Goal: Task Accomplishment & Management: Use online tool/utility

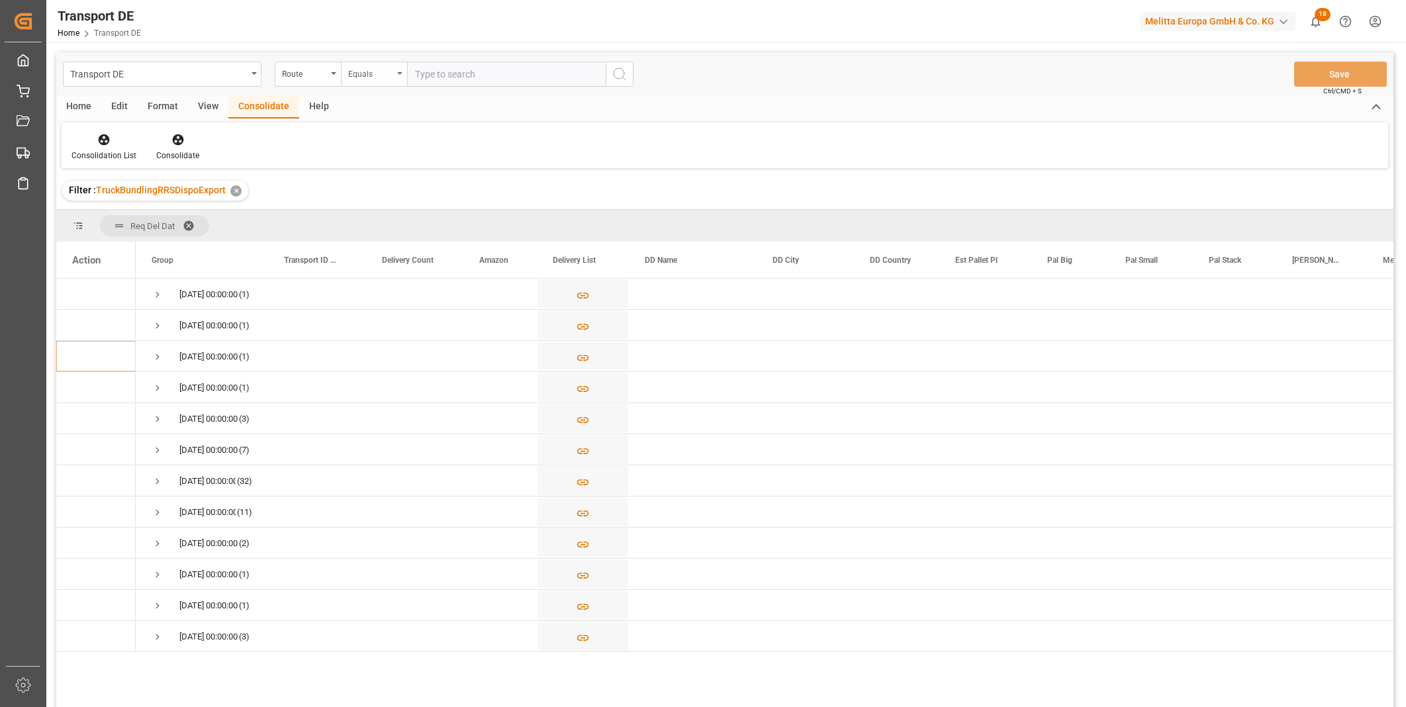
click at [373, 71] on div "Equals" at bounding box center [370, 72] width 45 height 15
click at [391, 214] on div "Starts with" at bounding box center [440, 219] width 197 height 28
type input "SE"
click at [620, 69] on icon "search button" at bounding box center [620, 74] width 16 height 16
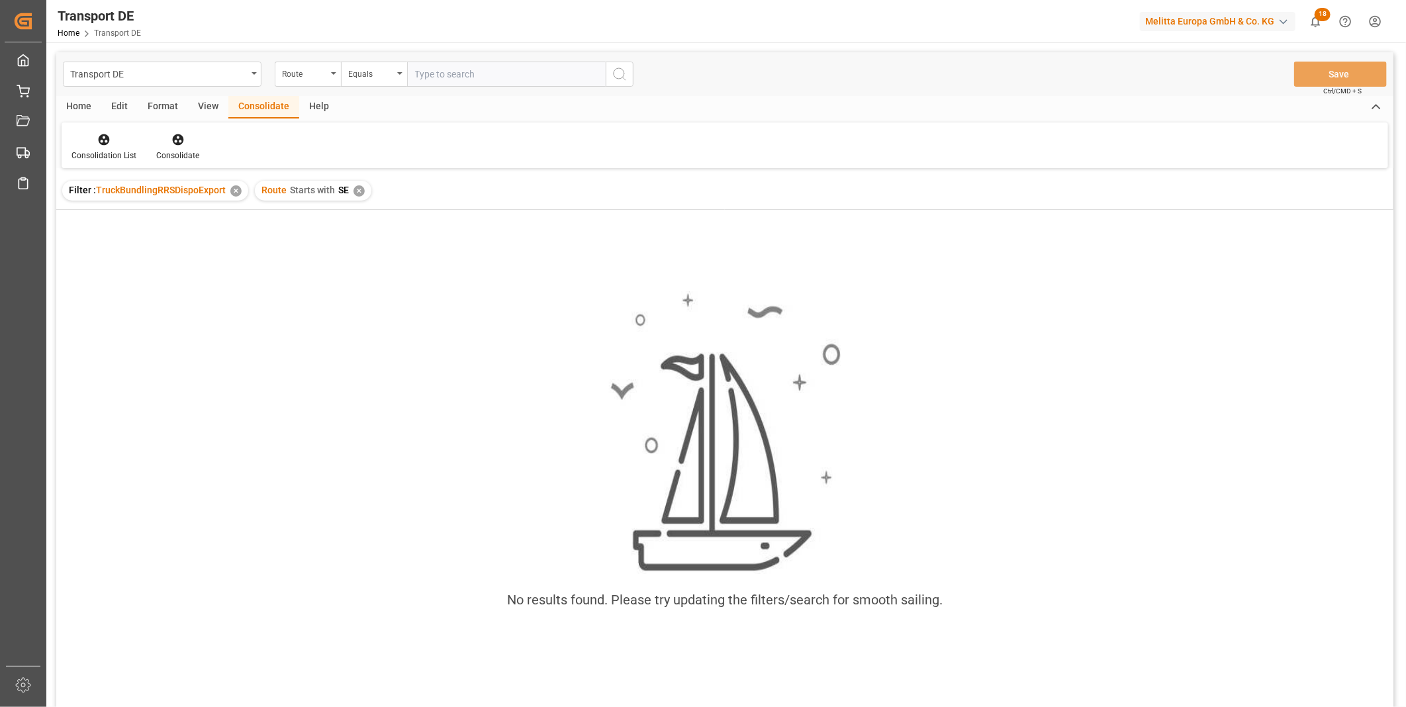
click at [356, 193] on div "✕" at bounding box center [358, 190] width 11 height 11
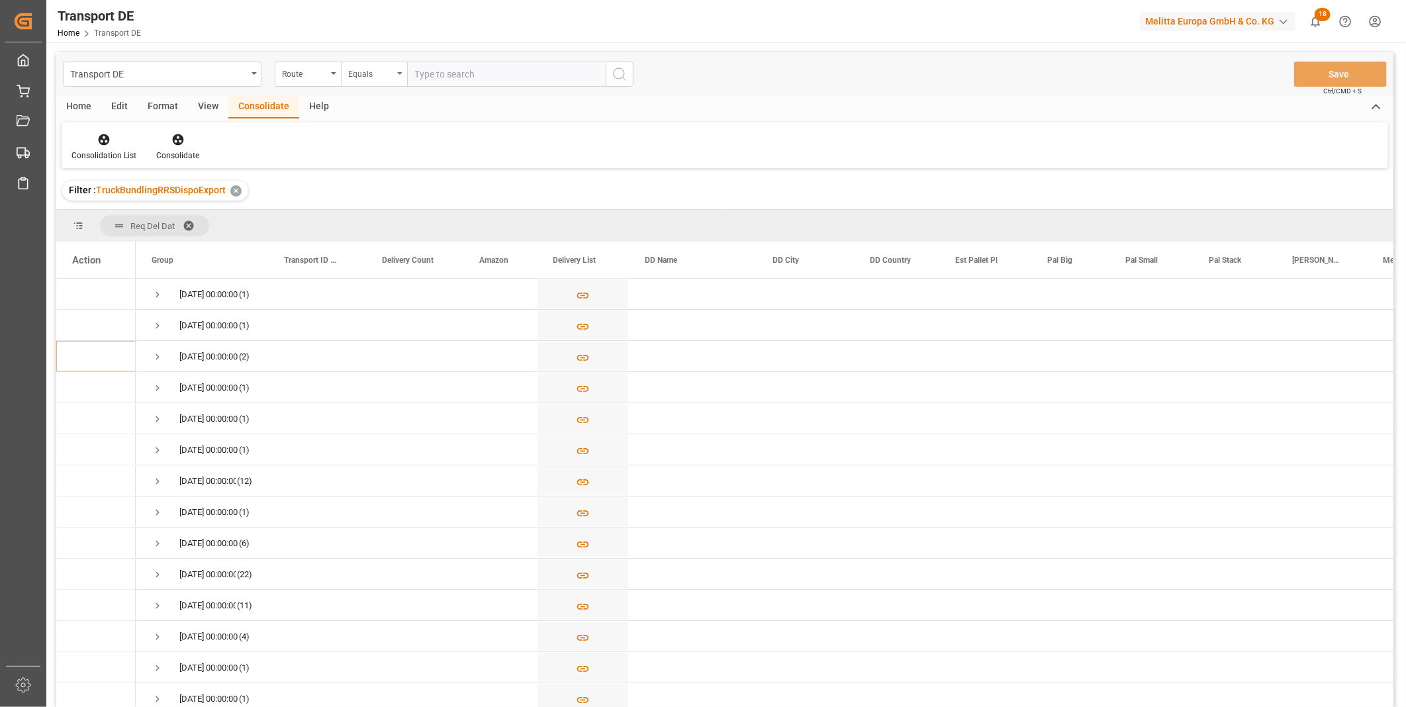
click at [376, 77] on div "Equals" at bounding box center [370, 72] width 45 height 15
click at [380, 225] on div "Starts with" at bounding box center [440, 219] width 197 height 28
type input "GE"
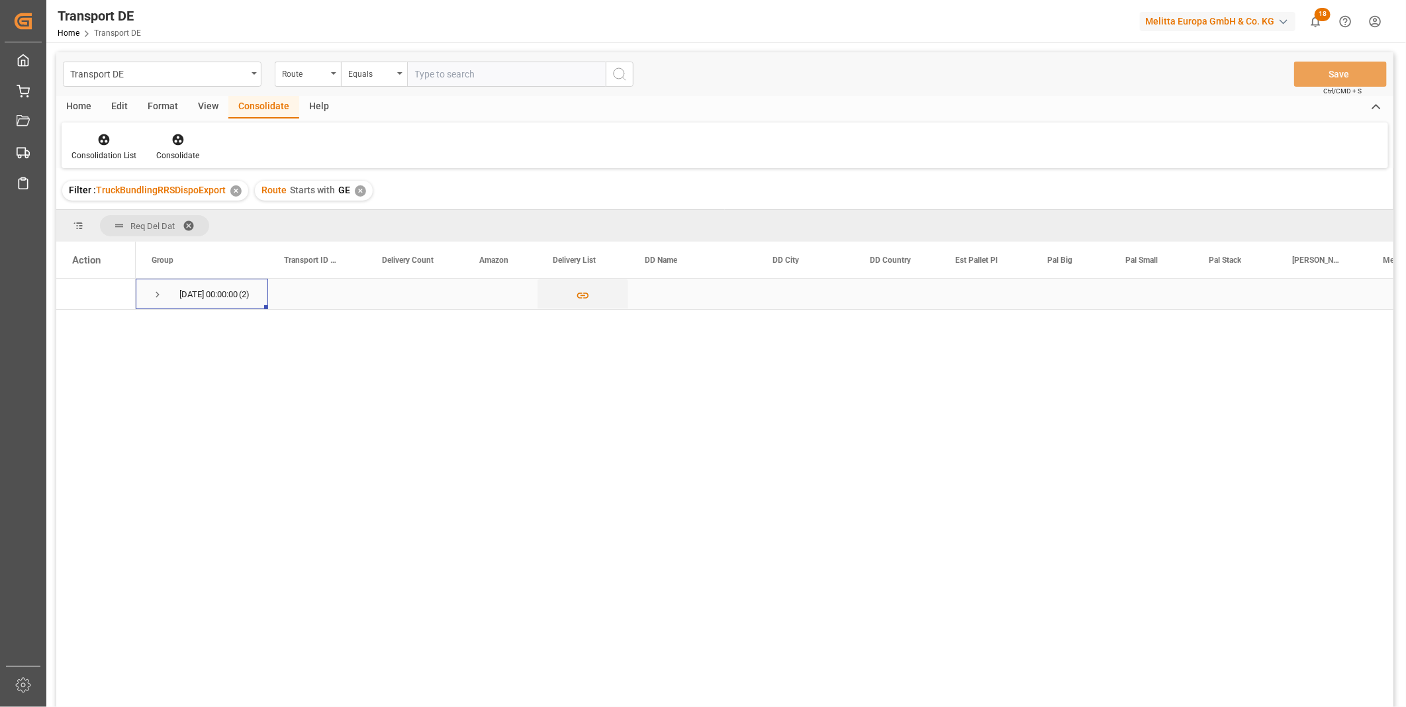
click at [155, 292] on span "Press SPACE to select this row." at bounding box center [158, 295] width 12 height 12
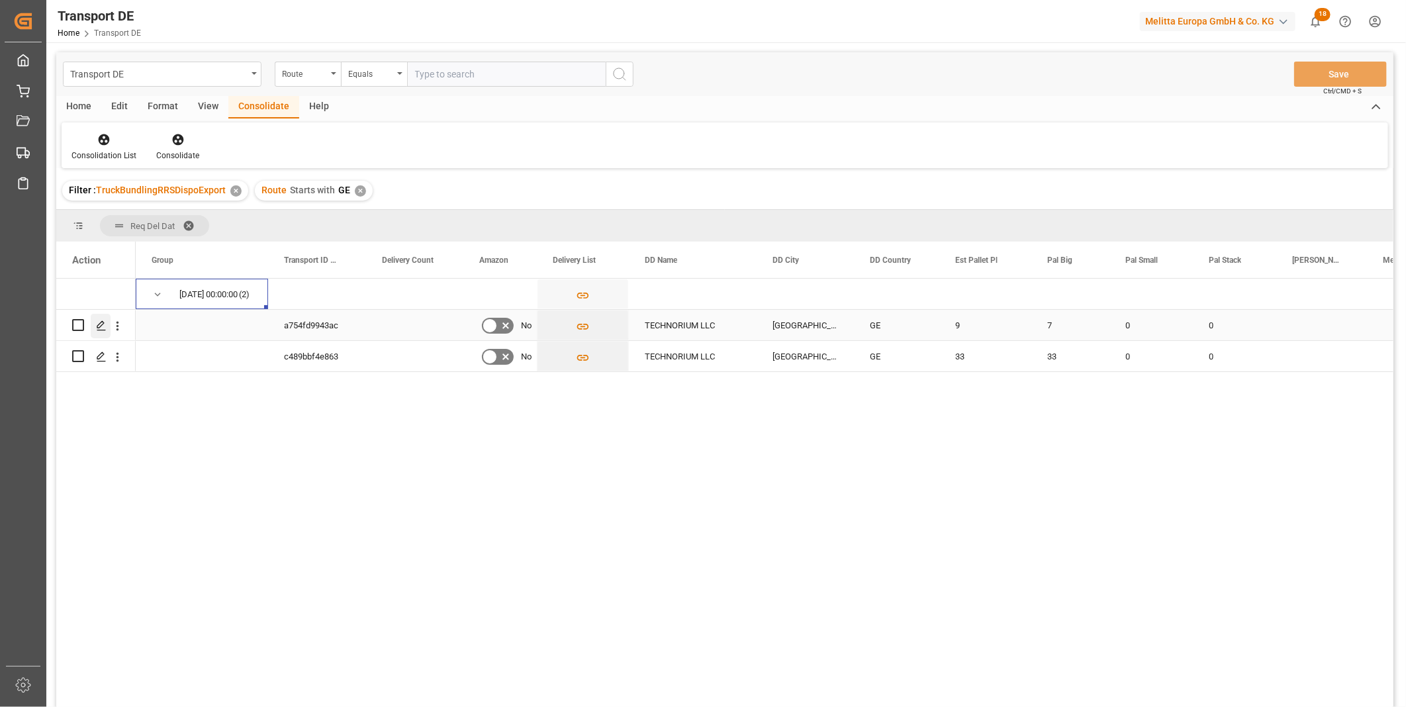
click at [104, 331] on div "Press SPACE to select this row." at bounding box center [101, 326] width 20 height 24
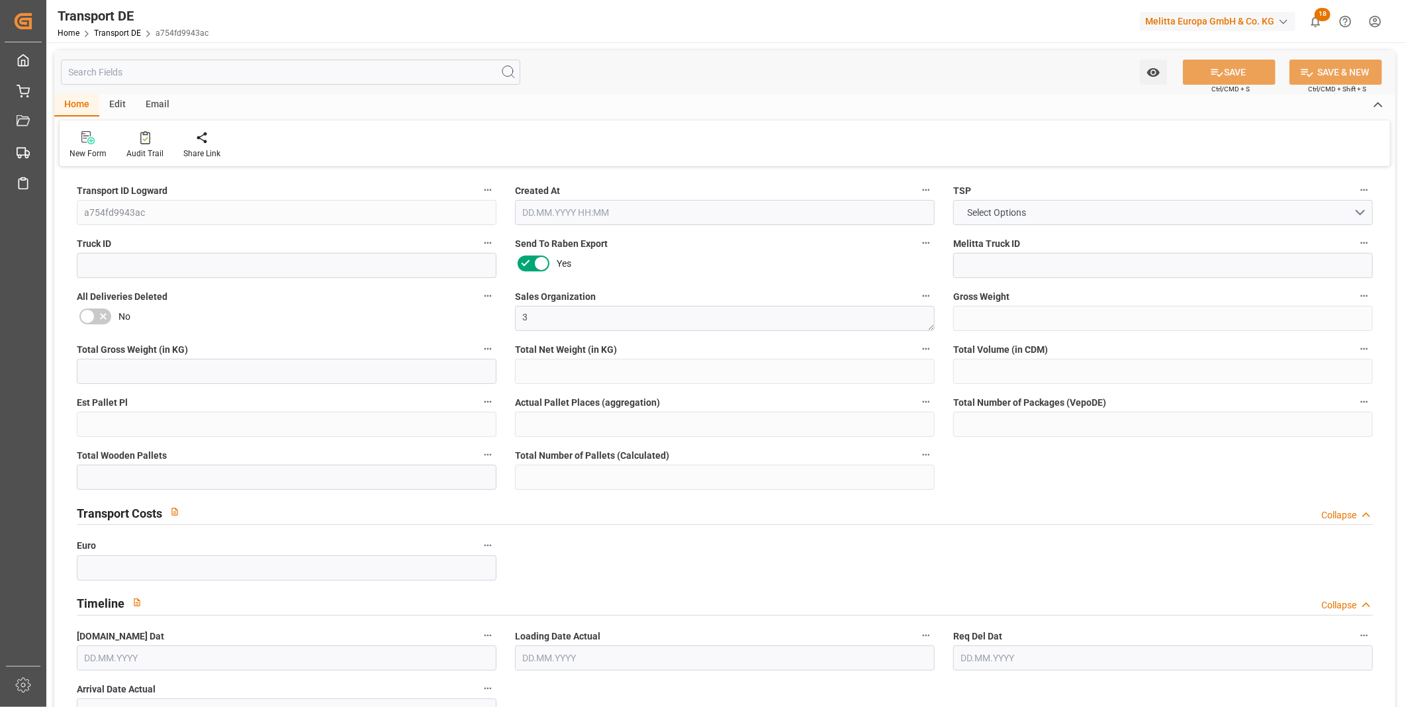
type input "2088"
type input "1853.964"
type input "1646.688"
type input "14479.6"
type input "9"
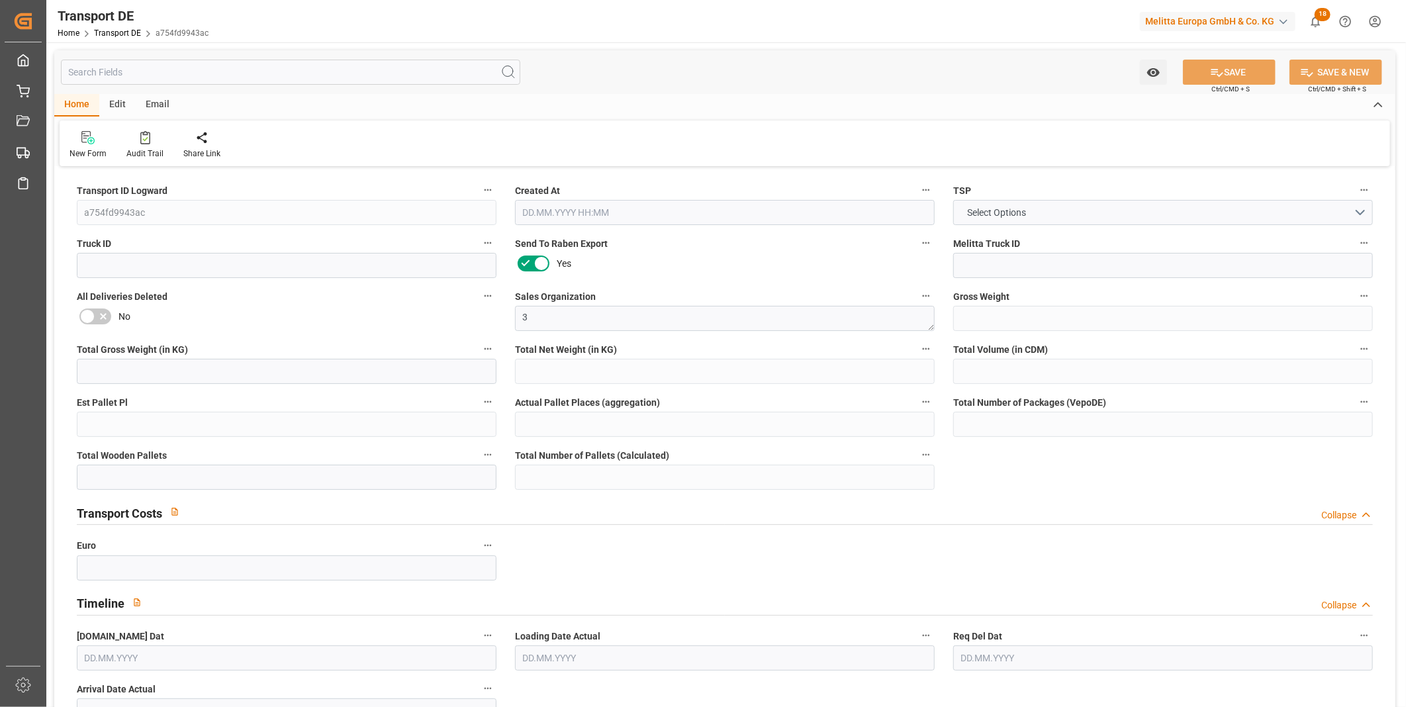
type input "0"
type input "9"
type input "7"
type input "0"
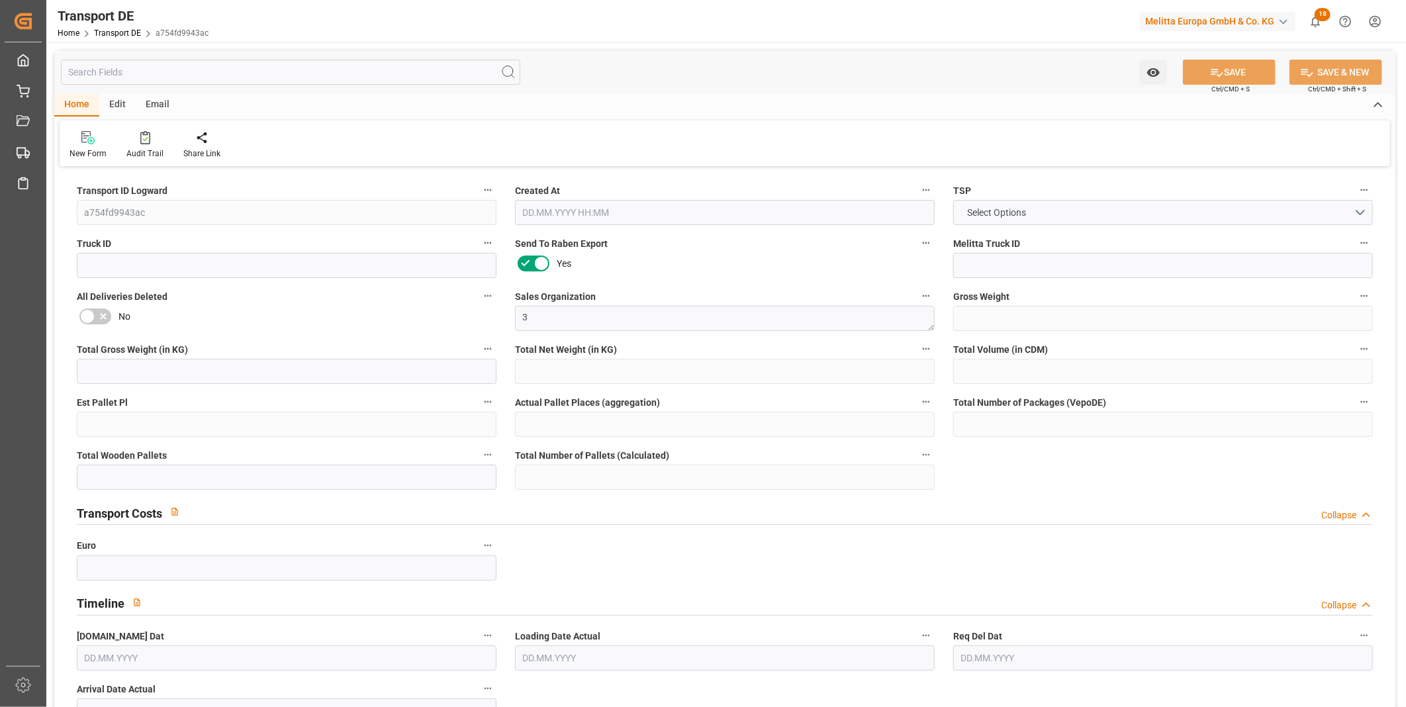
type input "1"
type input "0"
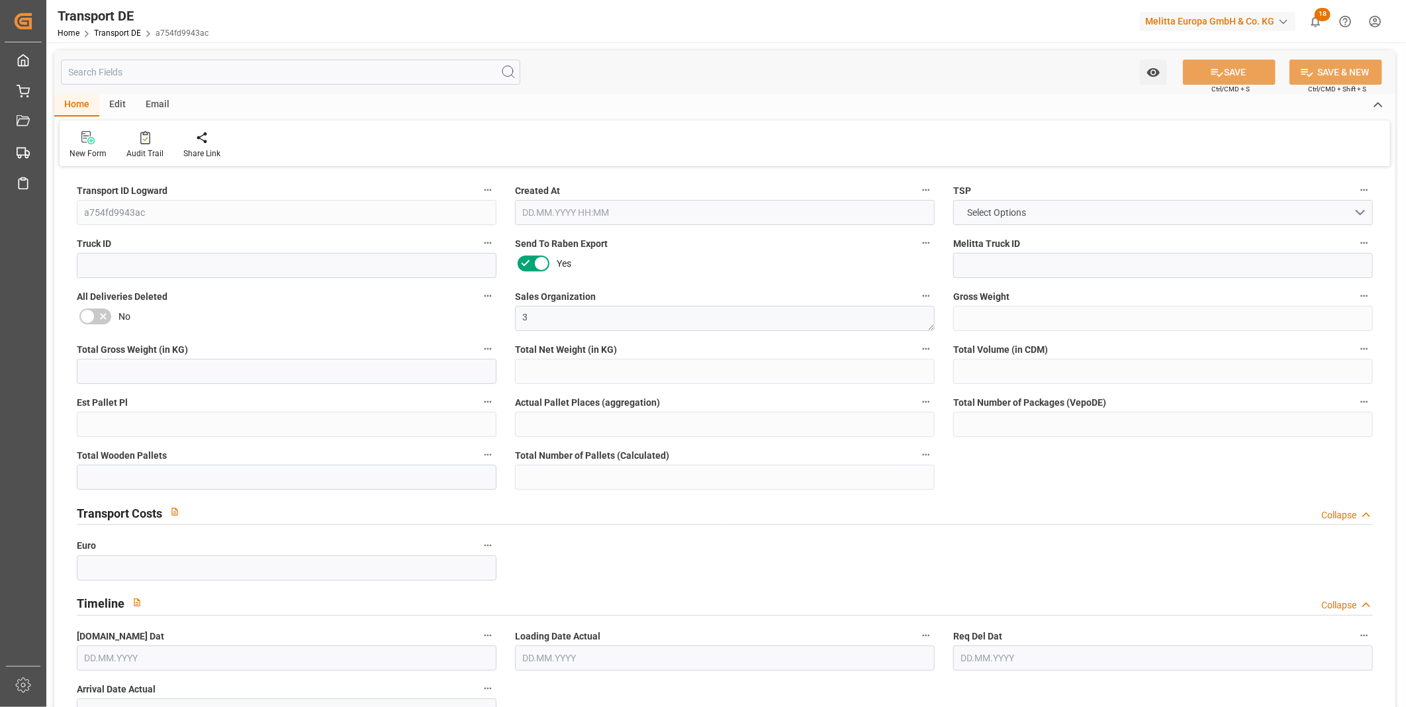
type input "0"
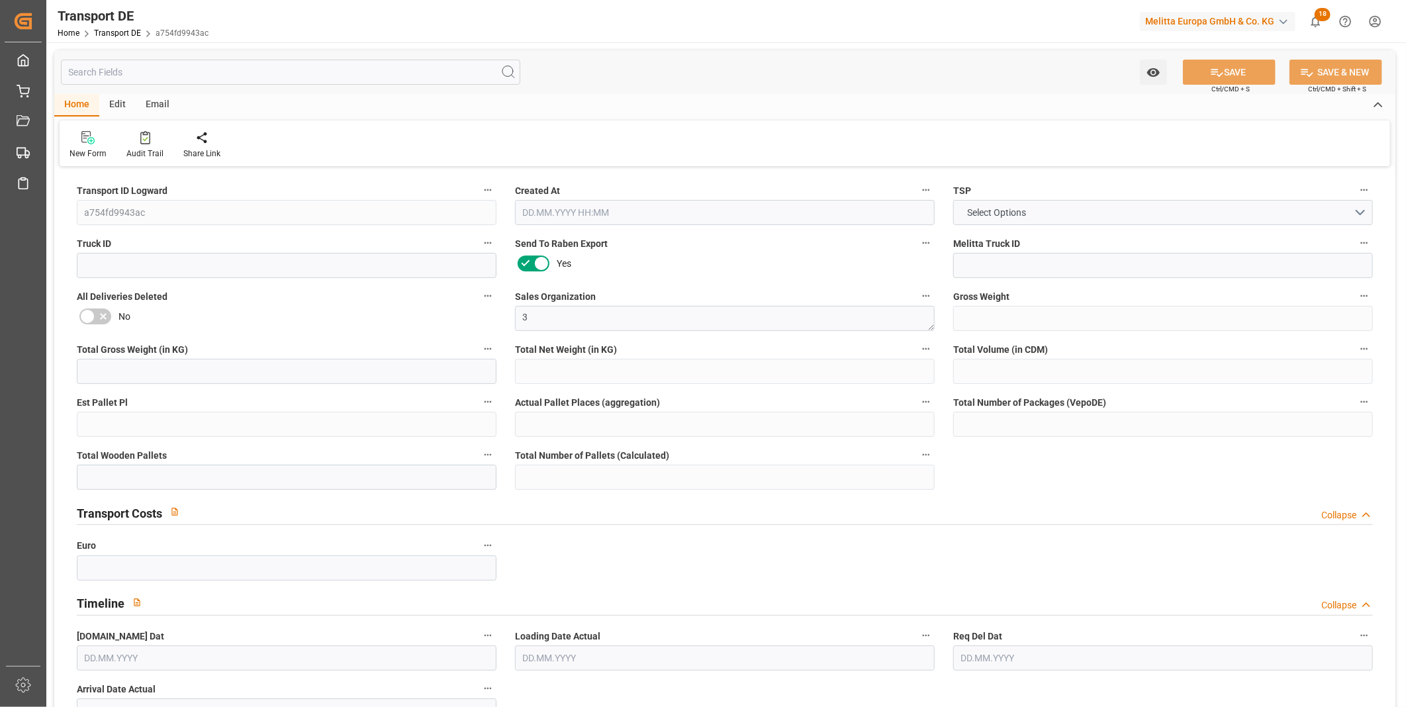
type input "0"
type input "7"
type input "0"
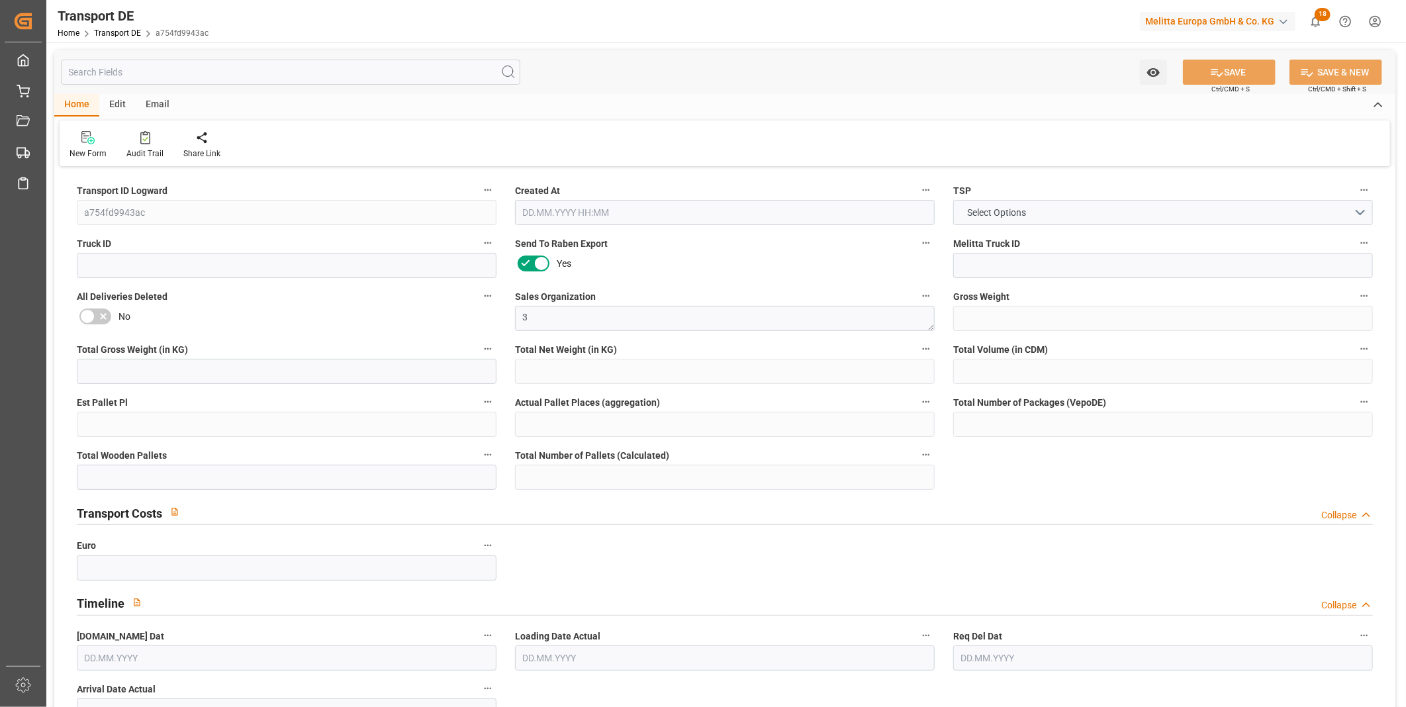
type input "0"
type input "[DATE] 12:48"
type input "[DATE]"
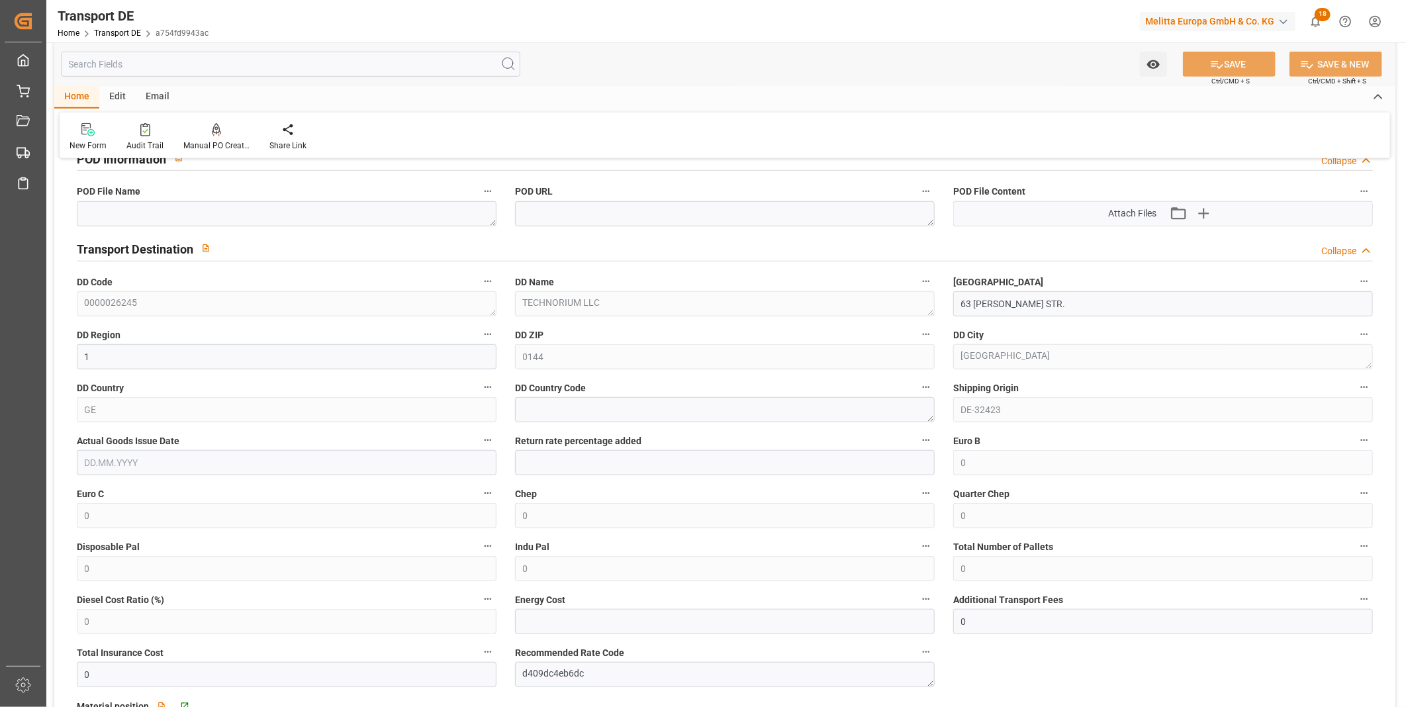
scroll to position [1103, 0]
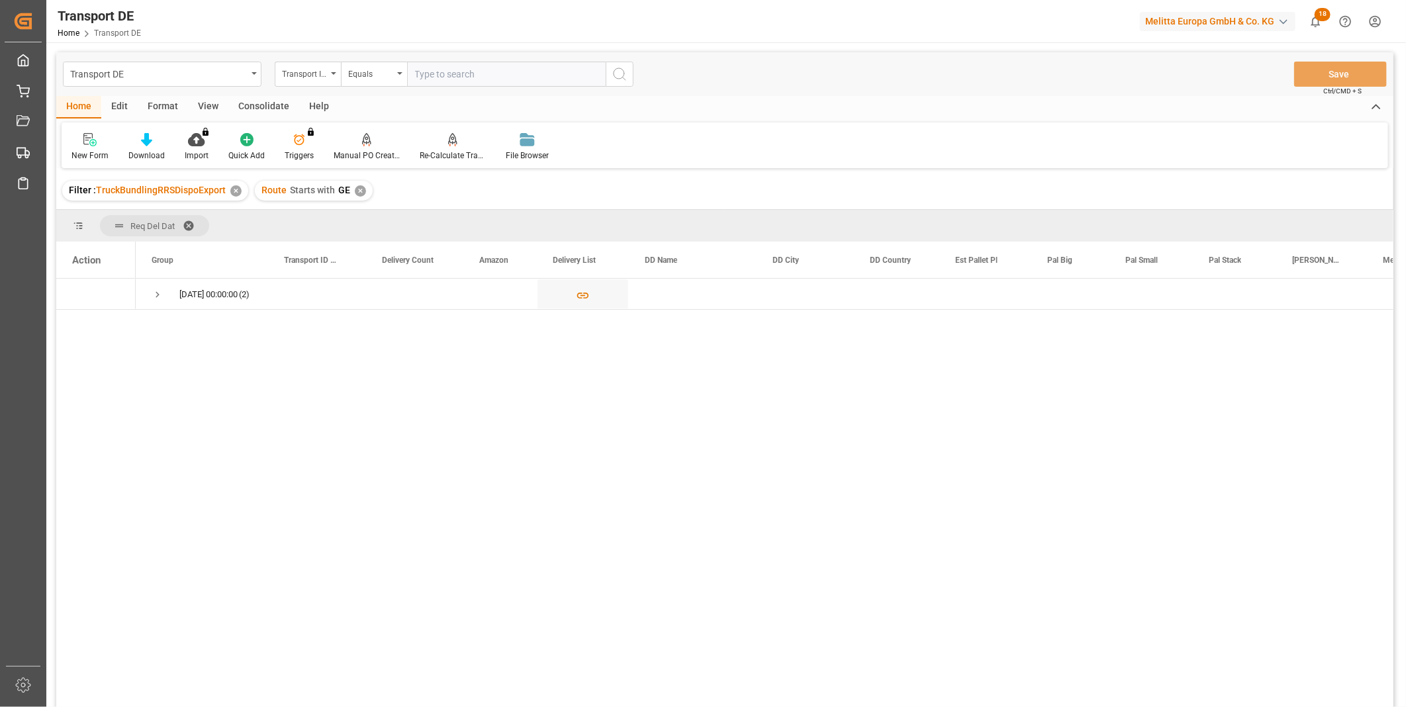
click at [253, 99] on div "Consolidate" at bounding box center [263, 107] width 71 height 23
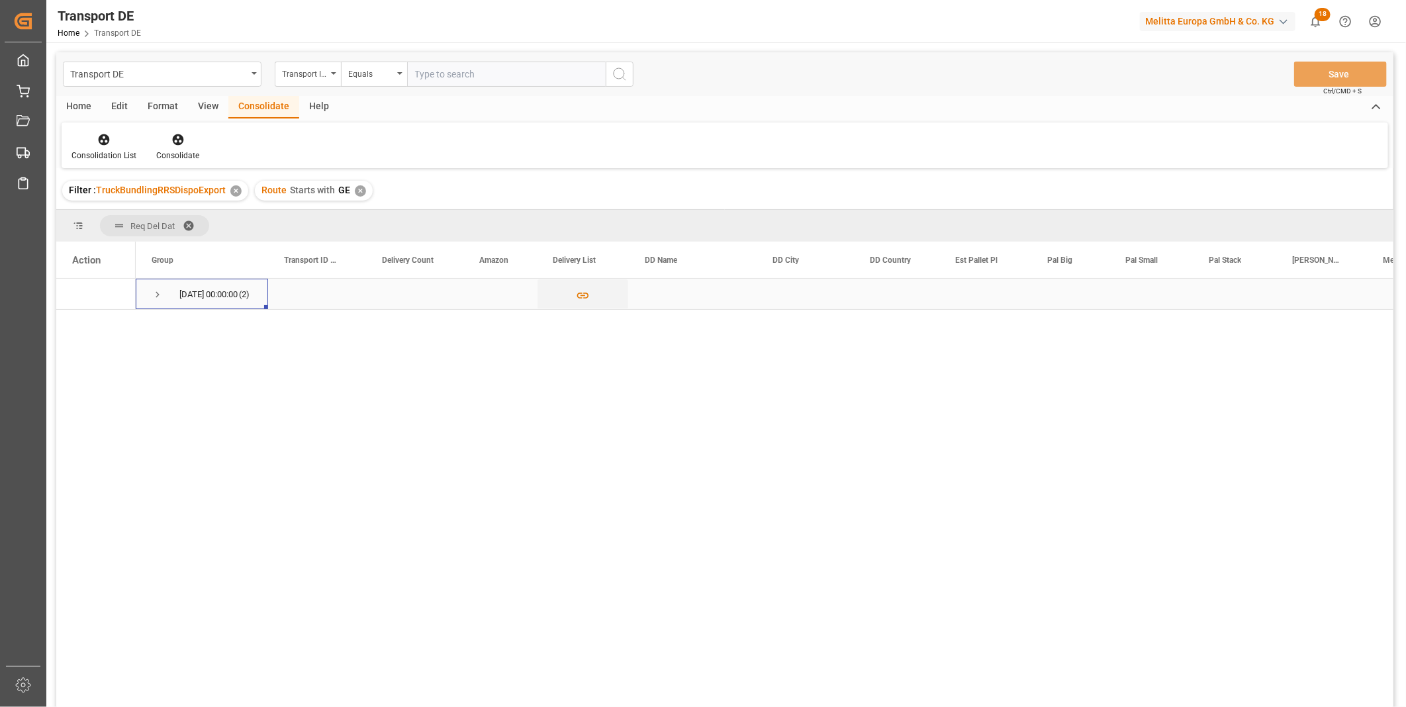
click at [157, 288] on span "Press SPACE to select this row." at bounding box center [158, 294] width 12 height 30
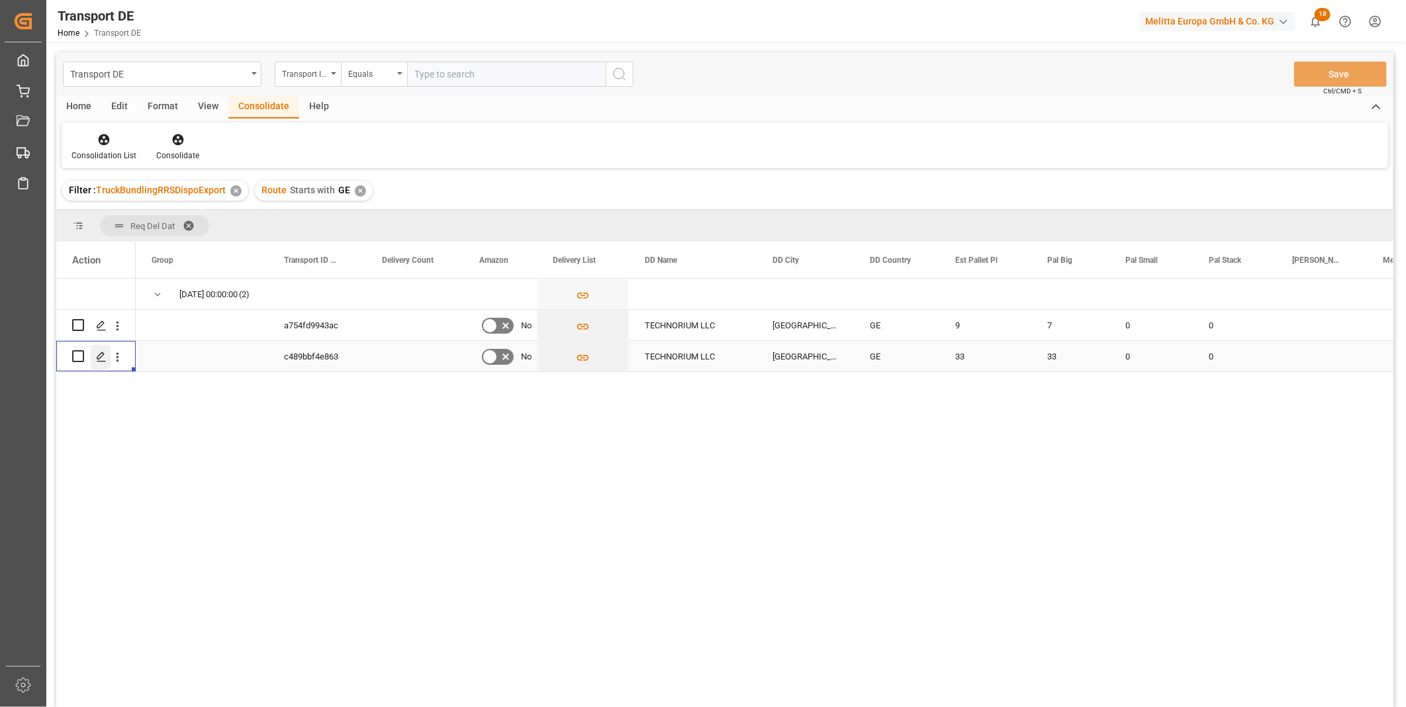
click at [105, 359] on icon "Press SPACE to select this row." at bounding box center [101, 356] width 11 height 11
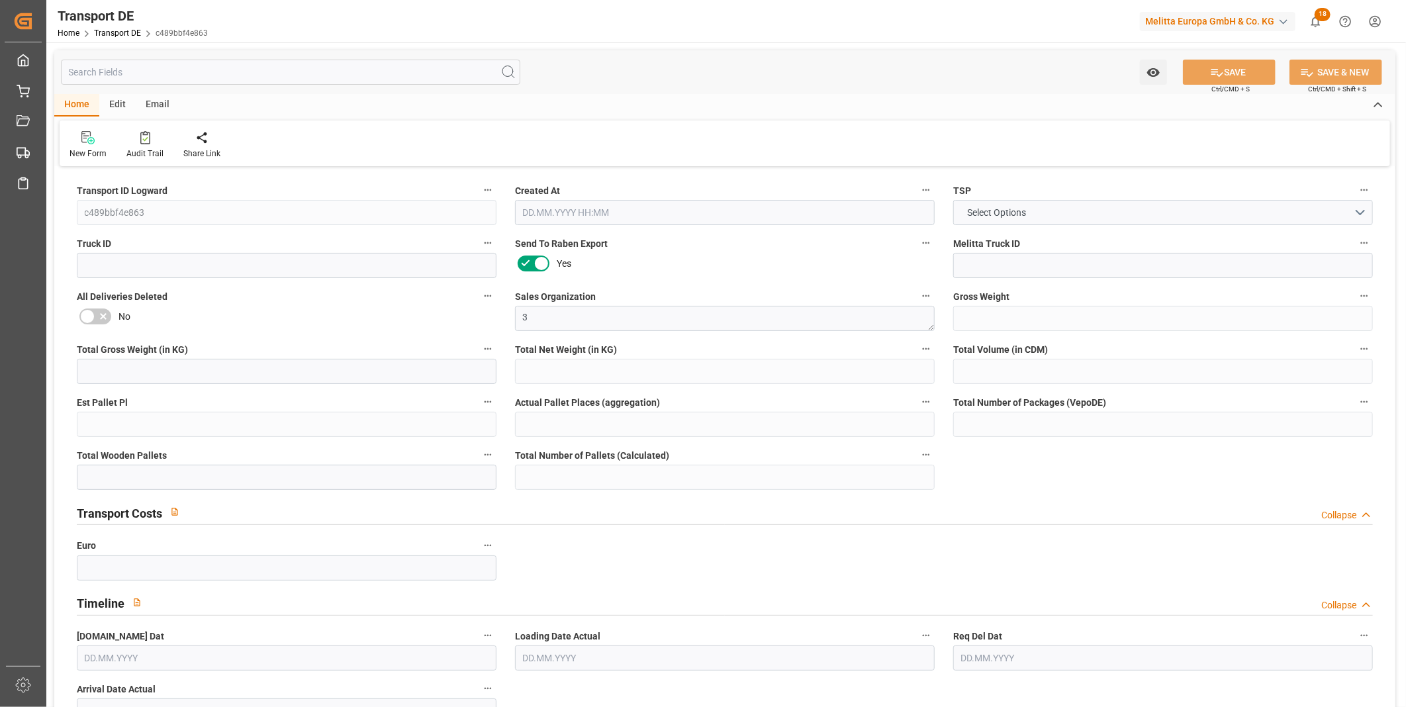
type input "7906"
type input "7028.856"
type input "6242.832"
type input "55019.68"
type input "33"
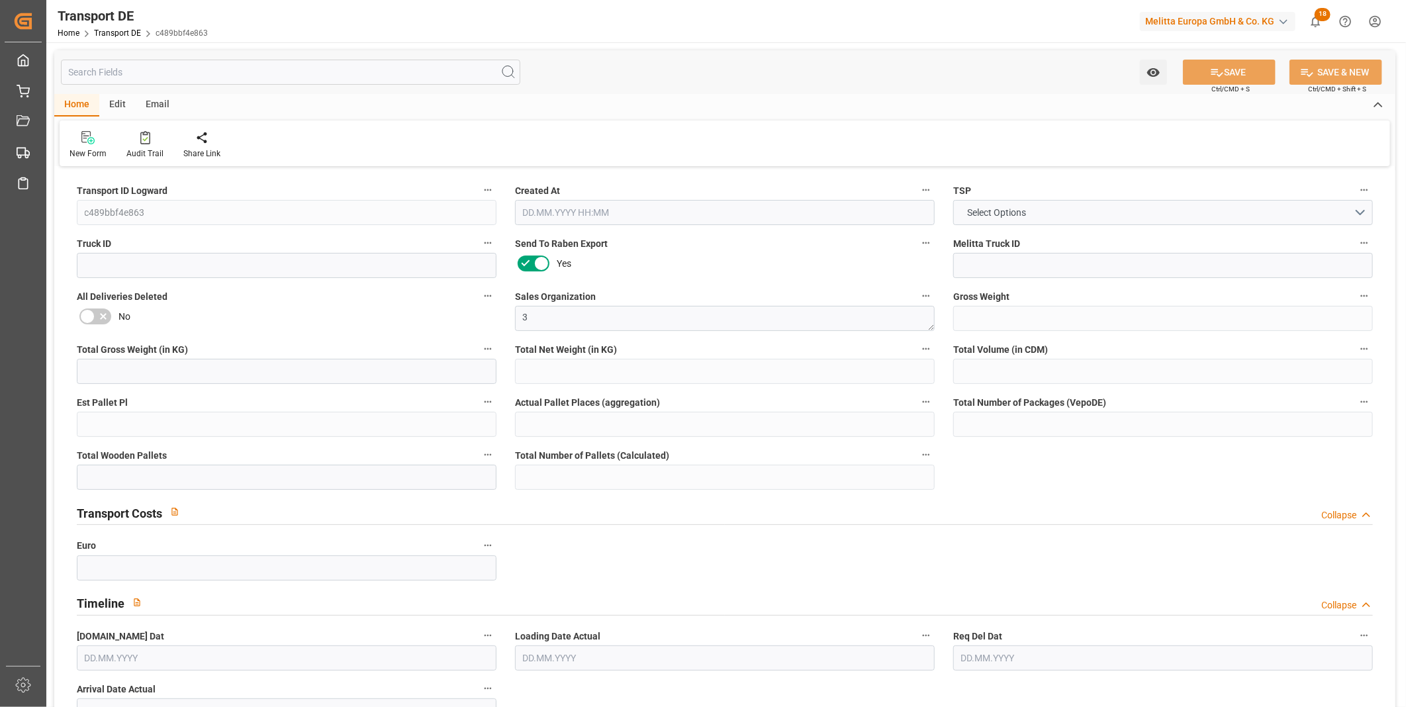
type input "0"
type input "33"
type input "0"
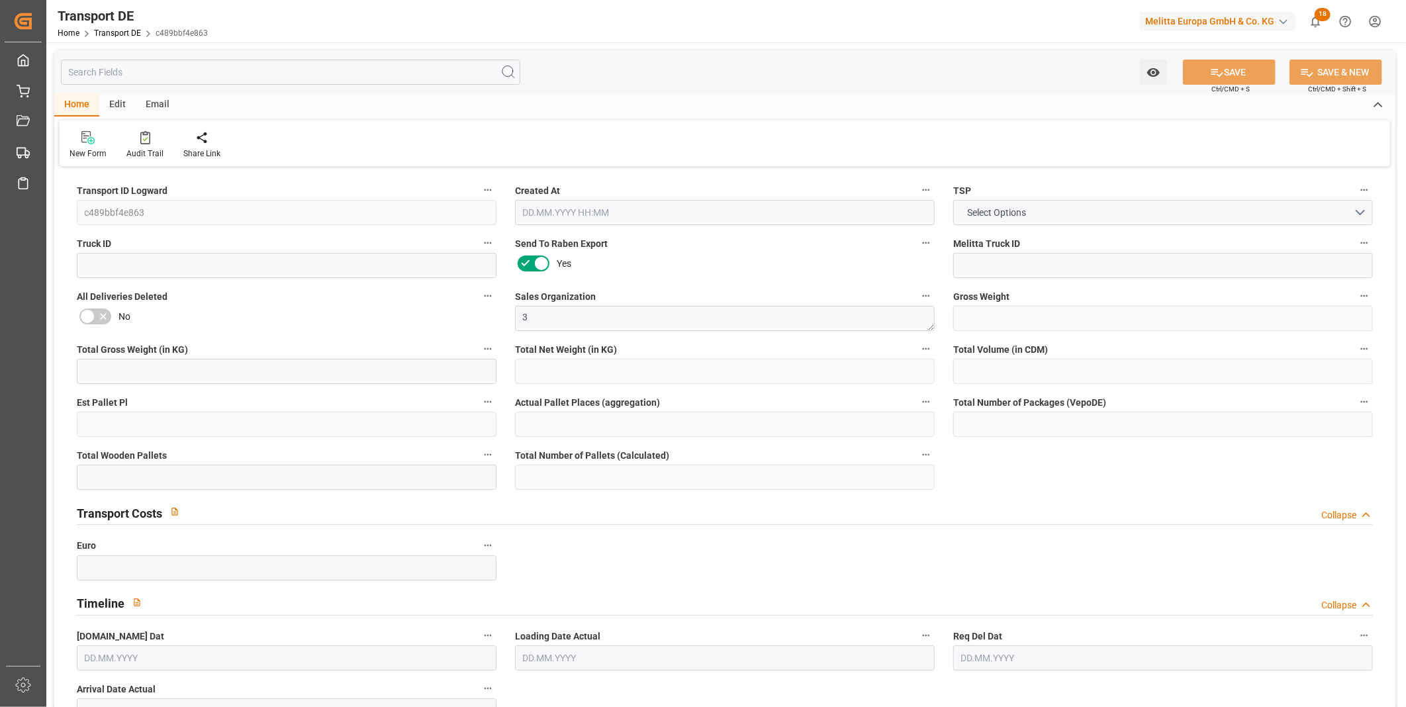
type input "1"
type input "0"
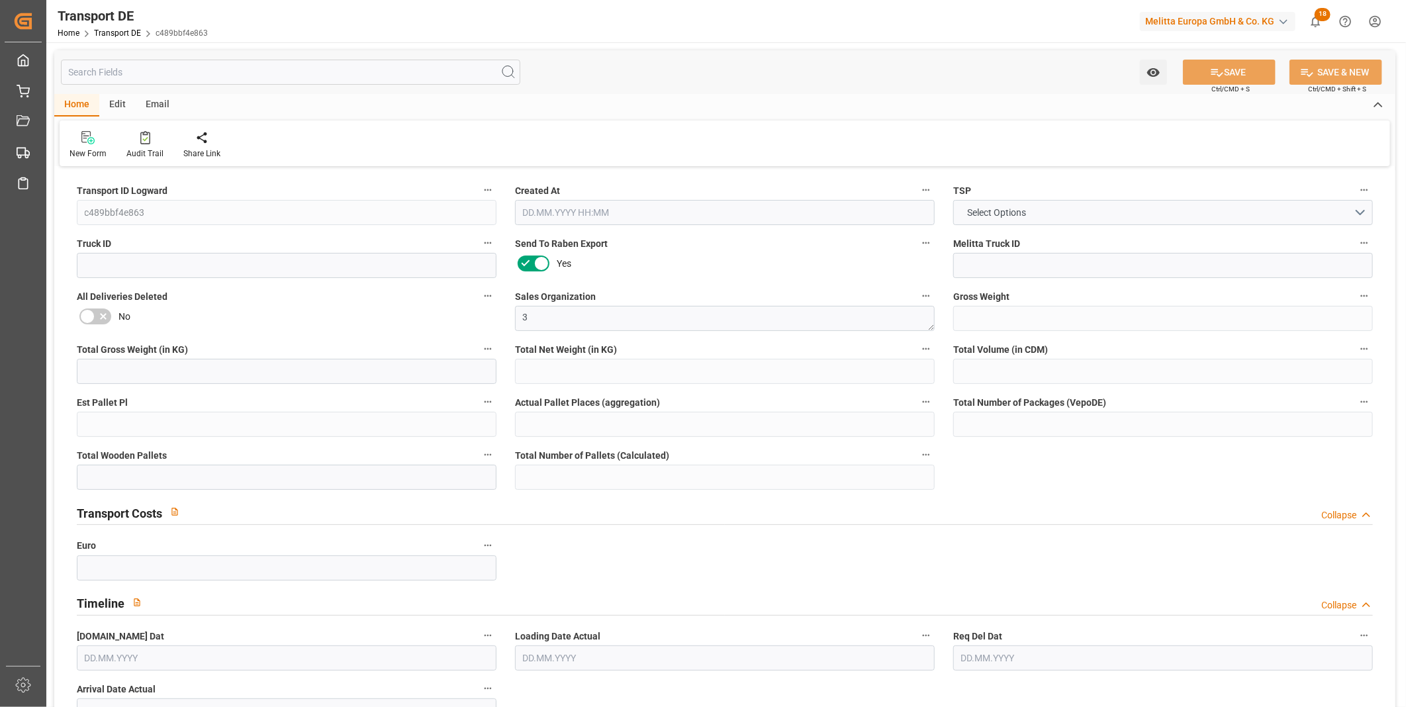
type input "0"
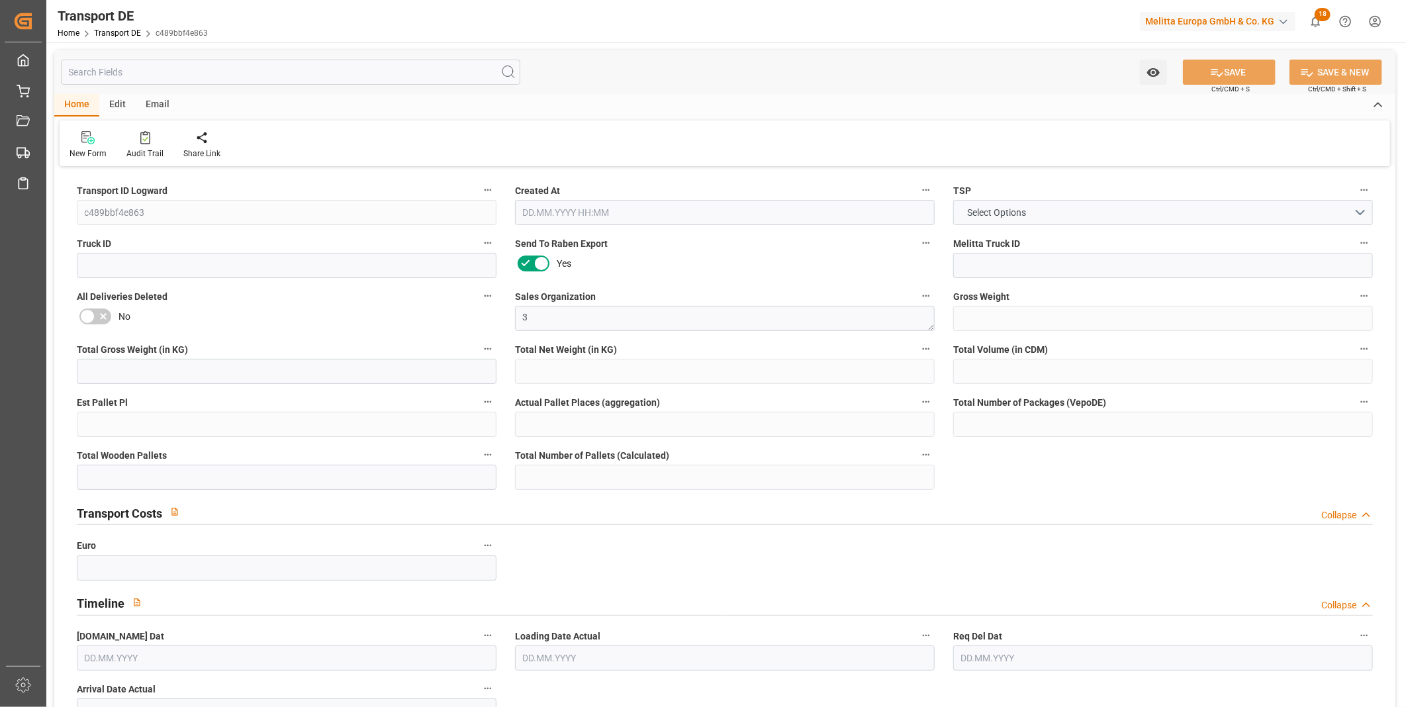
type input "0"
type input "33"
type input "0"
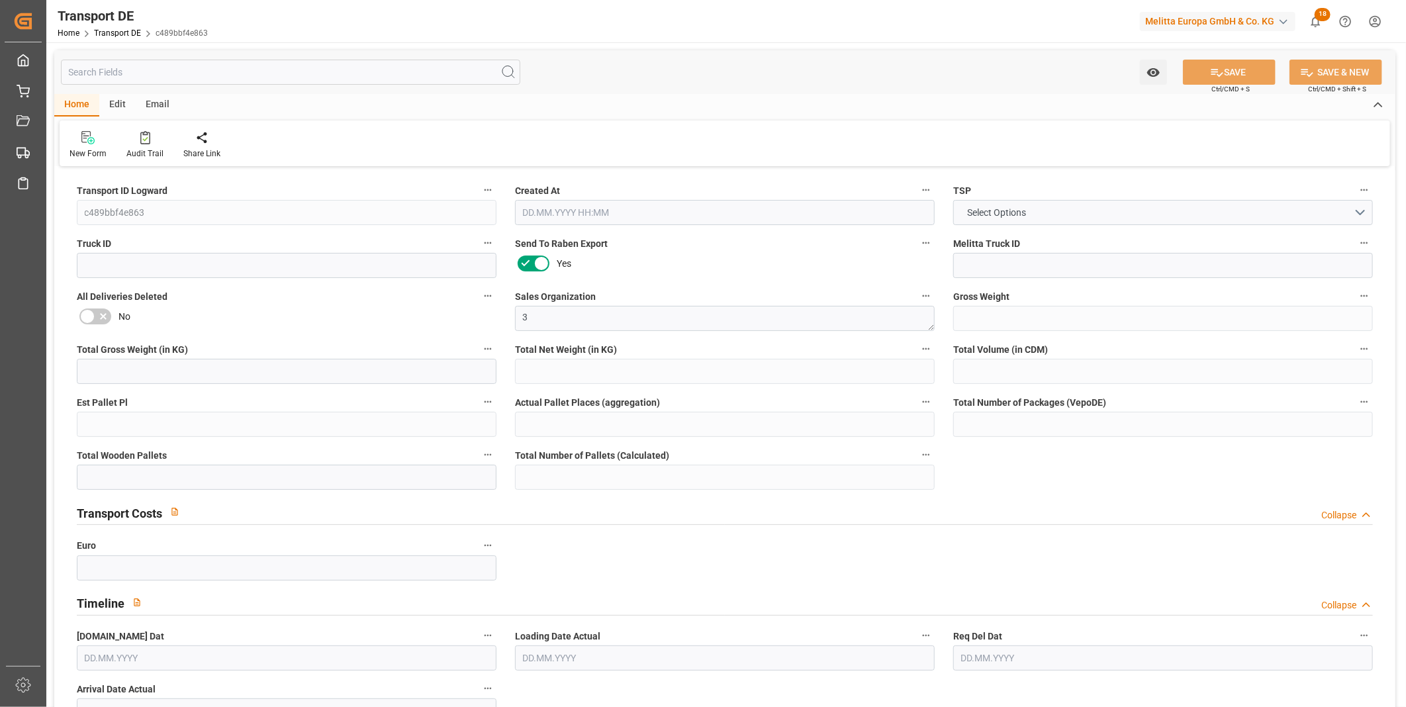
type input "0"
type input "[DATE] 12:48"
type input "[DATE]"
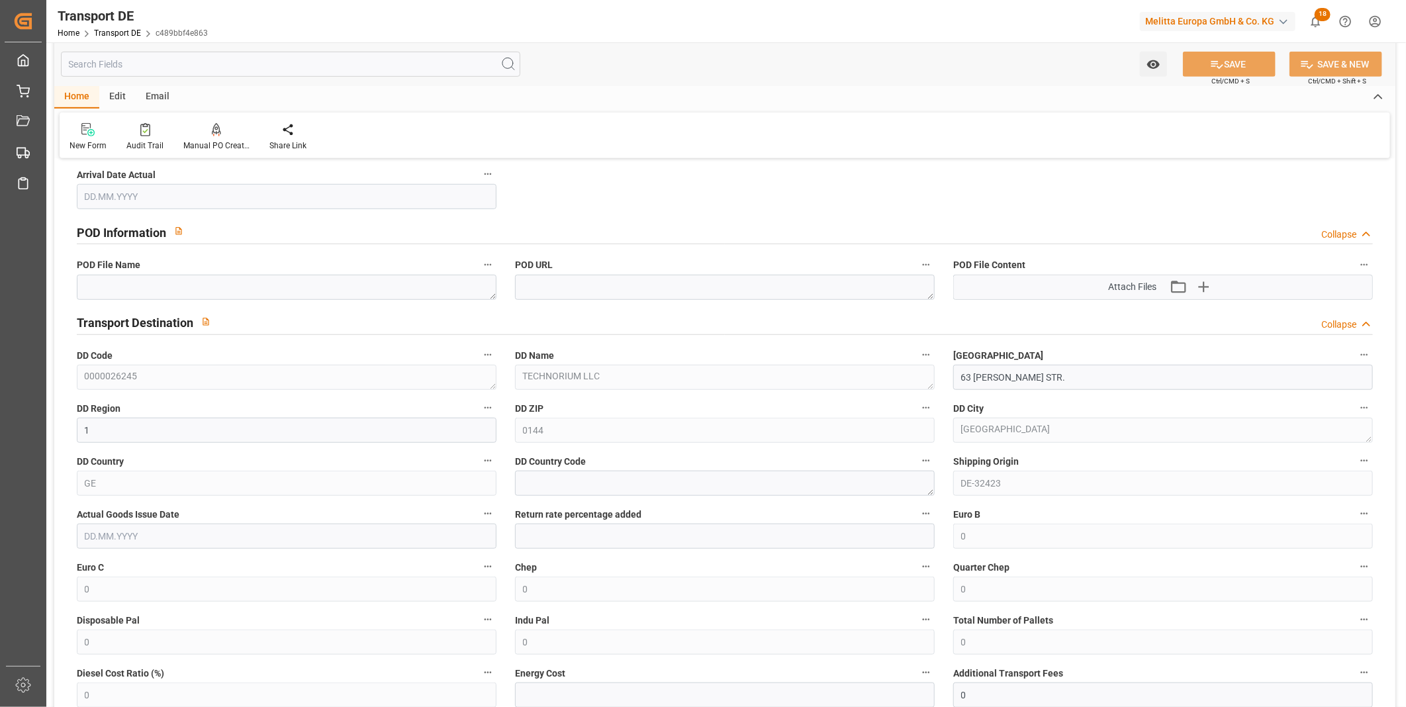
scroll to position [956, 0]
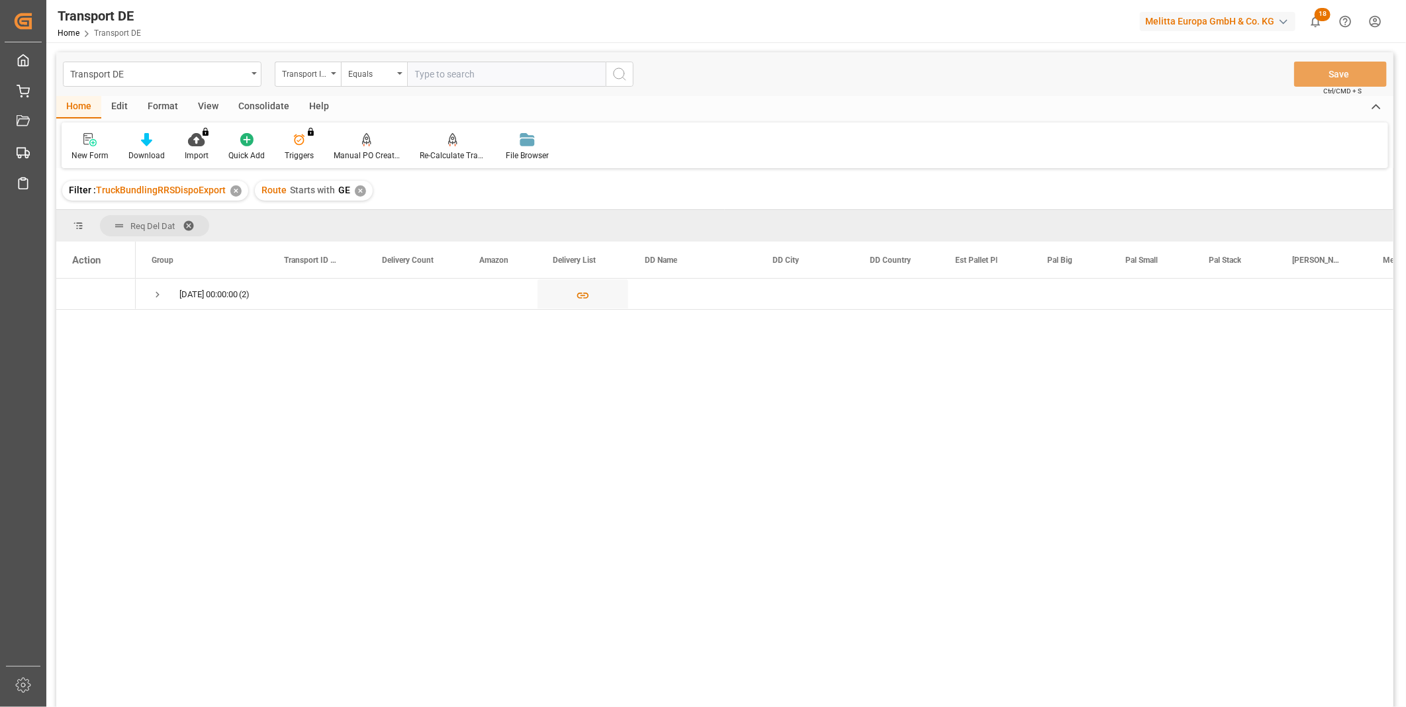
click at [261, 95] on div "Transport DE Transport ID Logward Equals Save Ctrl/CMD + S" at bounding box center [724, 74] width 1337 height 44
click at [260, 99] on div "Consolidate" at bounding box center [263, 107] width 71 height 23
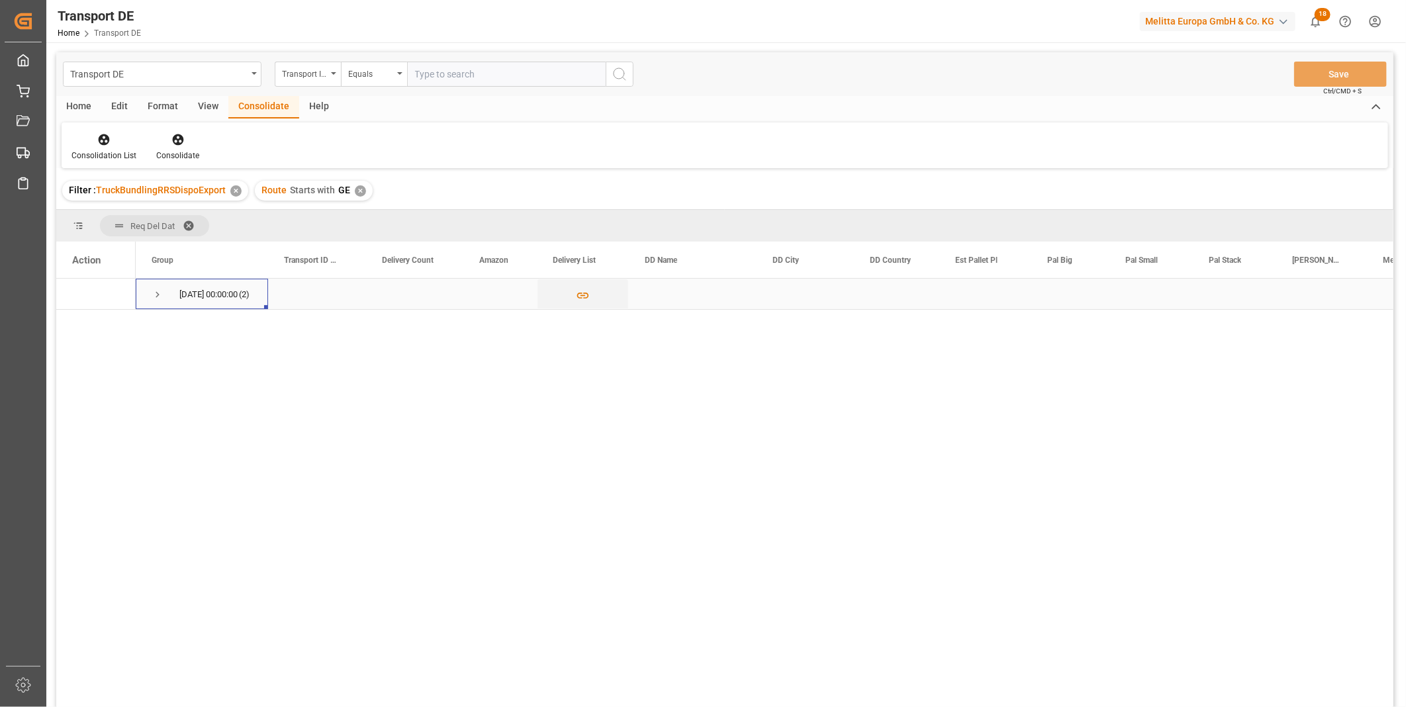
click at [161, 300] on span "Press SPACE to select this row." at bounding box center [158, 295] width 12 height 12
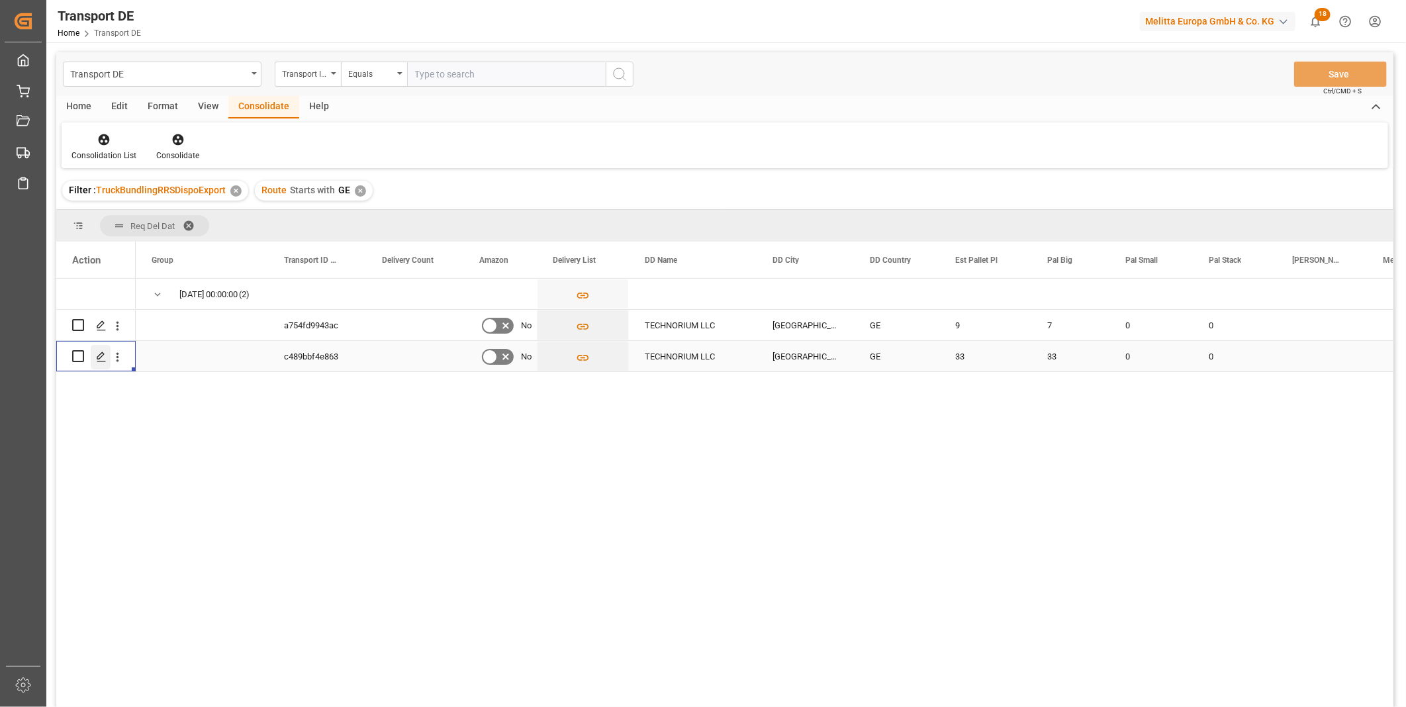
click at [97, 358] on polygon "Press SPACE to select this row." at bounding box center [100, 355] width 7 height 7
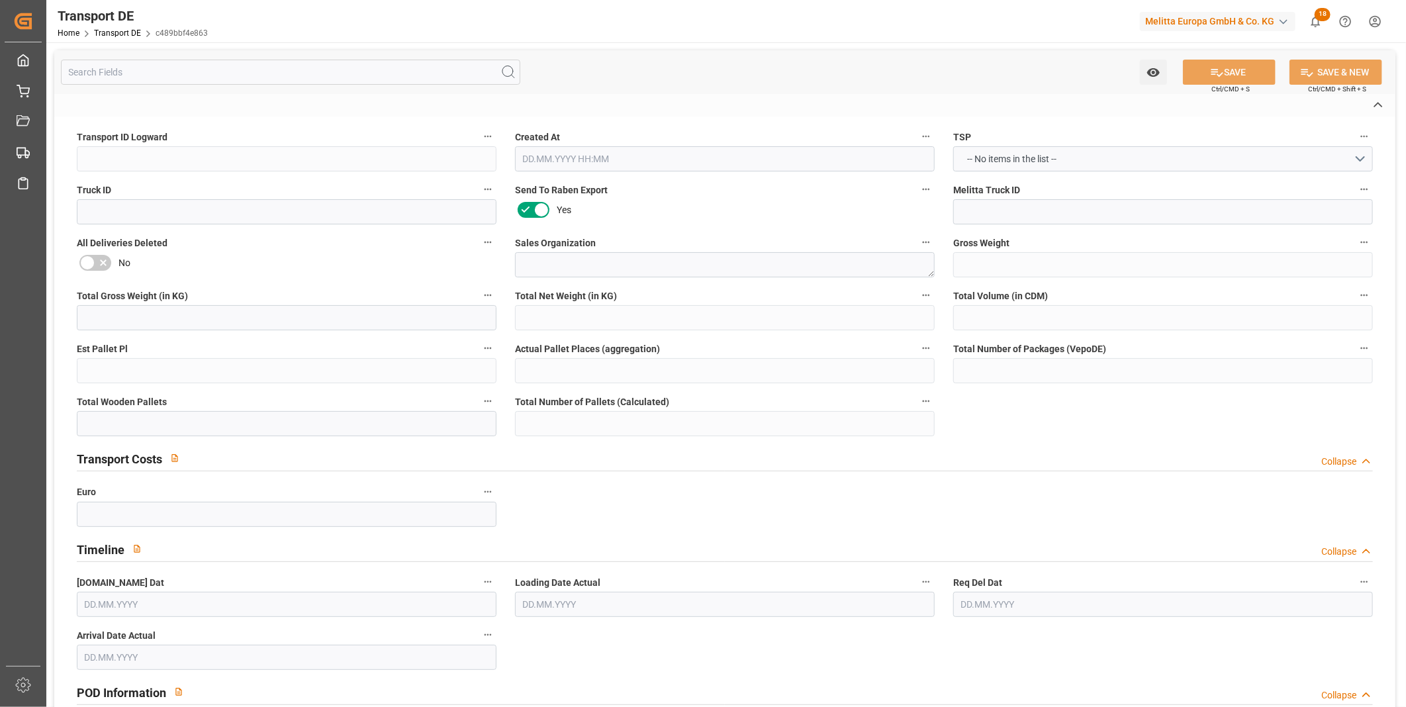
type input "c489bbf4e863"
type textarea "3"
type textarea "0000026245"
type textarea "TECHNORIUM LLC"
type input "63 [PERSON_NAME] STR."
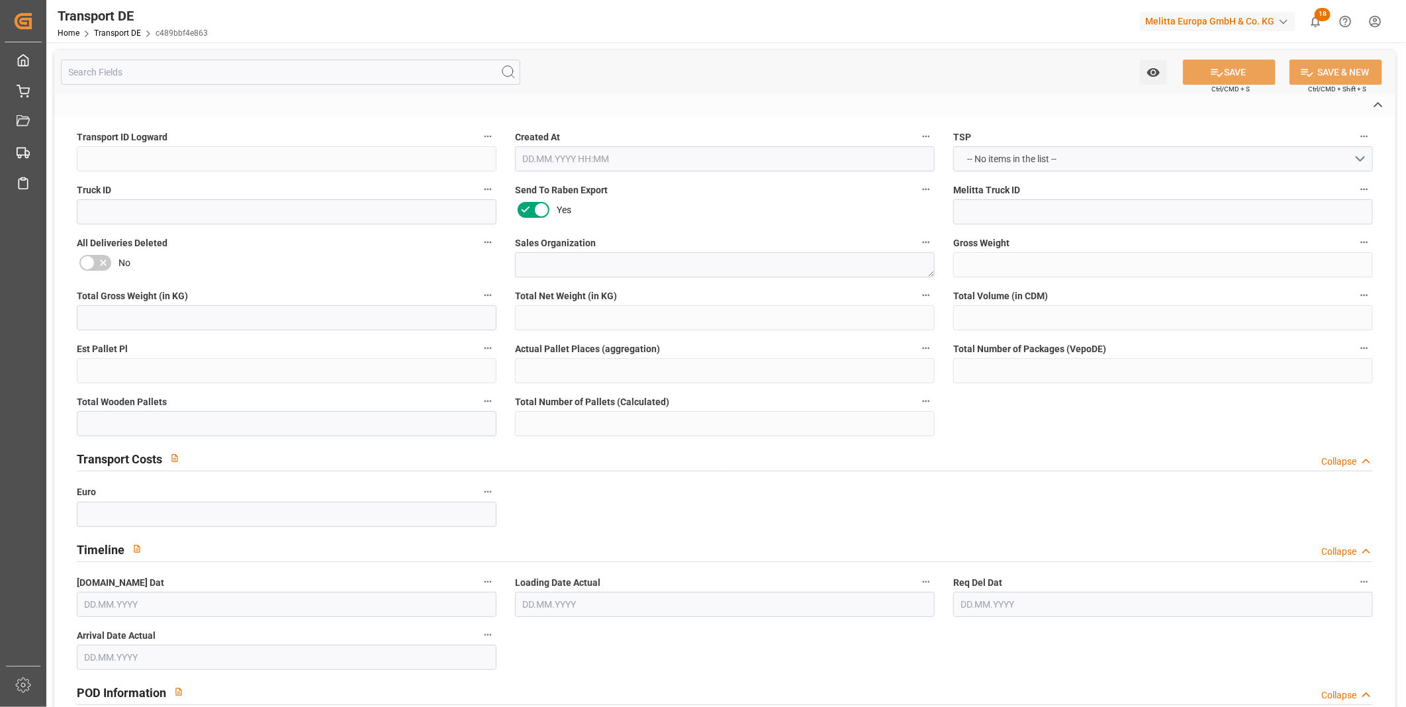
type input "0144"
type textarea "[GEOGRAPHIC_DATA]"
type input "GE"
type input "DE-32423"
type textarea "5e0ed93cacd1"
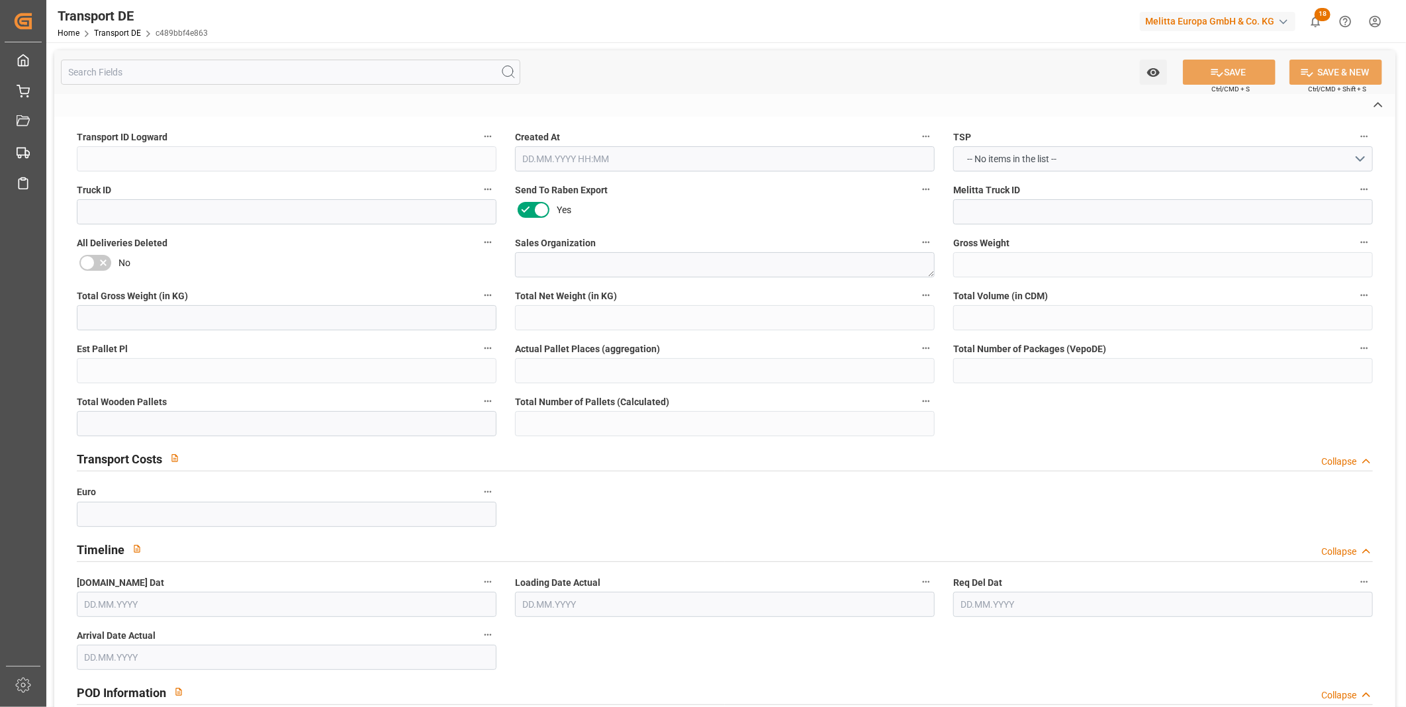
type input "GE10"
type input "FCA"
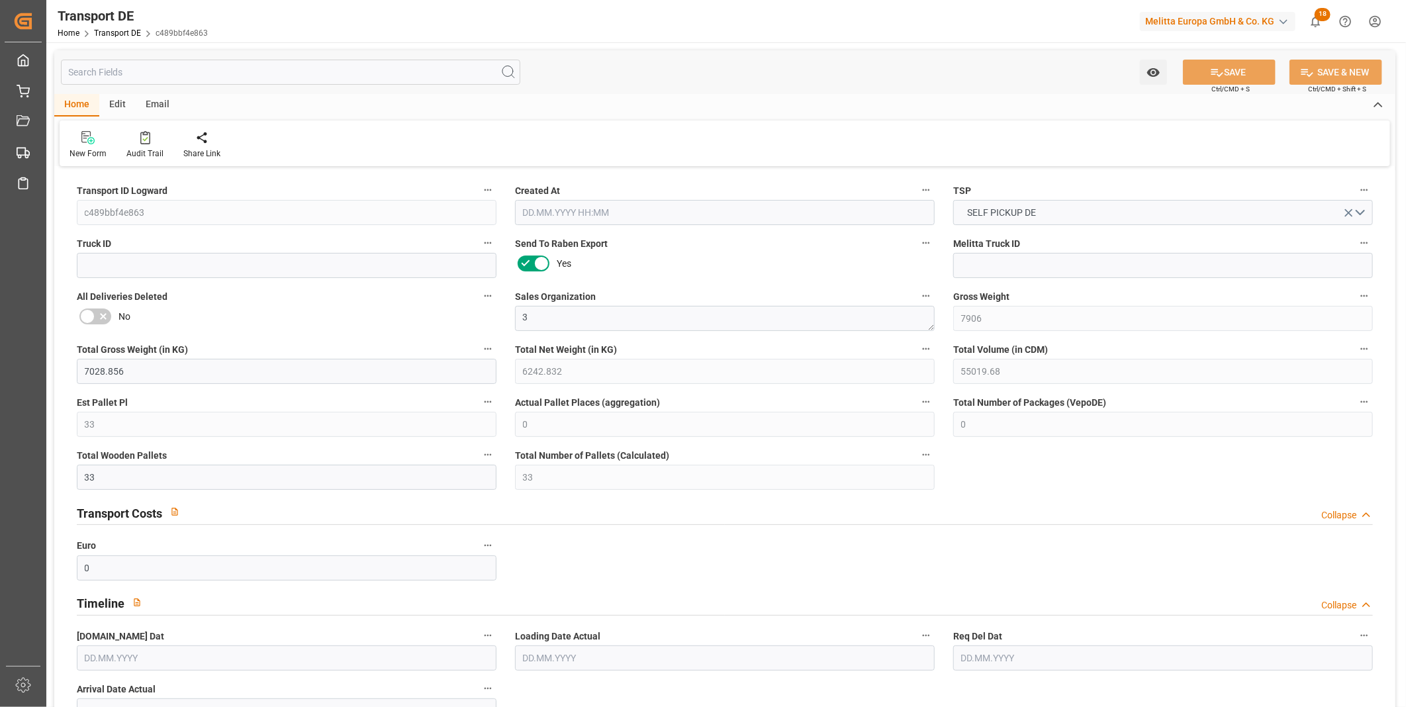
type input "7906"
type input "7028.856"
type input "6242.832"
type input "55019.68"
type input "33"
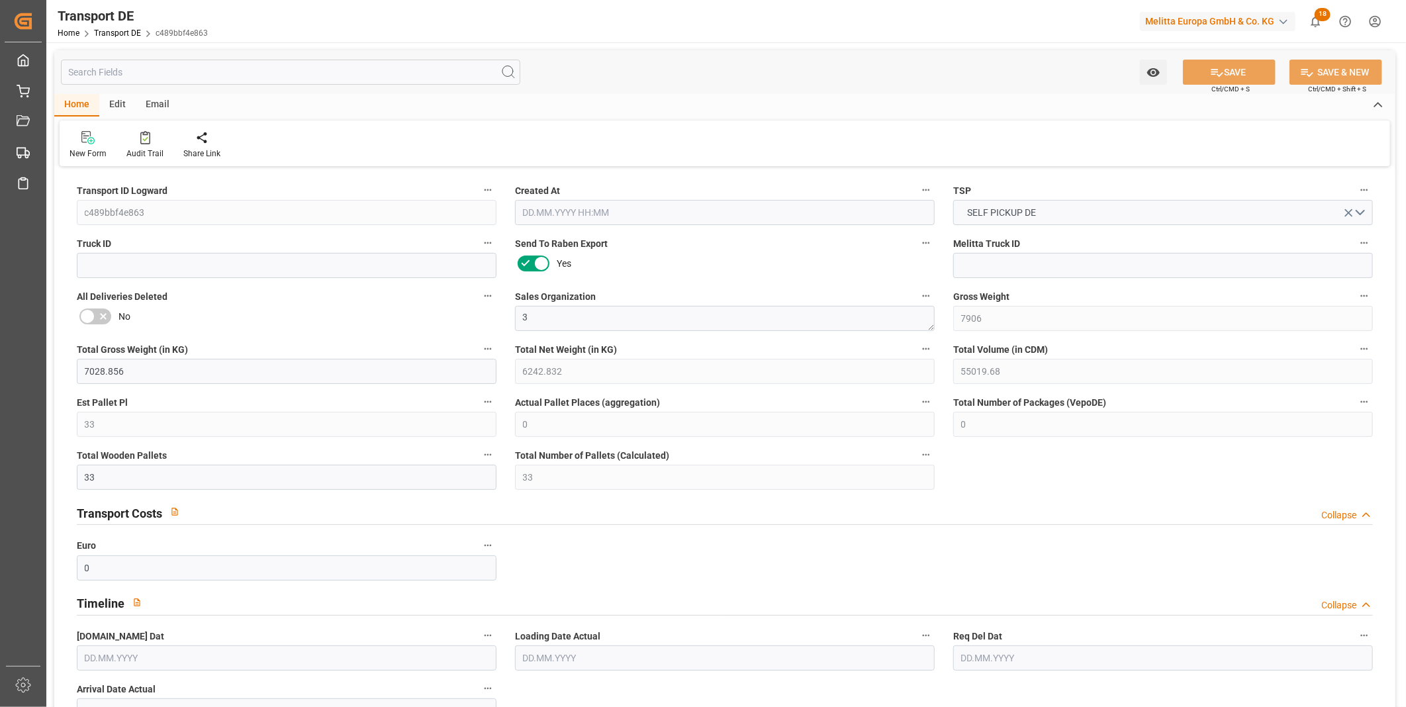
type input "0"
type input "33"
type input "0"
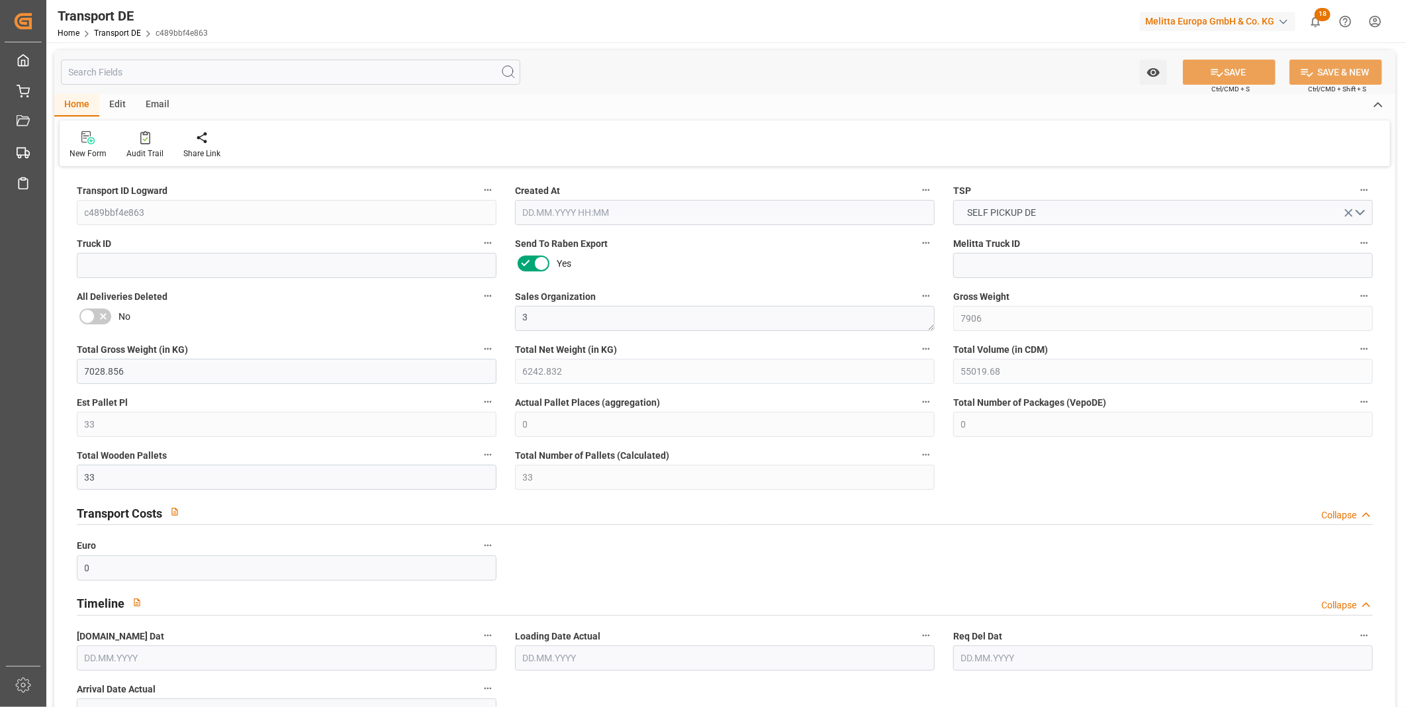
type input "1"
type input "0"
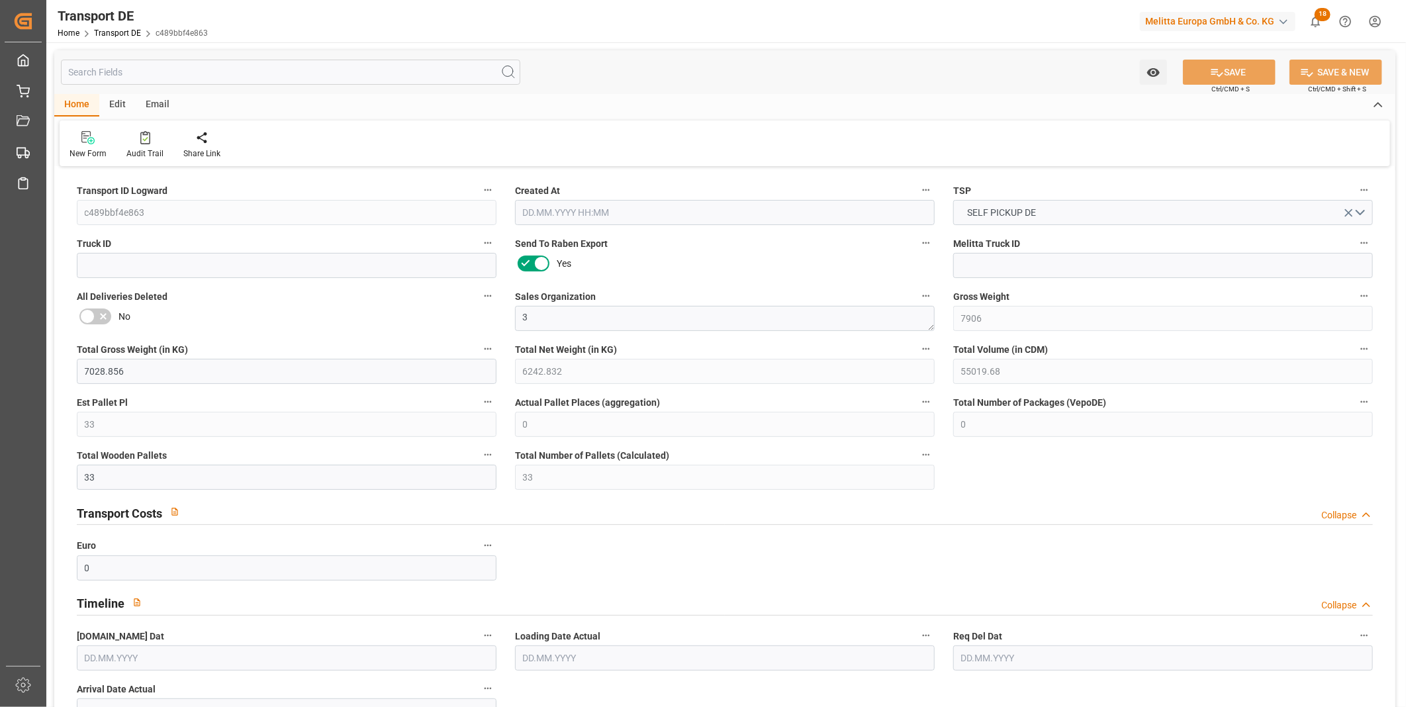
type input "0"
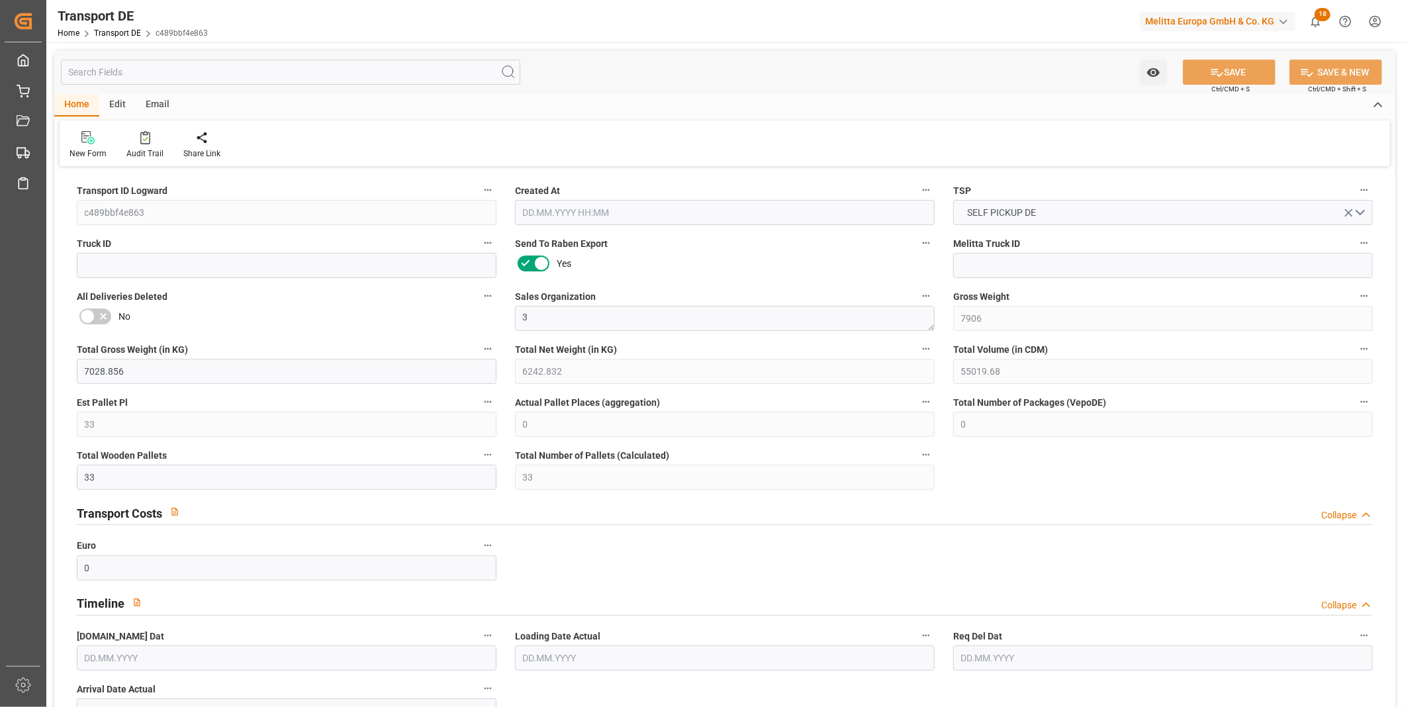
type input "0"
type input "33"
type input "0"
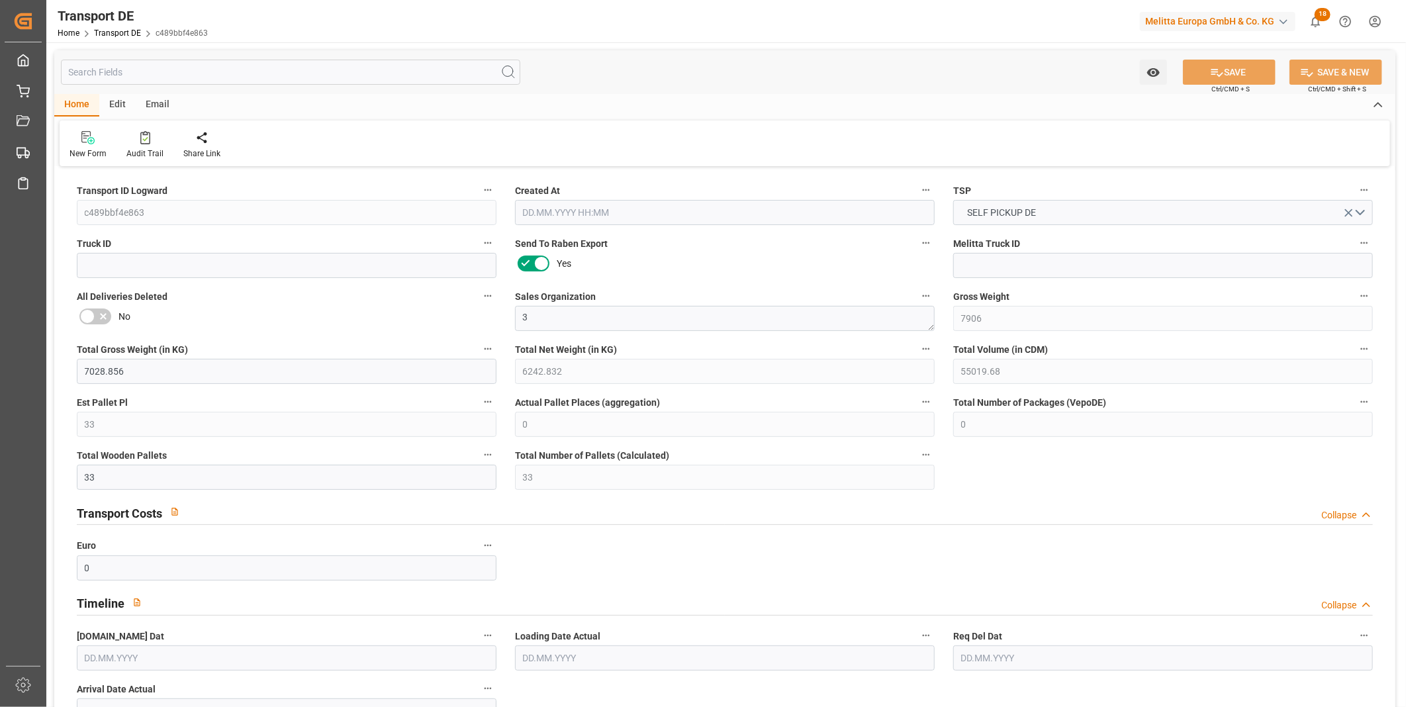
type input "0"
type input "[DATE] 12:48"
type input "[DATE]"
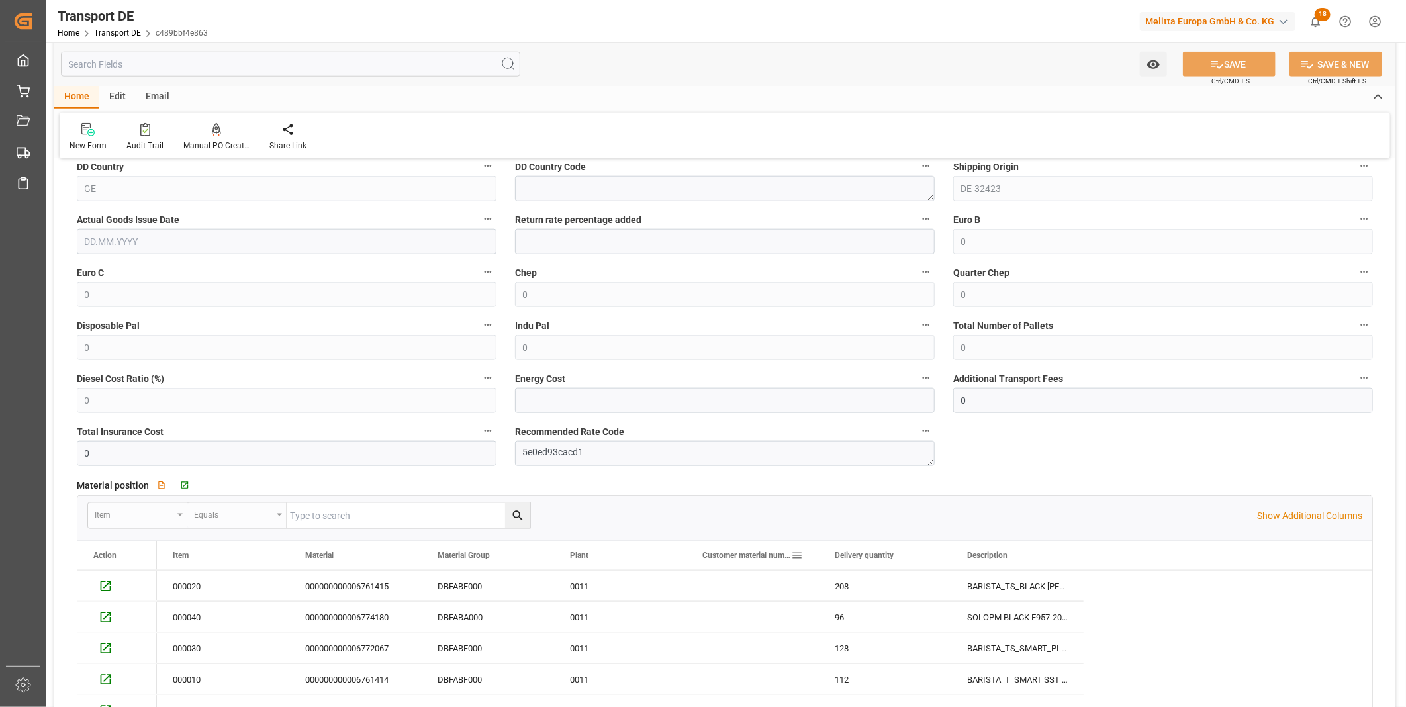
scroll to position [1103, 0]
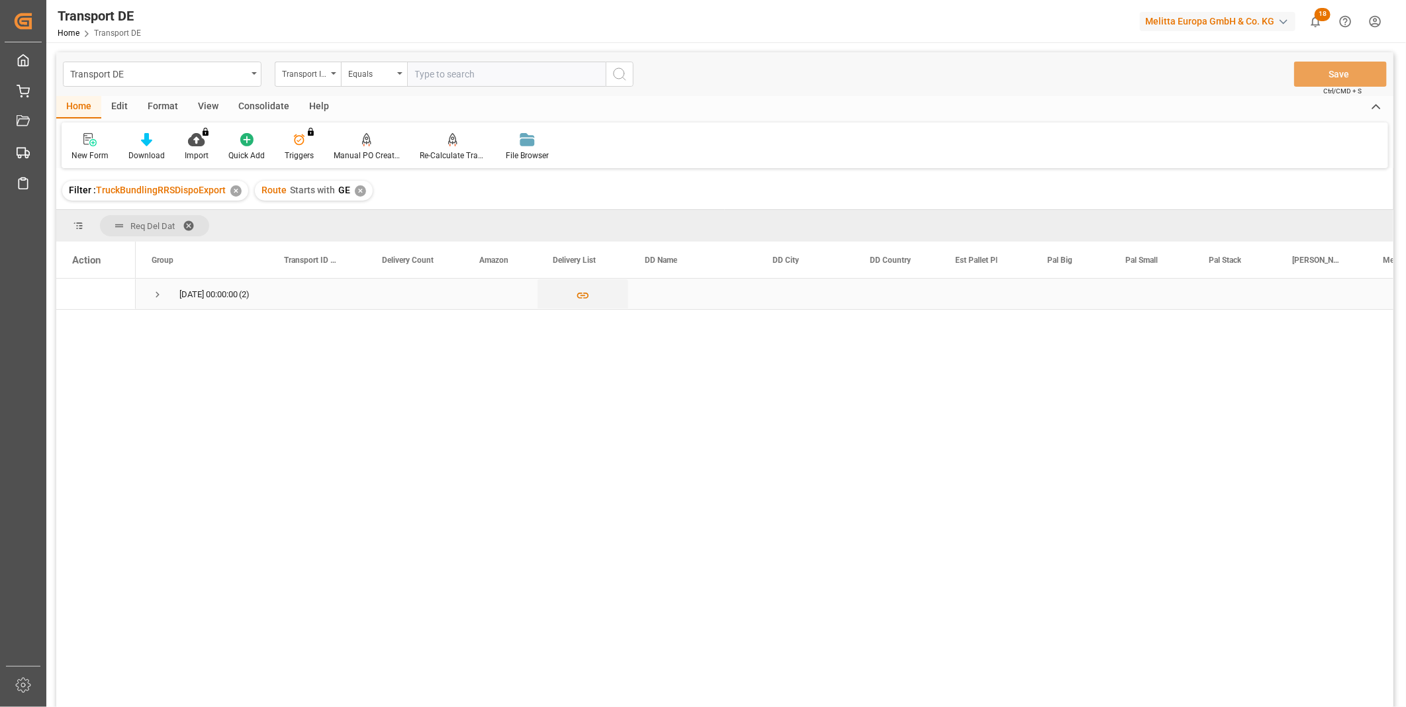
click at [156, 300] on span "Press SPACE to select this row." at bounding box center [158, 295] width 12 height 12
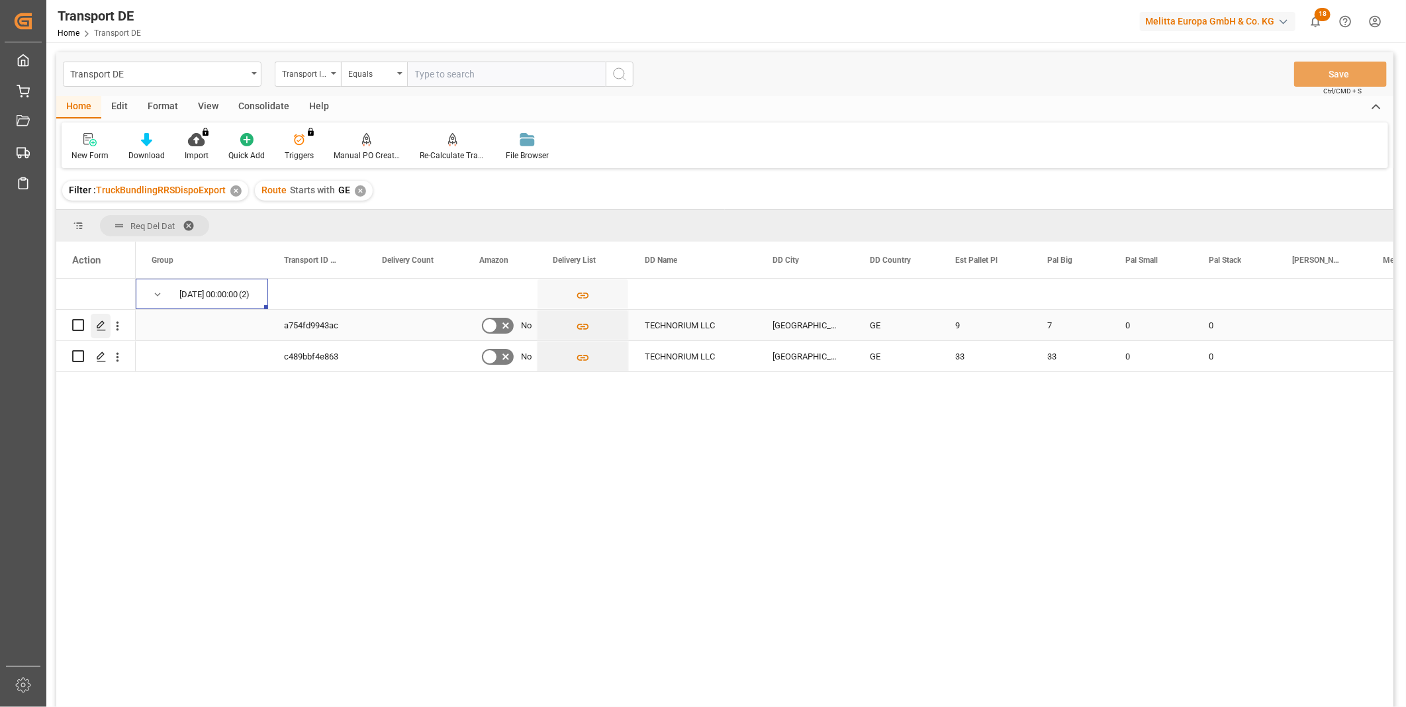
click at [97, 326] on icon "Press SPACE to select this row." at bounding box center [101, 325] width 11 height 11
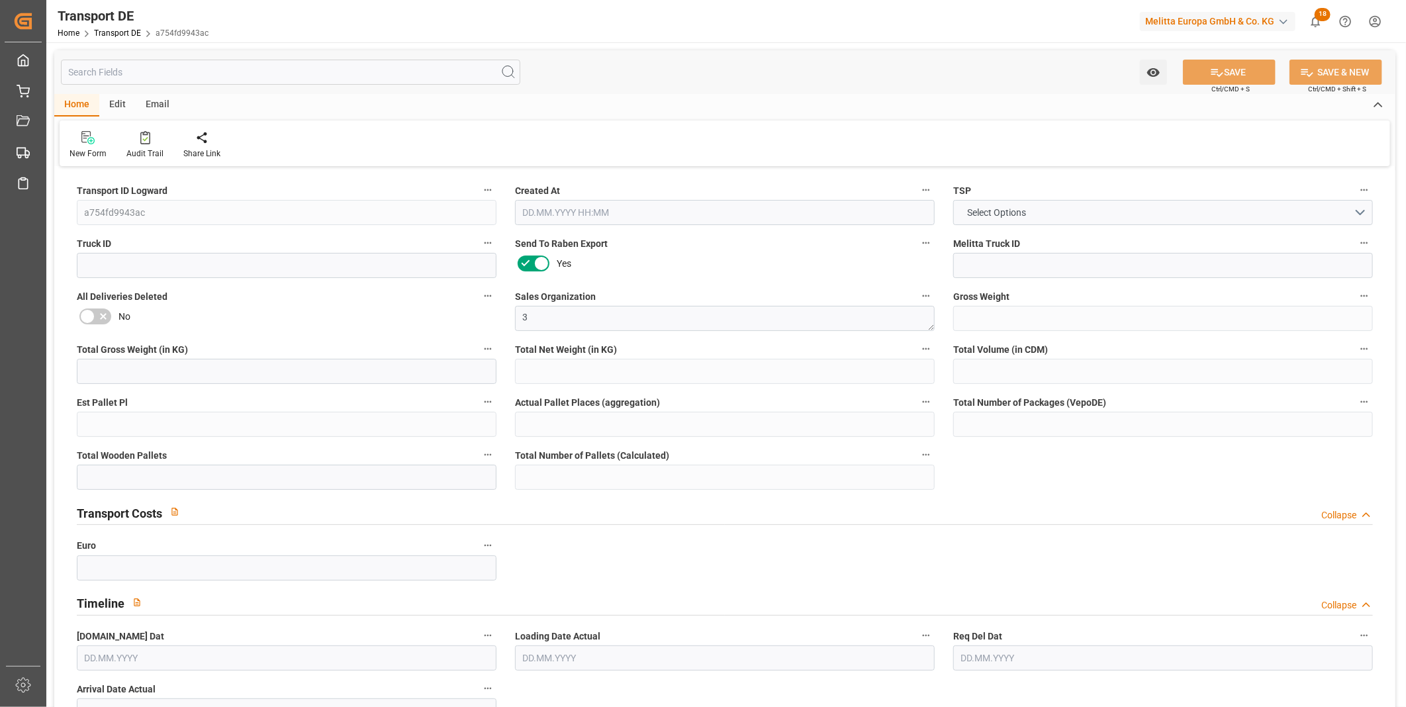
type input "2088"
type input "1853.964"
type input "1646.688"
type input "14479.6"
type input "9"
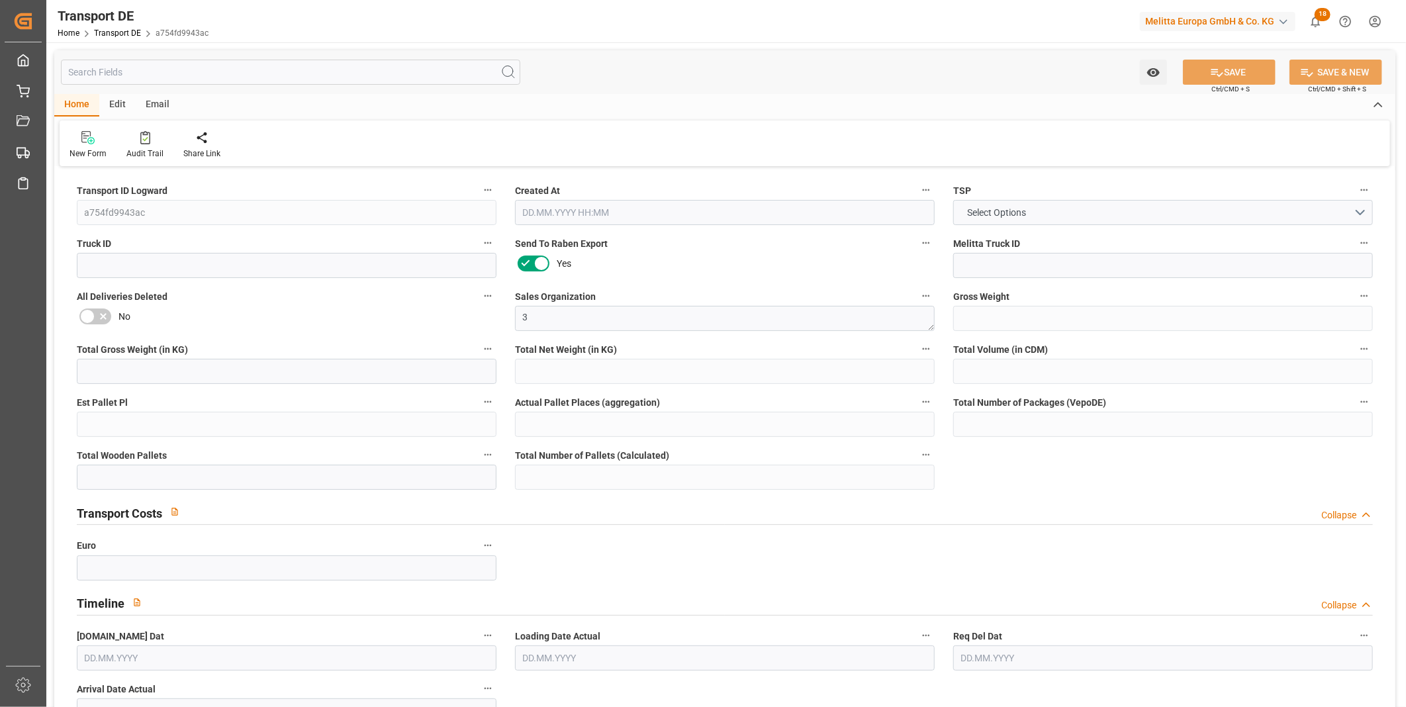
type input "0"
type input "9"
type input "7"
type input "0"
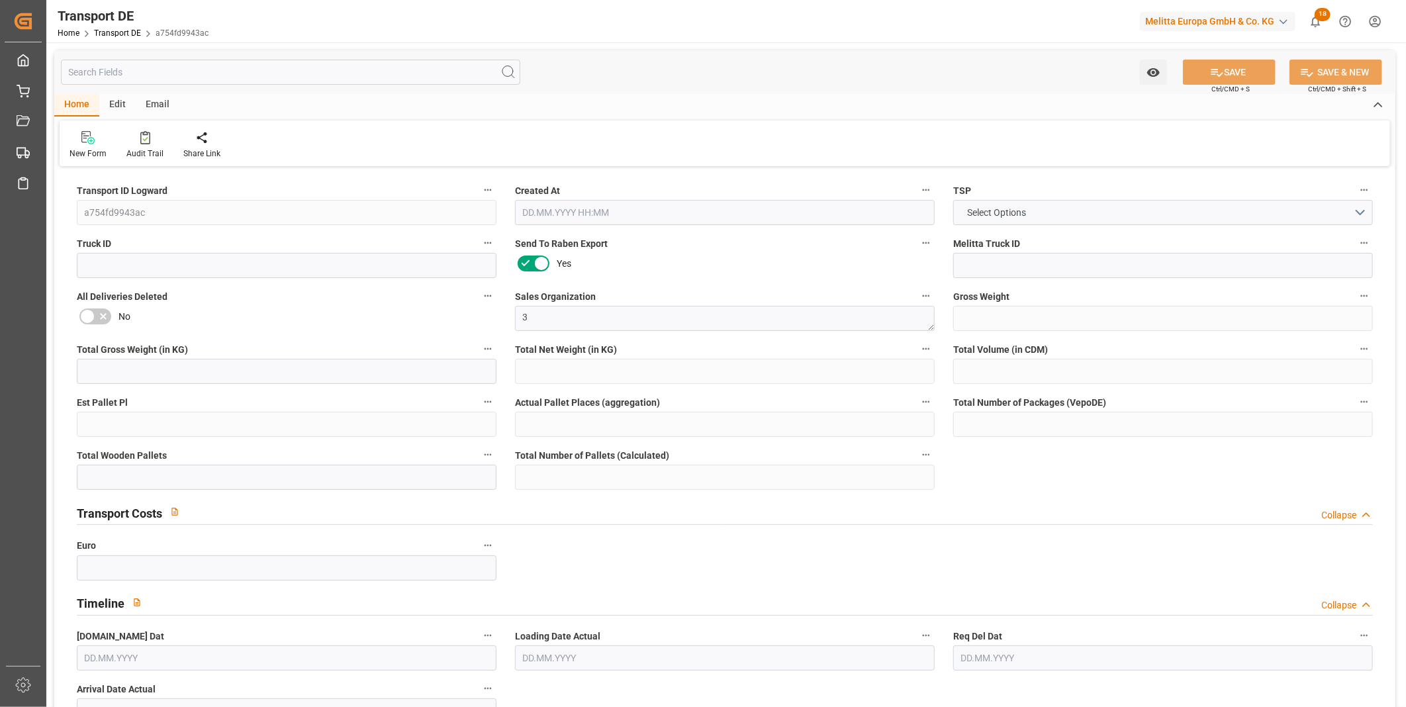
type input "1"
type input "0"
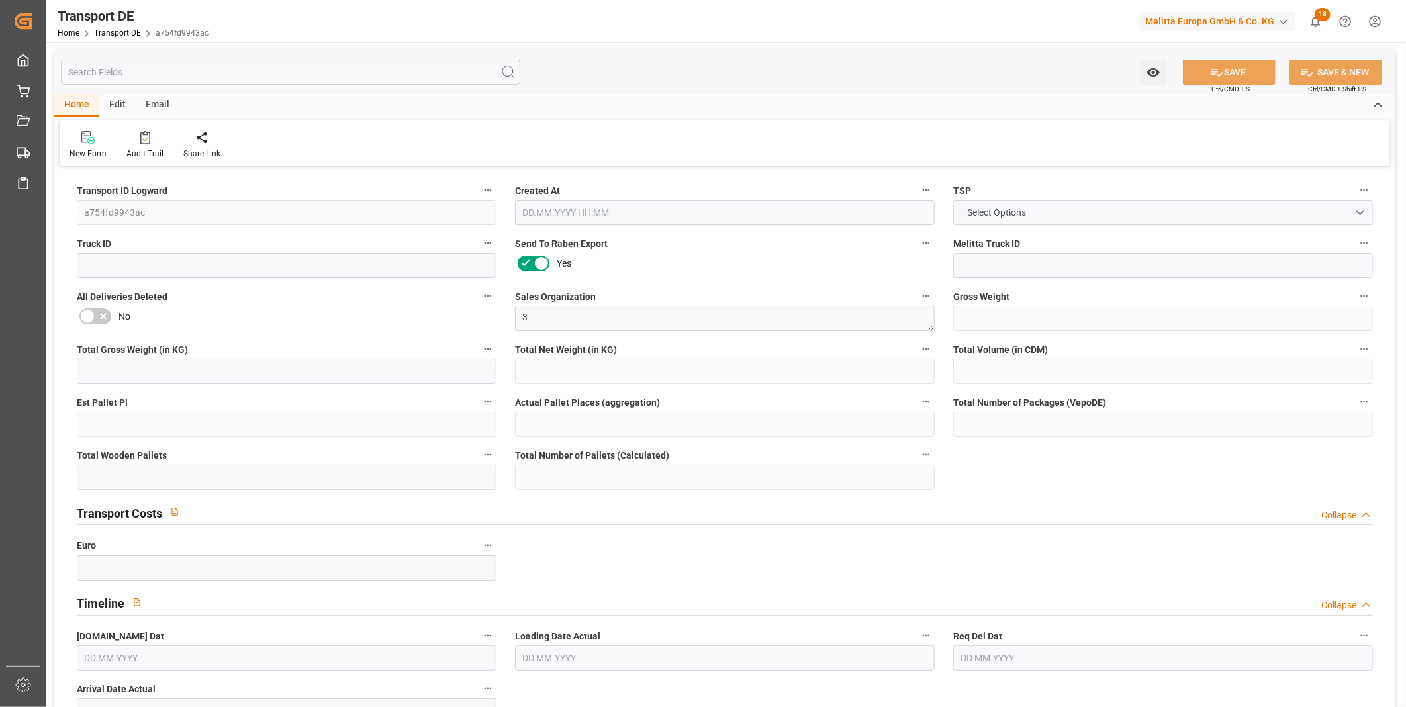
type input "0"
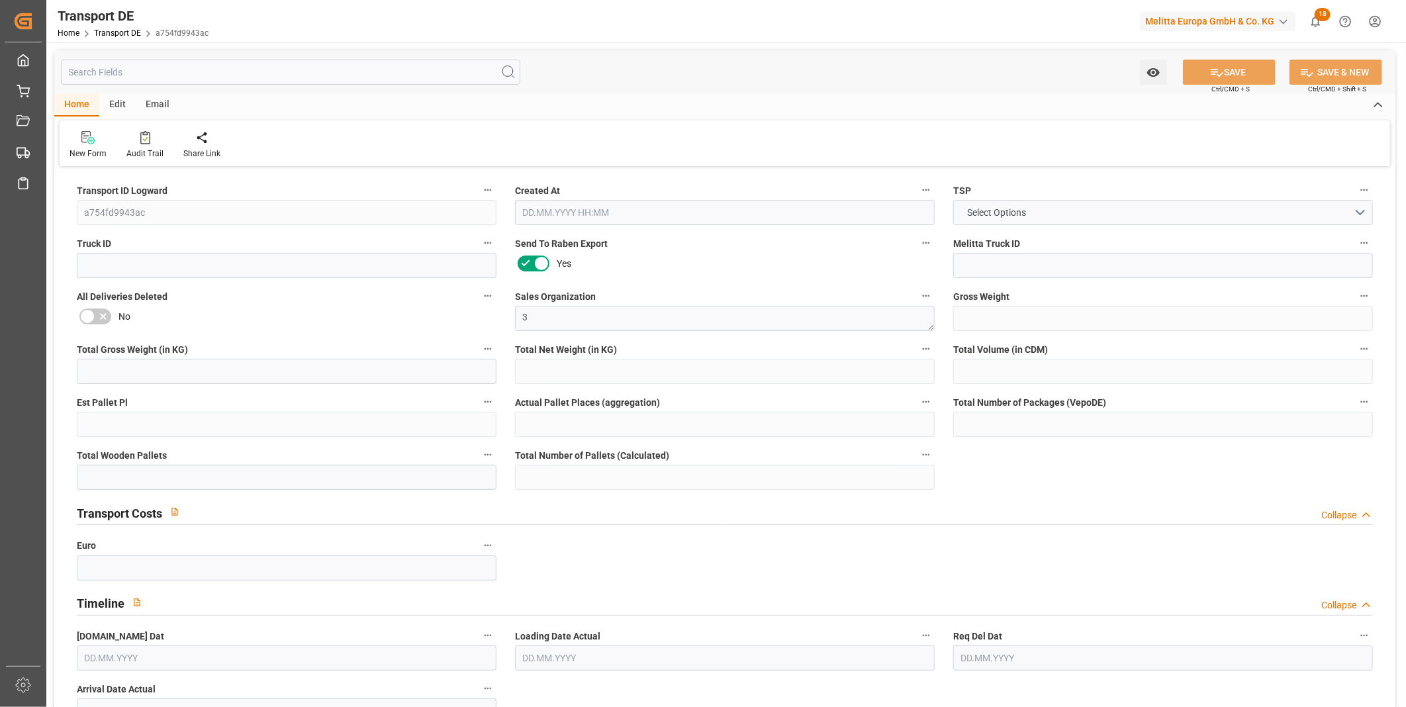
type input "0"
type input "7"
type input "0"
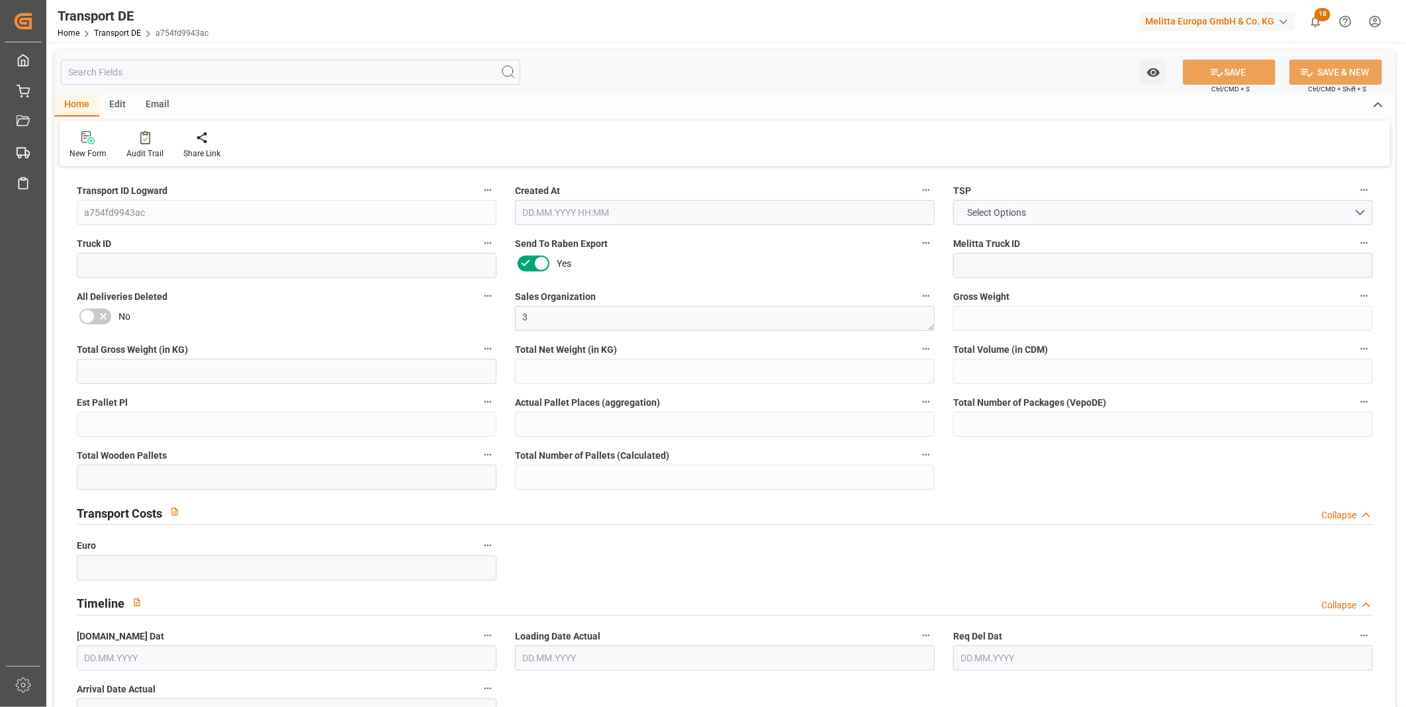
type input "0"
type input "[DATE] 12:48"
type input "[DATE]"
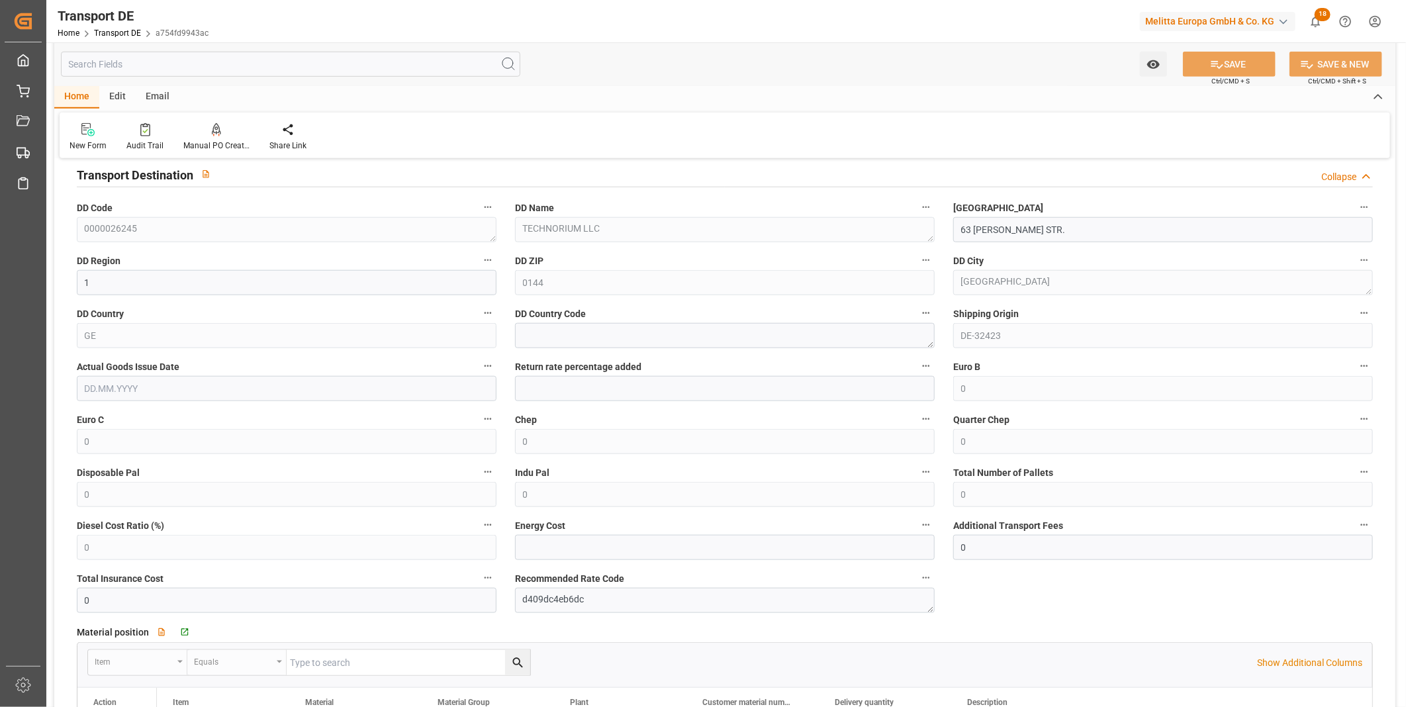
scroll to position [1029, 0]
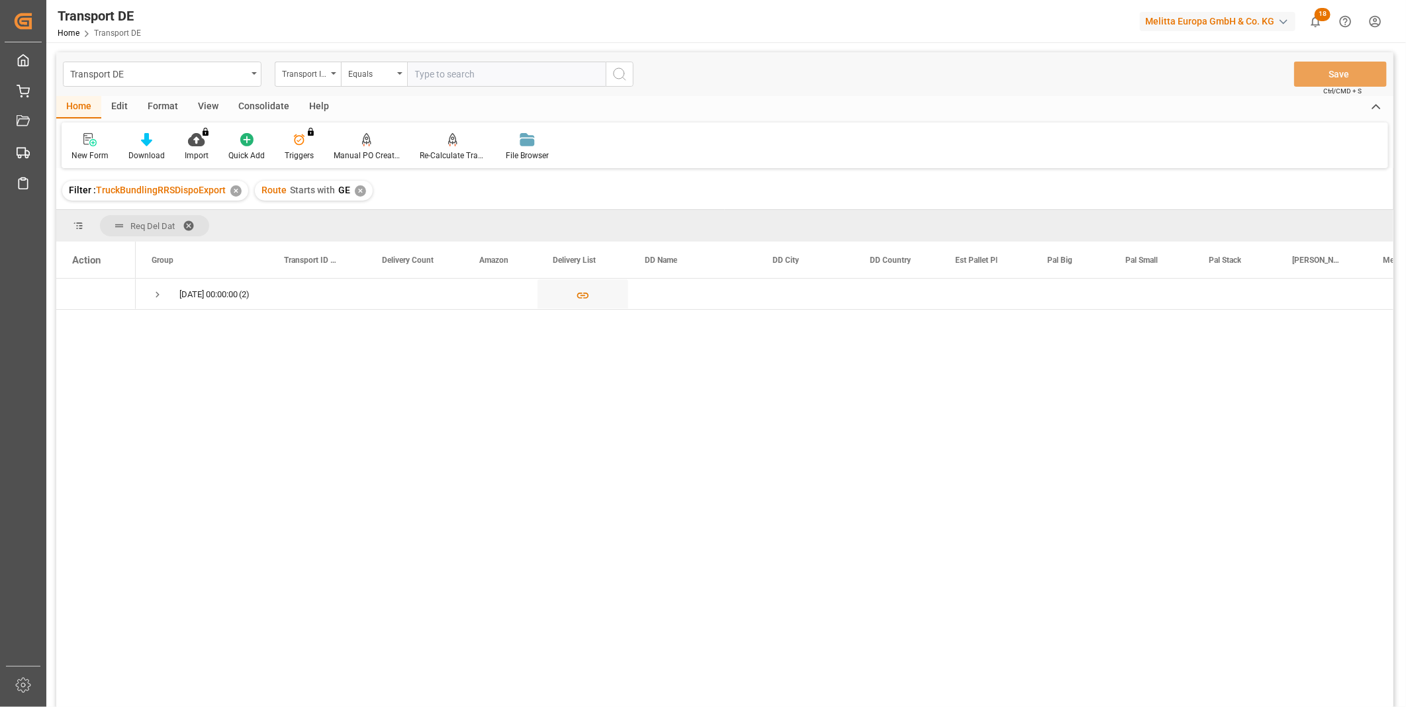
click at [255, 99] on div "Consolidate" at bounding box center [263, 107] width 71 height 23
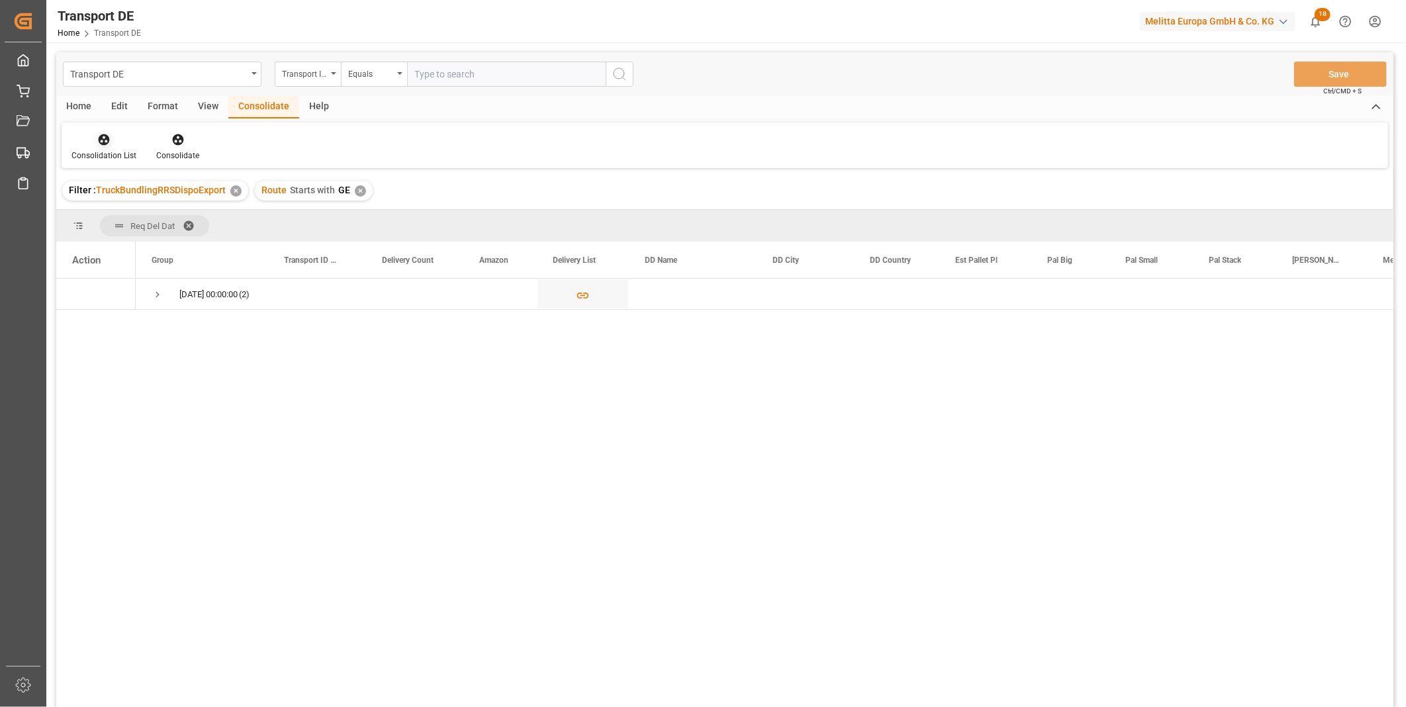
click at [111, 144] on div at bounding box center [103, 139] width 65 height 14
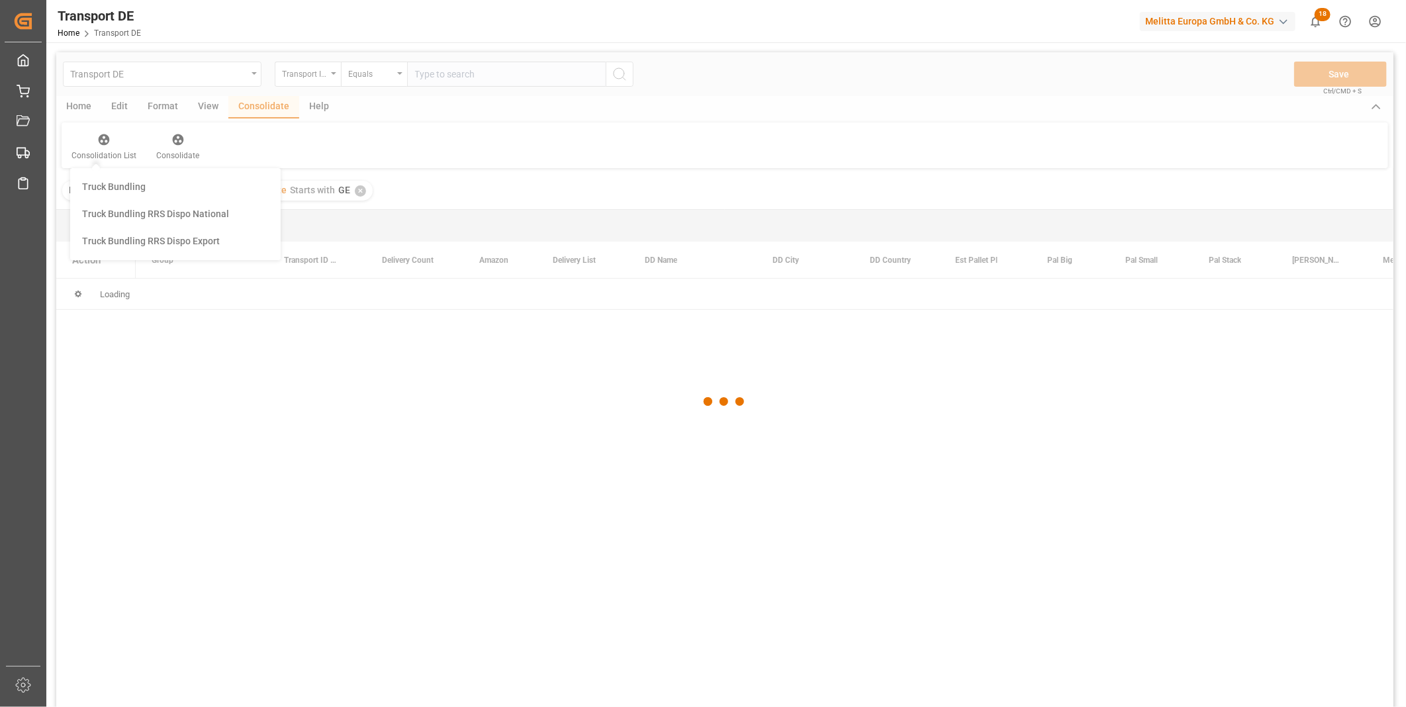
click at [170, 250] on div "Transport DE Transport ID Logward Equals Save Ctrl/CMD + S Home Edit Format Vie…" at bounding box center [724, 397] width 1337 height 690
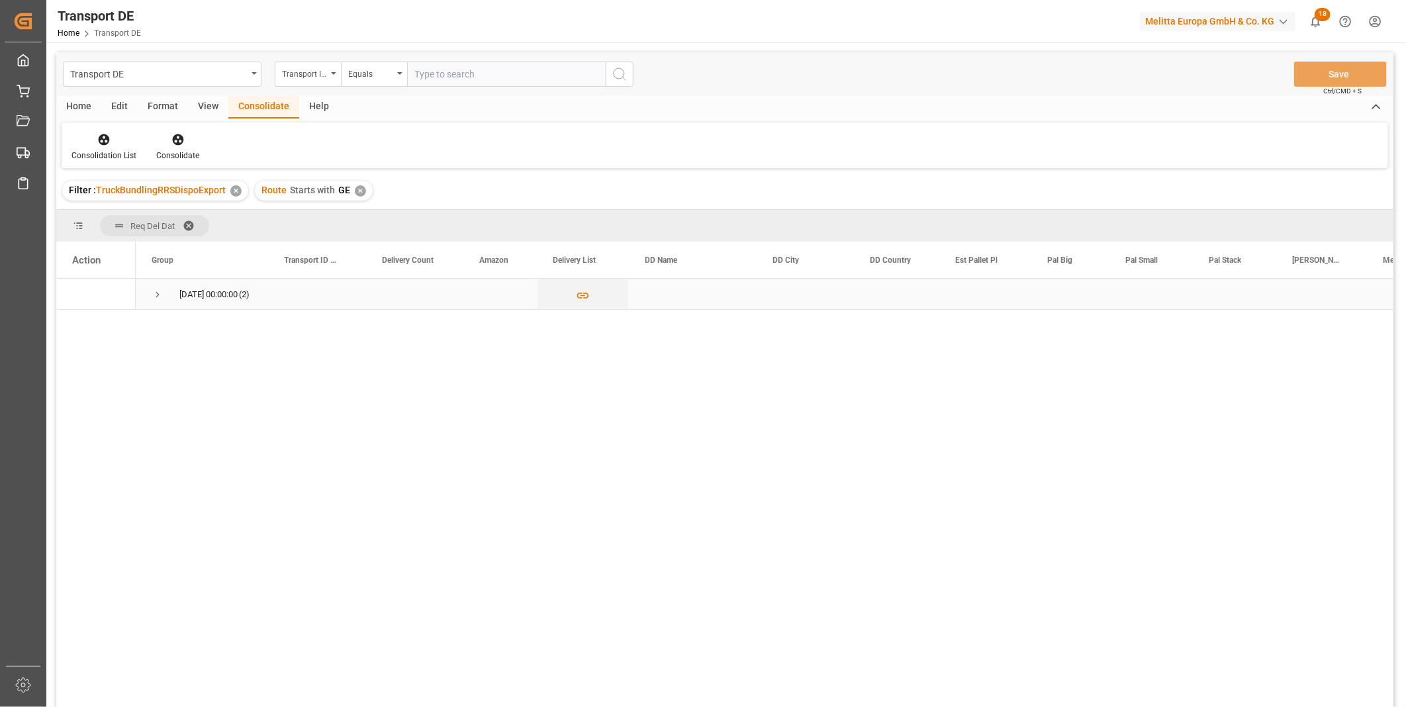
click at [165, 294] on span "[DATE] 00:00:00 (2)" at bounding box center [202, 293] width 101 height 29
click at [154, 292] on span "Press SPACE to select this row." at bounding box center [158, 295] width 12 height 12
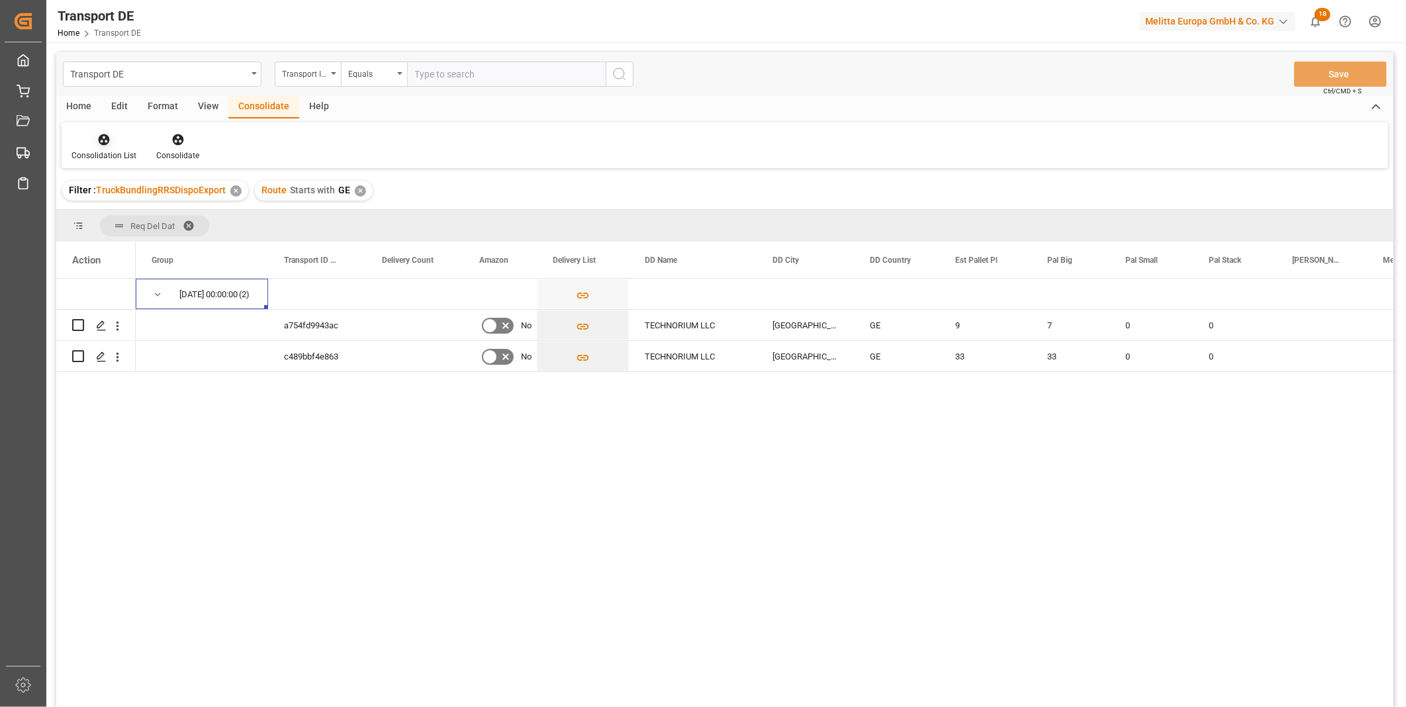
click at [100, 136] on icon at bounding box center [104, 139] width 11 height 11
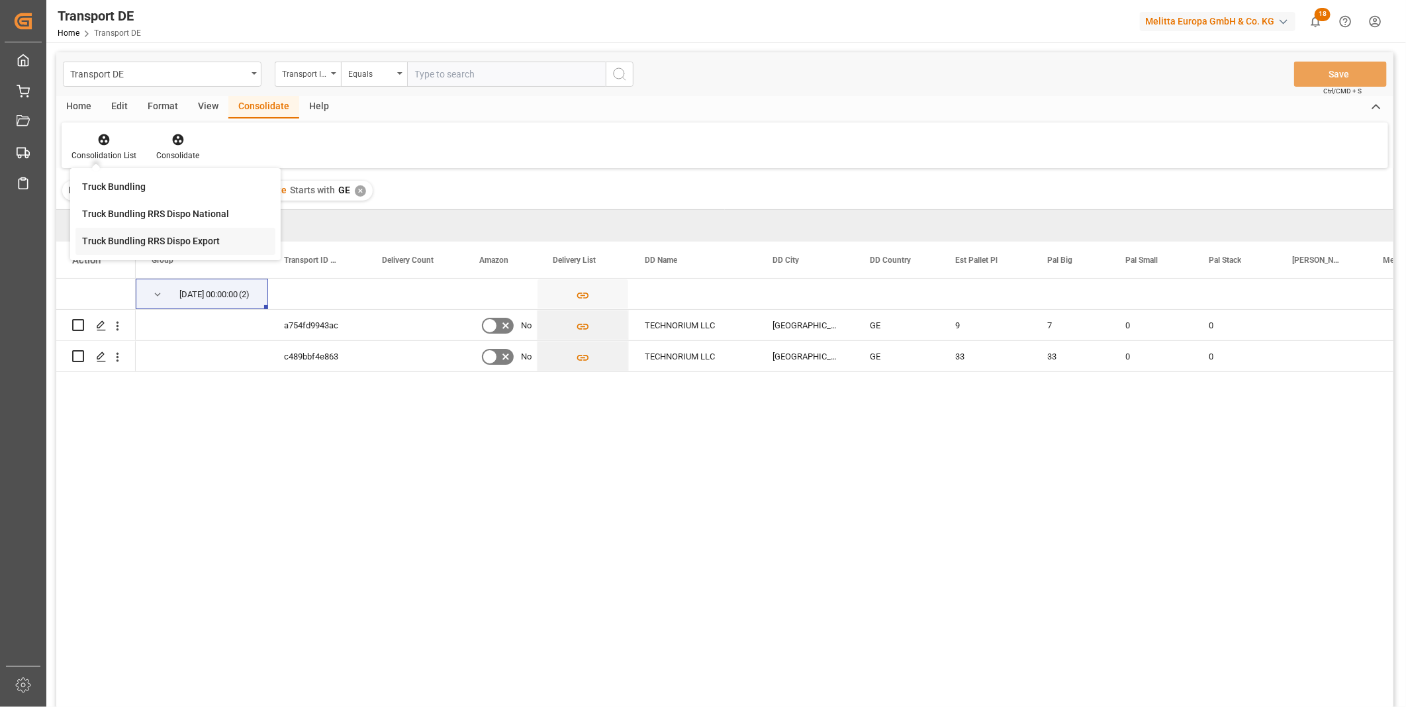
click at [204, 241] on div "Transport DE Transport ID Logward Equals Save Ctrl/CMD + S Home Edit Format Vie…" at bounding box center [724, 397] width 1337 height 690
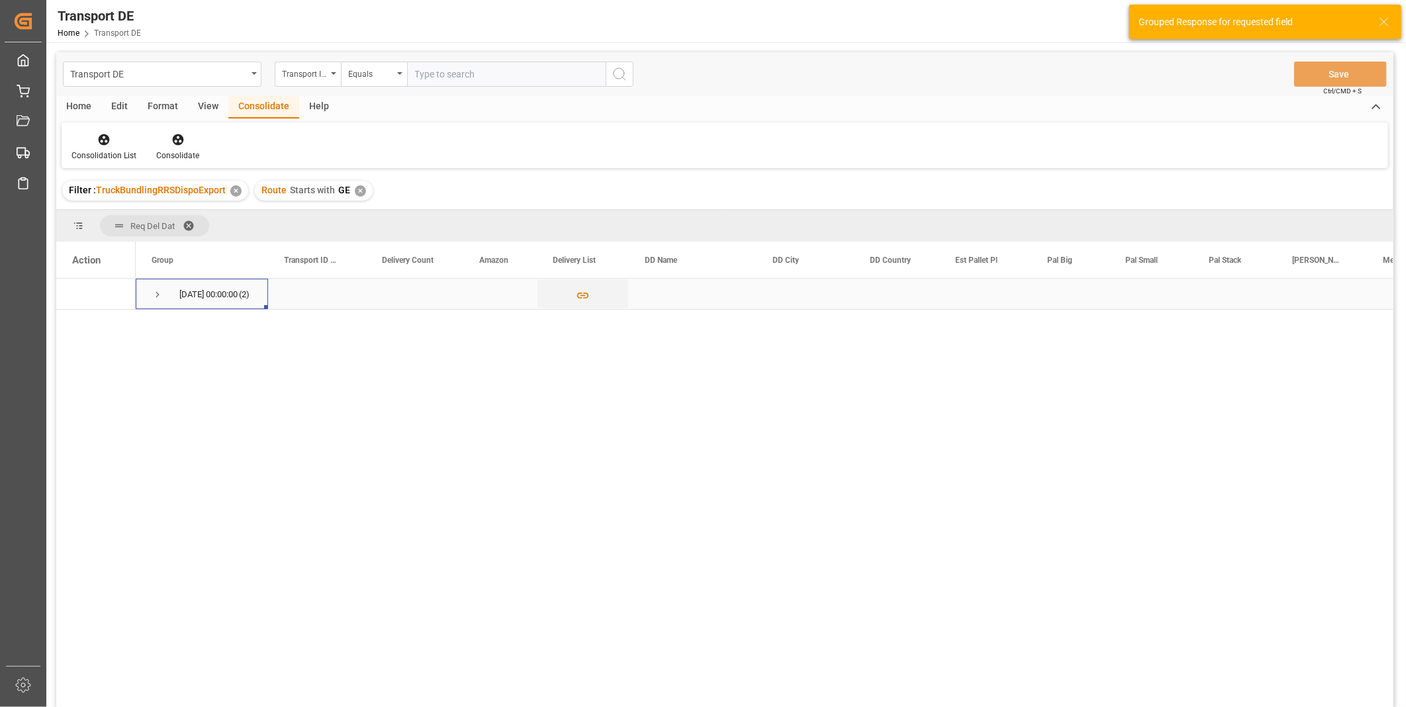
click at [149, 300] on div "[DATE] 00:00:00 (2)" at bounding box center [202, 294] width 132 height 30
click at [155, 301] on span "Press SPACE to select this row." at bounding box center [158, 294] width 12 height 30
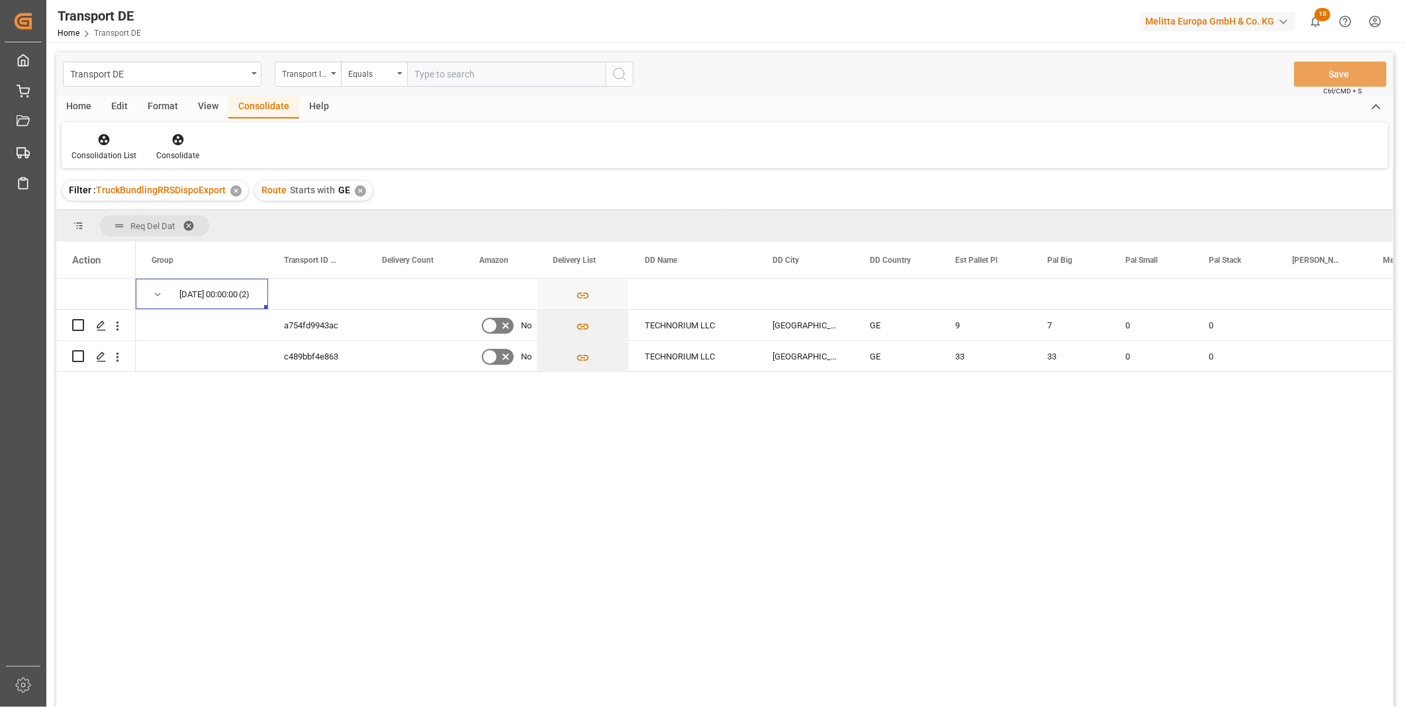
click at [359, 197] on div "Route Starts with GE ✕" at bounding box center [314, 191] width 118 height 20
click at [359, 195] on div "✕" at bounding box center [360, 190] width 11 height 11
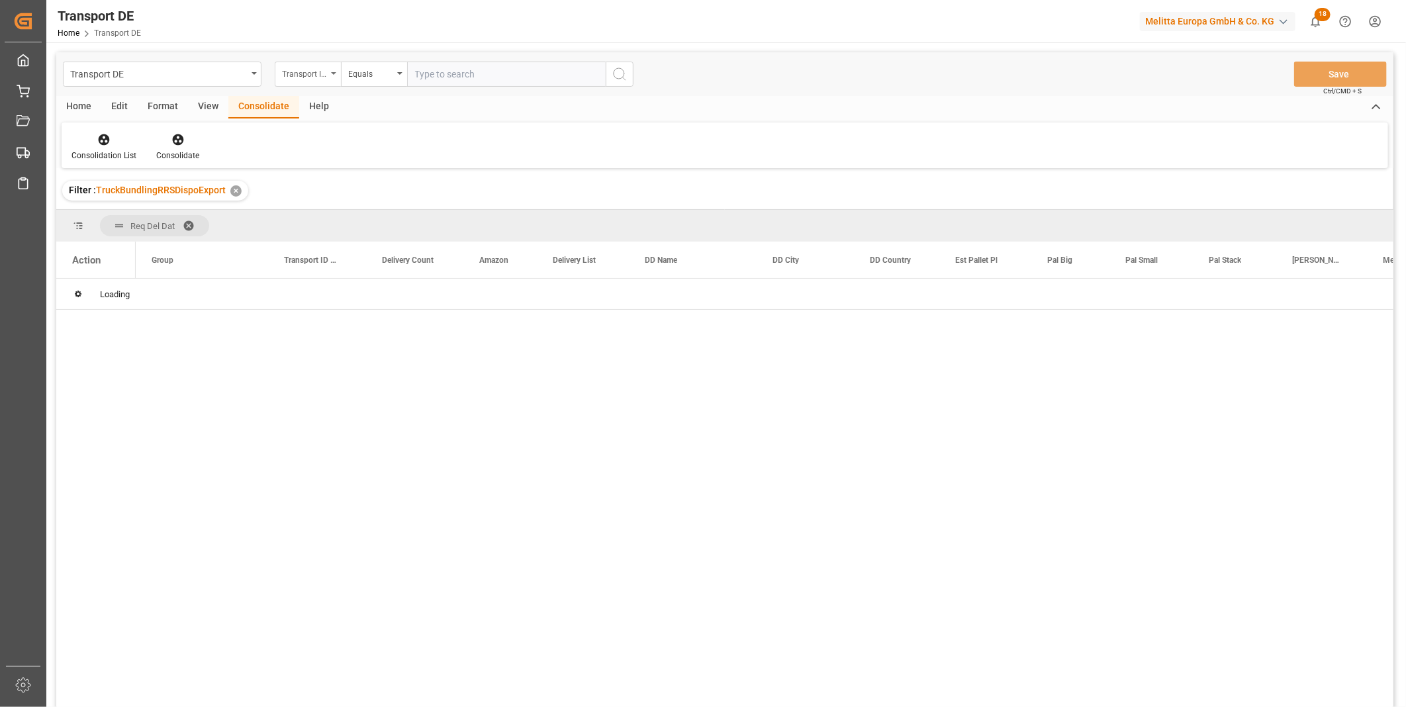
click at [329, 83] on div "Transport ID Logward" at bounding box center [308, 74] width 66 height 25
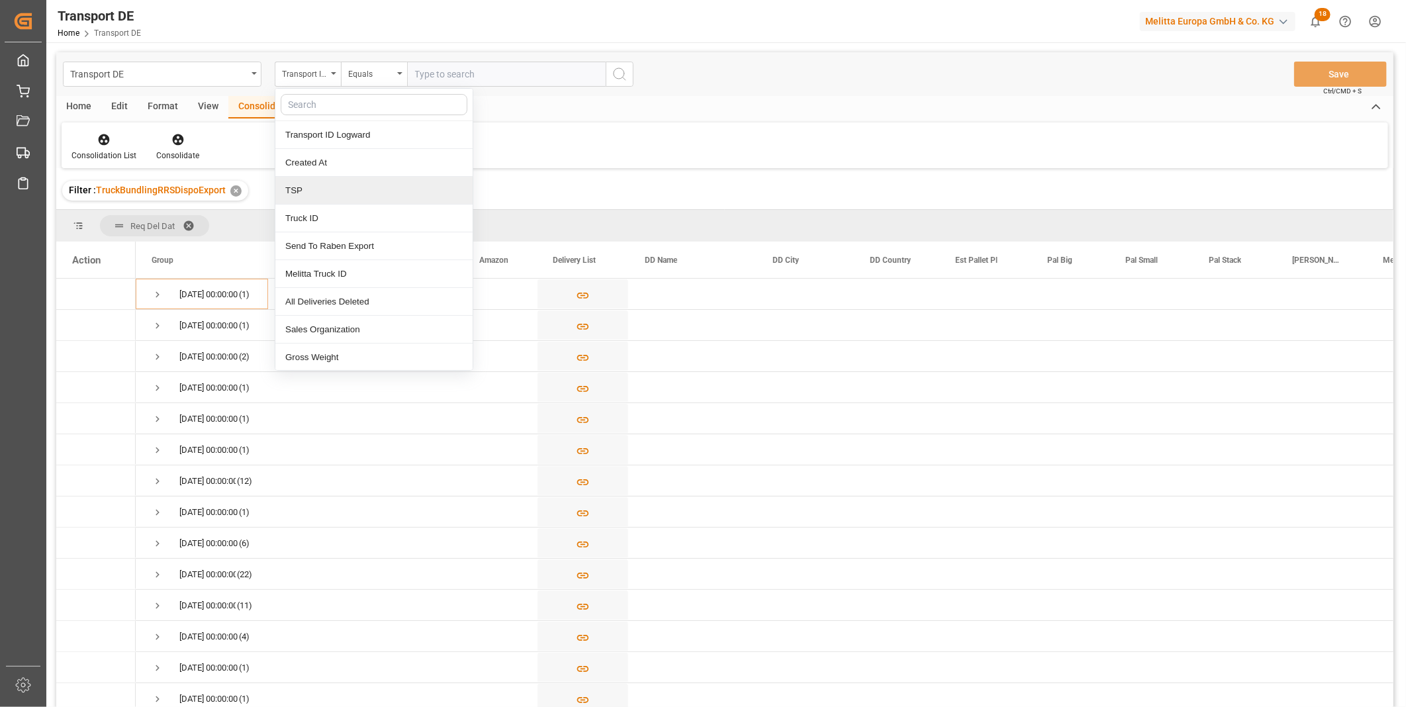
click at [313, 192] on div "TSP" at bounding box center [373, 191] width 197 height 28
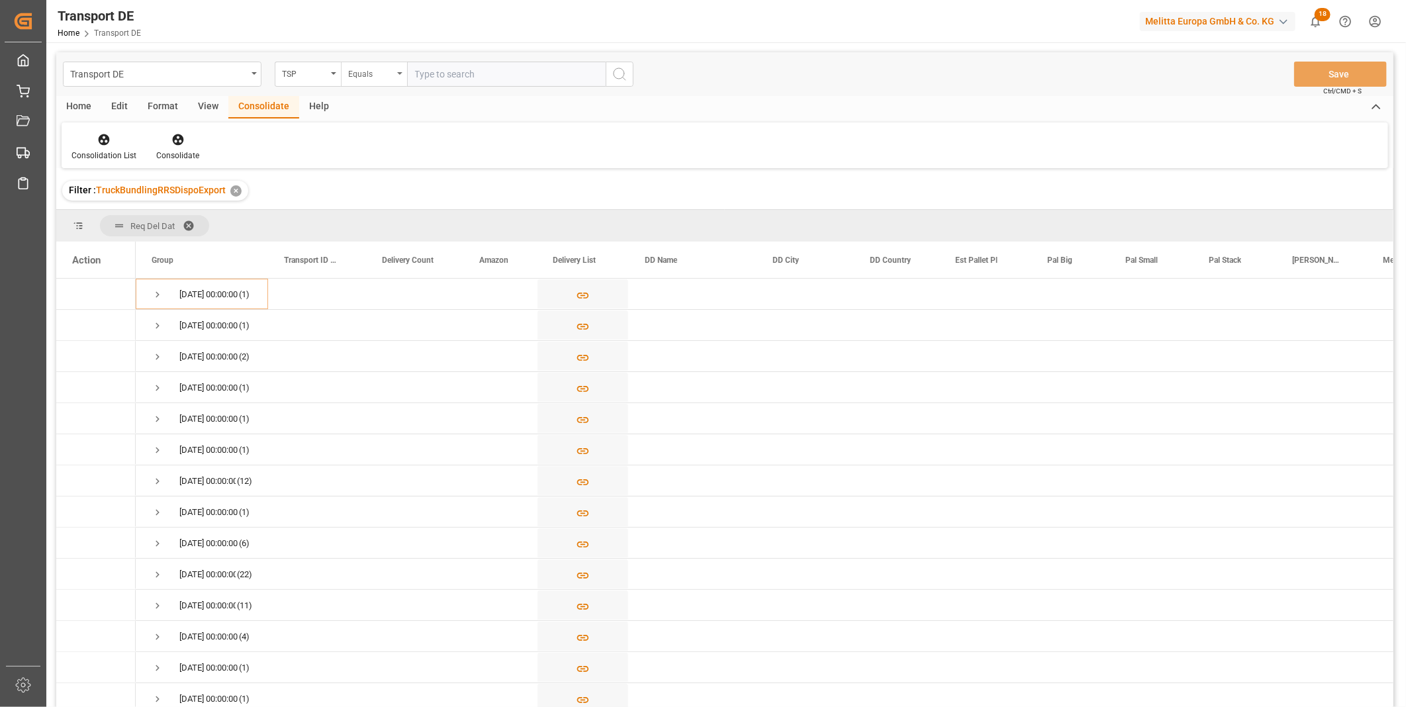
click at [371, 66] on div "Equals" at bounding box center [370, 72] width 45 height 15
click at [383, 218] on div "Starts with" at bounding box center [440, 219] width 197 height 28
type input "[PERSON_NAME]"
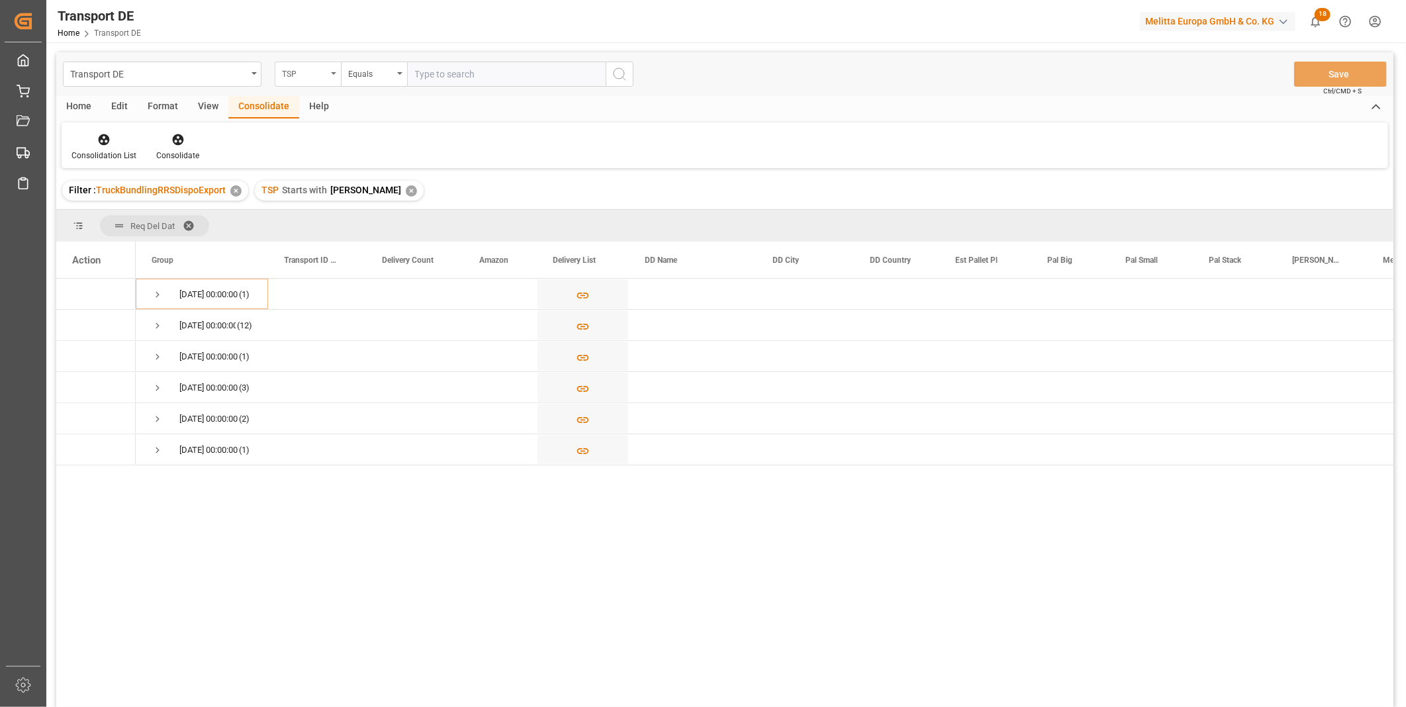
click at [304, 77] on div "TSP" at bounding box center [304, 72] width 45 height 15
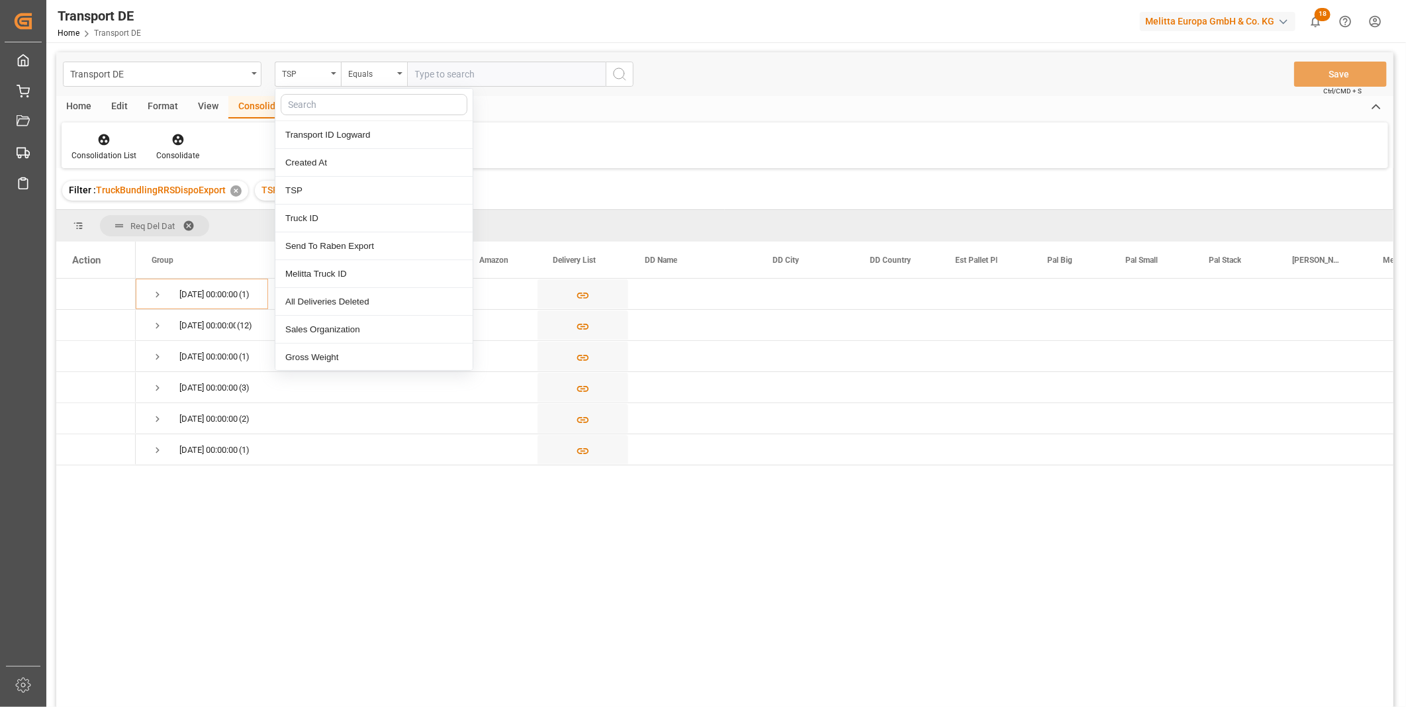
type input "C"
type input "Req"
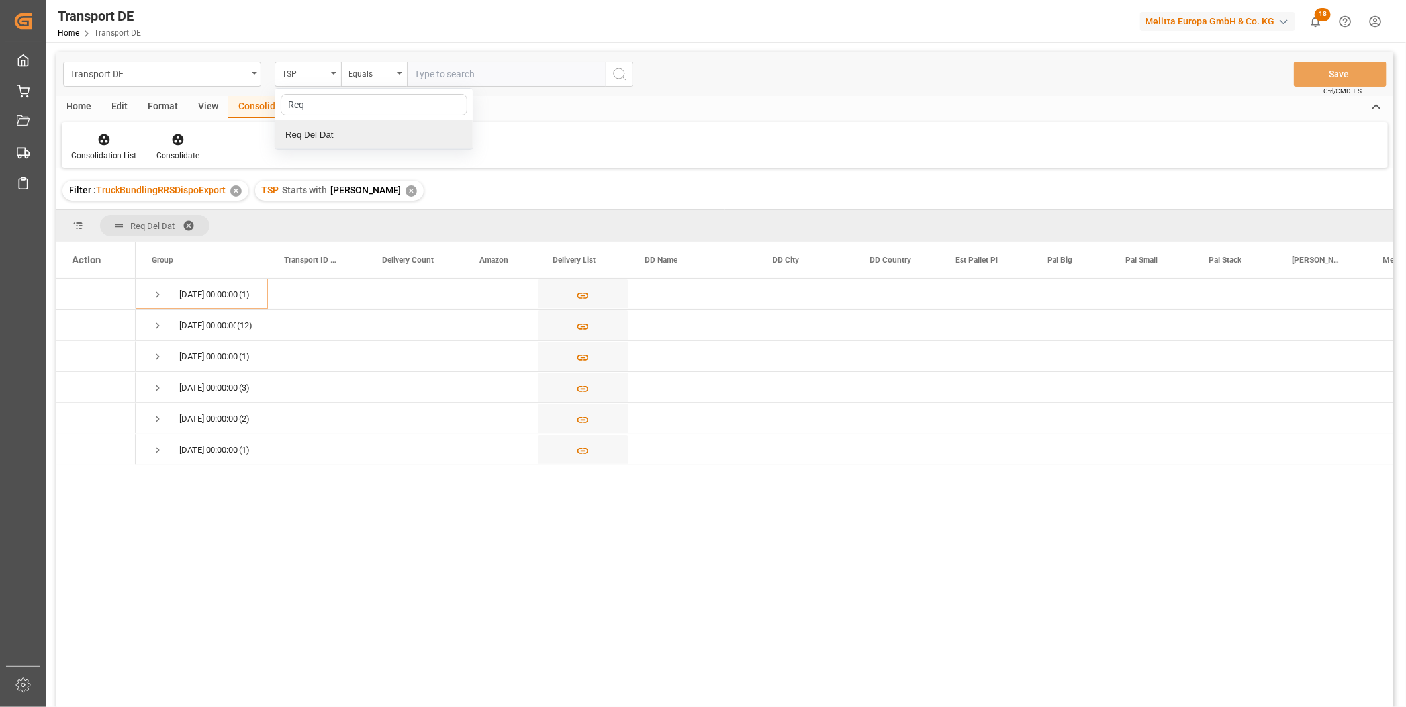
click at [313, 132] on div "Req Del Dat" at bounding box center [373, 135] width 197 height 28
click at [375, 77] on div "Equals" at bounding box center [370, 72] width 45 height 15
click at [379, 227] on div "Greater than" at bounding box center [440, 219] width 197 height 28
click at [373, 60] on div "Transport DE Req Del Dat Greater than Save Ctrl/CMD + S" at bounding box center [724, 74] width 1337 height 44
click at [383, 77] on div "Greater than" at bounding box center [370, 72] width 45 height 15
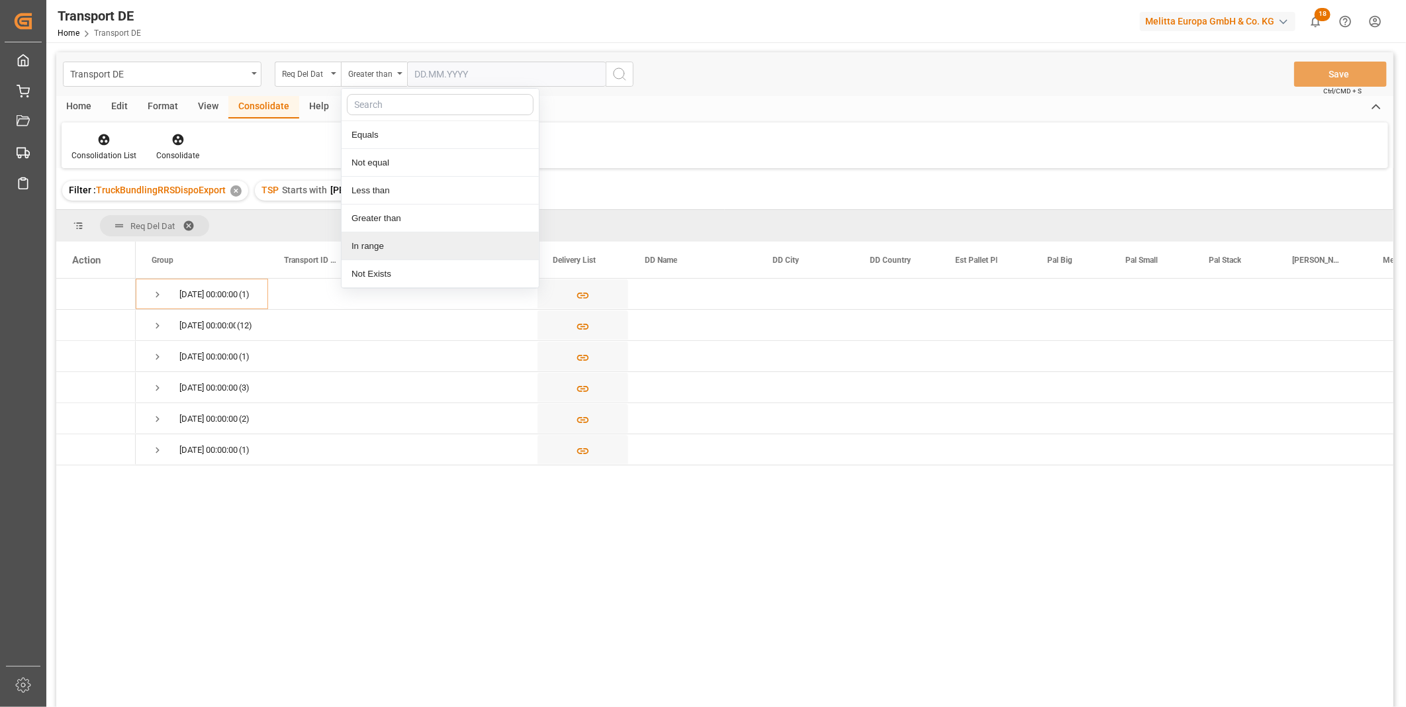
click at [379, 244] on div "In range" at bounding box center [440, 246] width 197 height 28
click at [437, 71] on input "text" at bounding box center [456, 74] width 99 height 25
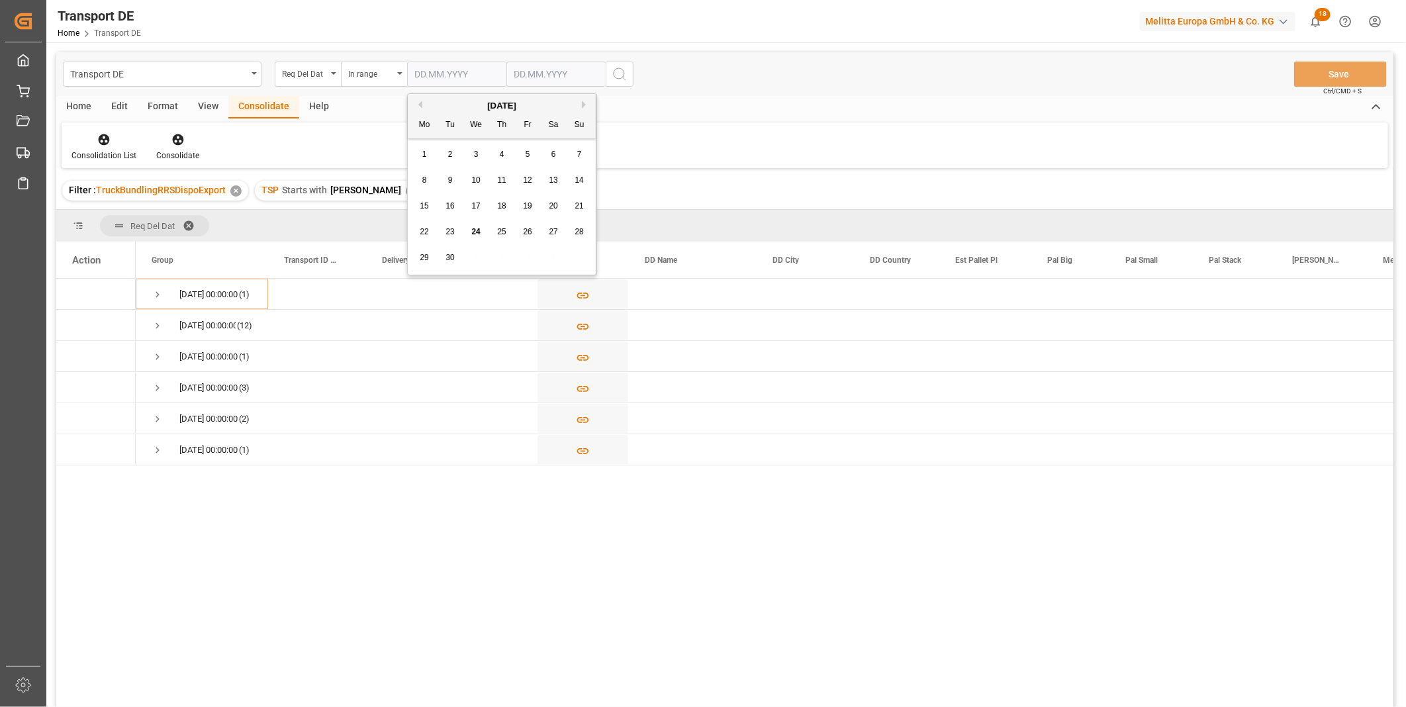
click at [477, 228] on span "24" at bounding box center [475, 231] width 9 height 9
type input "[DATE]"
click at [530, 79] on input "text" at bounding box center [555, 74] width 99 height 25
click at [624, 235] on span "26" at bounding box center [626, 231] width 9 height 9
type input "[DATE]"
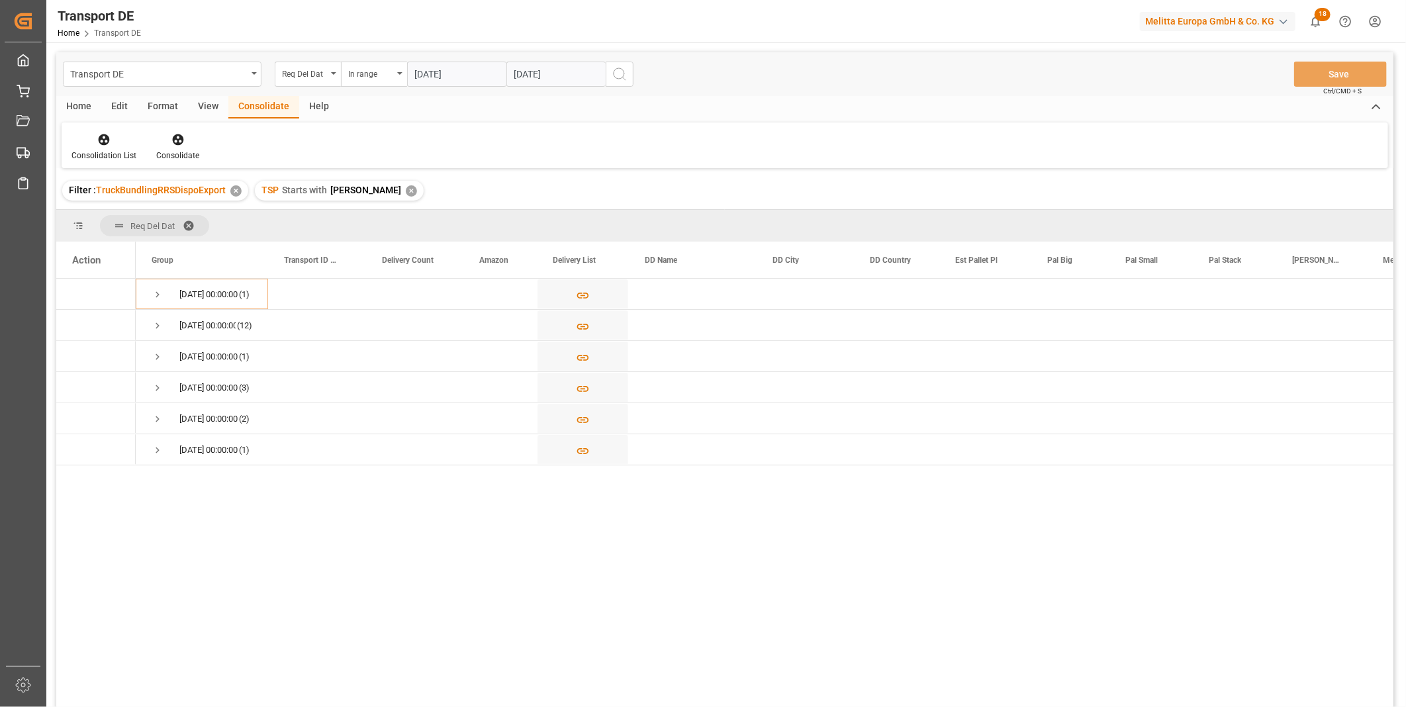
click at [612, 77] on icon "search button" at bounding box center [620, 74] width 16 height 16
click at [164, 321] on span "[DATE] 00:00:00 (12)" at bounding box center [202, 324] width 101 height 29
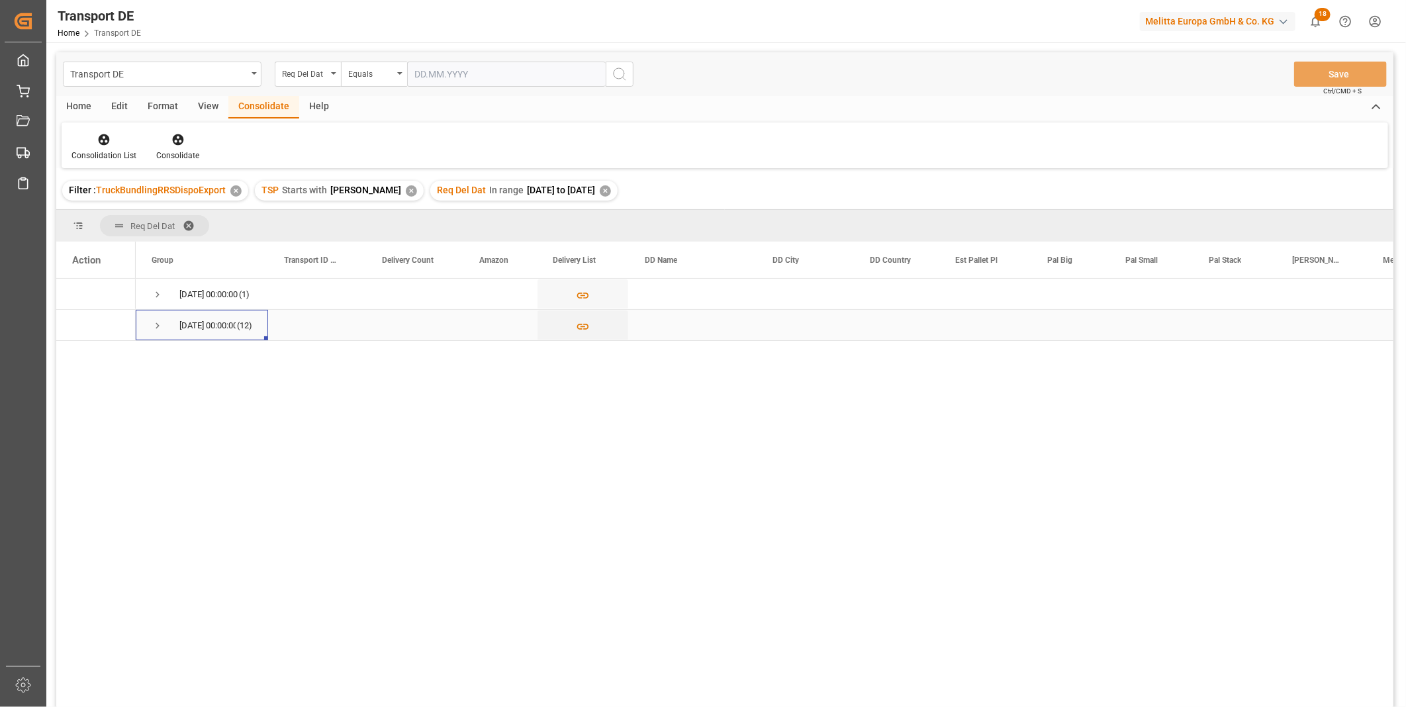
click at [157, 313] on span "Press SPACE to select this row." at bounding box center [158, 325] width 12 height 30
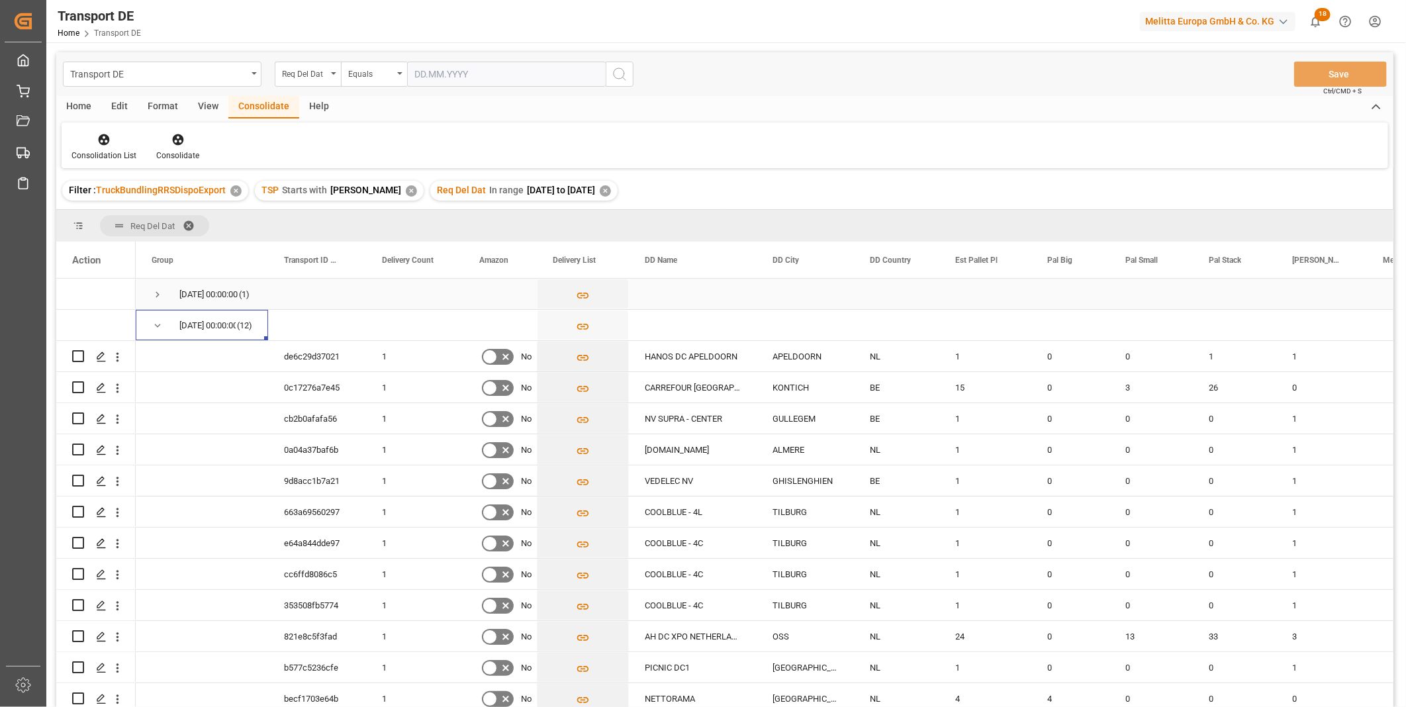
click at [158, 293] on span "Press SPACE to select this row." at bounding box center [158, 295] width 12 height 12
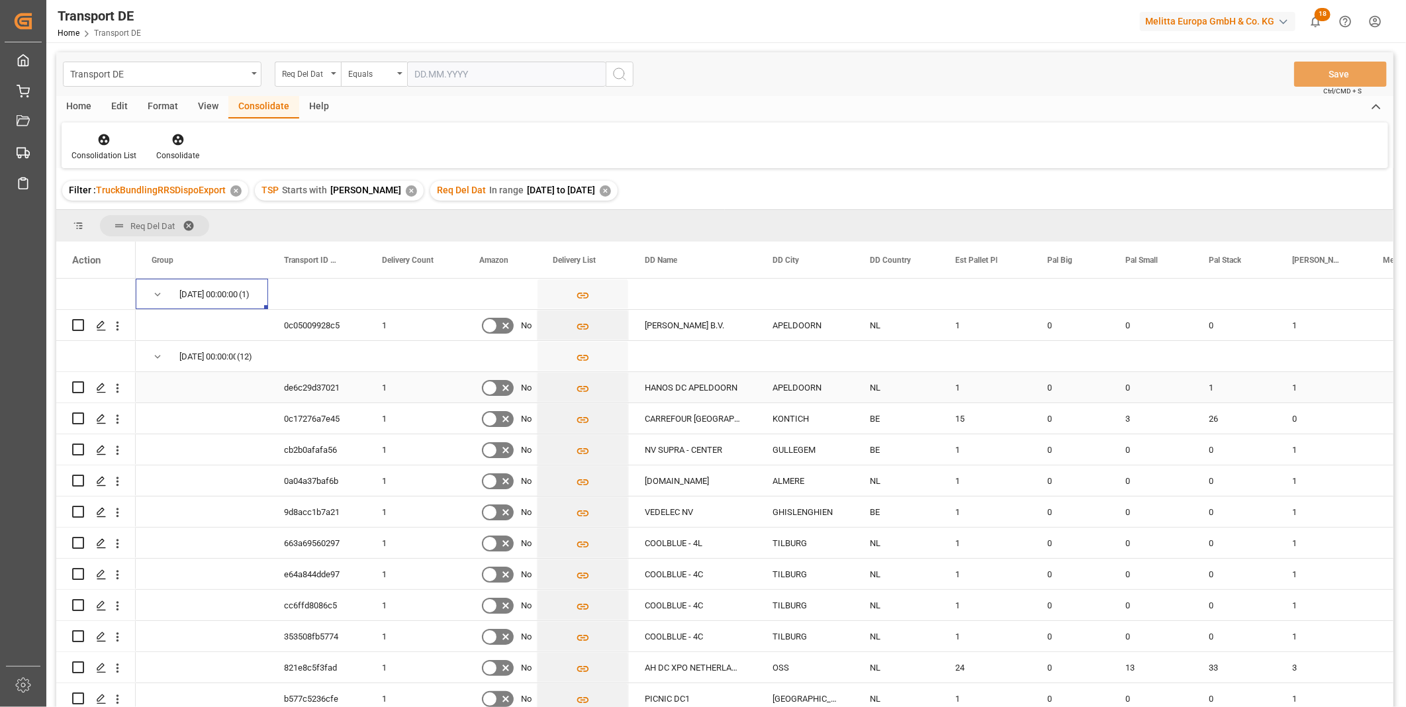
scroll to position [38, 0]
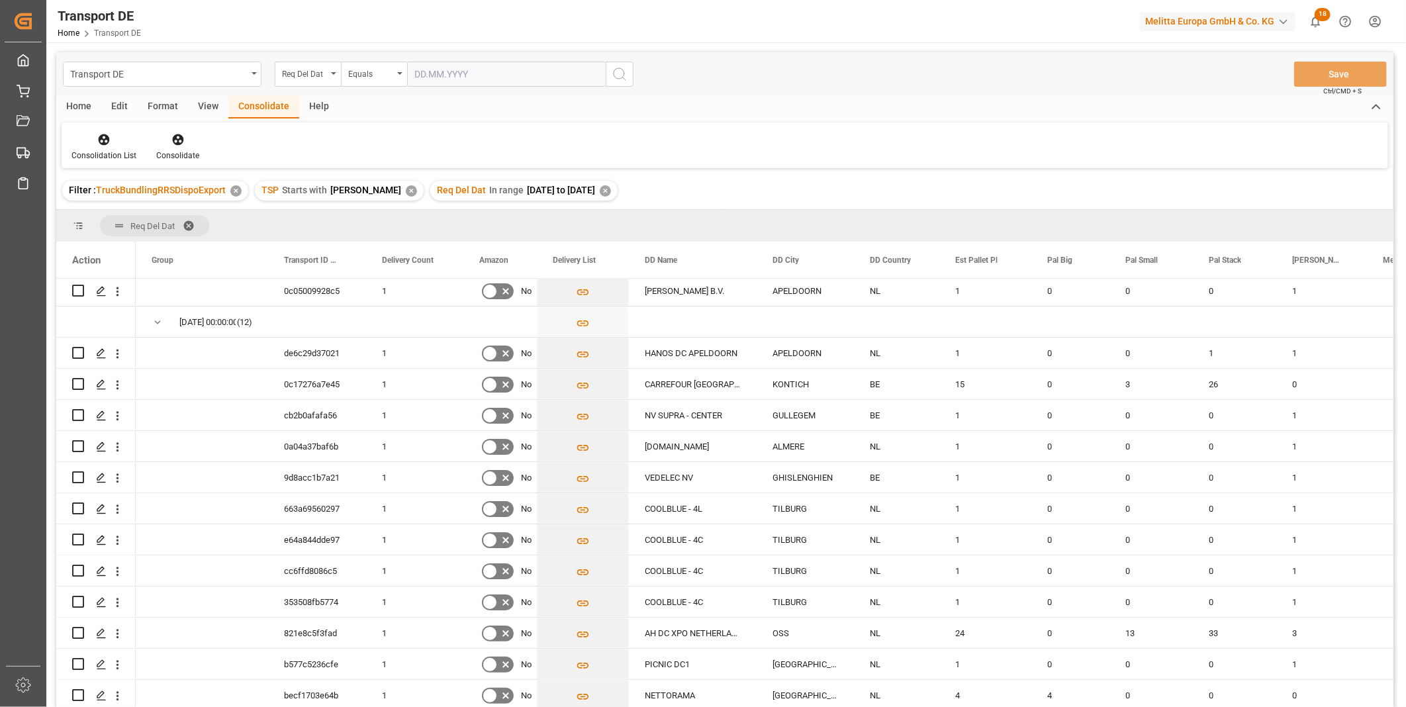
click at [87, 101] on div "Home" at bounding box center [78, 107] width 45 height 23
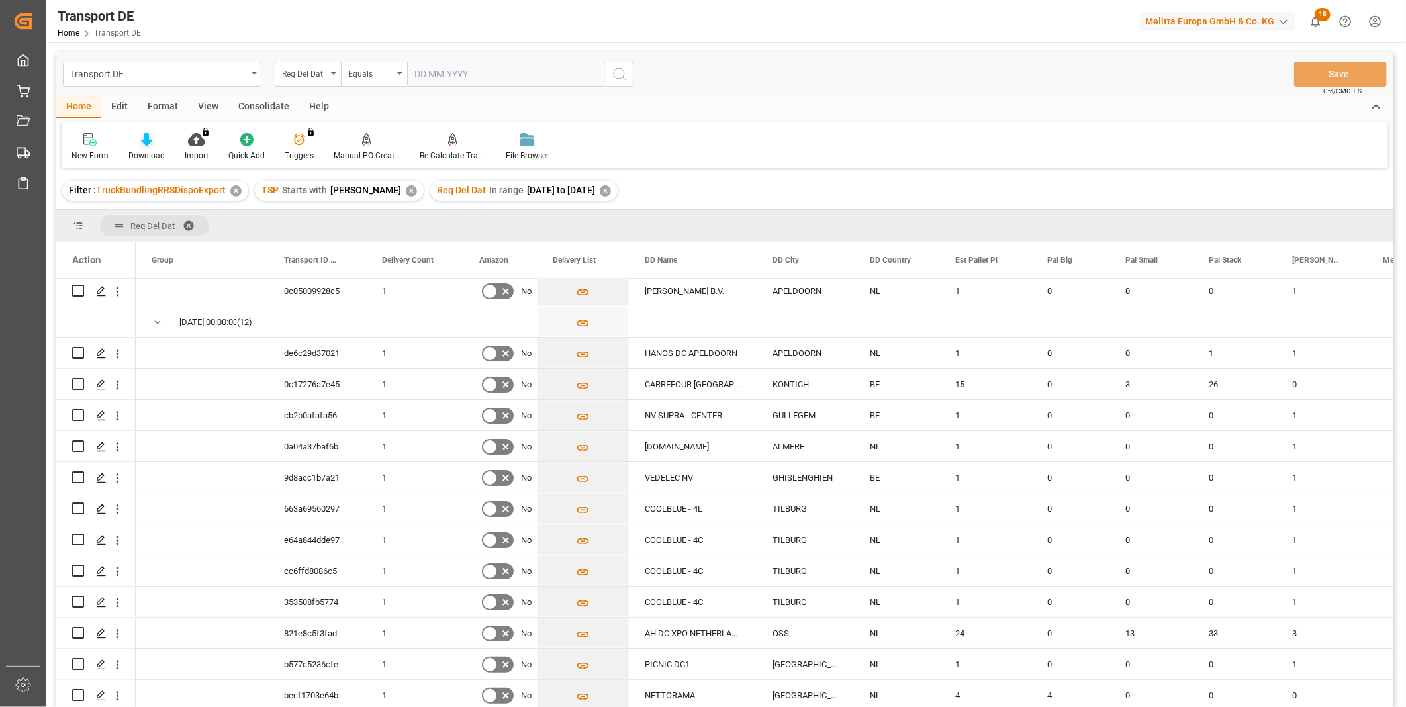
click at [135, 157] on div "Download" at bounding box center [146, 156] width 36 height 12
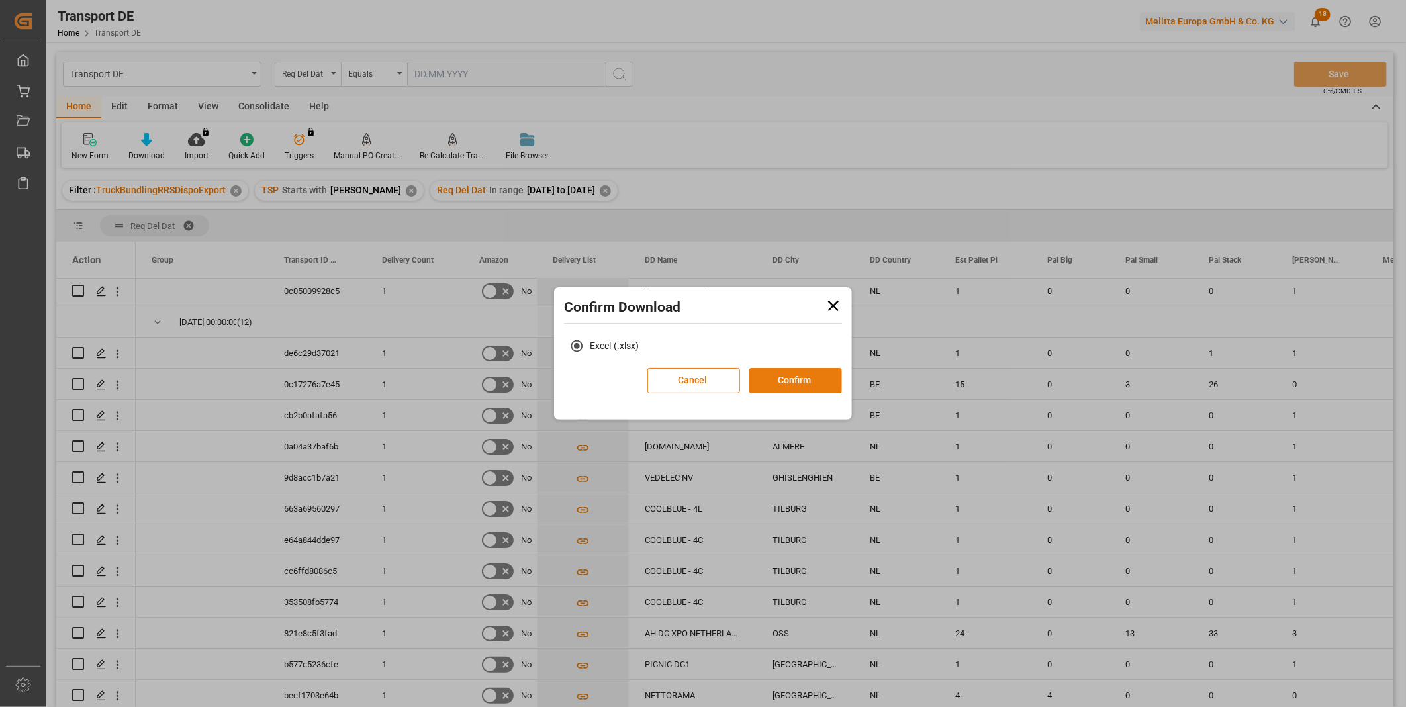
click at [810, 387] on button "Confirm" at bounding box center [795, 380] width 93 height 25
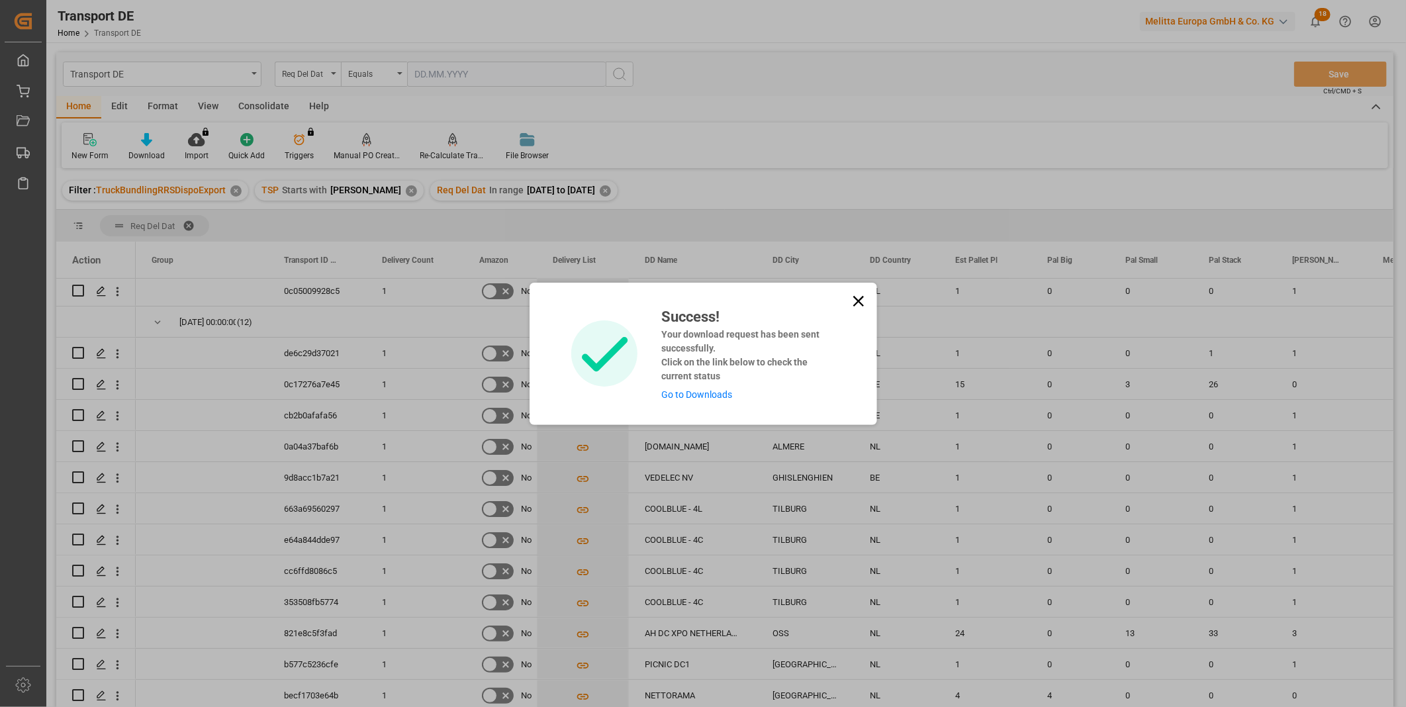
click at [849, 299] on icon at bounding box center [858, 301] width 19 height 19
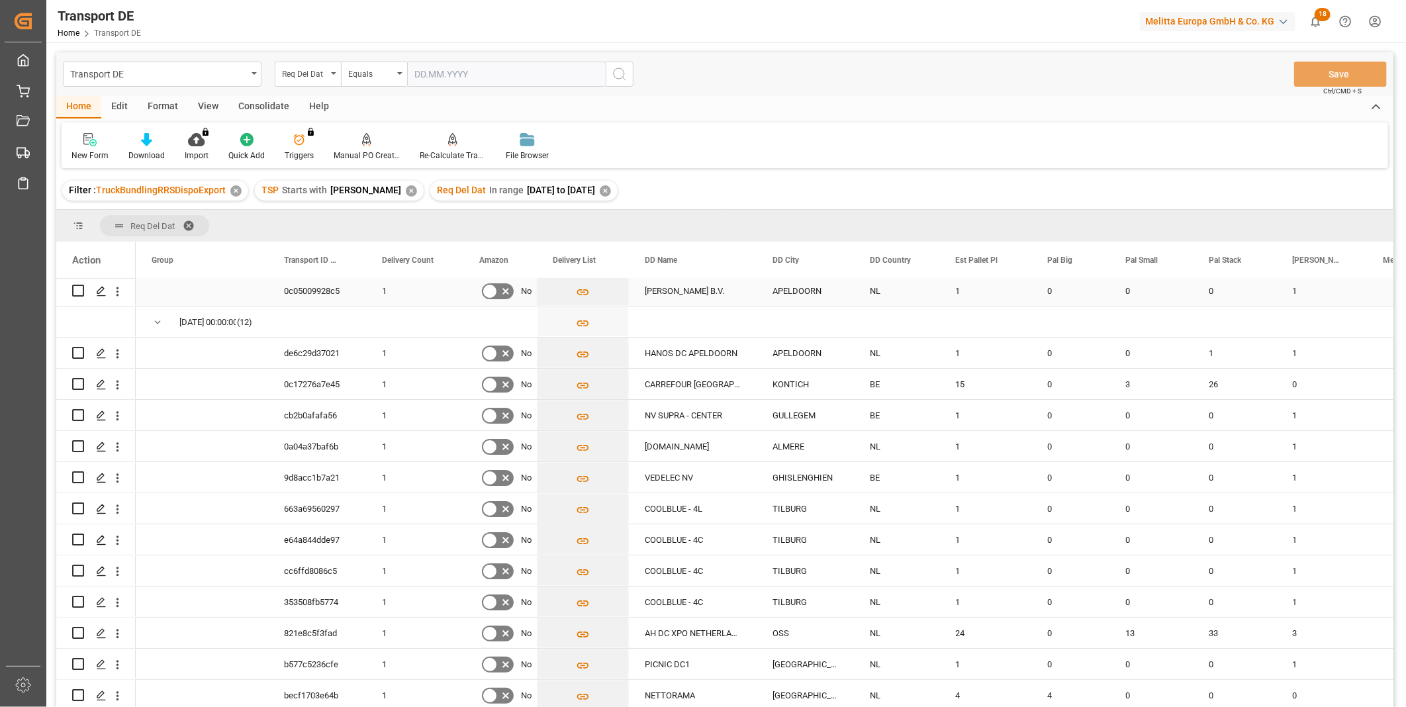
scroll to position [0, 0]
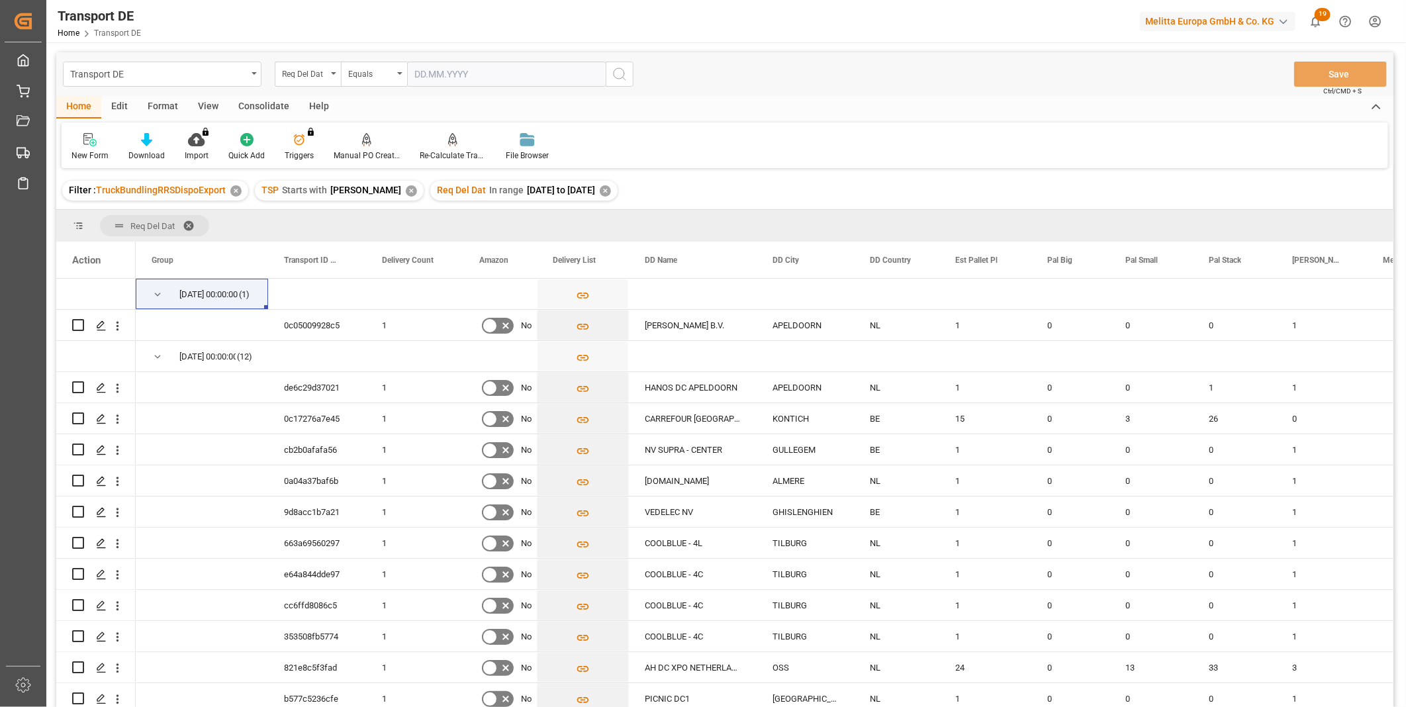
click at [261, 110] on div "Consolidate" at bounding box center [263, 107] width 71 height 23
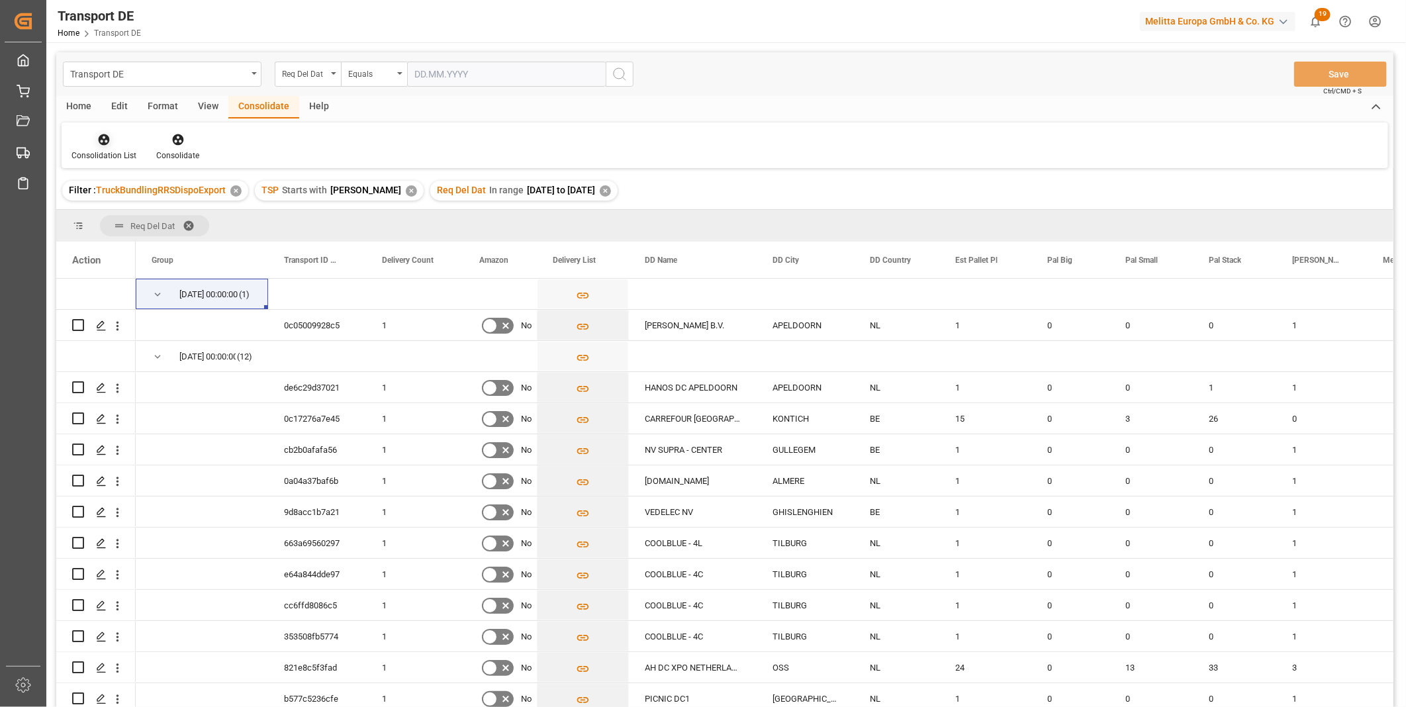
click at [115, 151] on div "Consolidation List" at bounding box center [103, 156] width 65 height 12
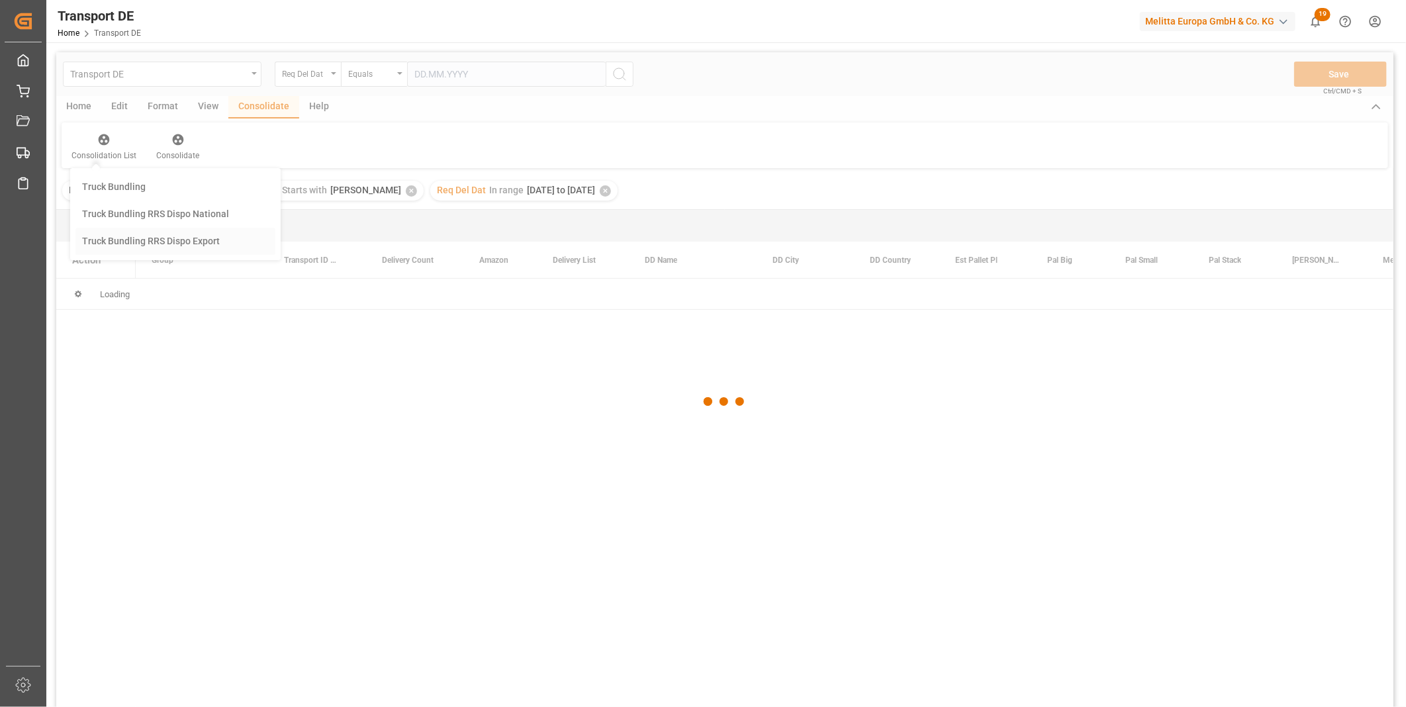
click at [173, 242] on div "Transport DE Req Del Dat Equals Save Ctrl/CMD + S Home Edit Format View Consoli…" at bounding box center [724, 397] width 1337 height 690
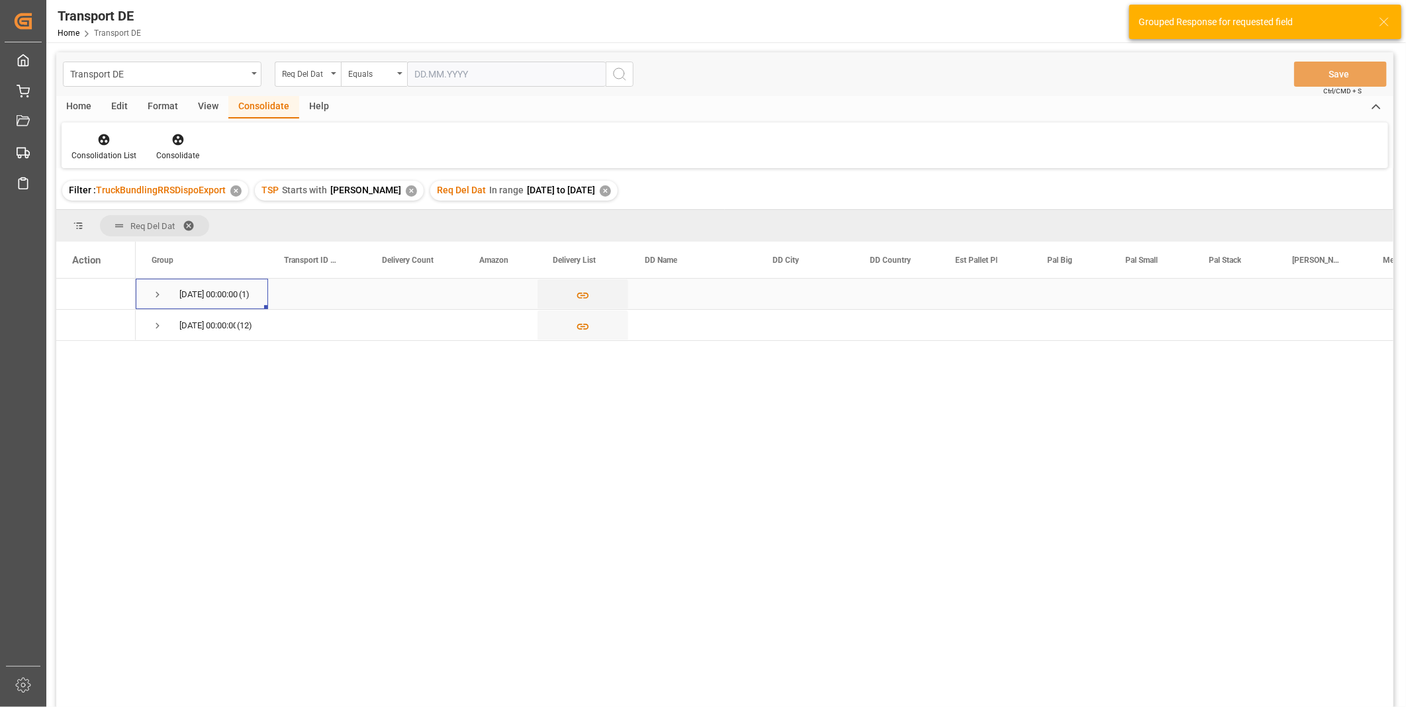
click at [152, 301] on span "Press SPACE to select this row." at bounding box center [158, 294] width 12 height 30
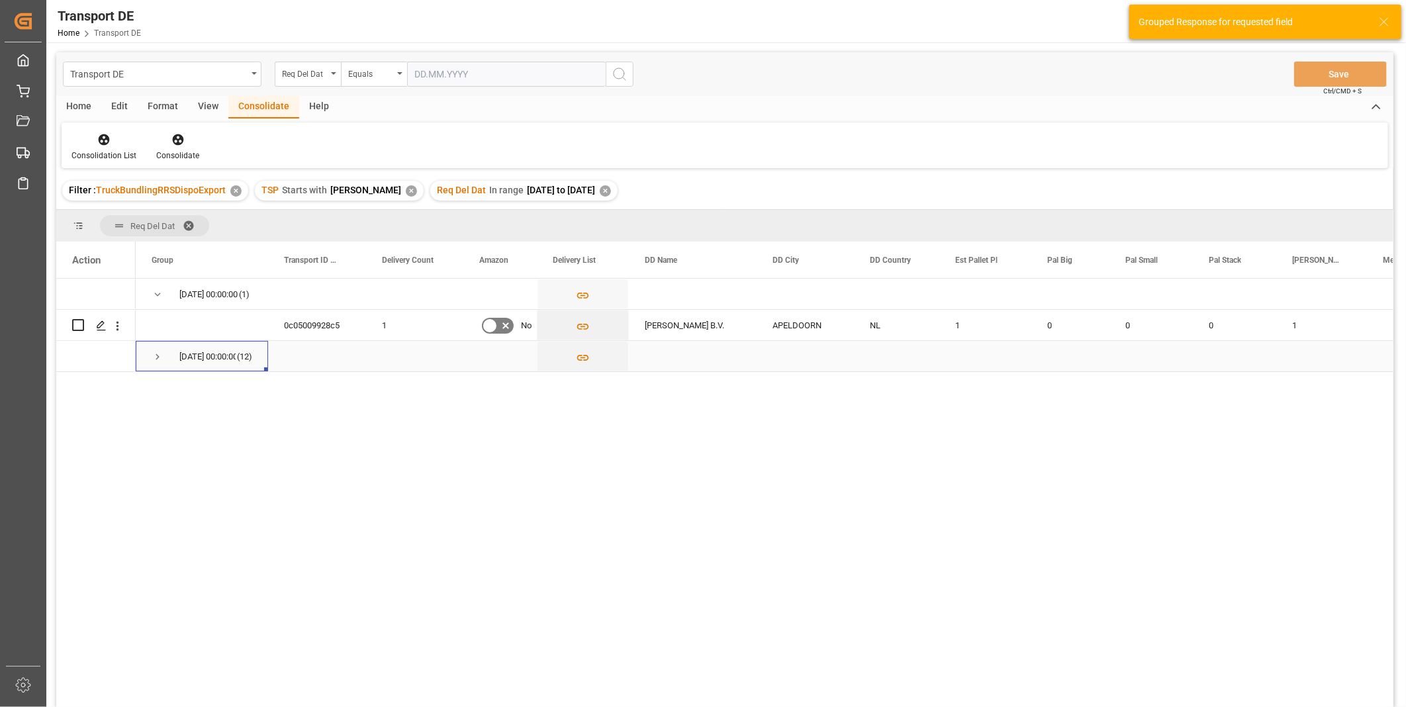
click at [152, 359] on span "Press SPACE to select this row." at bounding box center [158, 357] width 12 height 12
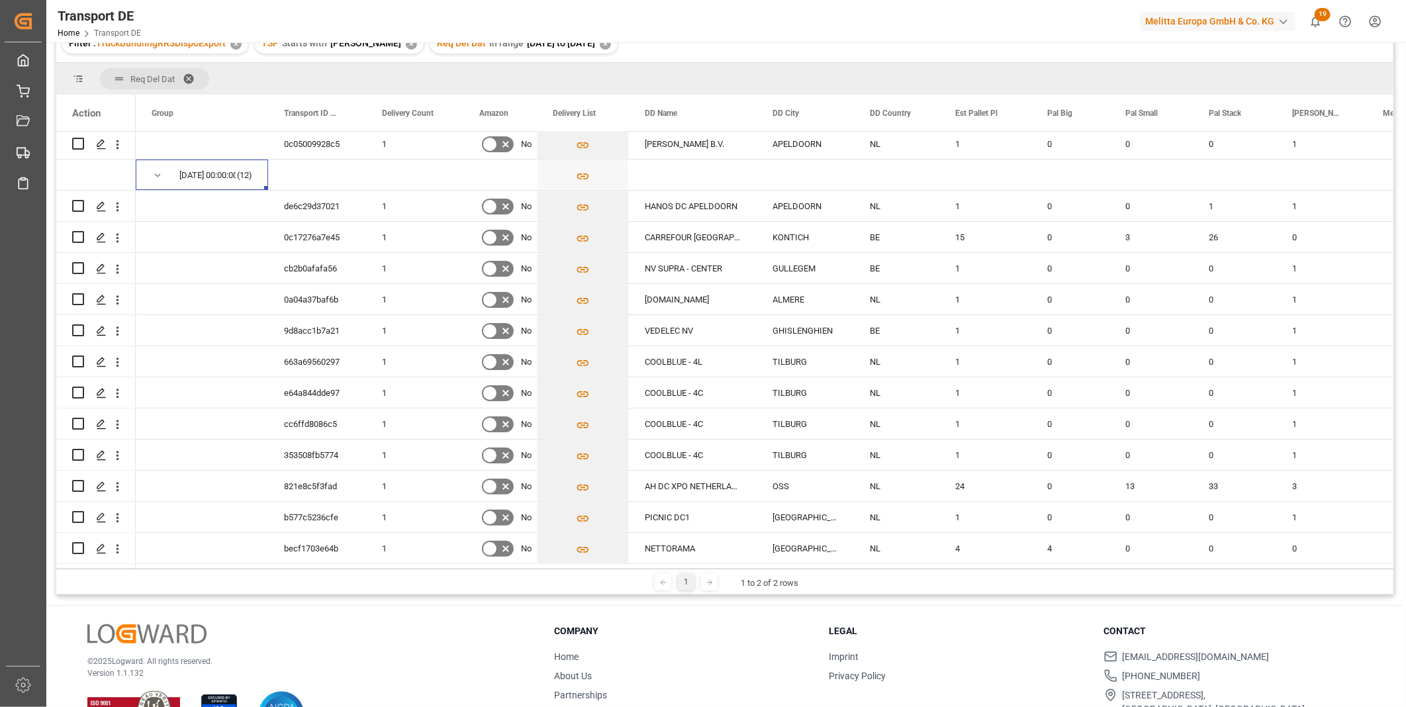
scroll to position [73, 0]
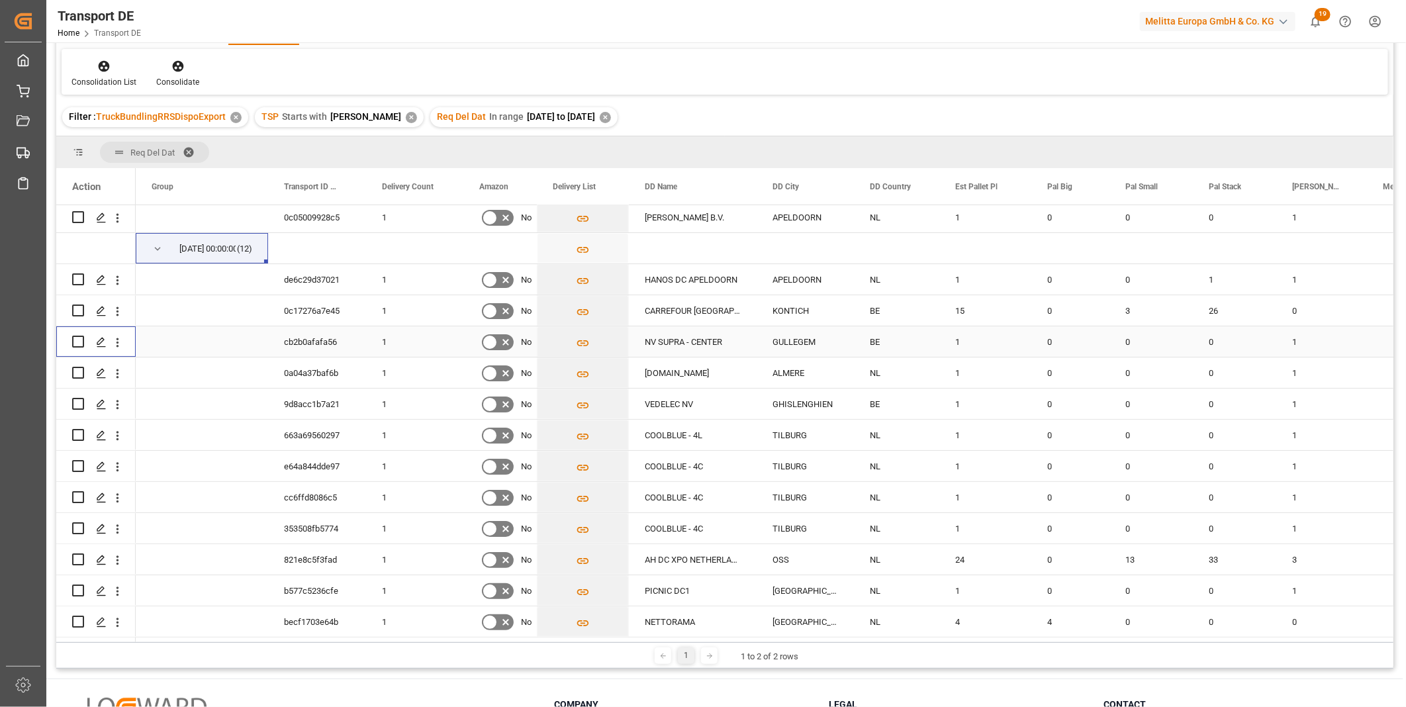
click at [77, 336] on input "Press Space to toggle row selection (unchecked)" at bounding box center [78, 342] width 12 height 12
checkbox input "true"
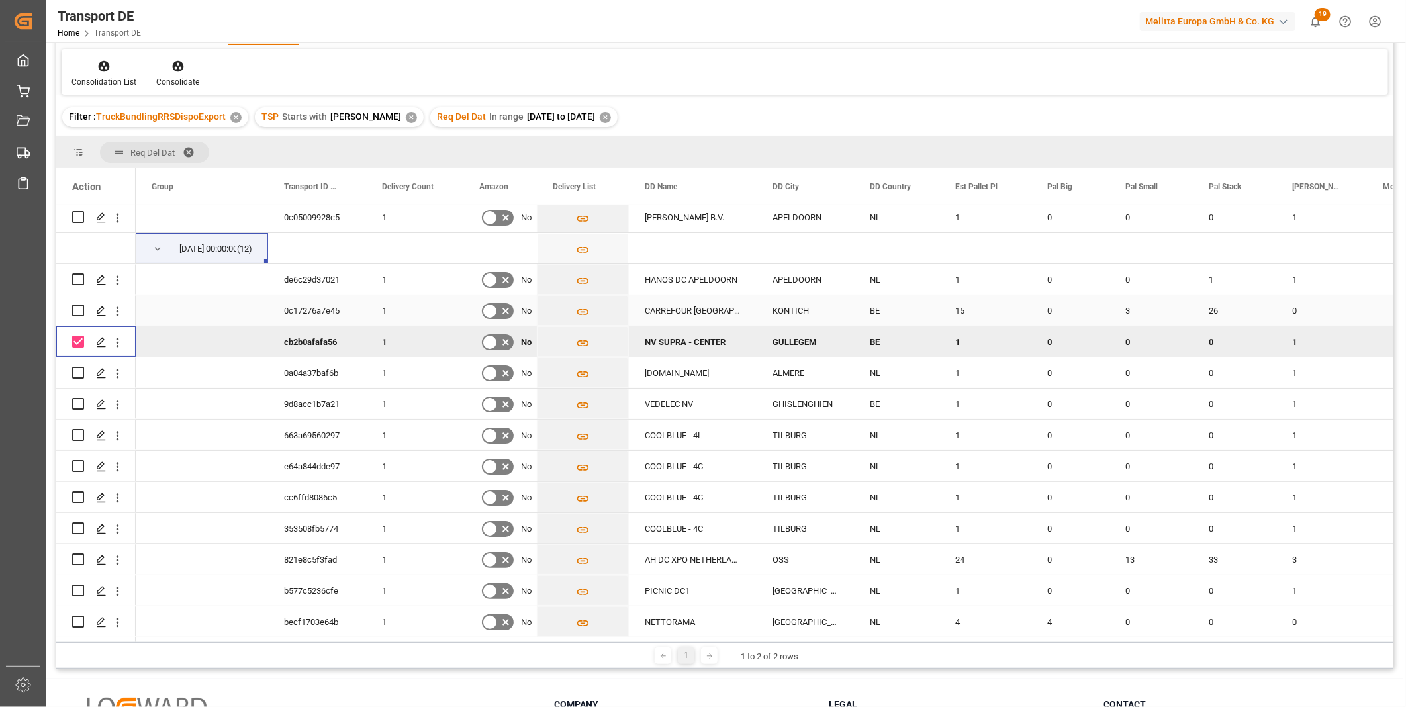
click at [76, 307] on input "Press Space to toggle row selection (unchecked)" at bounding box center [78, 310] width 12 height 12
checkbox input "true"
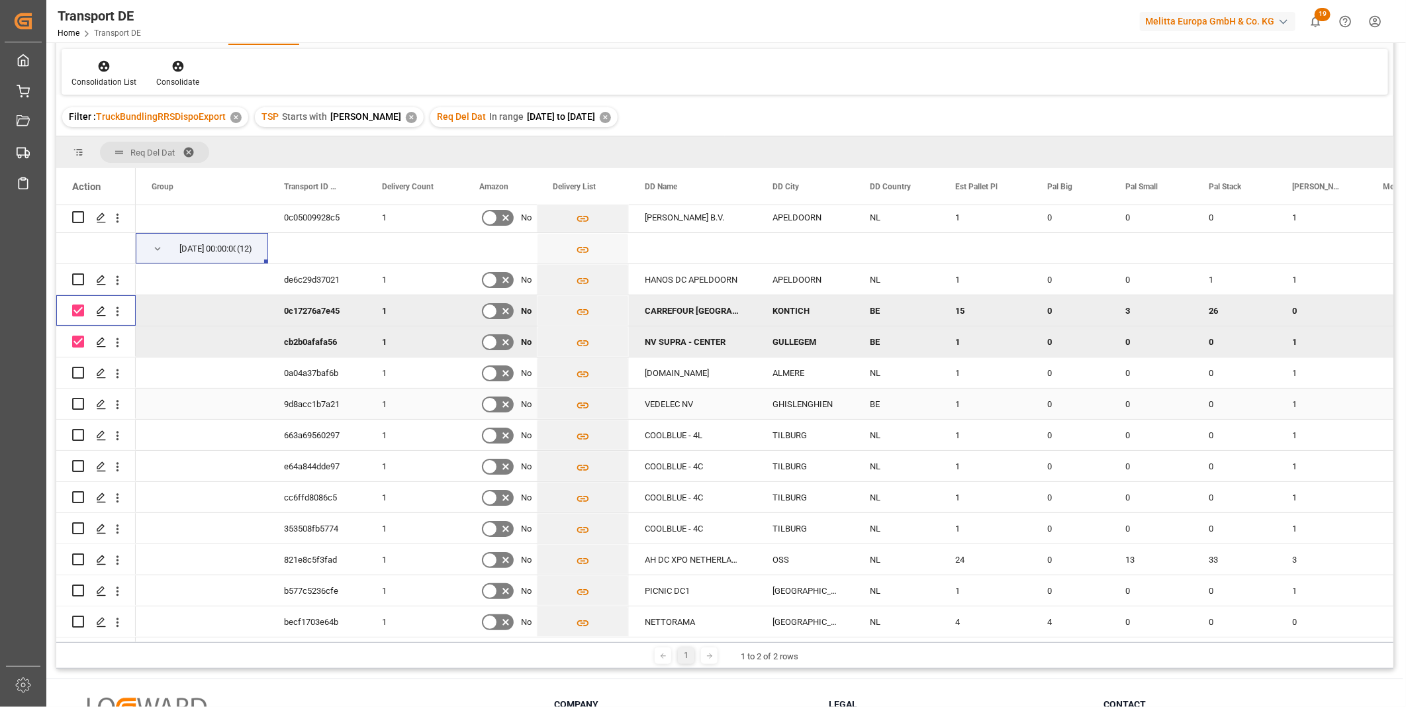
click at [81, 399] on input "Press Space to toggle row selection (unchecked)" at bounding box center [78, 404] width 12 height 12
checkbox input "true"
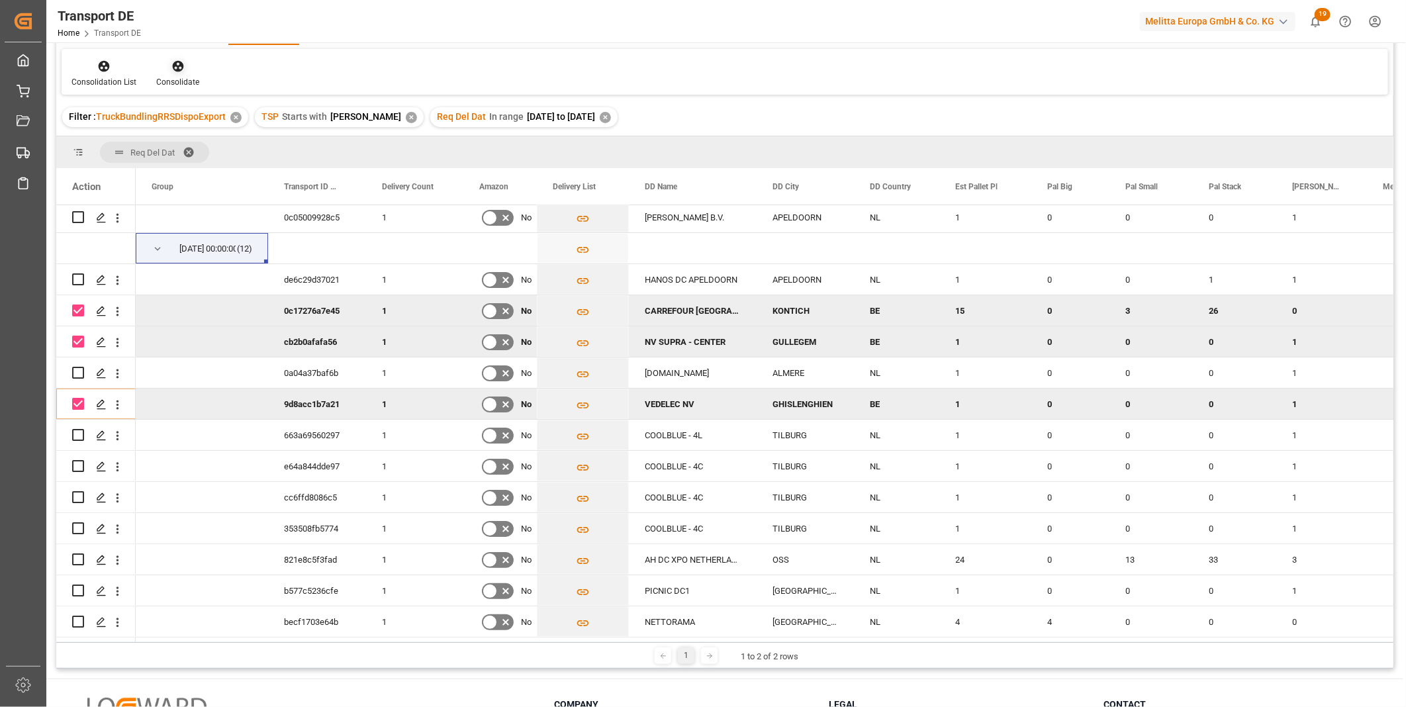
click at [162, 78] on div "Consolidate" at bounding box center [177, 82] width 43 height 12
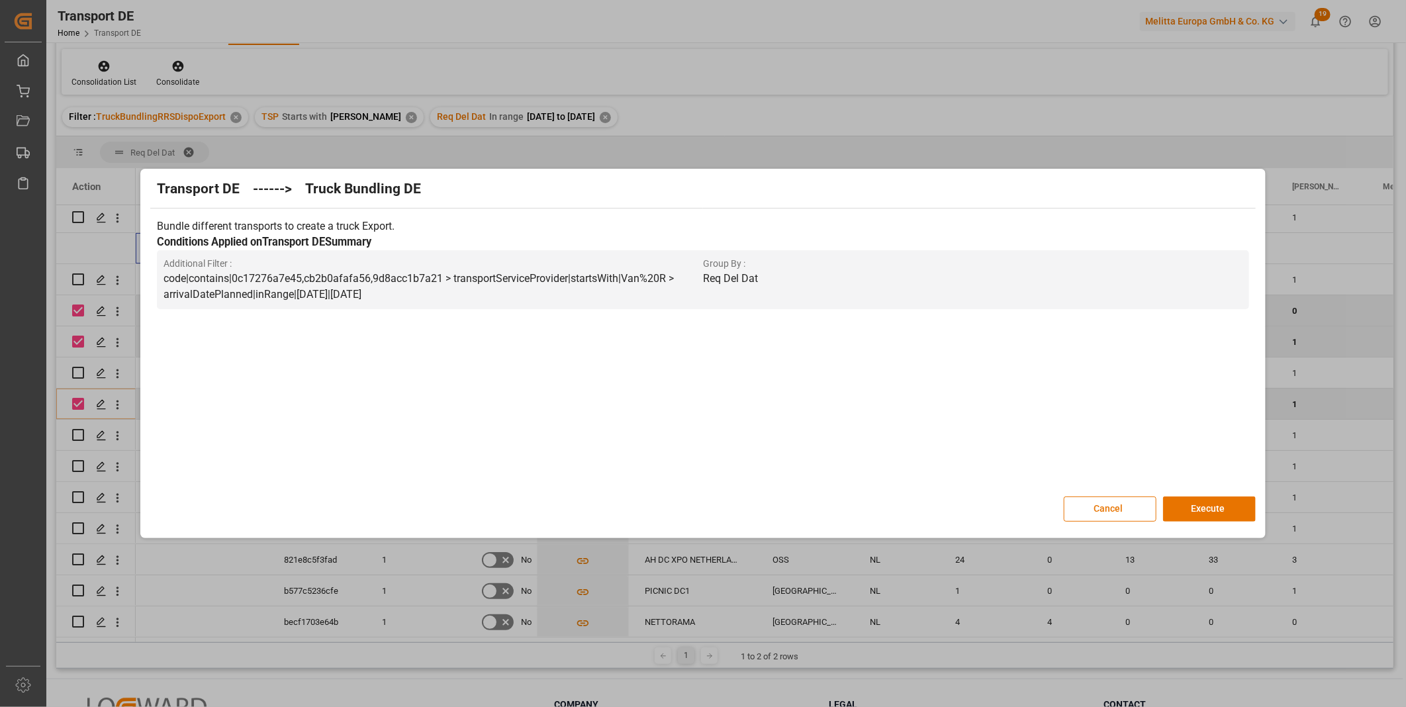
click at [1206, 495] on div "Transport DE ------> Truck Bundling DE Bundle different transports to create a …" at bounding box center [703, 353] width 1118 height 363
click at [1207, 501] on button "Execute" at bounding box center [1209, 508] width 93 height 25
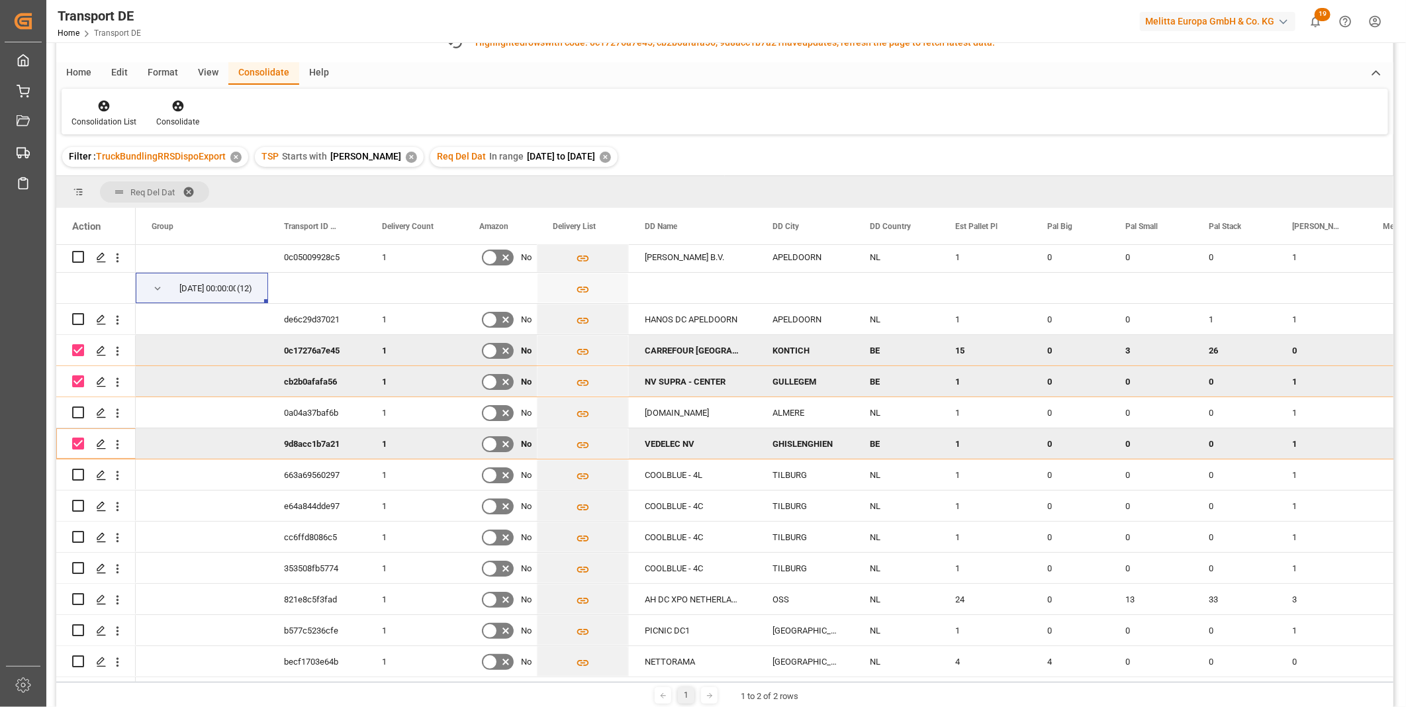
scroll to position [113, 0]
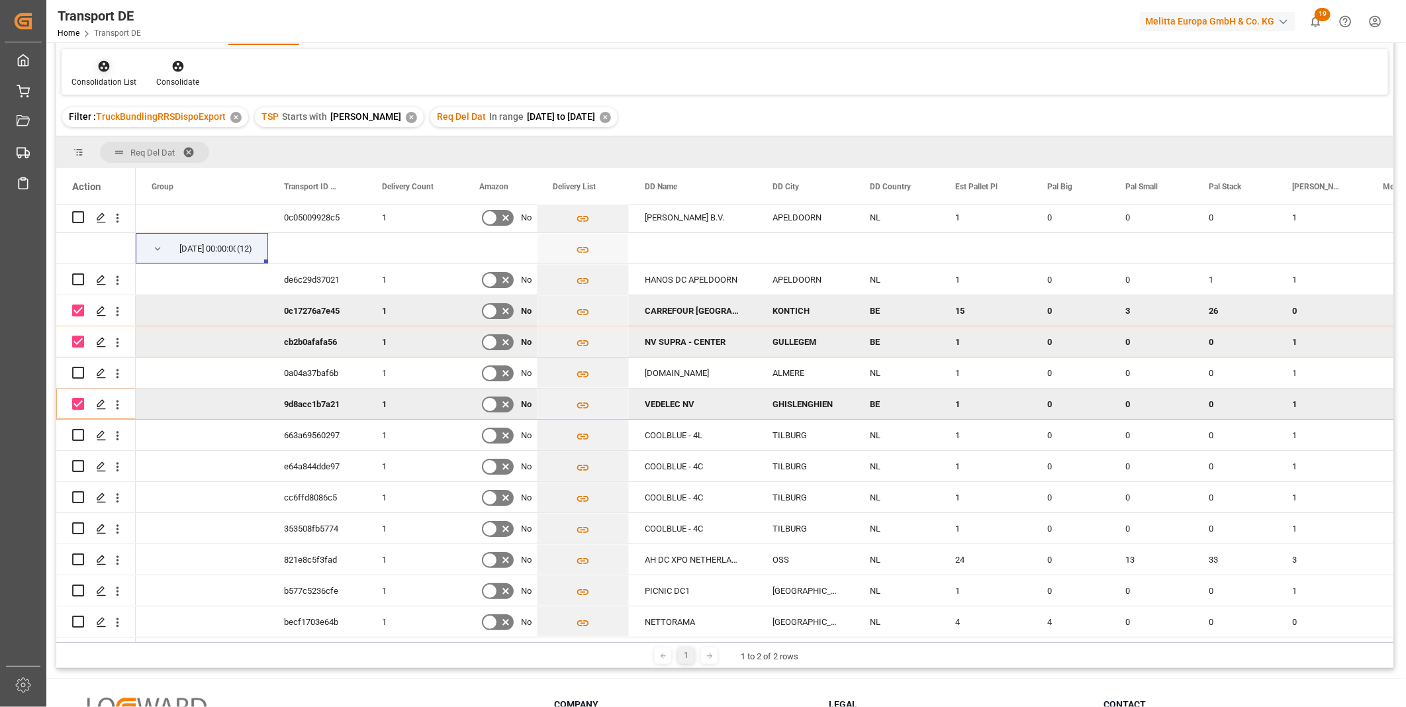
click at [99, 75] on div "Consolidation List" at bounding box center [104, 73] width 85 height 29
click at [148, 167] on div "Transport DE Req Del Dat Equals Save Ctrl/CMD + S Fetch latest updates Highligh…" at bounding box center [724, 303] width 1337 height 729
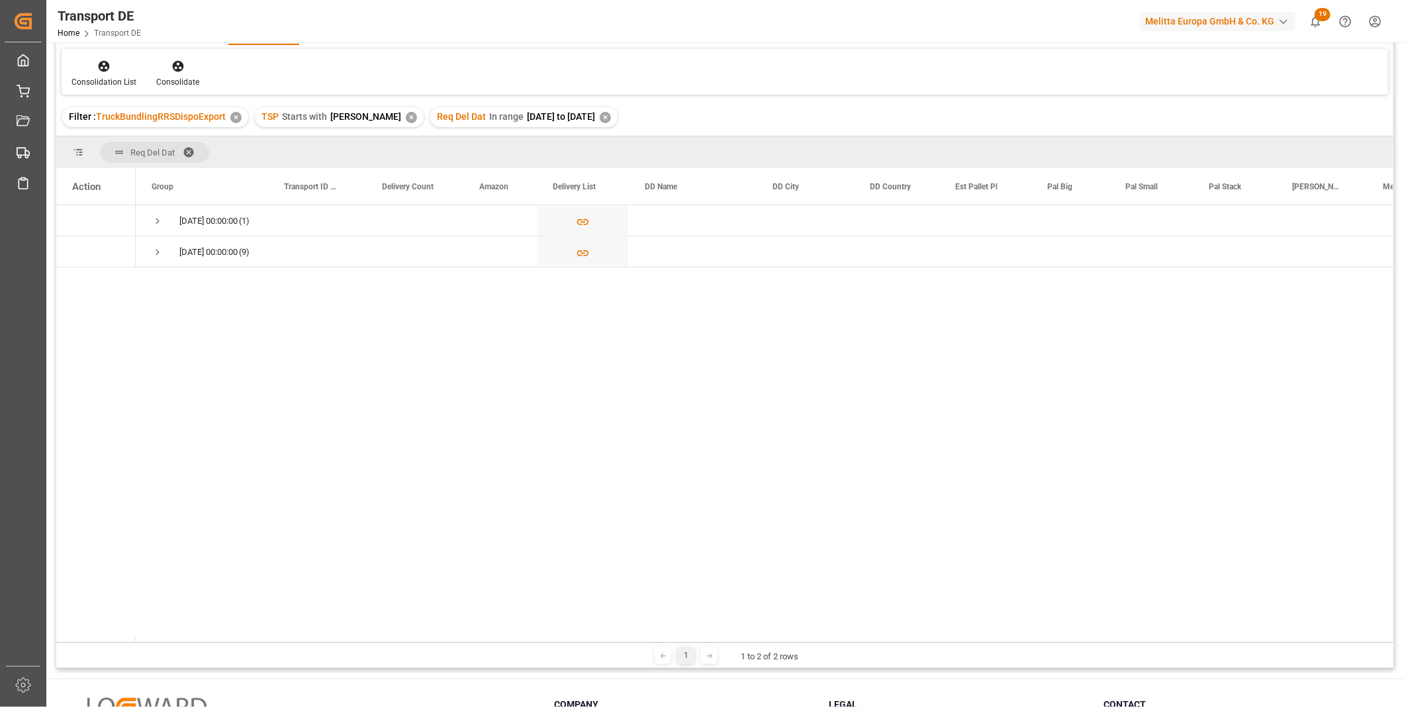
scroll to position [0, 0]
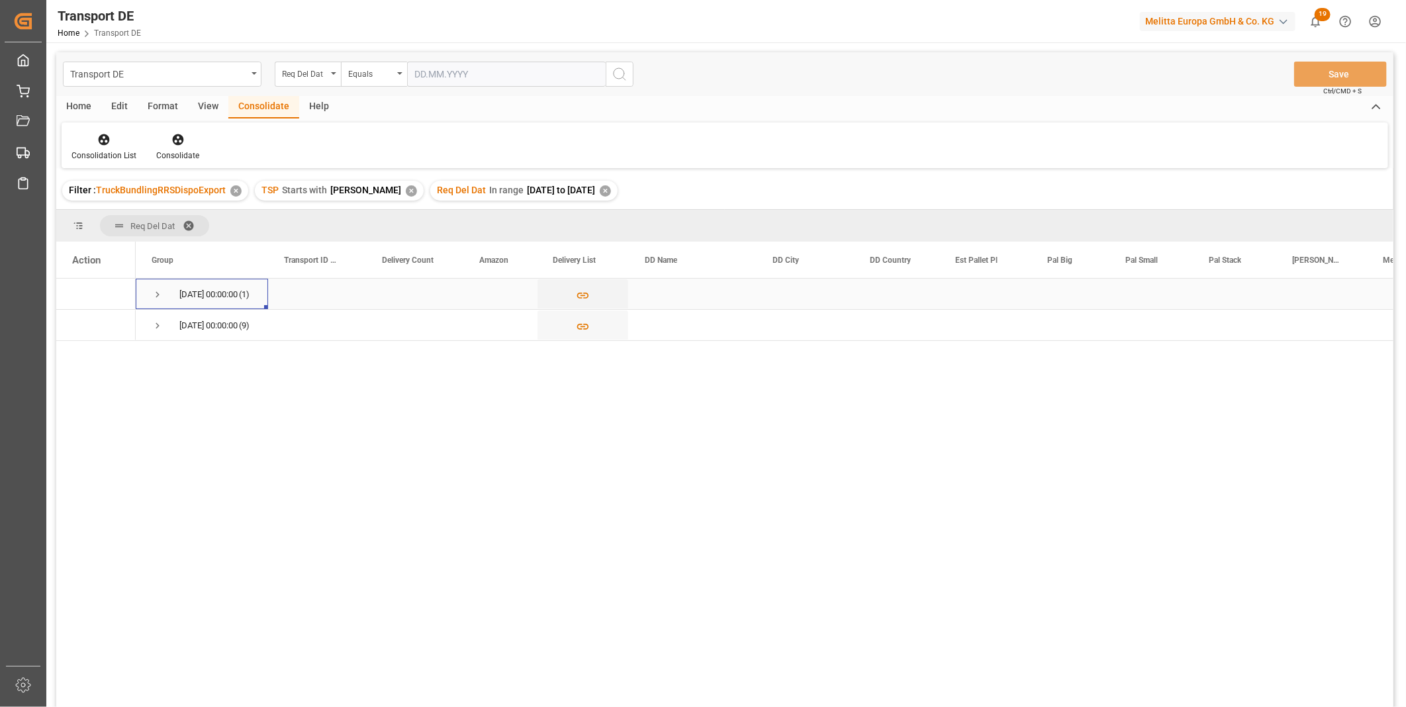
click at [157, 291] on span "Press SPACE to select this row." at bounding box center [158, 295] width 12 height 12
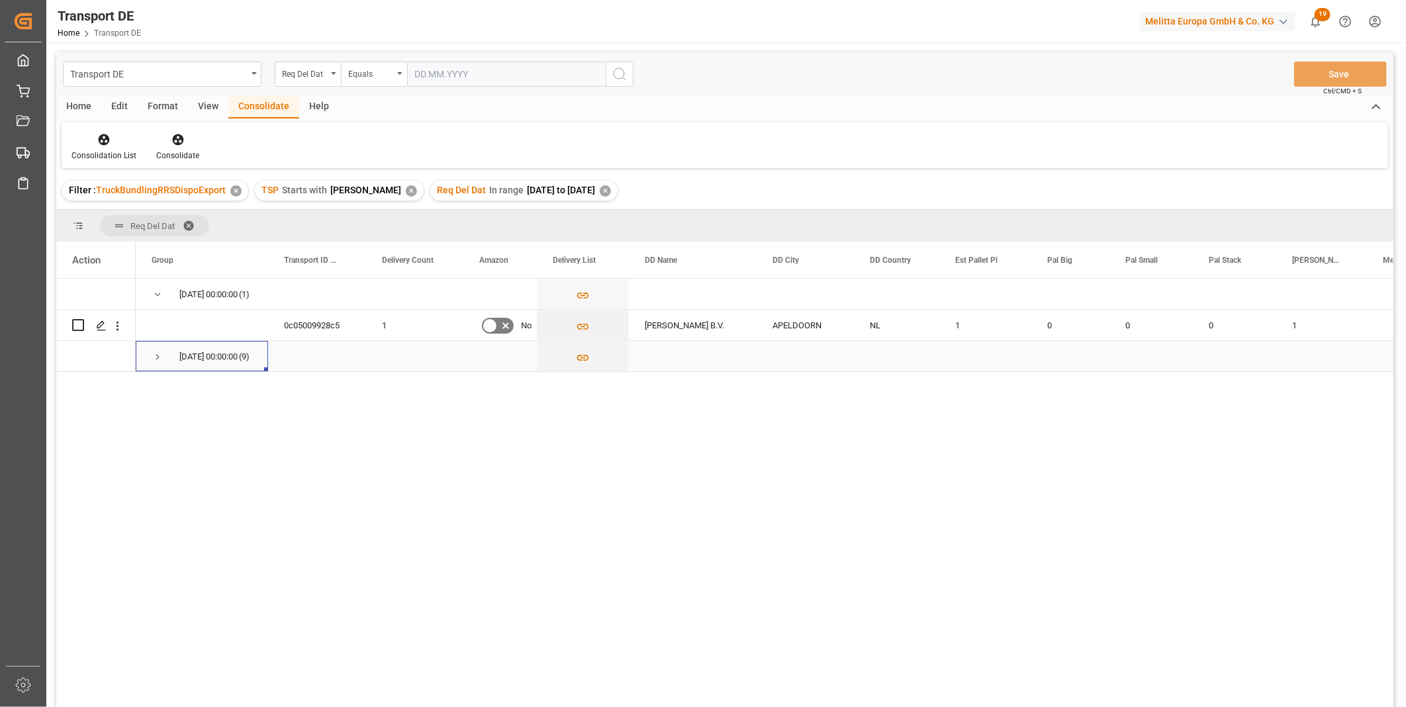
click at [157, 363] on span "Press SPACE to select this row." at bounding box center [158, 357] width 12 height 30
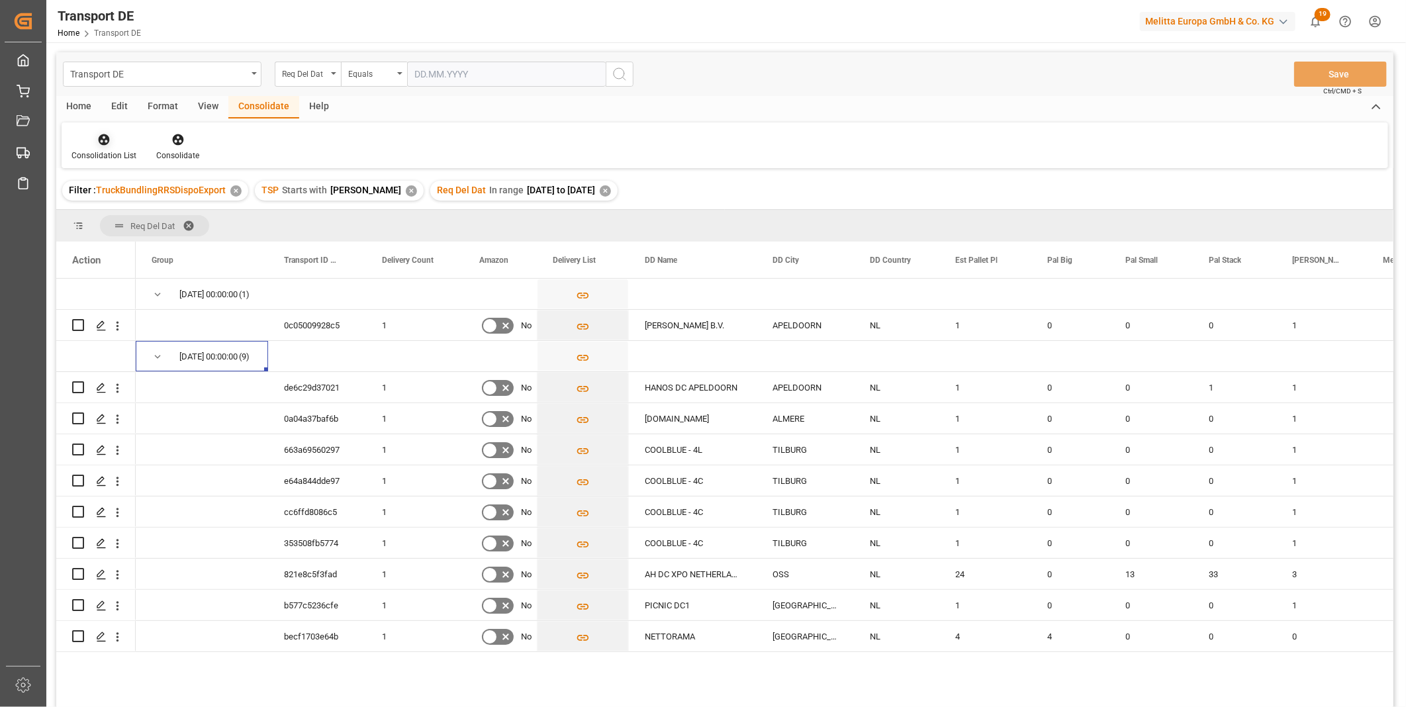
click at [117, 137] on div at bounding box center [103, 139] width 65 height 14
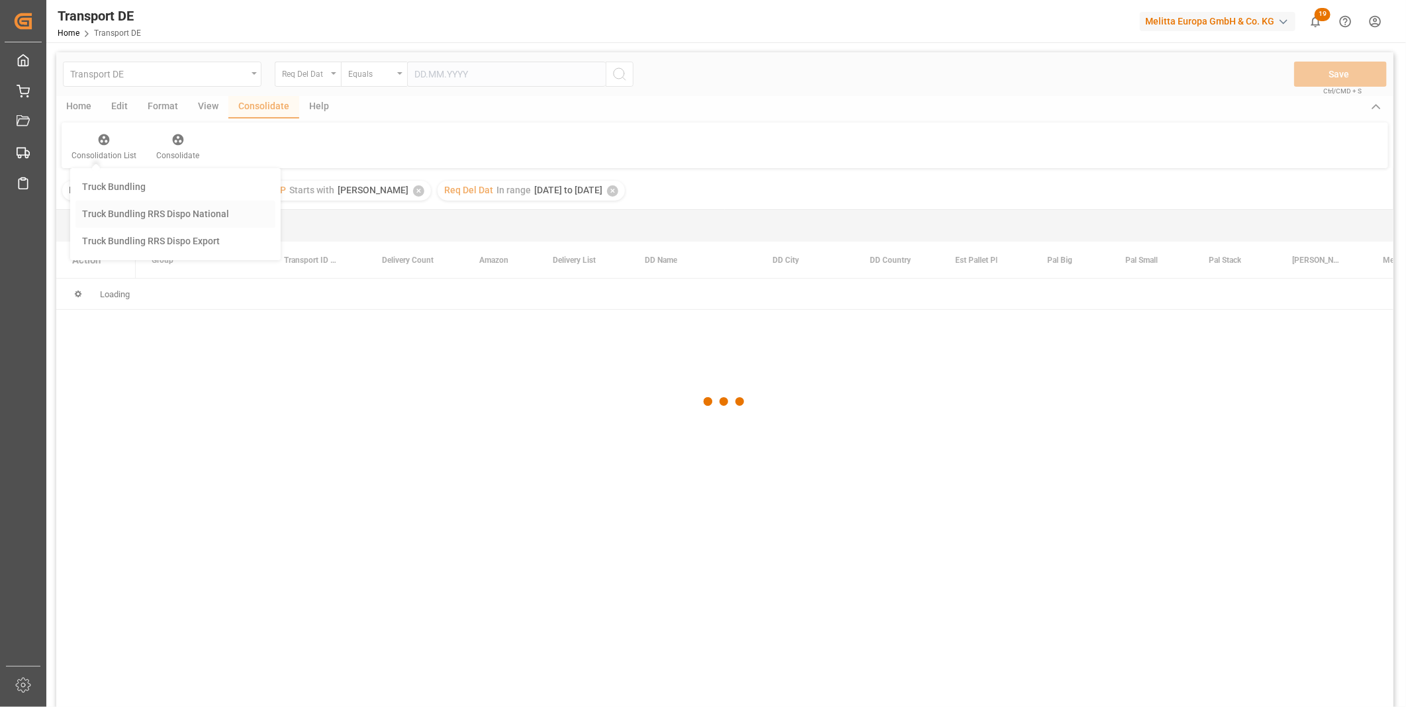
click at [163, 222] on div "Transport DE Req Del Dat Equals Save Ctrl/CMD + S Home Edit Format View Consoli…" at bounding box center [724, 397] width 1337 height 690
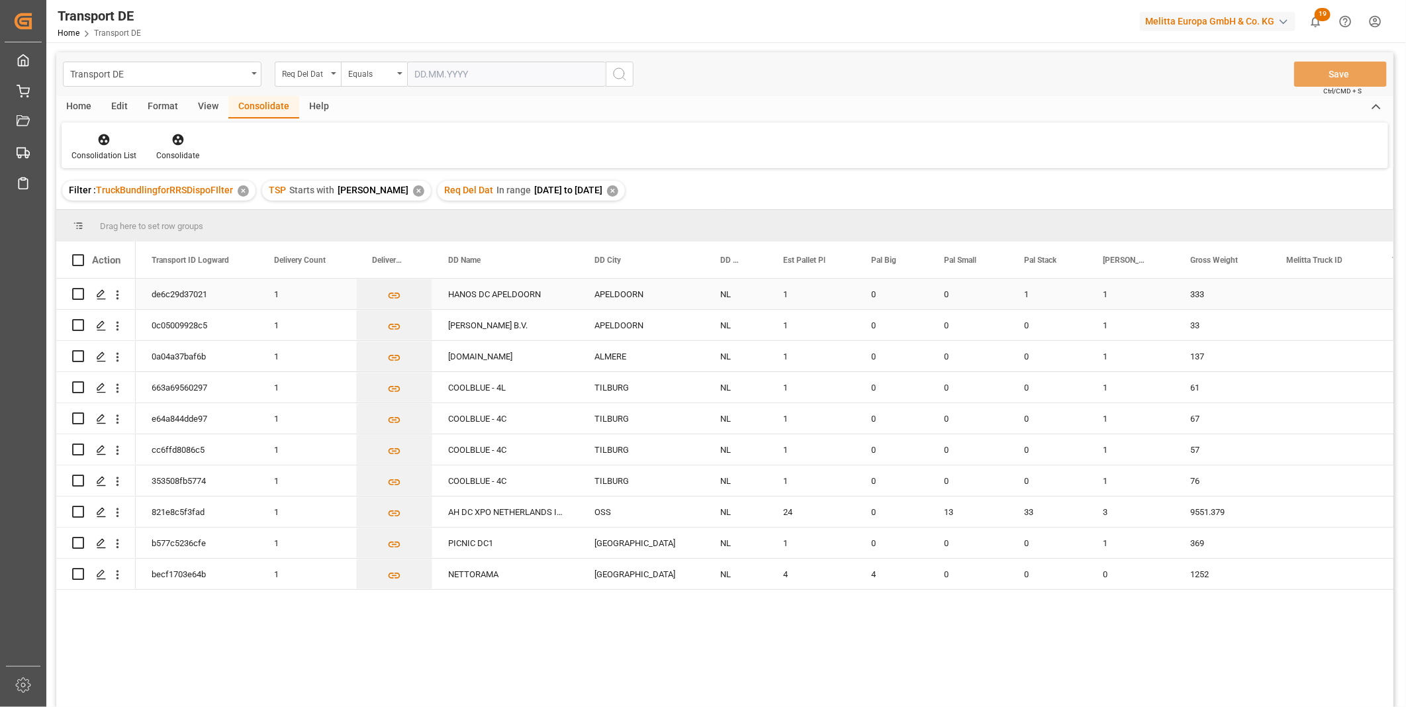
click at [82, 293] on input "Press Space to toggle row selection (unchecked)" at bounding box center [78, 294] width 12 height 12
checkbox input "true"
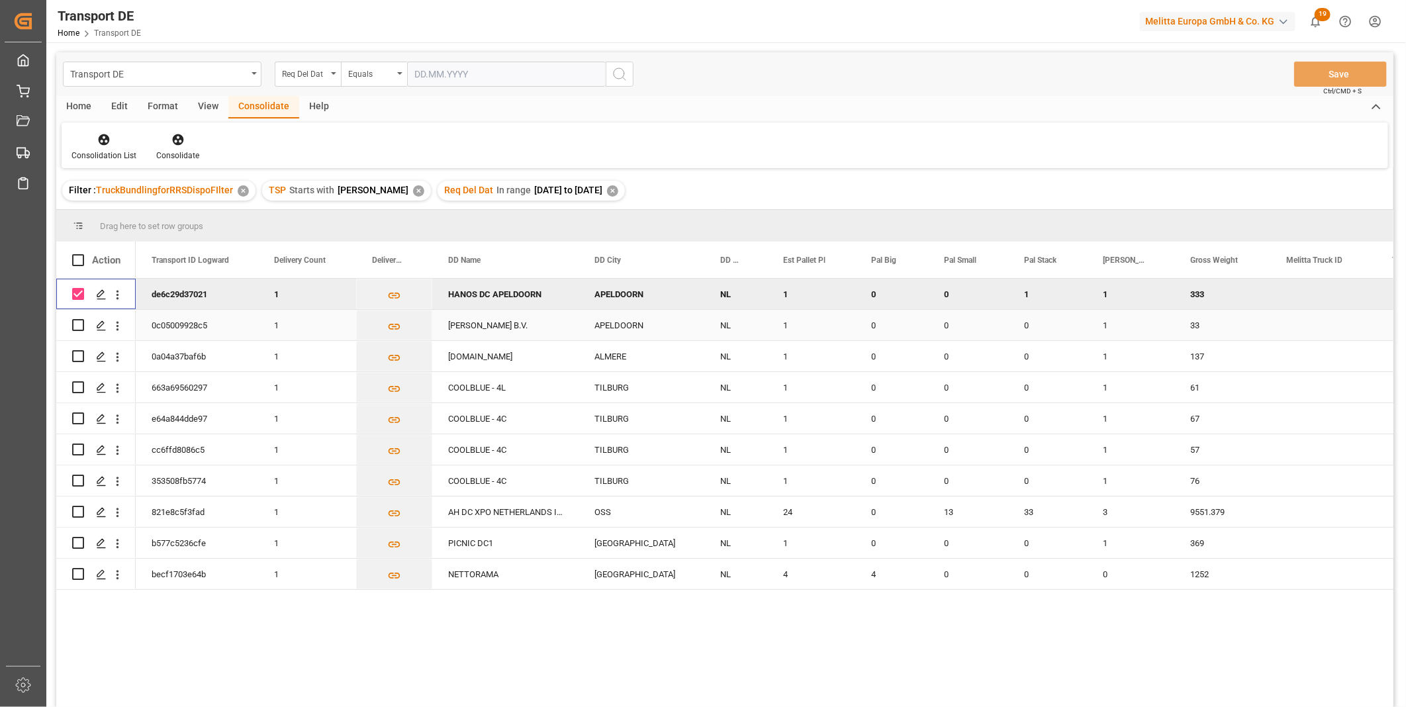
click at [77, 323] on input "Press Space to toggle row selection (unchecked)" at bounding box center [78, 325] width 12 height 12
checkbox input "true"
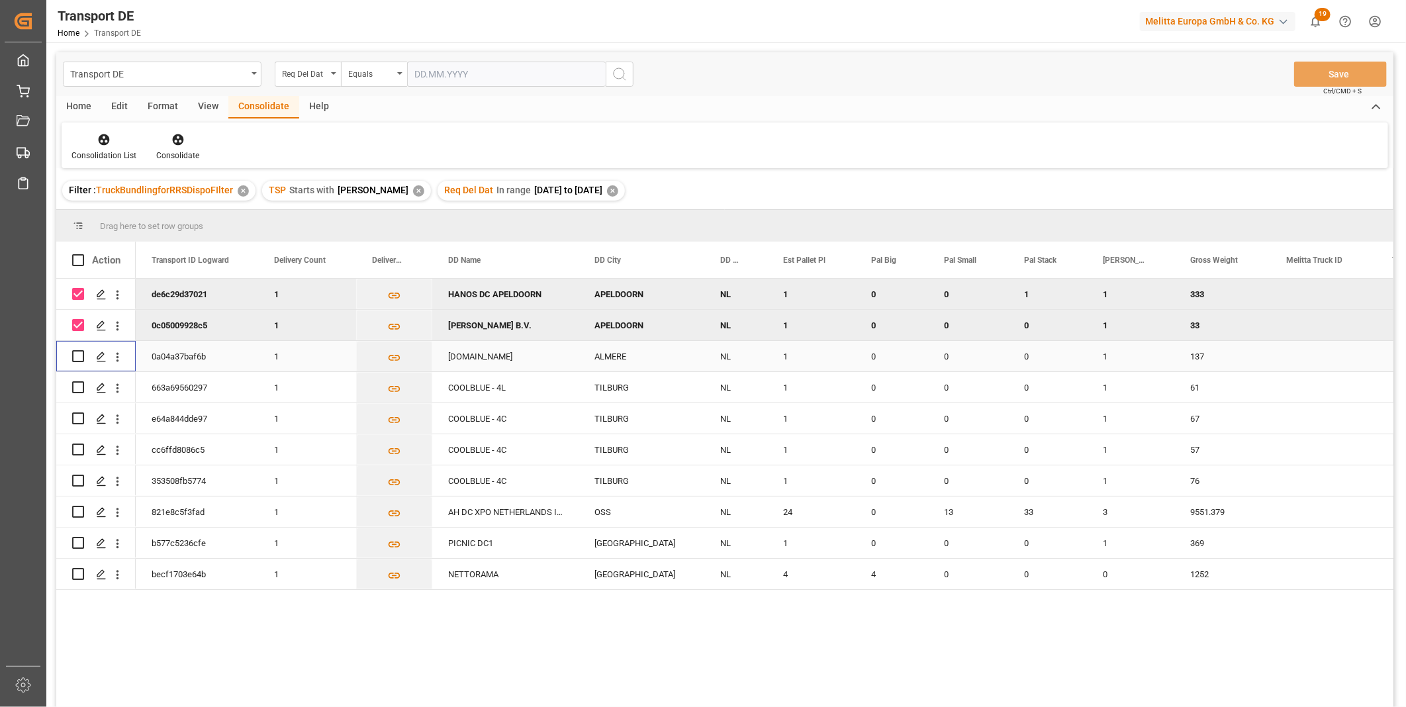
click at [77, 353] on input "Press Space to toggle row selection (unchecked)" at bounding box center [78, 356] width 12 height 12
checkbox input "true"
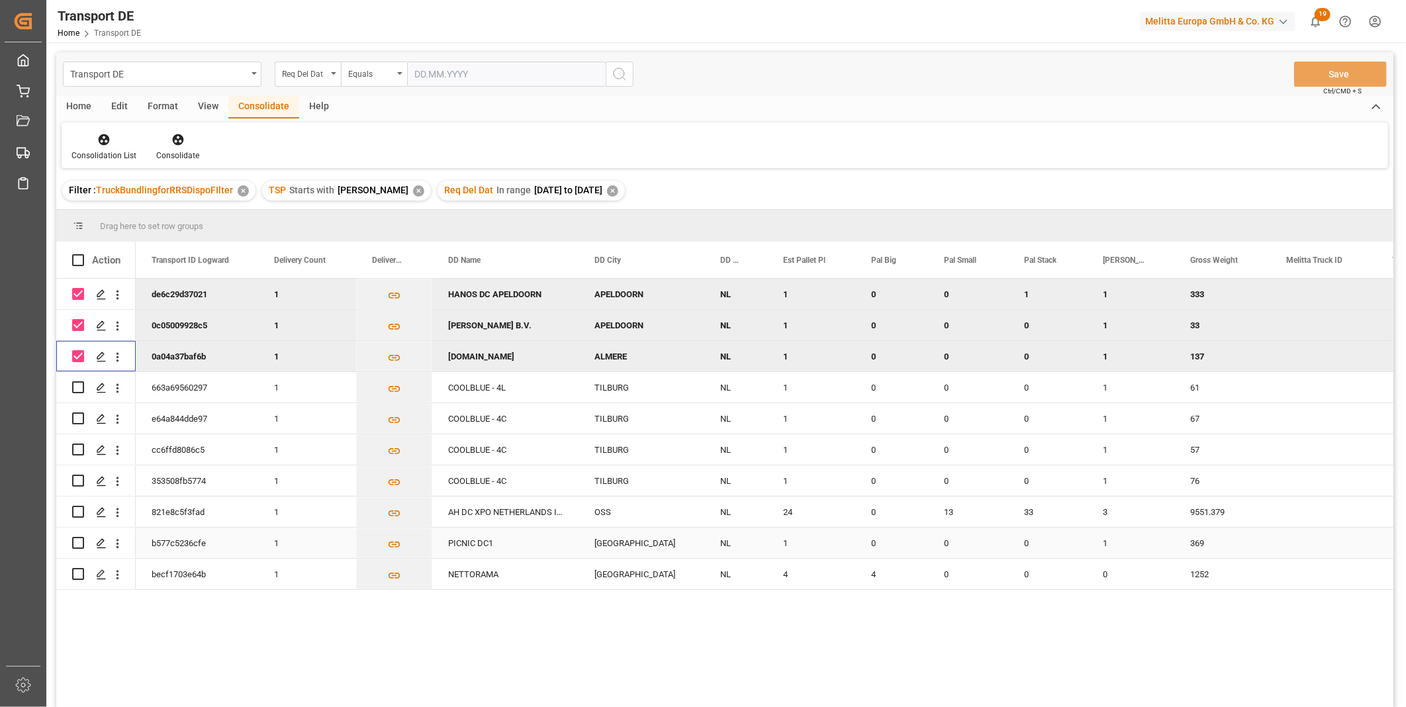
click at [77, 541] on input "Press Space to toggle row selection (unchecked)" at bounding box center [78, 543] width 12 height 12
checkbox input "true"
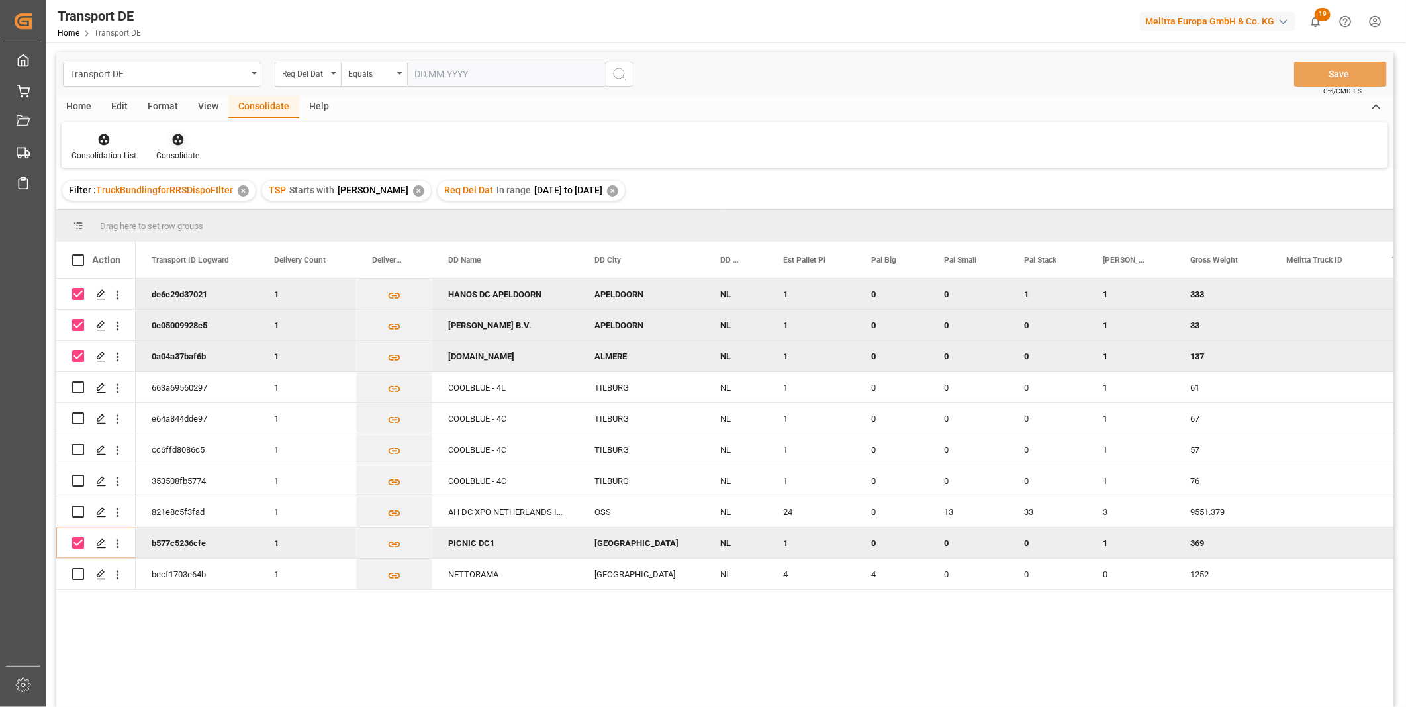
click at [175, 144] on icon at bounding box center [177, 139] width 11 height 11
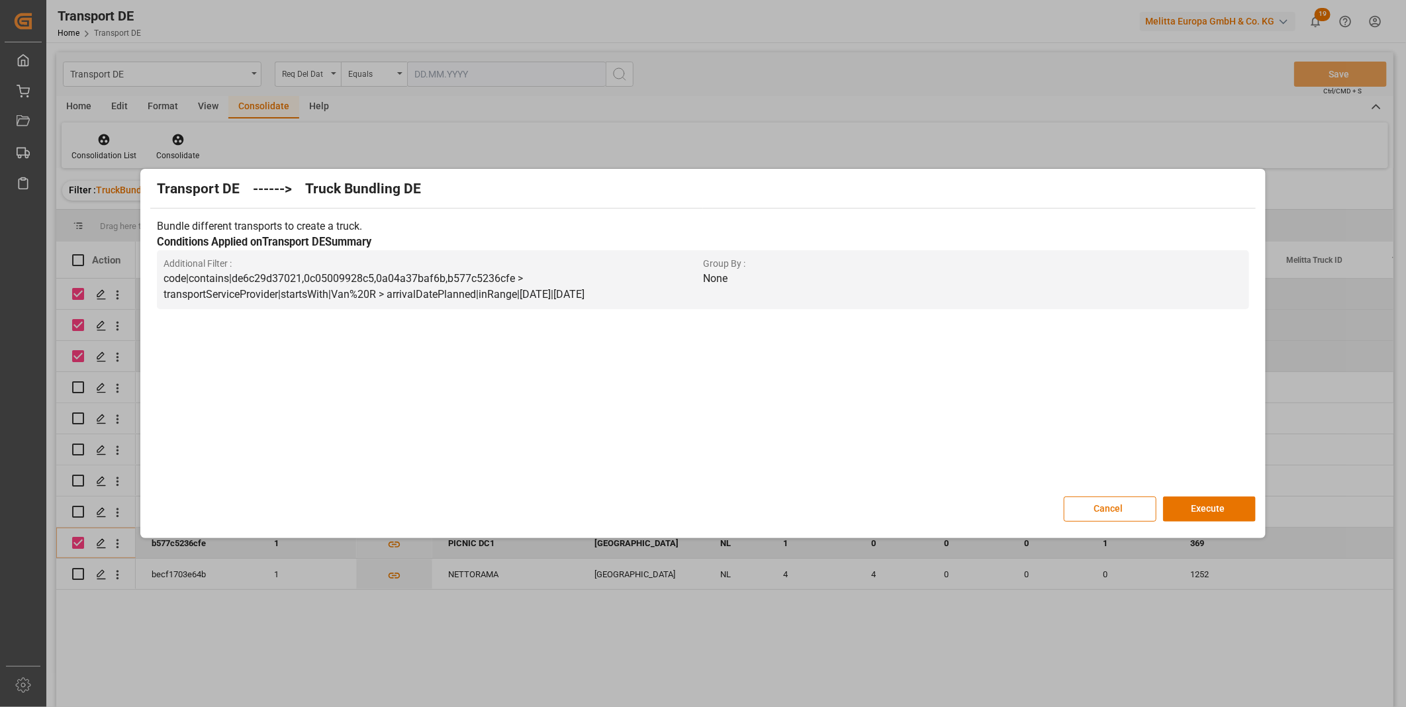
click at [1213, 524] on div "Transport DE ------> Truck Bundling DE Bundle different transports to create a …" at bounding box center [703, 353] width 1118 height 363
click at [1191, 506] on button "Execute" at bounding box center [1209, 508] width 93 height 25
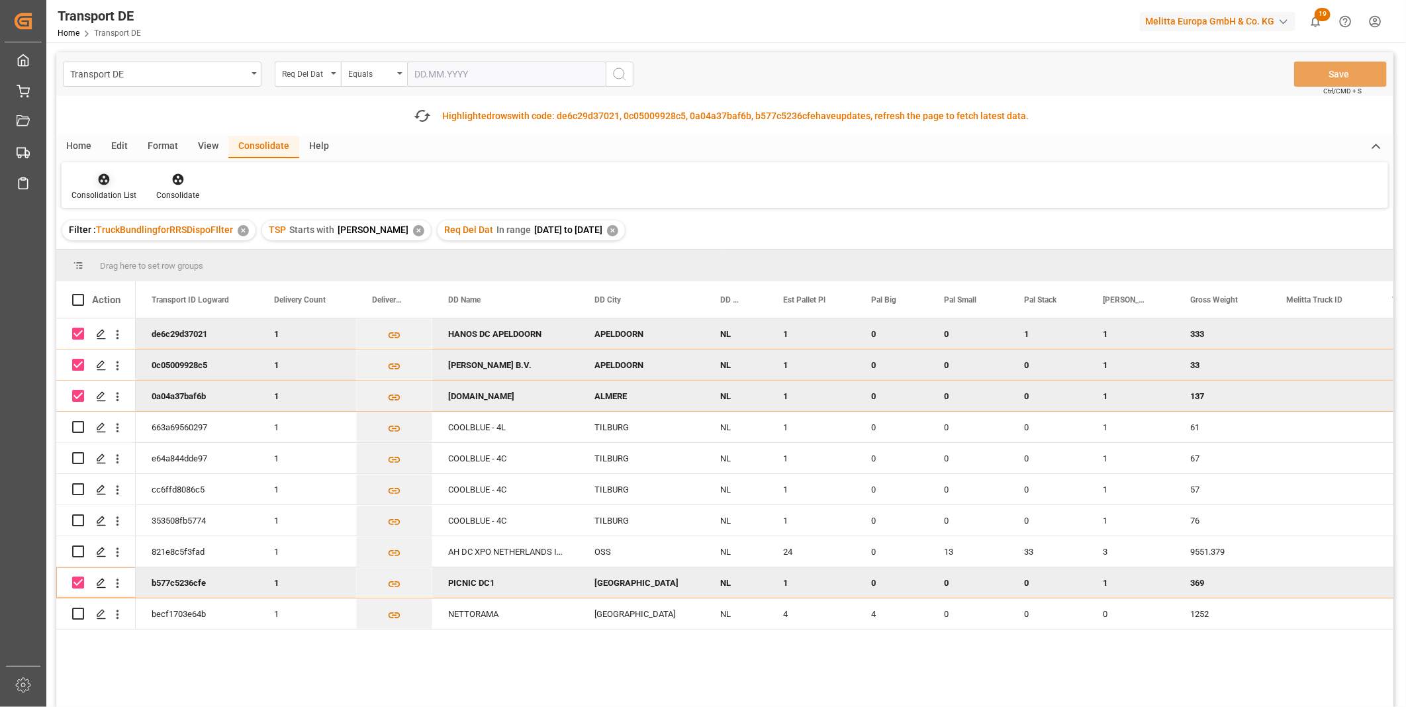
click at [99, 177] on icon at bounding box center [104, 179] width 11 height 11
click at [151, 273] on div "Transport DE Req Del Dat Equals Save Ctrl/CMD + S Fetch latest updates Highligh…" at bounding box center [724, 416] width 1337 height 729
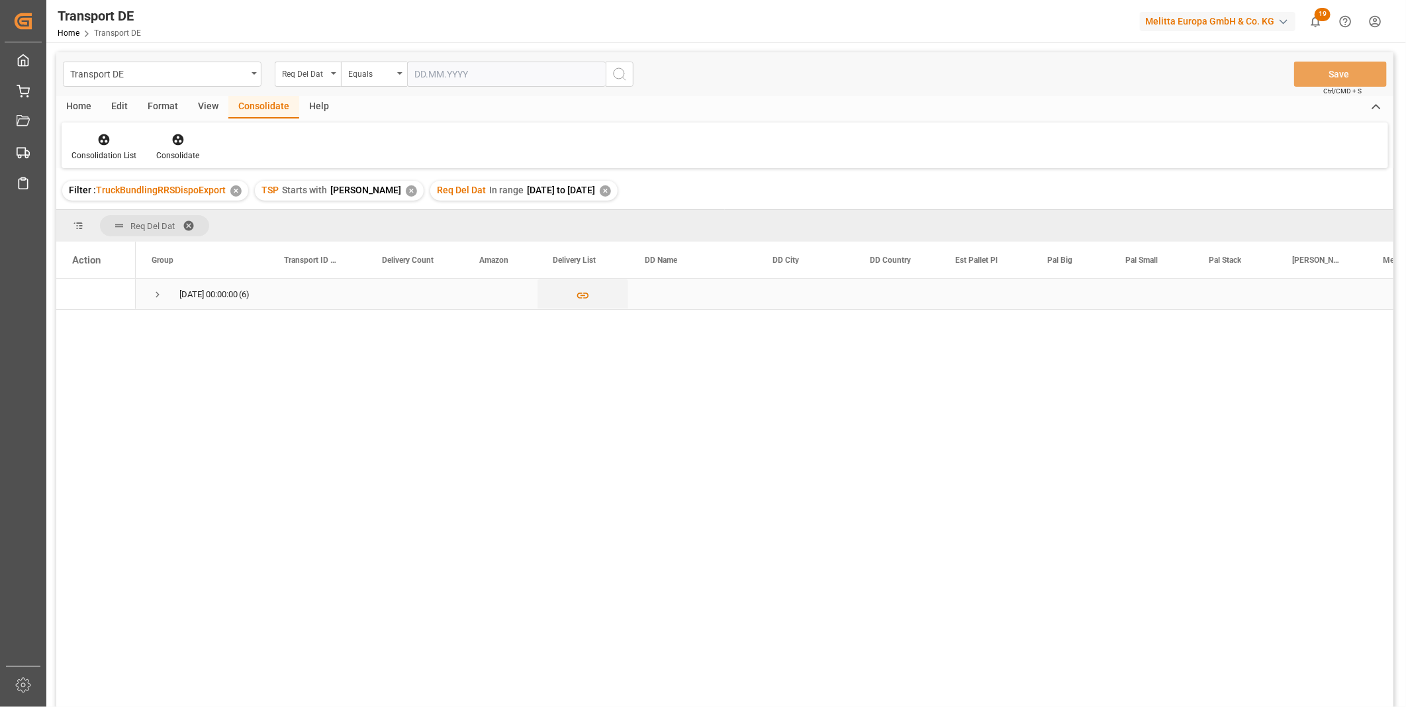
click at [154, 286] on span "Press SPACE to select this row." at bounding box center [158, 294] width 12 height 30
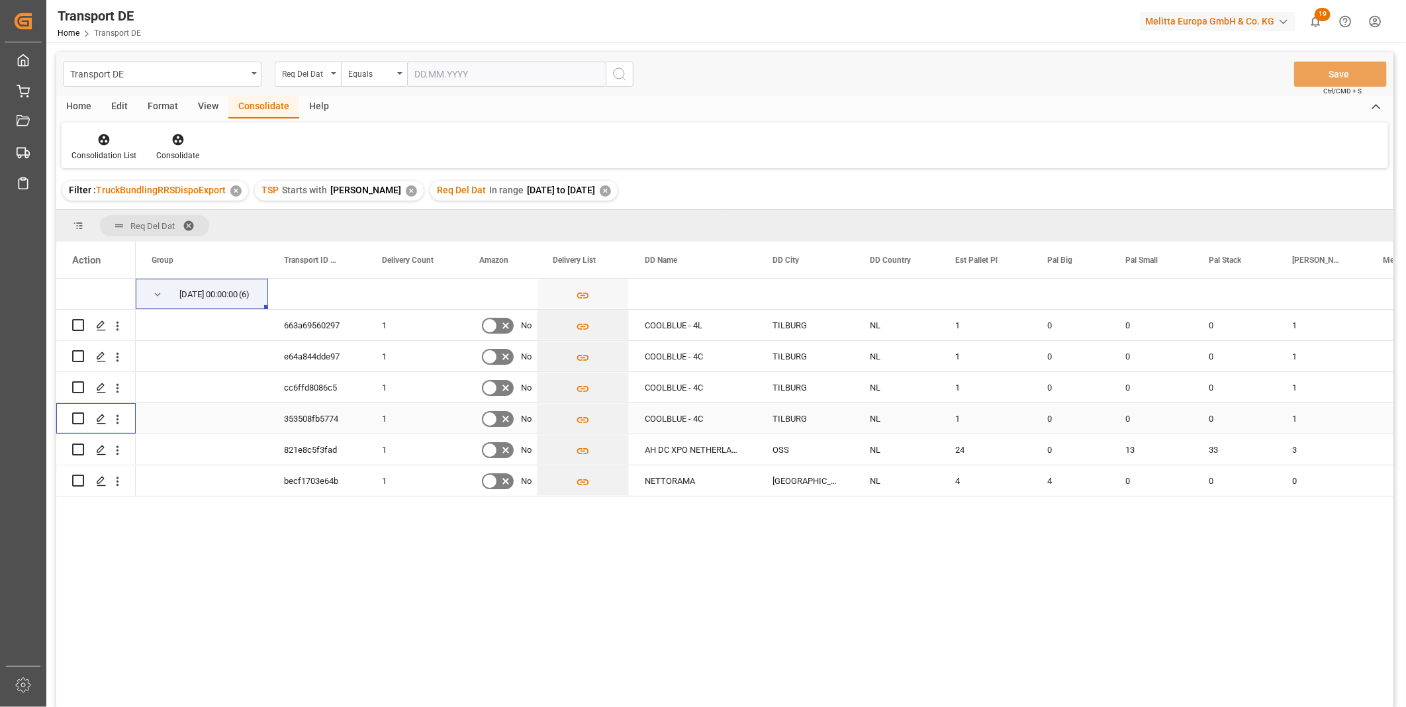
click at [81, 418] on input "Press Space to toggle row selection (unchecked)" at bounding box center [78, 418] width 12 height 12
checkbox input "true"
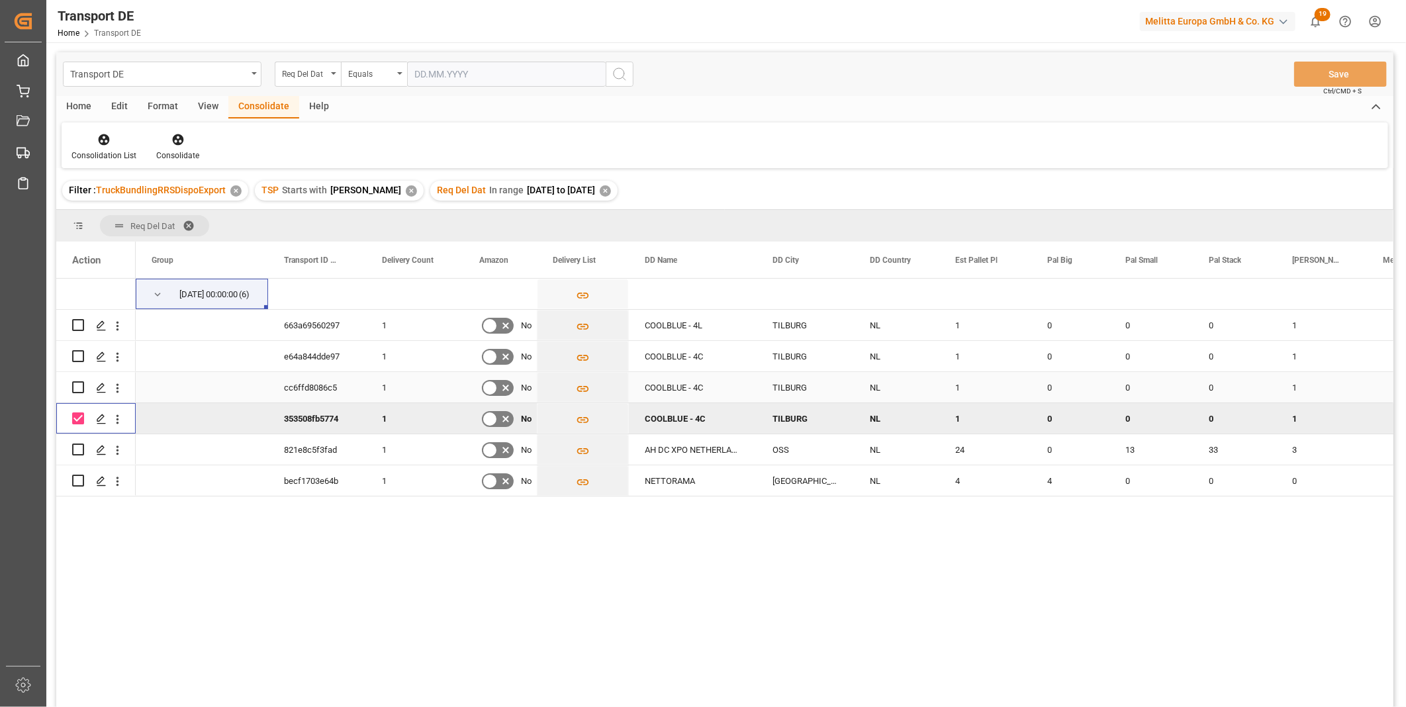
click at [77, 387] on input "Press Space to toggle row selection (unchecked)" at bounding box center [78, 387] width 12 height 12
checkbox input "true"
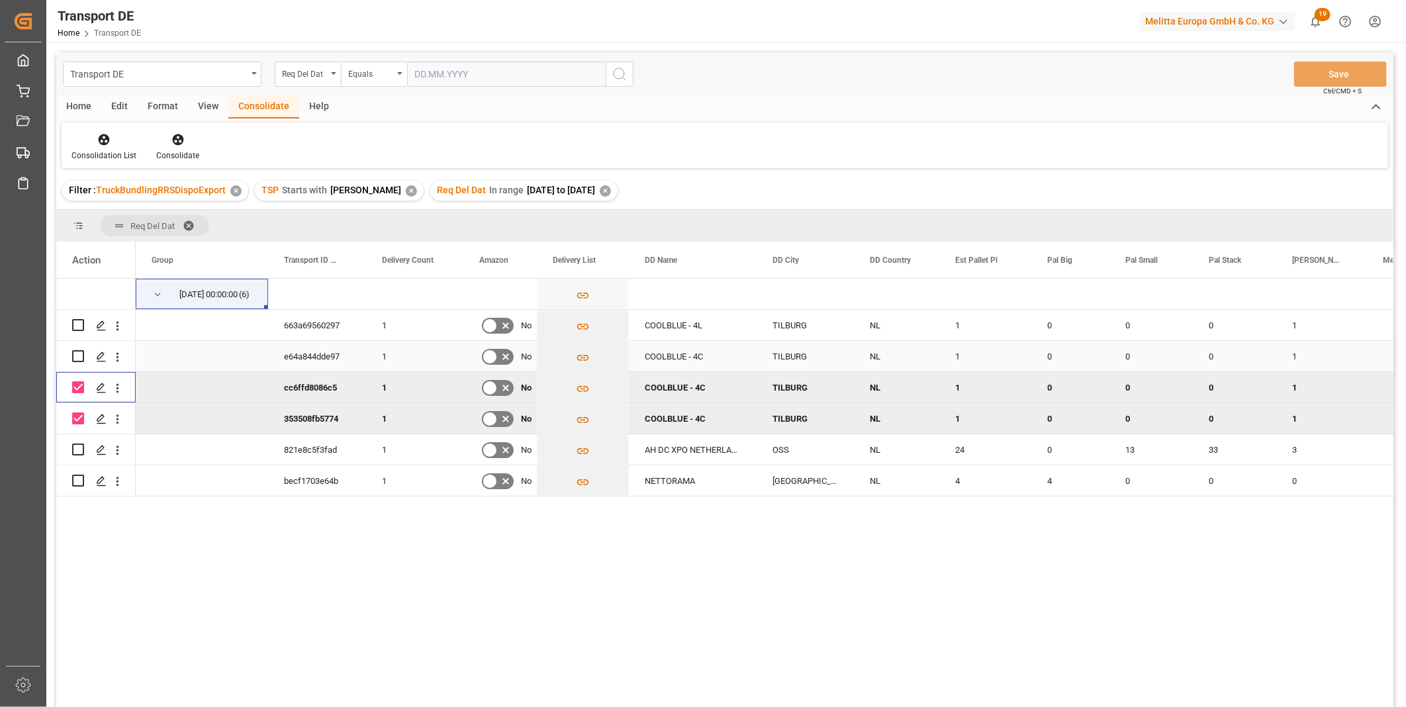
click at [77, 359] on input "Press Space to toggle row selection (unchecked)" at bounding box center [78, 356] width 12 height 12
checkbox input "true"
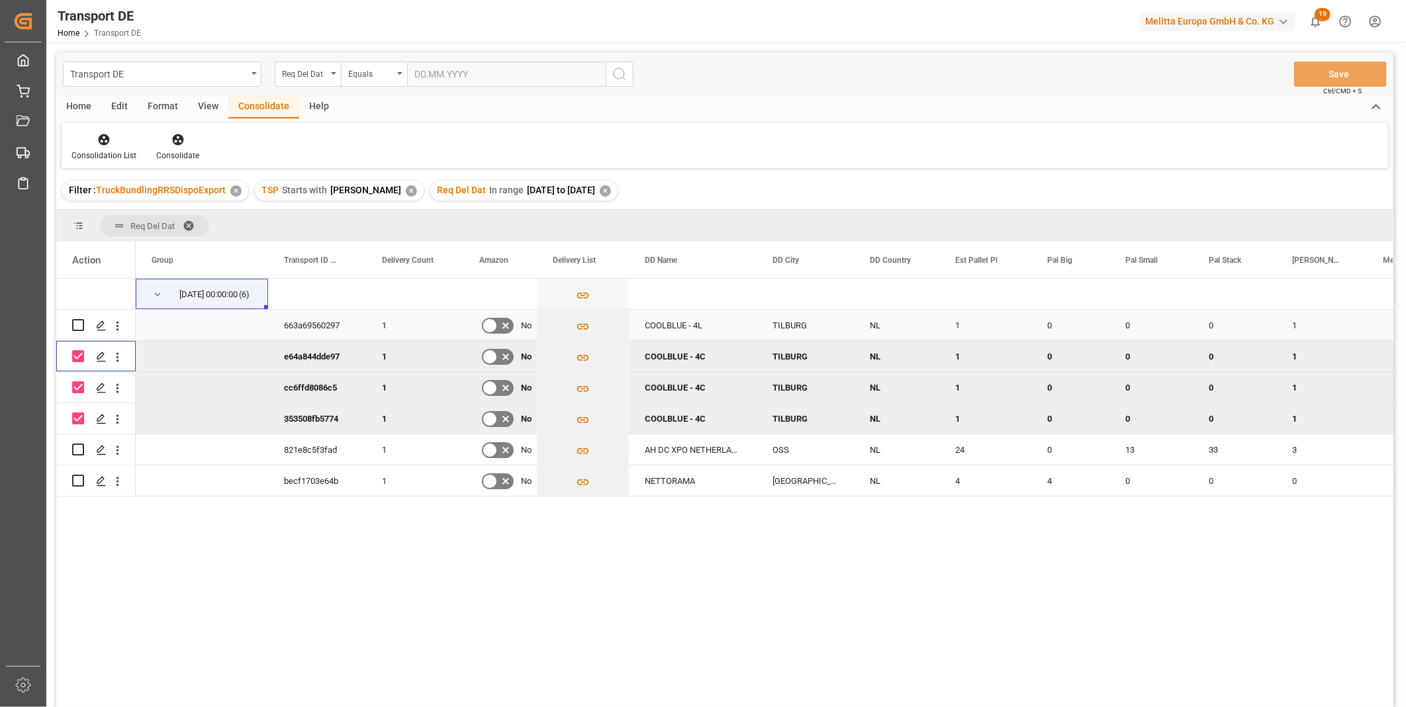
click at [77, 326] on input "Press Space to toggle row selection (unchecked)" at bounding box center [78, 325] width 12 height 12
checkbox input "true"
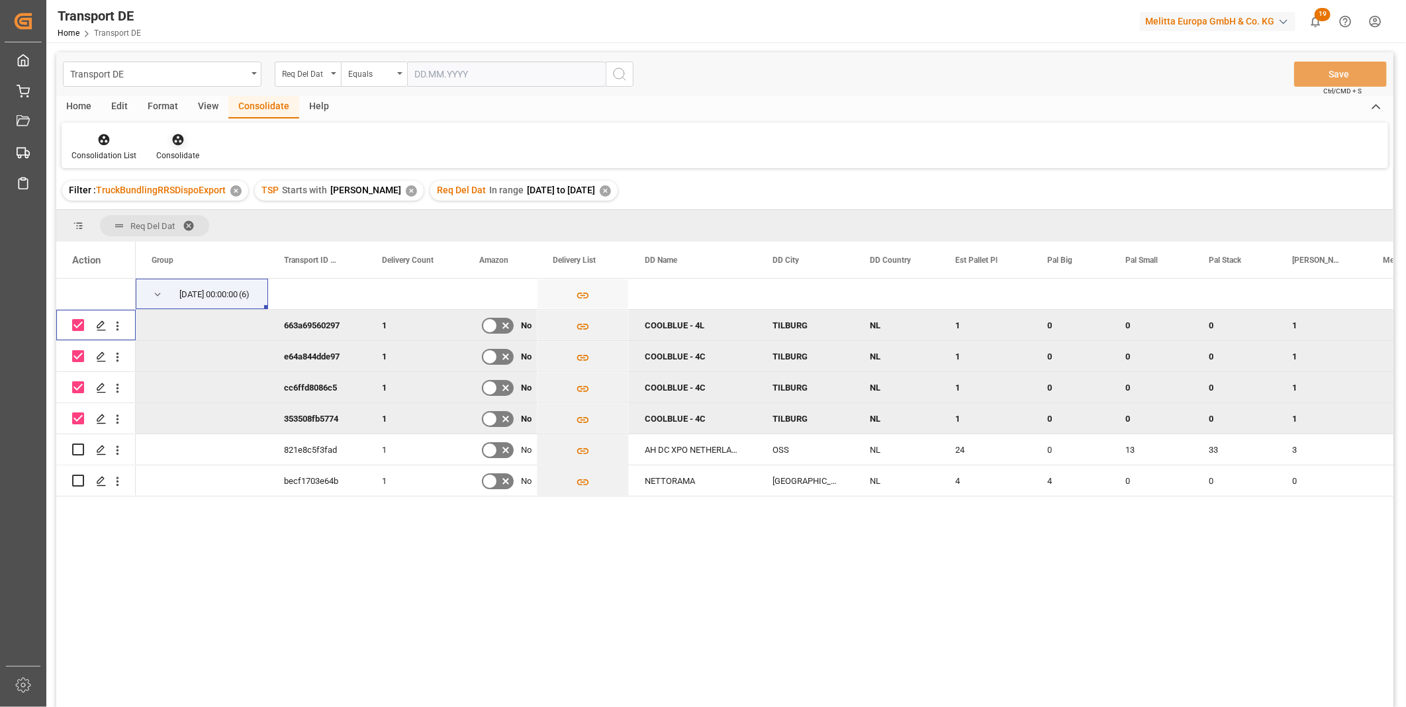
click at [172, 144] on icon at bounding box center [177, 139] width 13 height 13
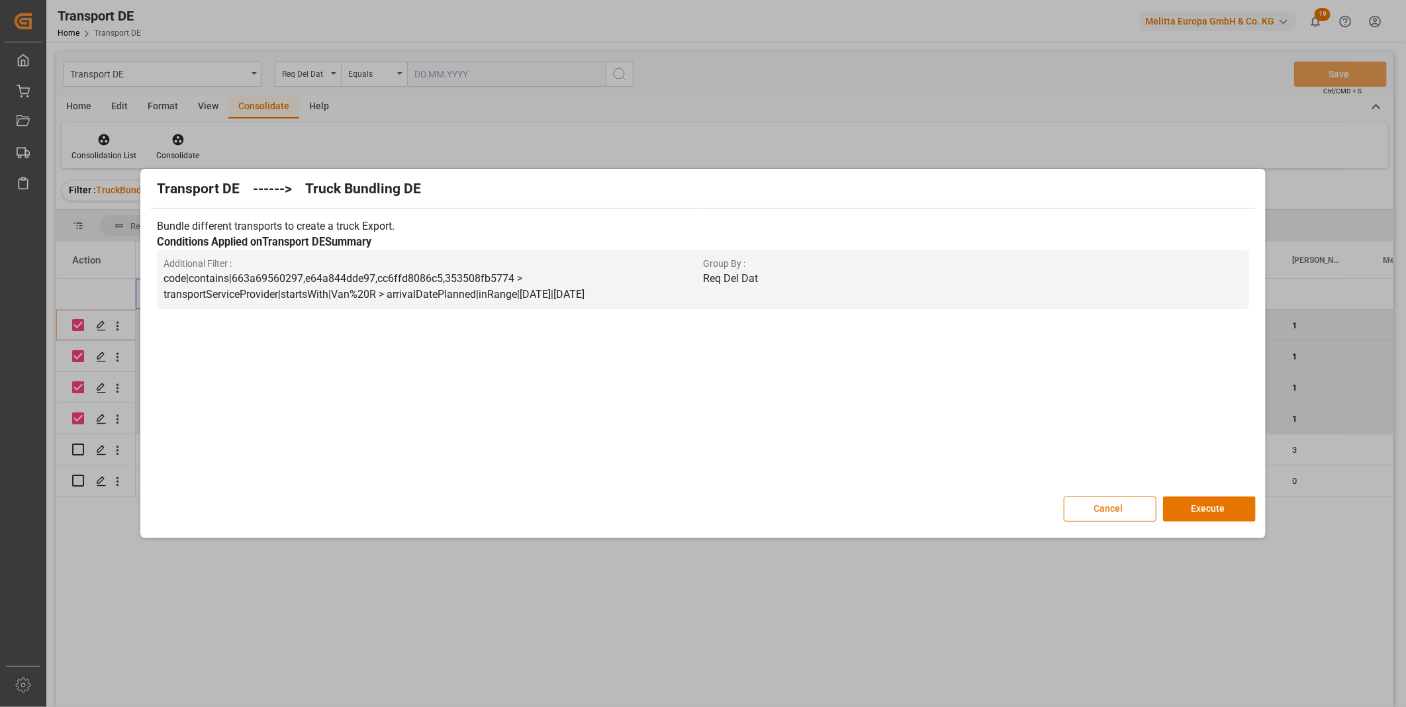
click at [1108, 506] on button "Cancel" at bounding box center [1110, 508] width 93 height 25
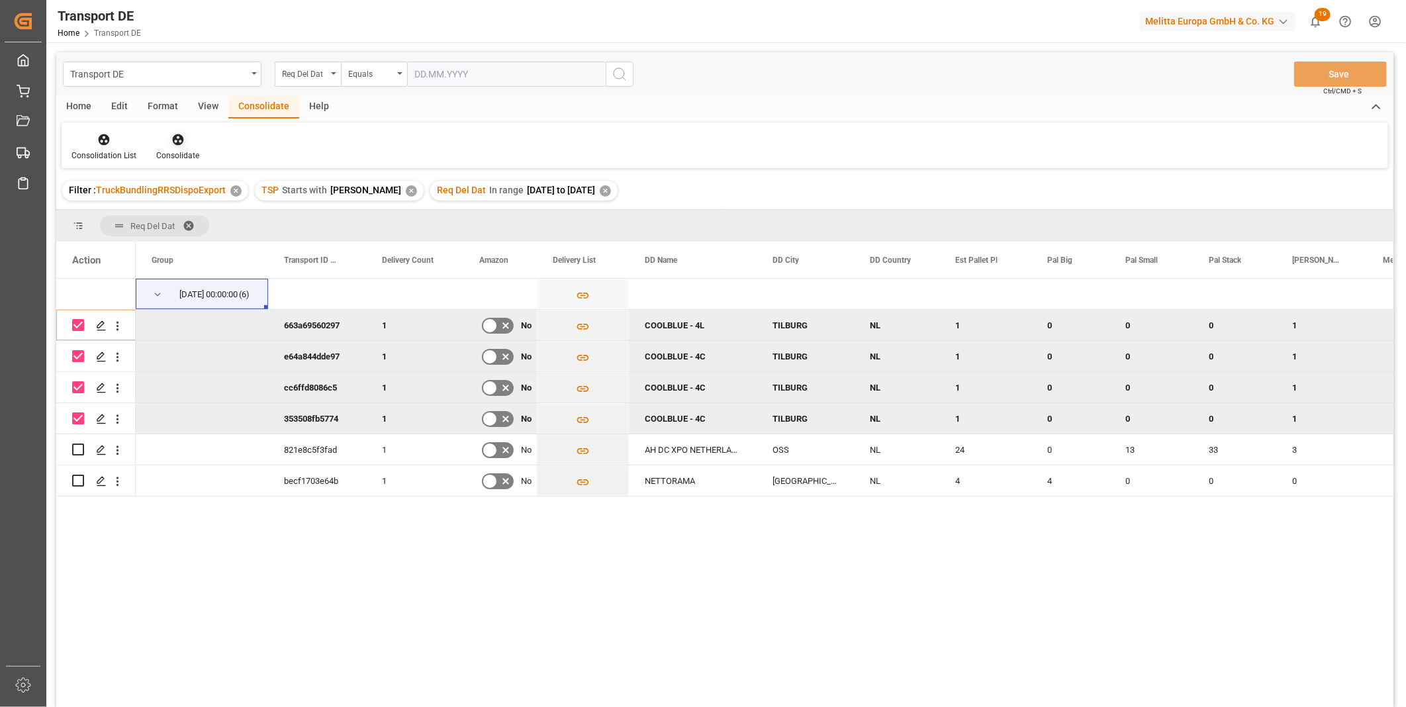
click at [182, 146] on icon at bounding box center [177, 139] width 13 height 13
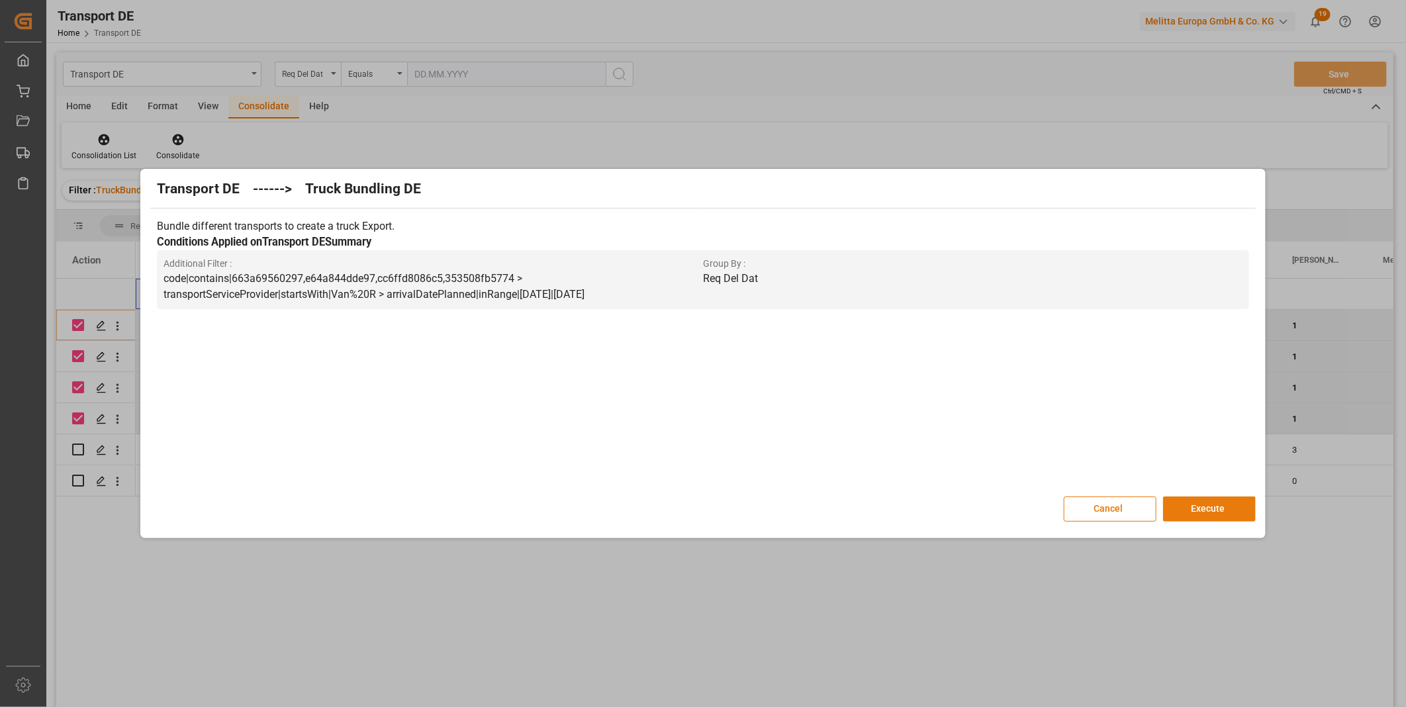
click at [1195, 506] on button "Execute" at bounding box center [1209, 508] width 93 height 25
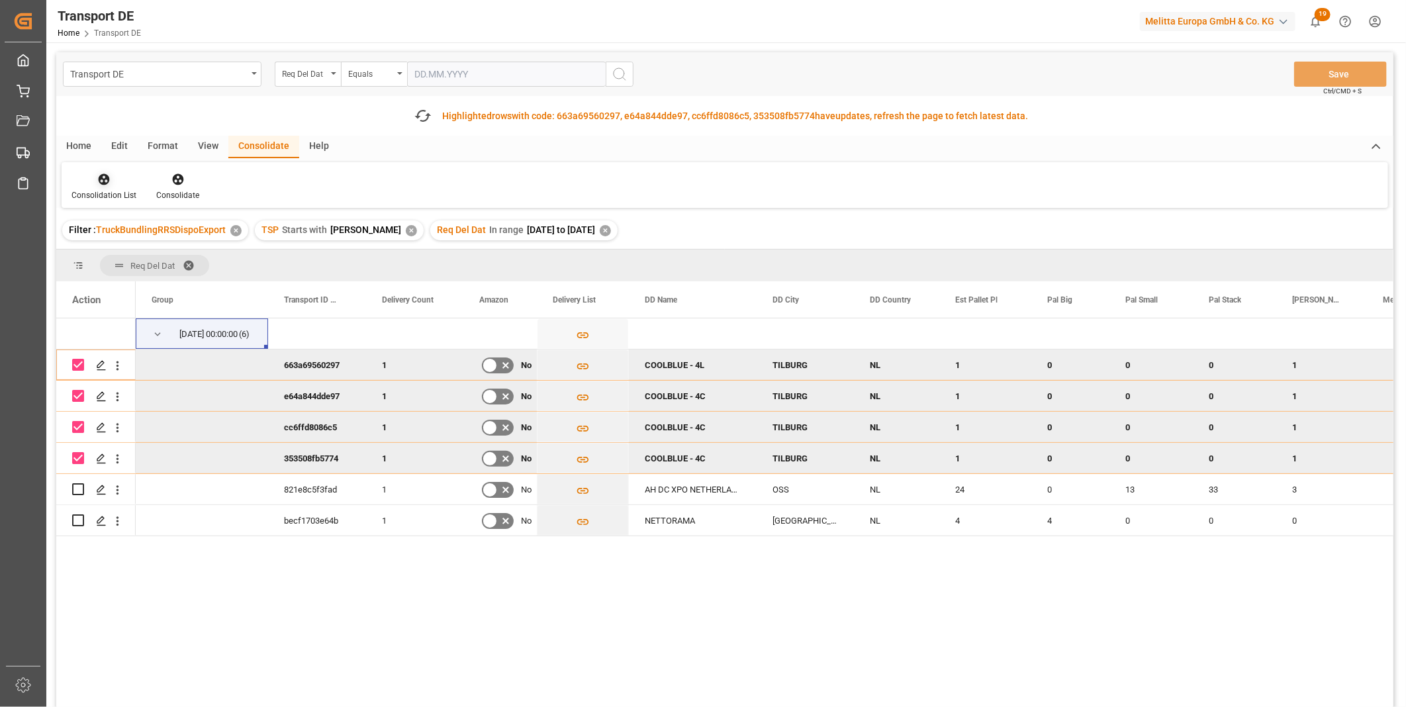
click at [108, 175] on icon at bounding box center [103, 179] width 13 height 13
click at [136, 288] on div "Transport DE Req Del Dat Equals Save Ctrl/CMD + S Fetch latest updates Highligh…" at bounding box center [724, 416] width 1337 height 729
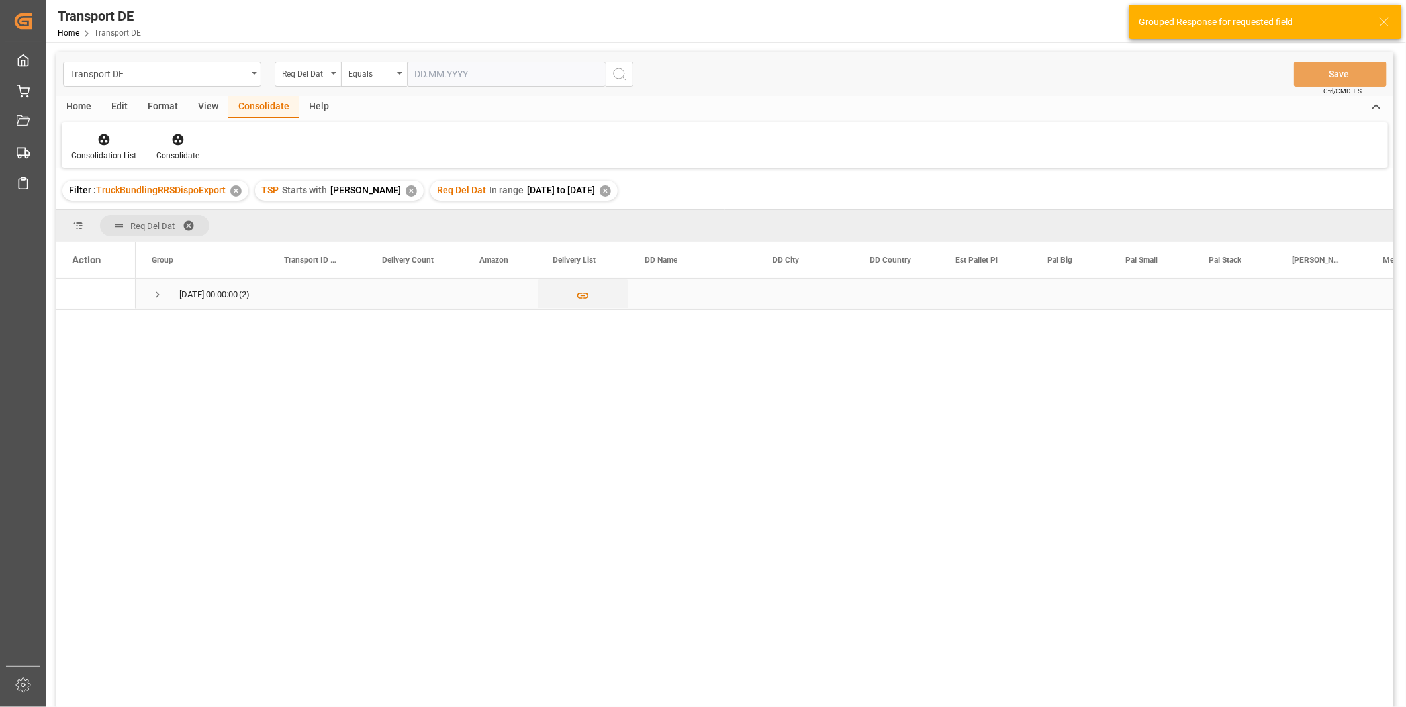
click at [148, 294] on div "[DATE] 00:00:00 (2)" at bounding box center [202, 294] width 132 height 30
click at [159, 289] on span "Press SPACE to select this row." at bounding box center [158, 295] width 12 height 12
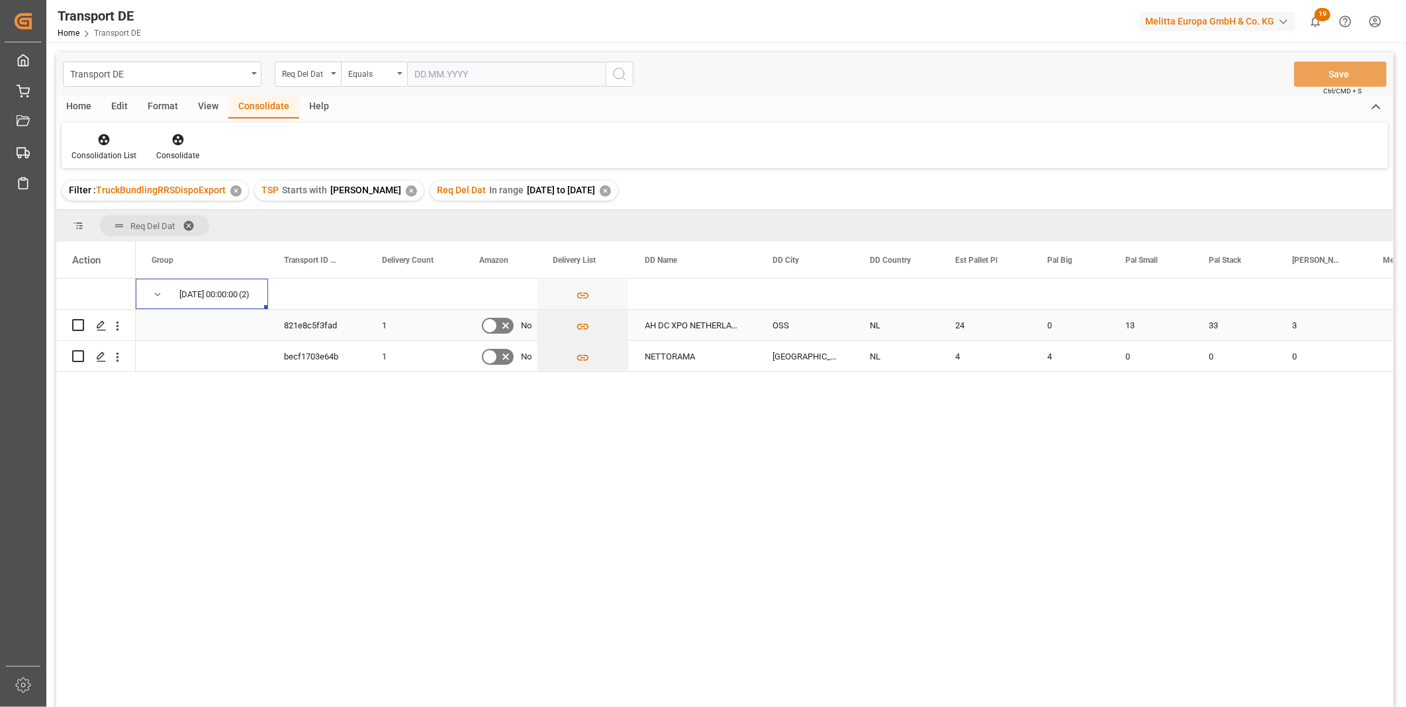
click at [78, 323] on input "Press Space to toggle row selection (unchecked)" at bounding box center [78, 325] width 12 height 12
checkbox input "true"
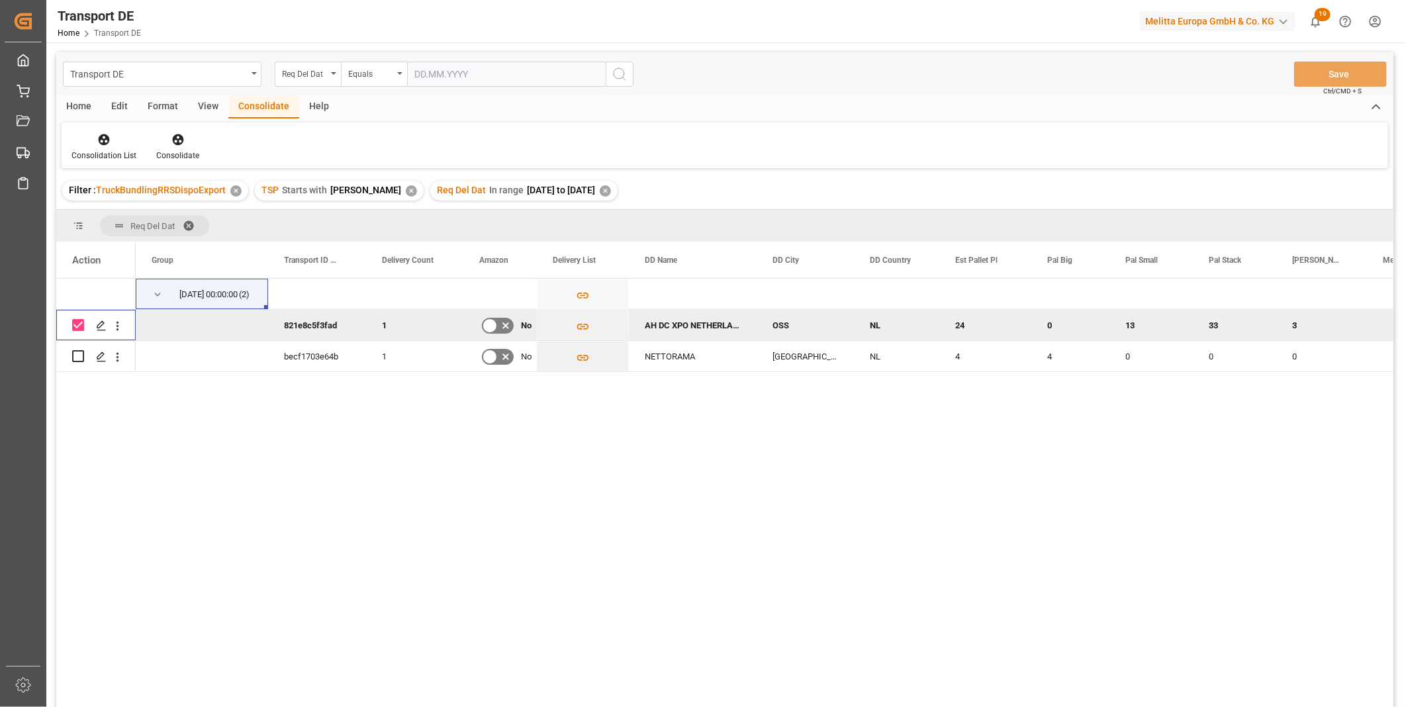
click at [179, 128] on div "Consolidation List Consolidate" at bounding box center [725, 145] width 1326 height 46
click at [150, 156] on div "Consolidate" at bounding box center [177, 146] width 63 height 29
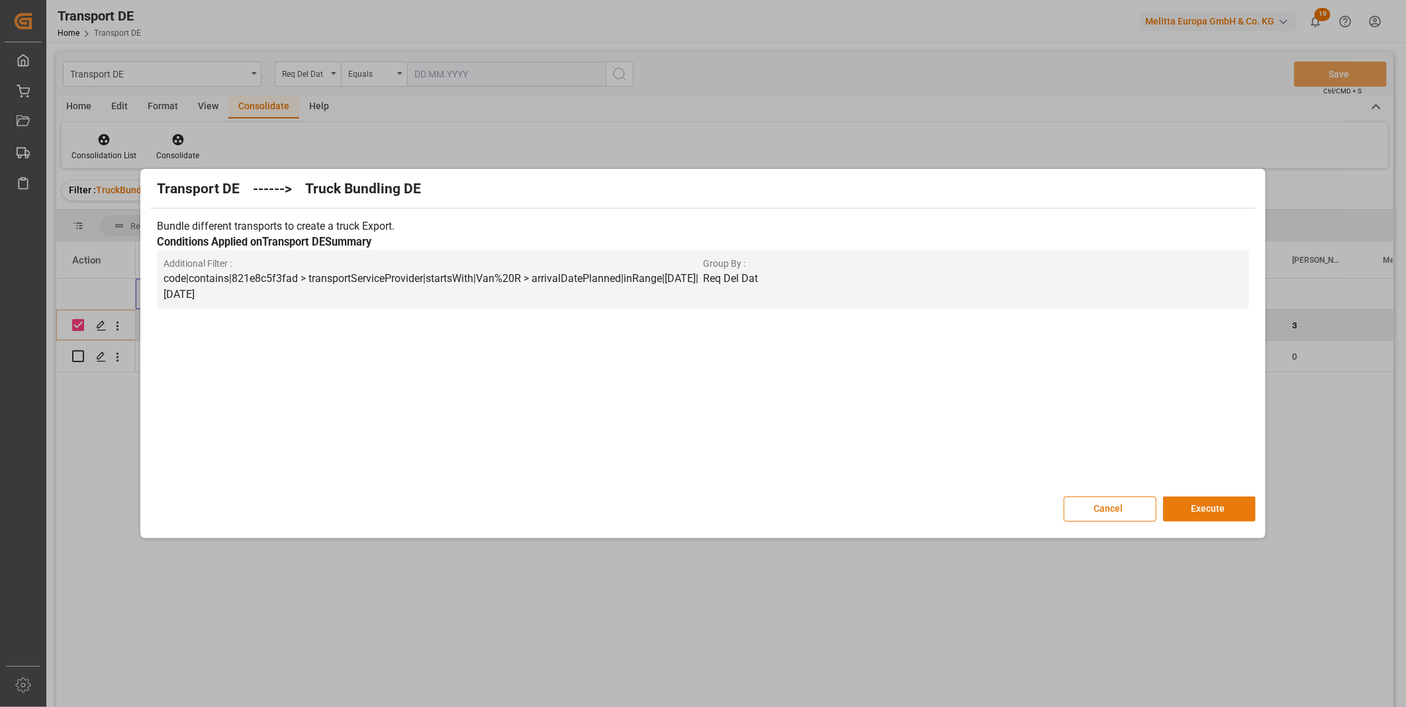
click at [1197, 514] on button "Execute" at bounding box center [1209, 508] width 93 height 25
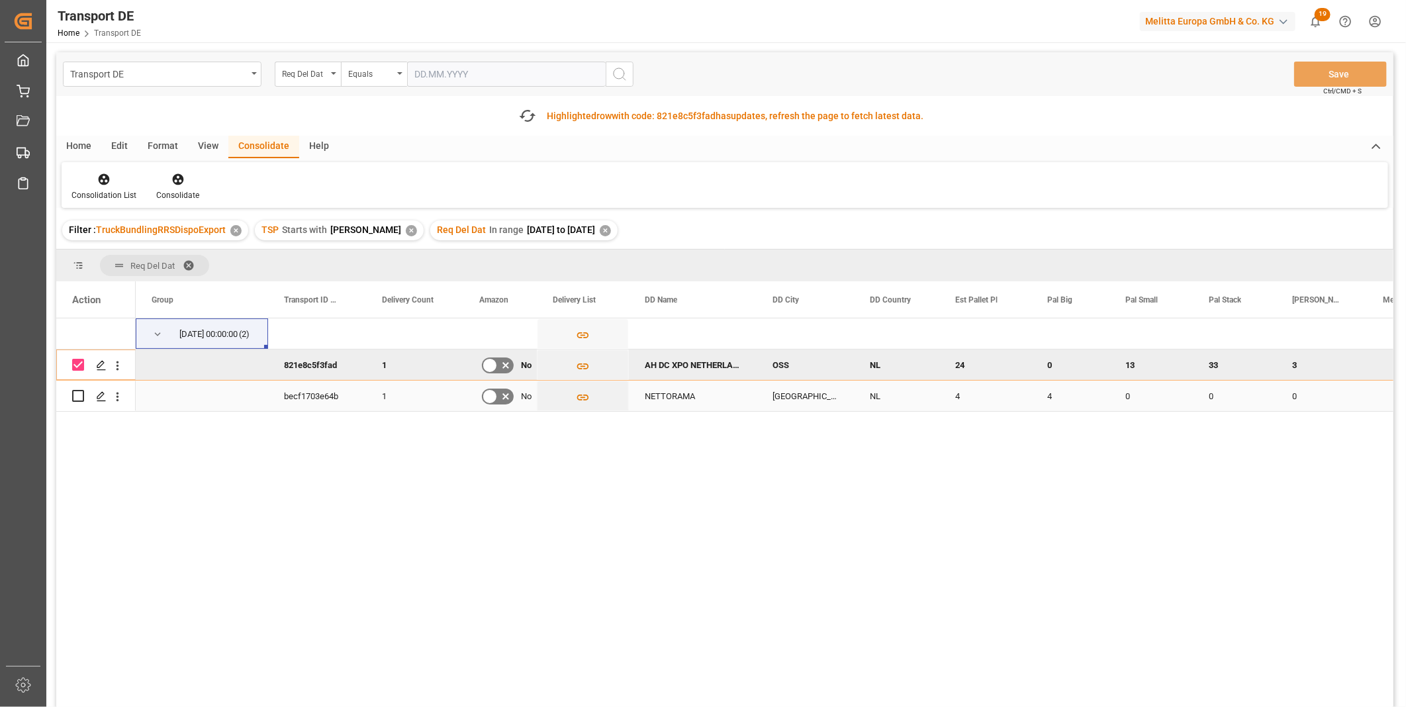
click at [80, 392] on input "Press Space to toggle row selection (unchecked)" at bounding box center [78, 396] width 12 height 12
checkbox input "true"
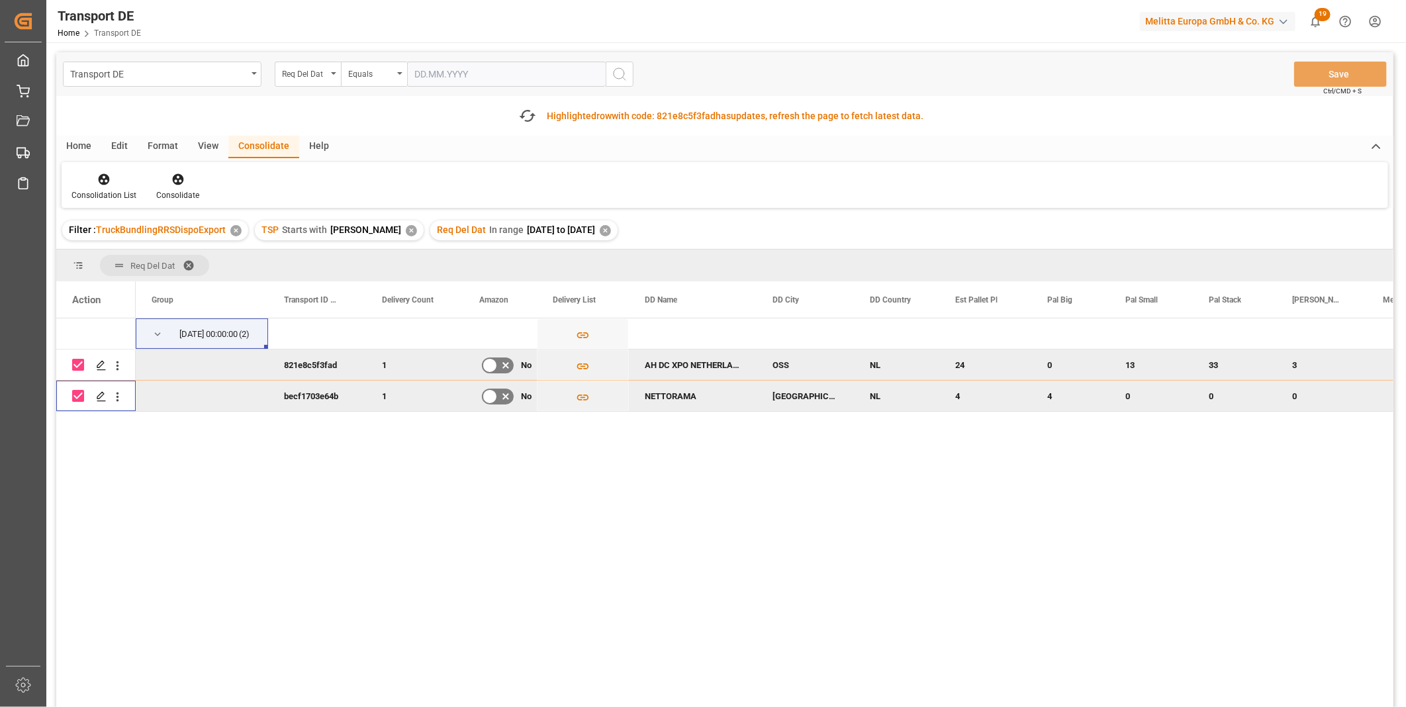
click at [78, 360] on input "Press Space to toggle row selection (checked)" at bounding box center [78, 365] width 12 height 12
checkbox input "false"
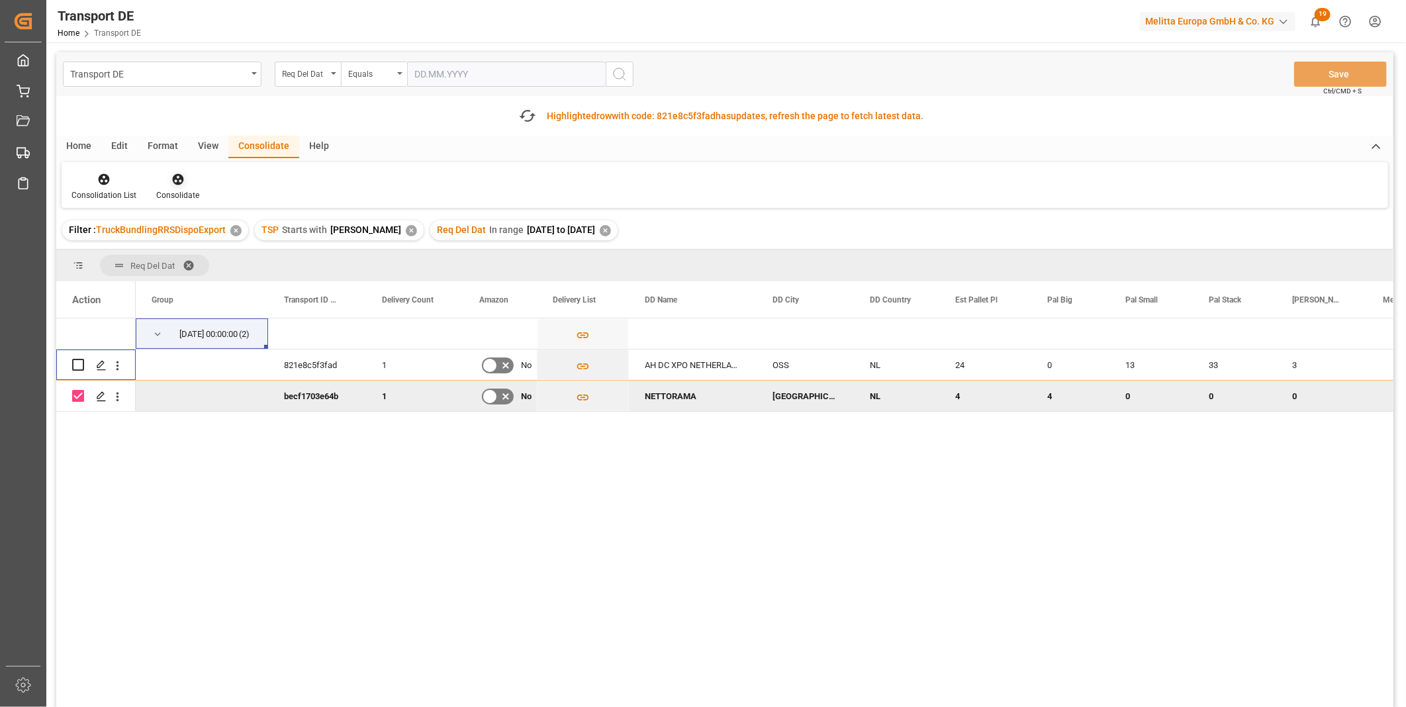
click at [166, 180] on div at bounding box center [177, 179] width 43 height 14
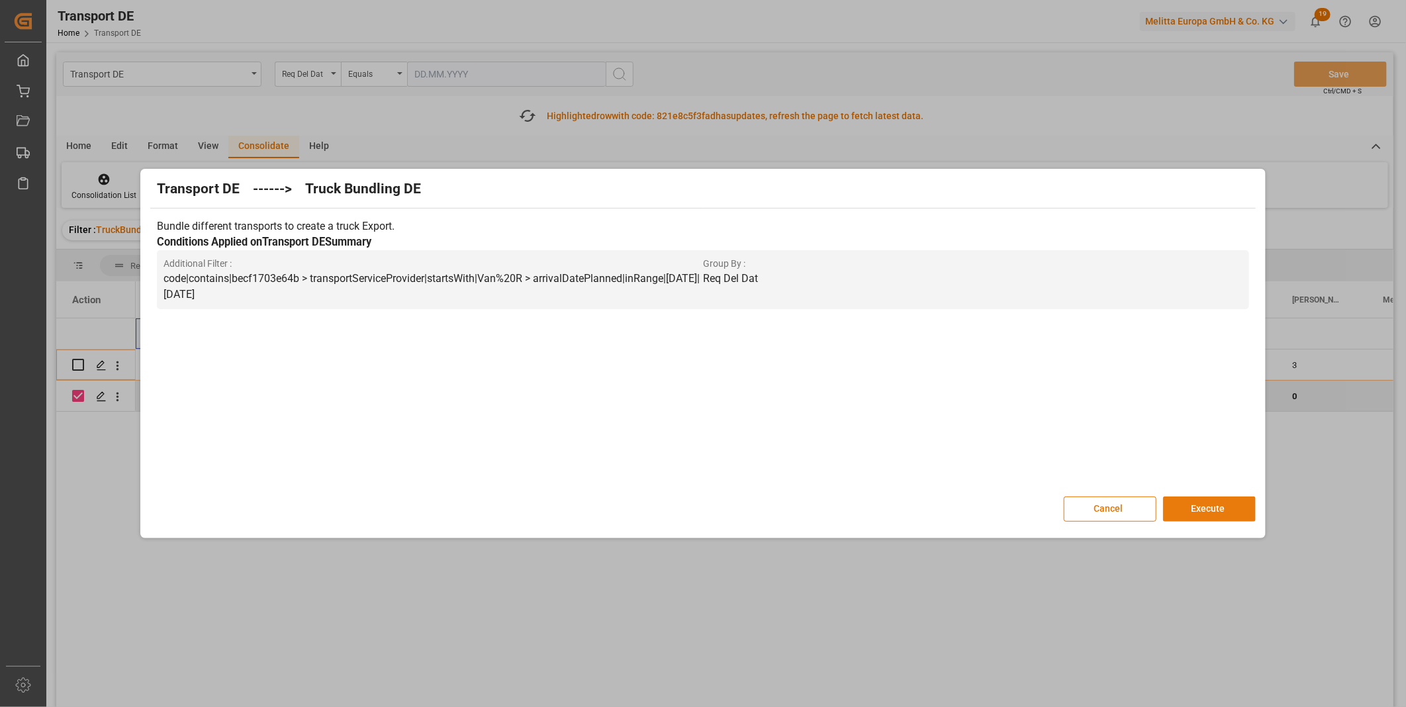
click at [1192, 502] on button "Execute" at bounding box center [1209, 508] width 93 height 25
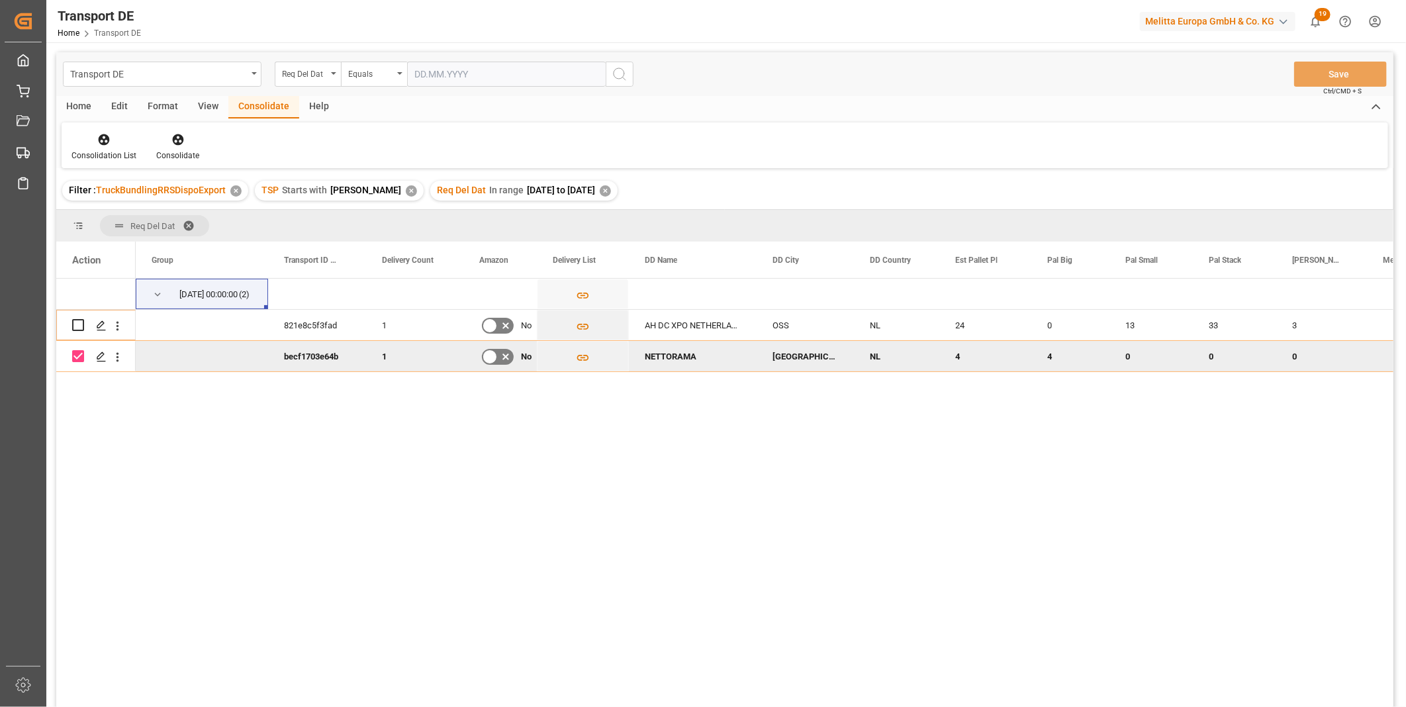
click at [600, 192] on div "✕" at bounding box center [605, 190] width 11 height 11
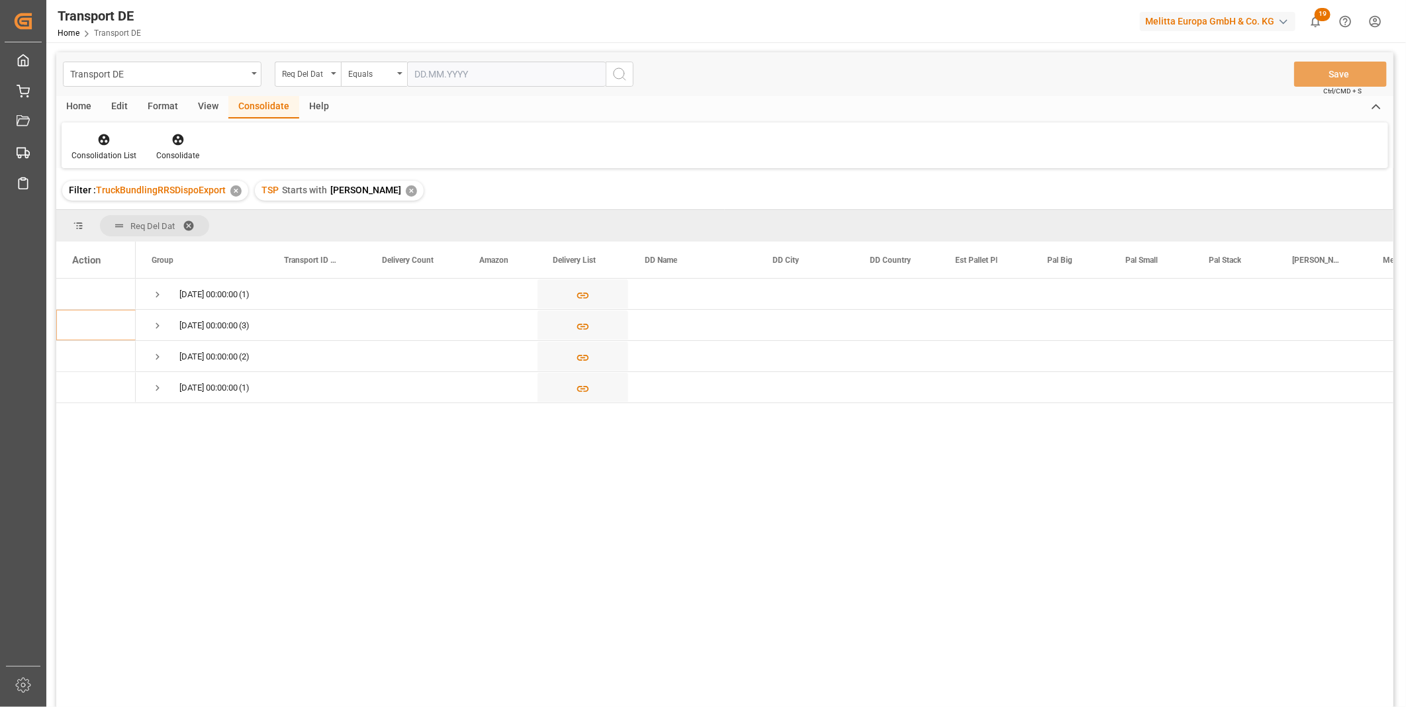
click at [406, 192] on div "✕" at bounding box center [411, 190] width 11 height 11
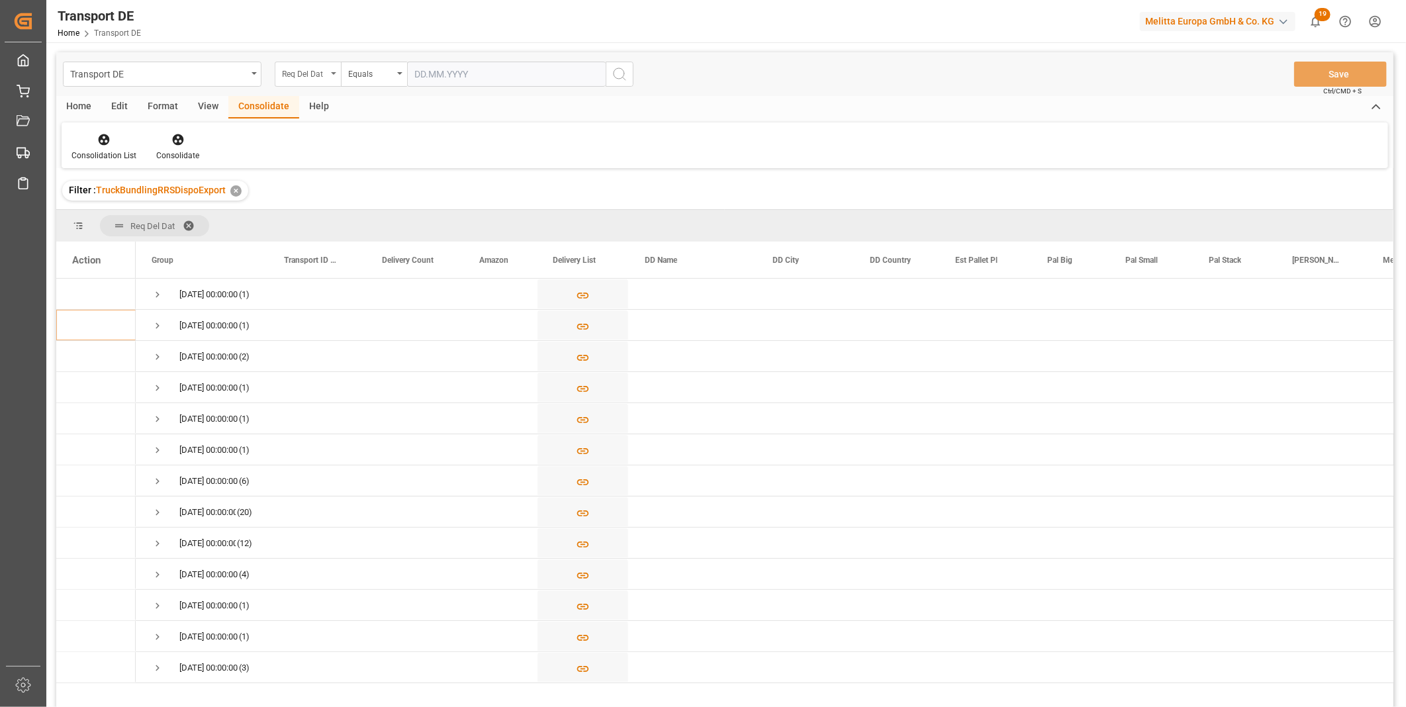
click at [297, 69] on div "Req Del Dat" at bounding box center [304, 72] width 45 height 15
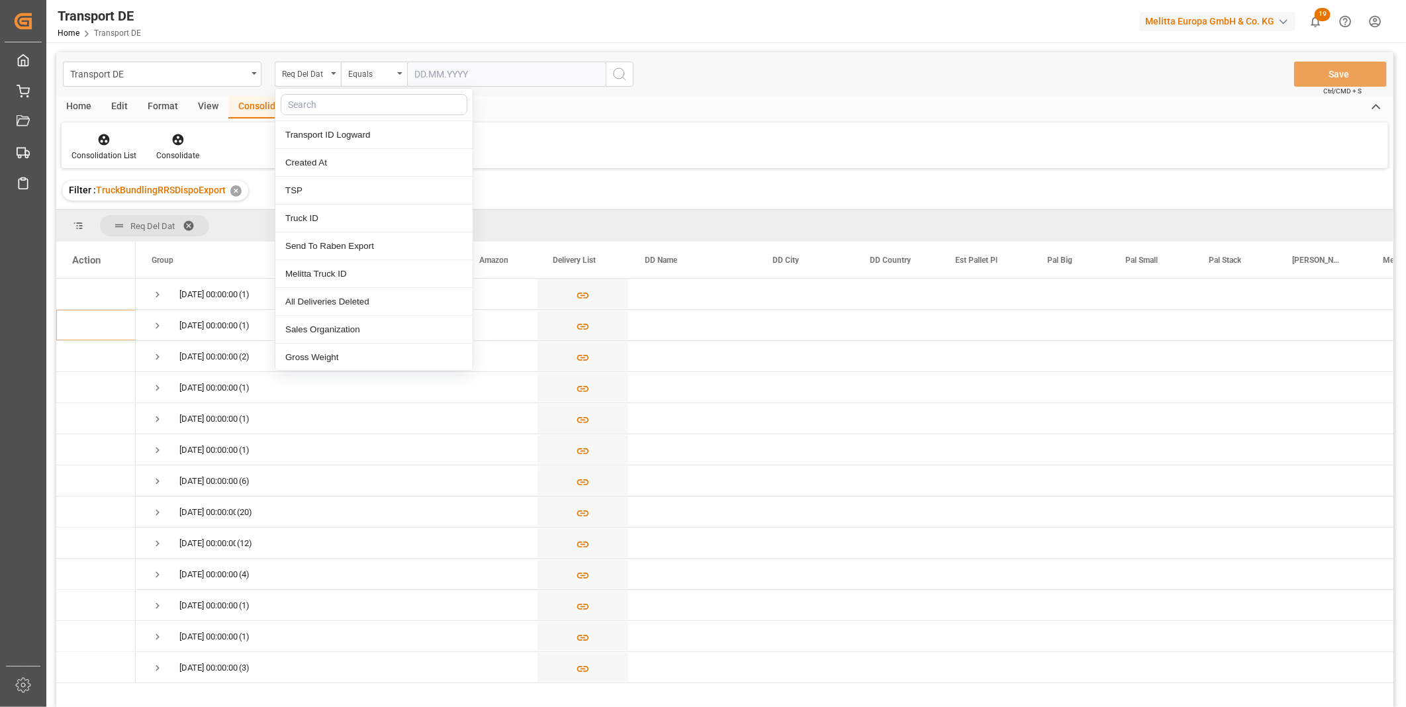
click at [606, 143] on div "Consolidation List Consolidate" at bounding box center [725, 145] width 1326 height 46
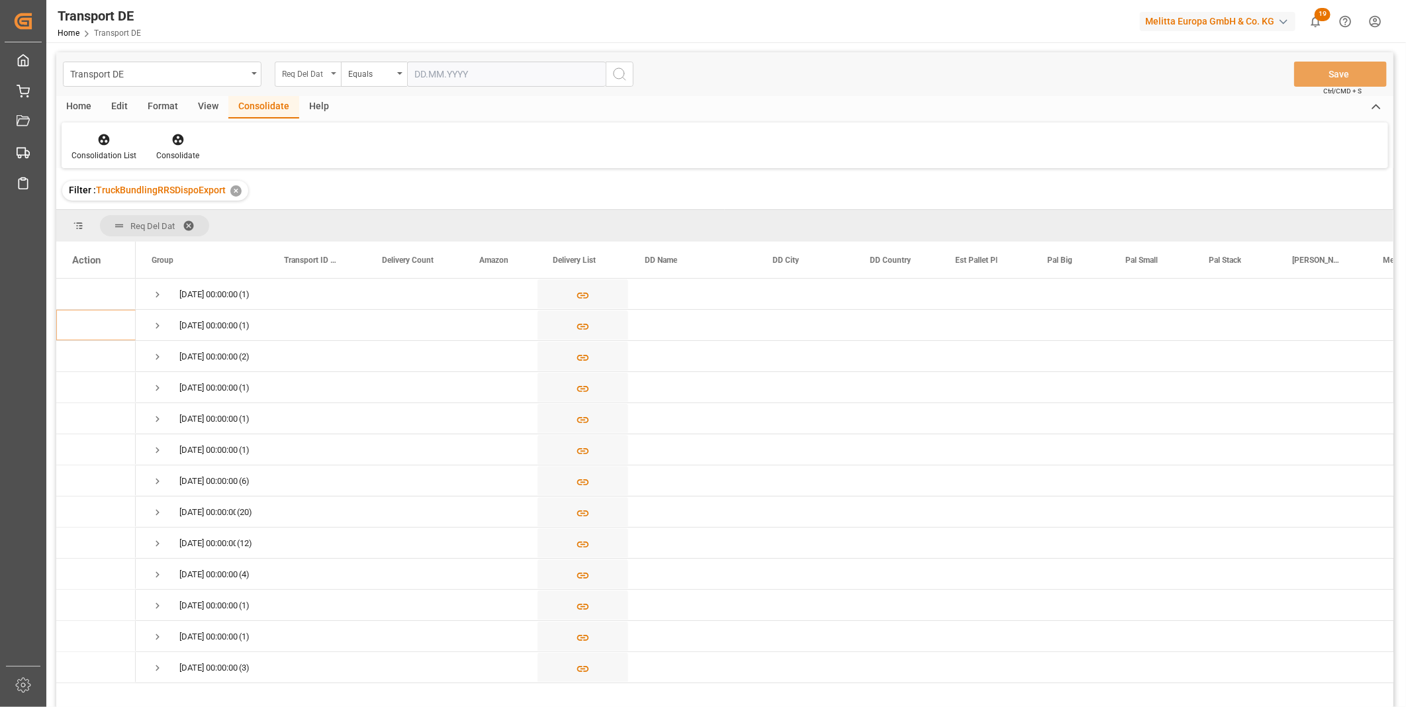
click at [318, 74] on div "Req Del Dat" at bounding box center [304, 72] width 45 height 15
type input "Route"
click at [338, 138] on div "Route" at bounding box center [373, 135] width 197 height 28
click at [371, 77] on div "Equals" at bounding box center [370, 72] width 45 height 15
click at [392, 220] on div "Starts with" at bounding box center [440, 219] width 197 height 28
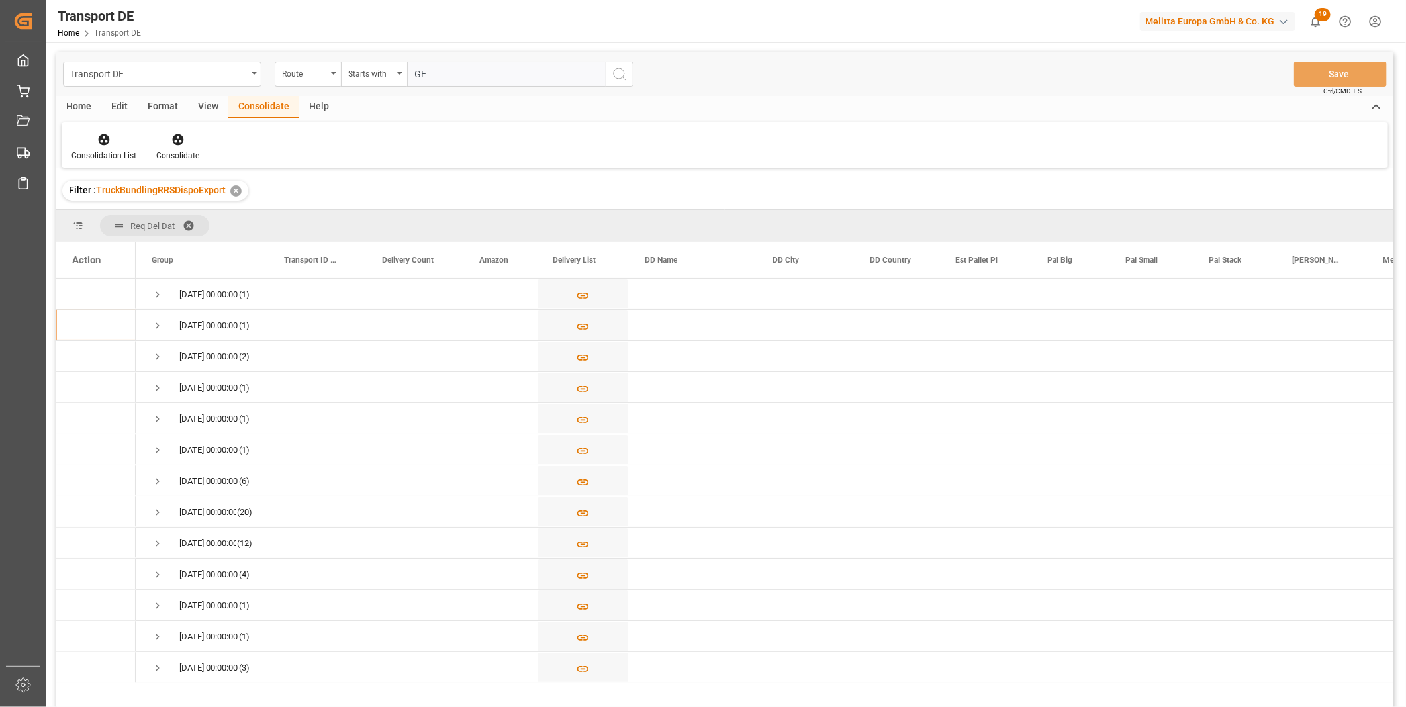
type input "GE"
click at [618, 78] on circle "search button" at bounding box center [619, 73] width 11 height 11
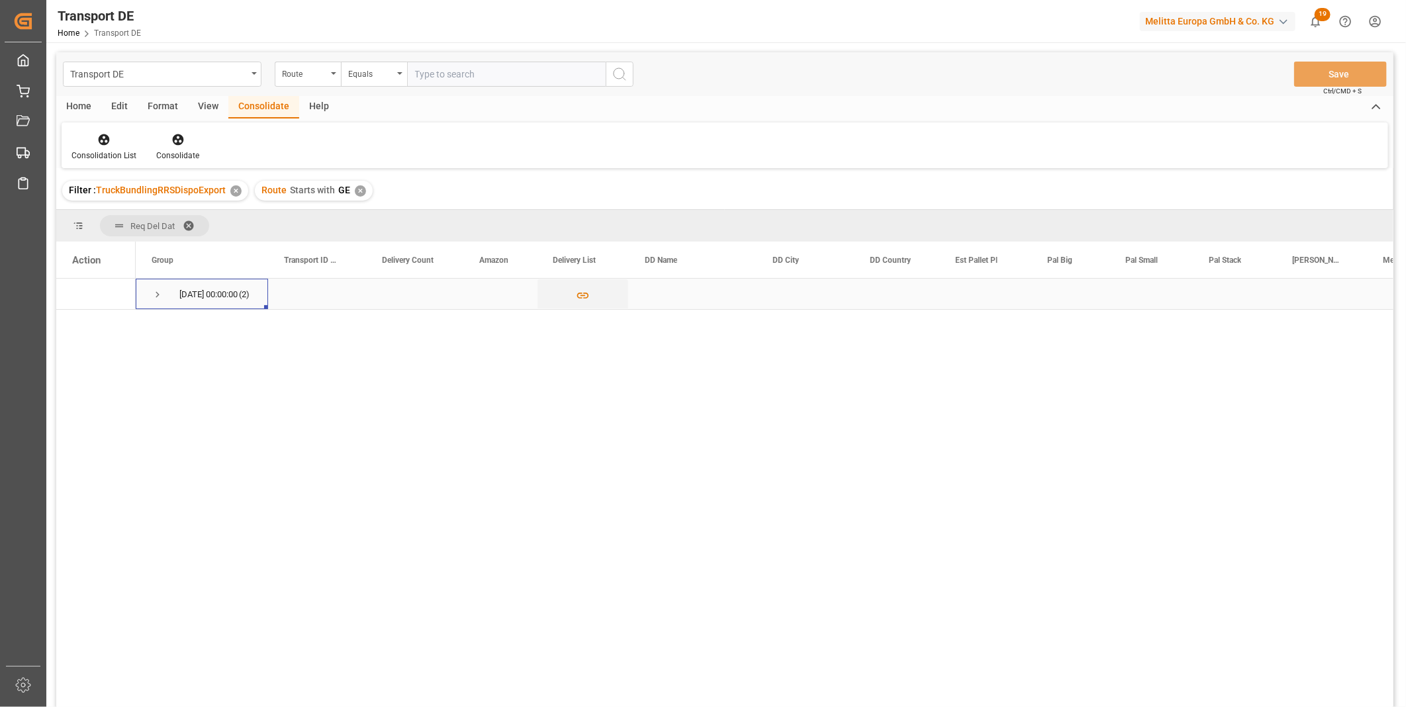
click at [156, 294] on span "Press SPACE to select this row." at bounding box center [158, 295] width 12 height 12
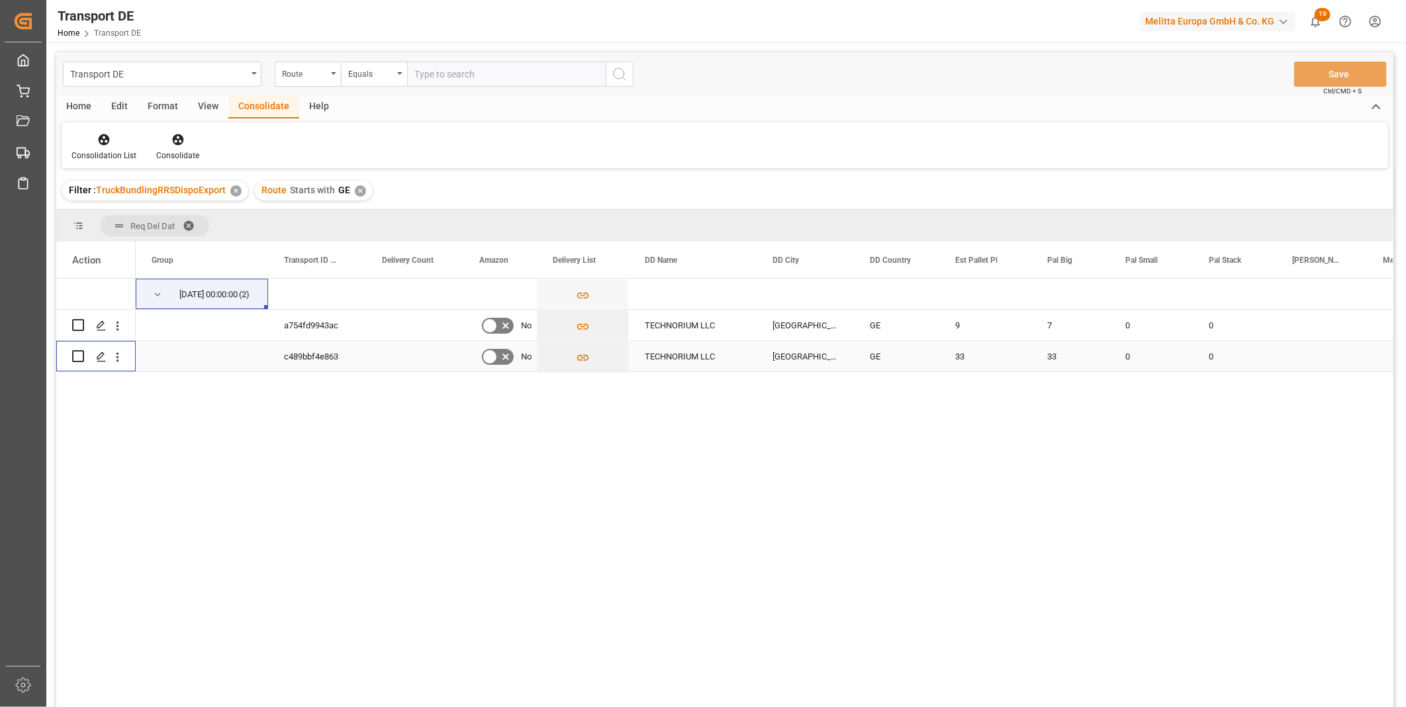
click at [77, 354] on input "Press Space to toggle row selection (unchecked)" at bounding box center [78, 356] width 12 height 12
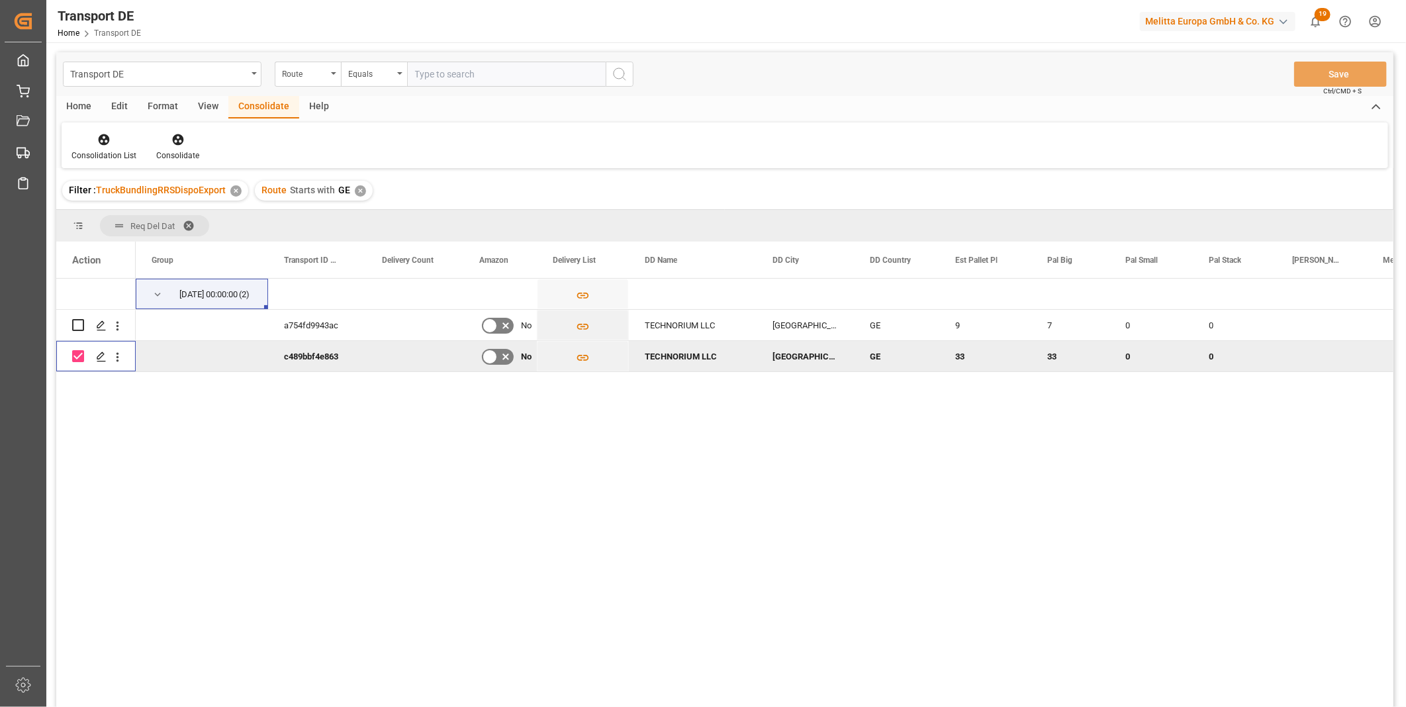
click at [77, 354] on input "Press Space to toggle row selection (checked)" at bounding box center [78, 356] width 12 height 12
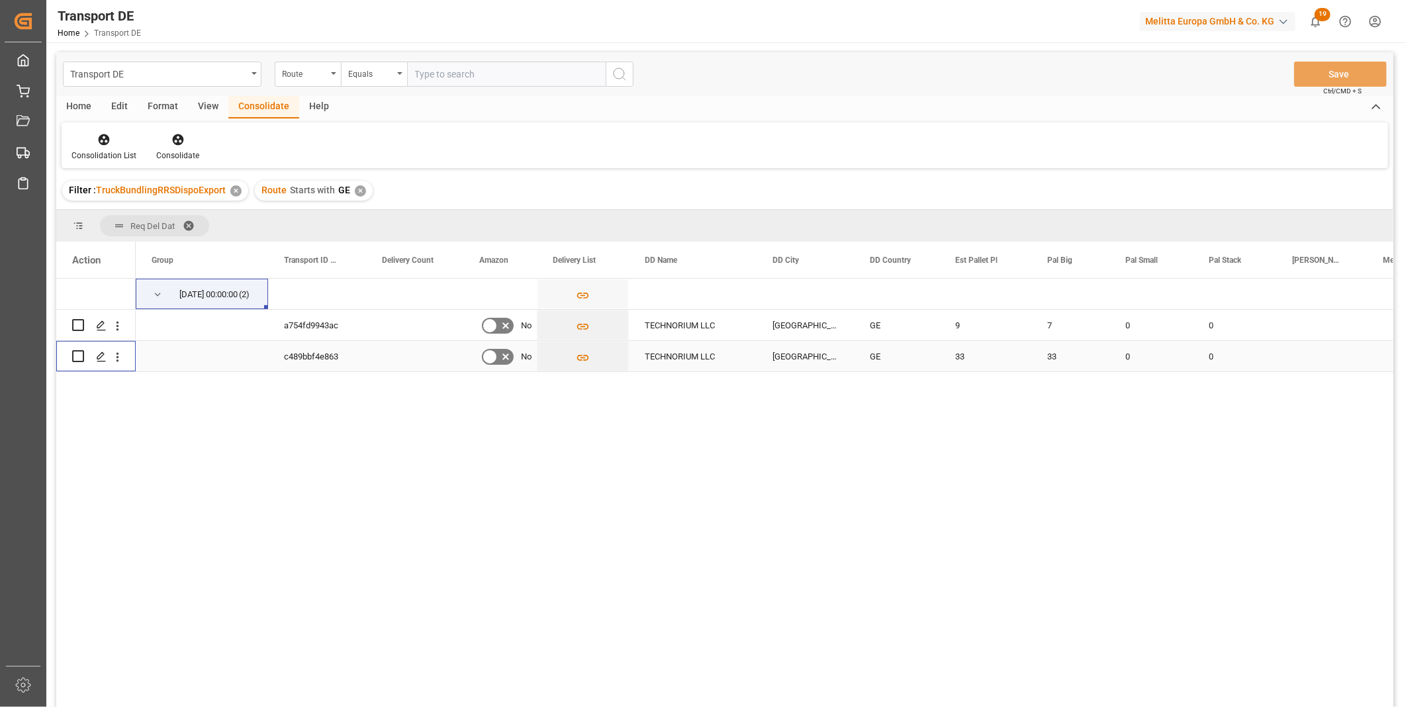
click at [77, 354] on input "Press Space to toggle row selection (unchecked)" at bounding box center [78, 356] width 12 height 12
checkbox input "true"
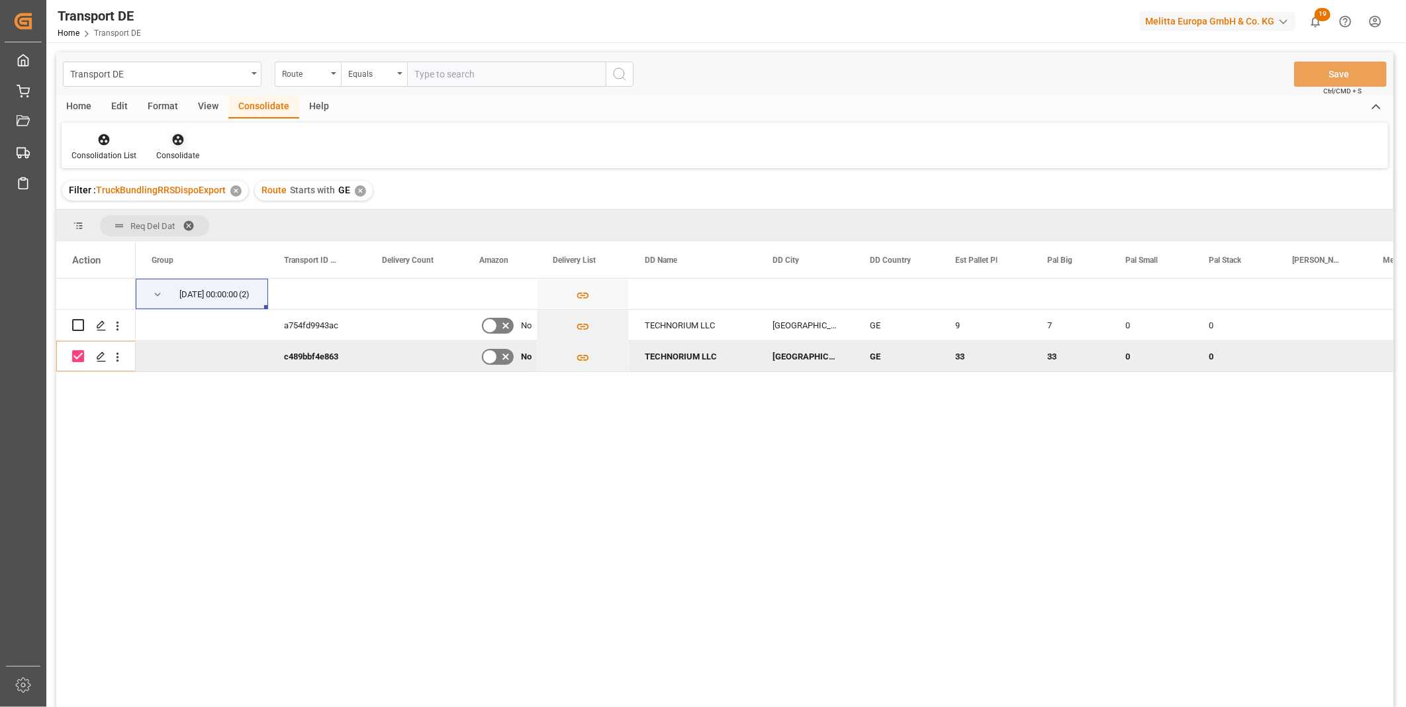
click at [162, 142] on div at bounding box center [177, 139] width 43 height 14
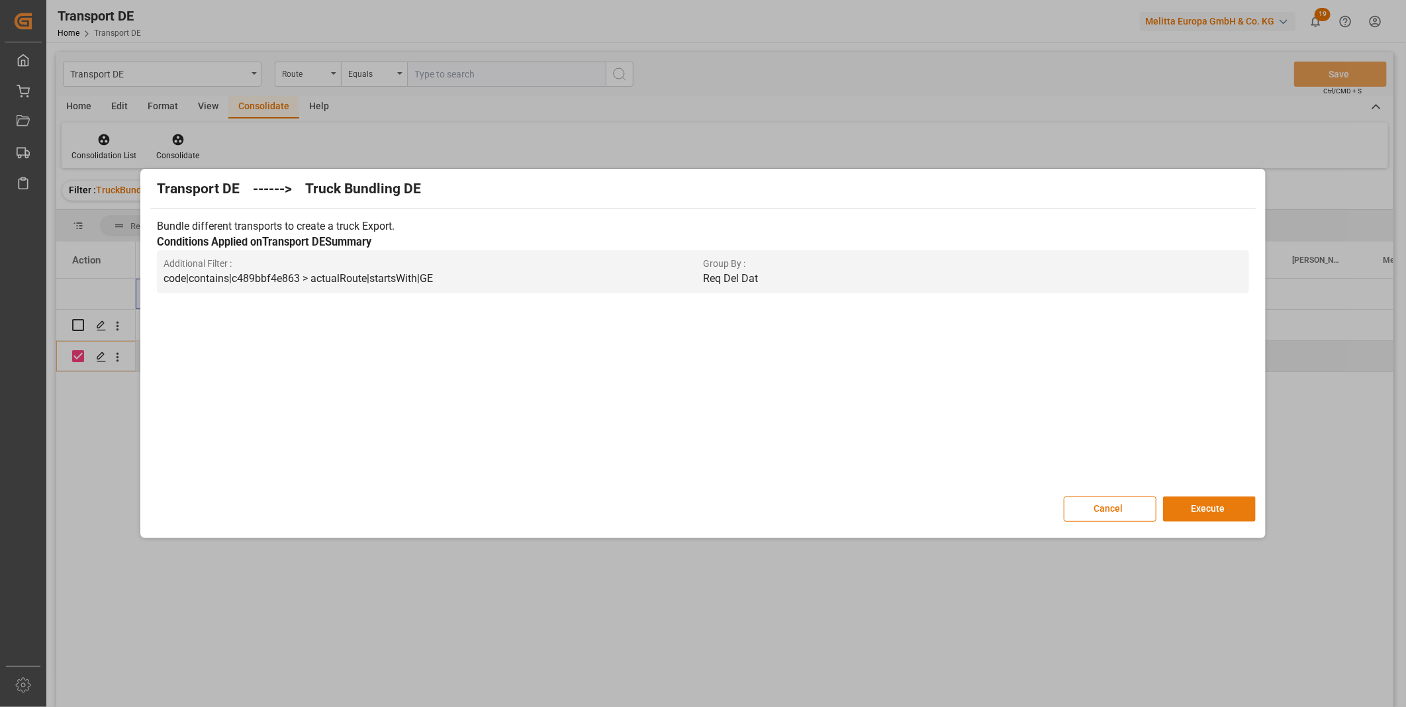
click at [1170, 508] on button "Execute" at bounding box center [1209, 508] width 93 height 25
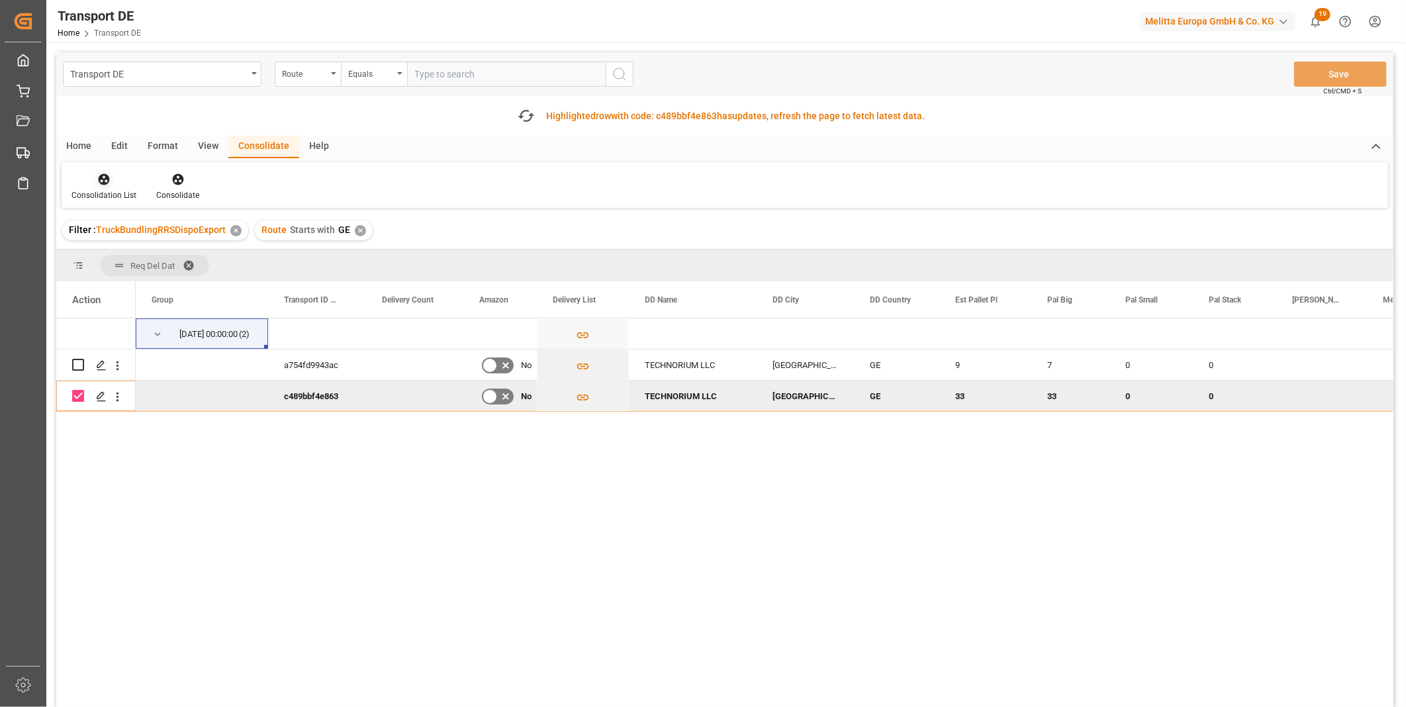
click at [99, 183] on icon at bounding box center [103, 179] width 13 height 13
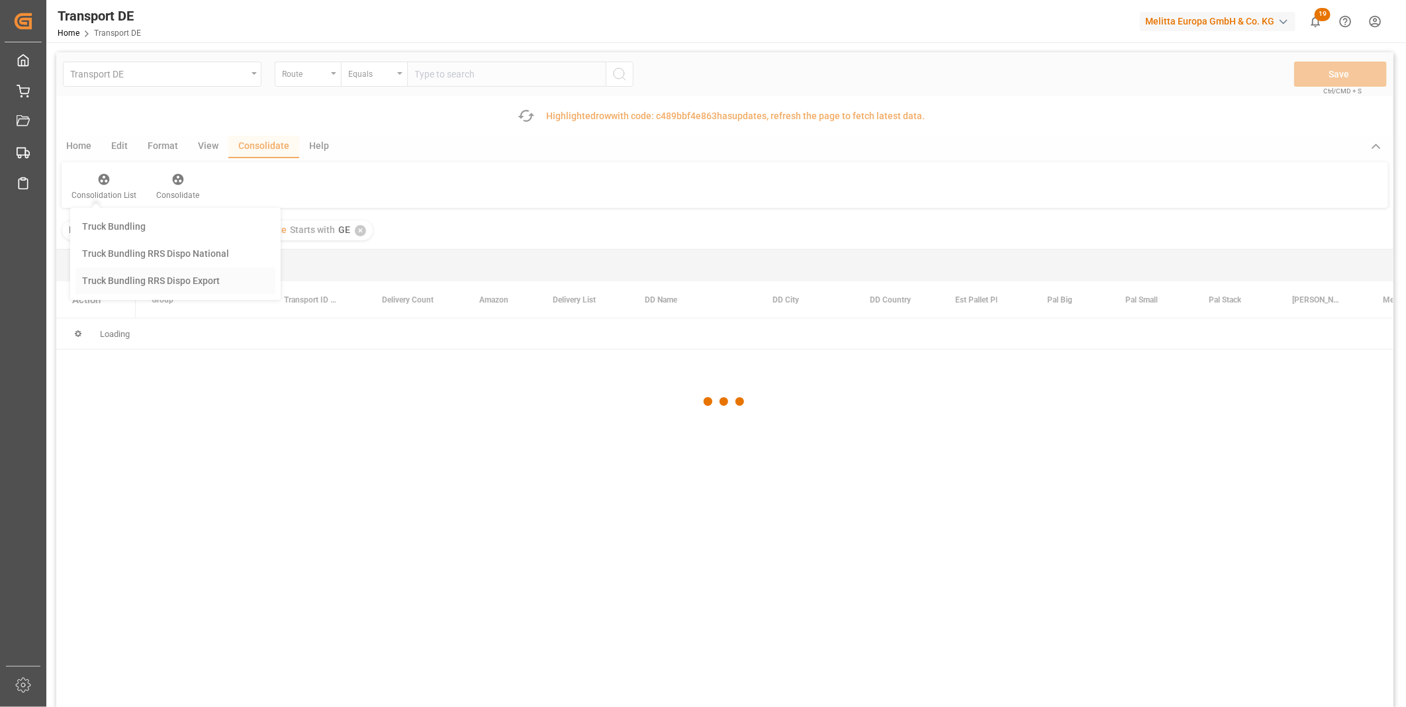
click at [189, 273] on div "Transport DE Route Equals Save Ctrl/CMD + S Fetch latest updates Highlighted ro…" at bounding box center [724, 416] width 1337 height 729
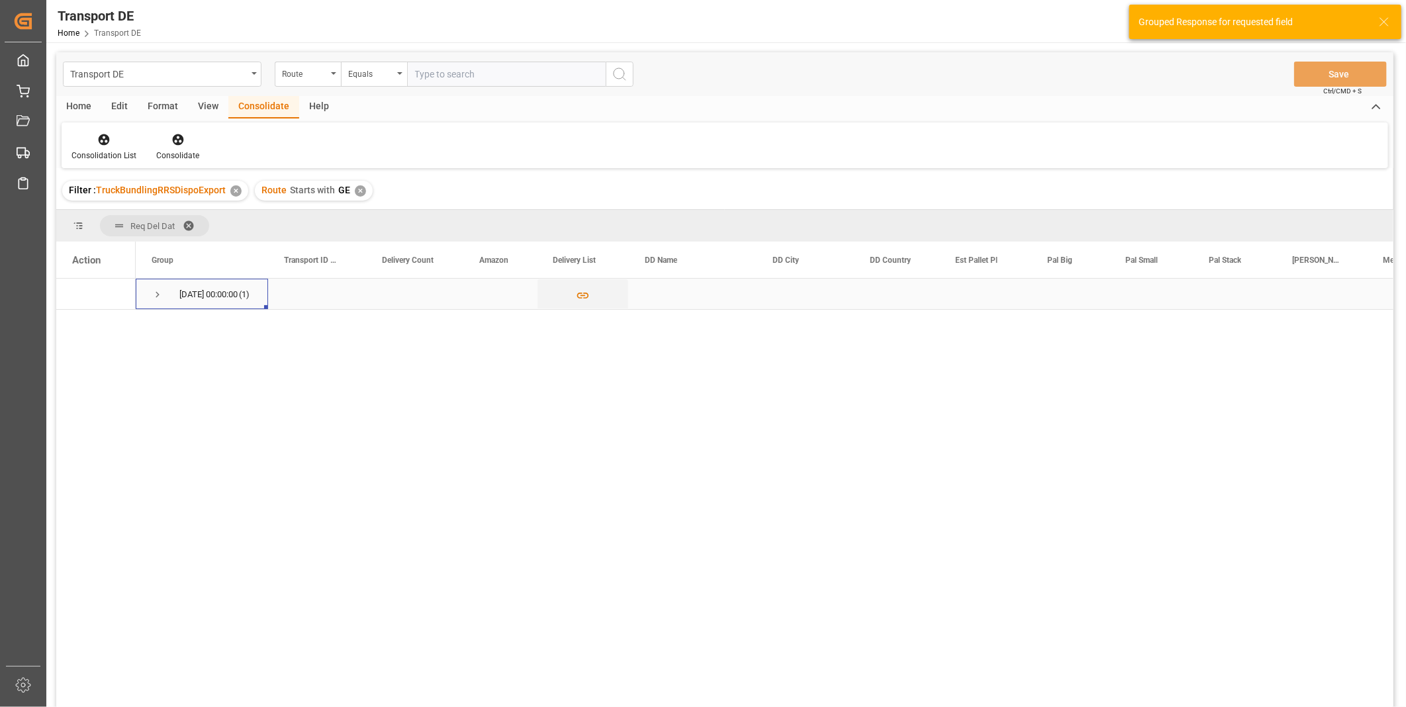
click at [161, 291] on span "Press SPACE to select this row." at bounding box center [158, 295] width 12 height 12
click at [75, 328] on input "Press Space to toggle row selection (unchecked)" at bounding box center [78, 325] width 12 height 12
checkbox input "true"
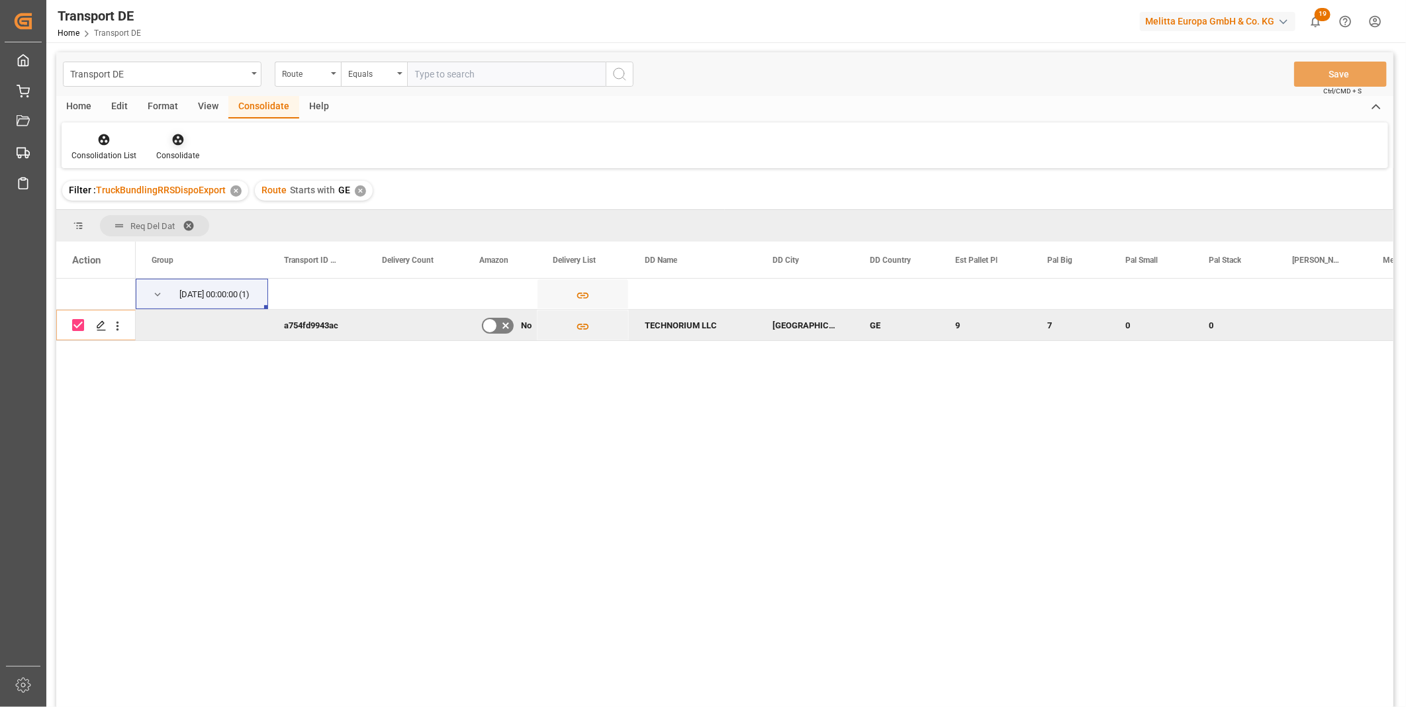
click at [188, 150] on div "Consolidate" at bounding box center [177, 156] width 43 height 12
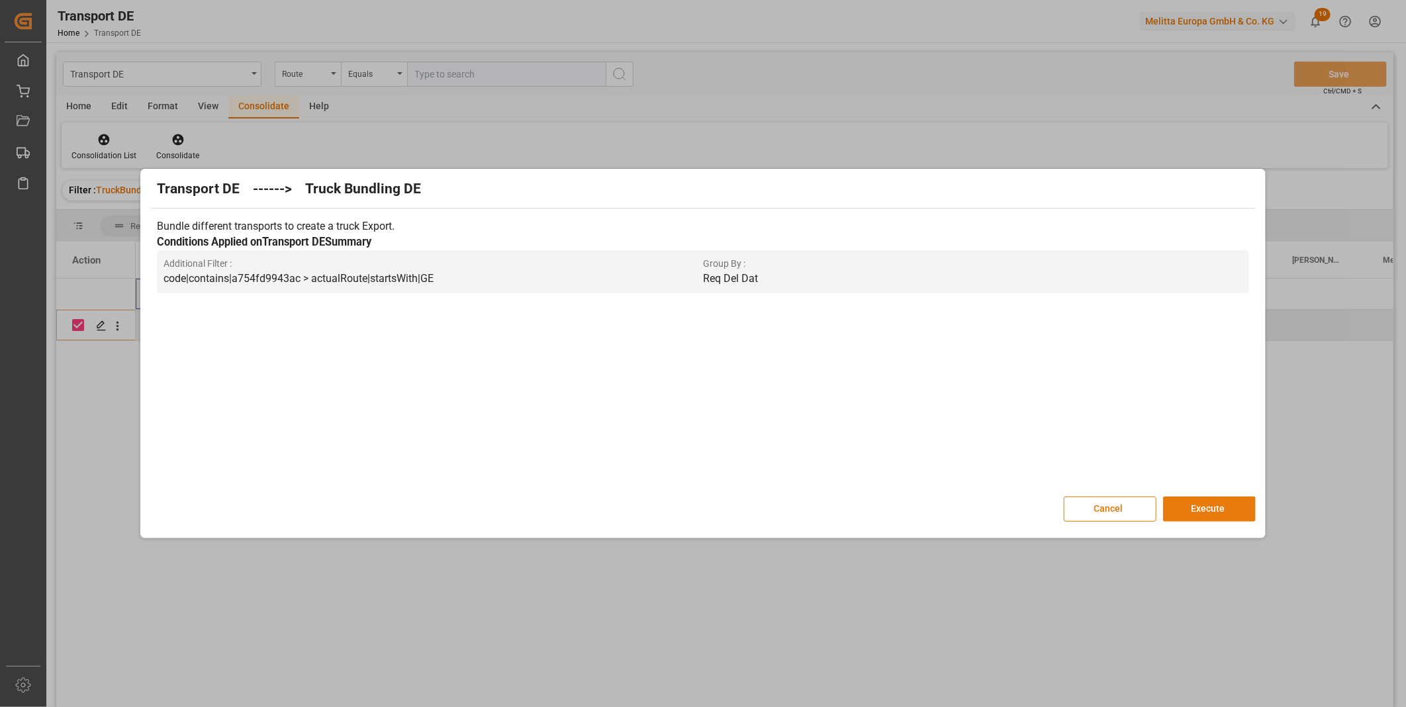
click at [1228, 504] on button "Execute" at bounding box center [1209, 508] width 93 height 25
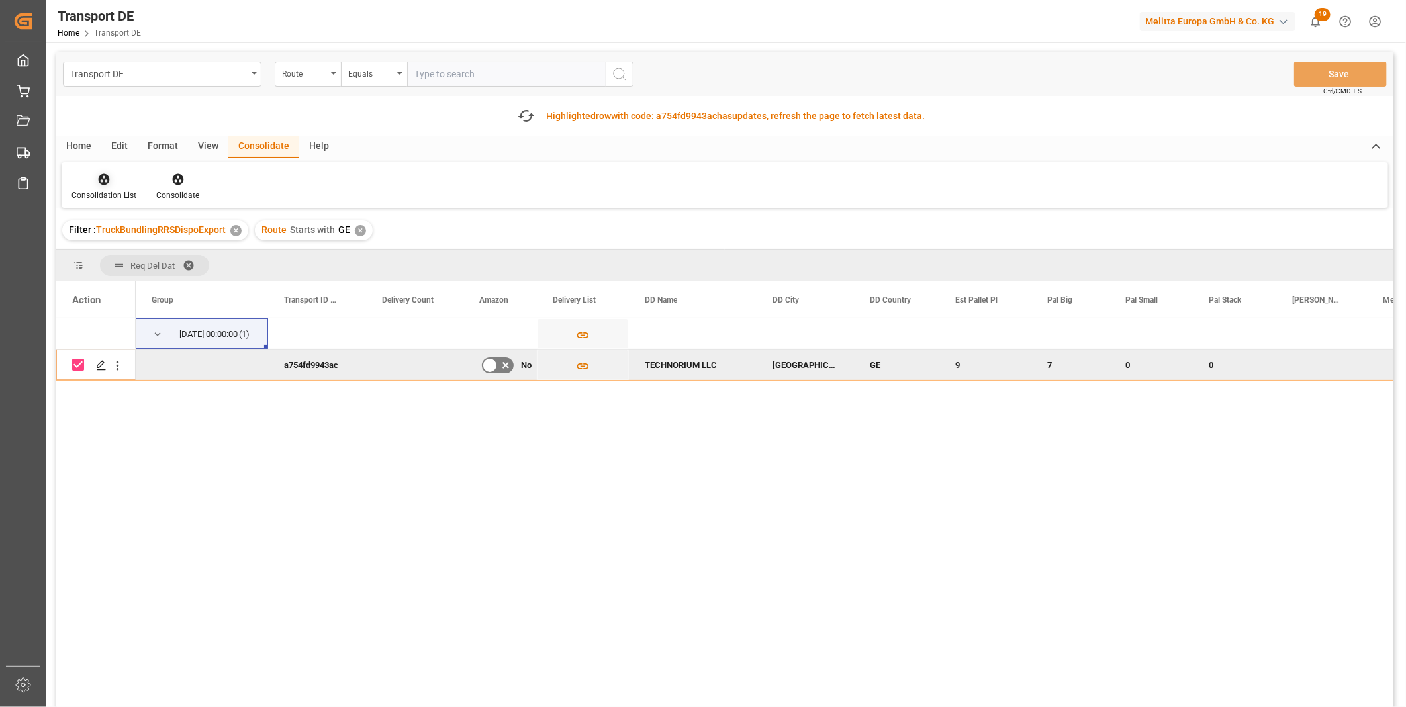
click at [114, 183] on div at bounding box center [103, 179] width 65 height 14
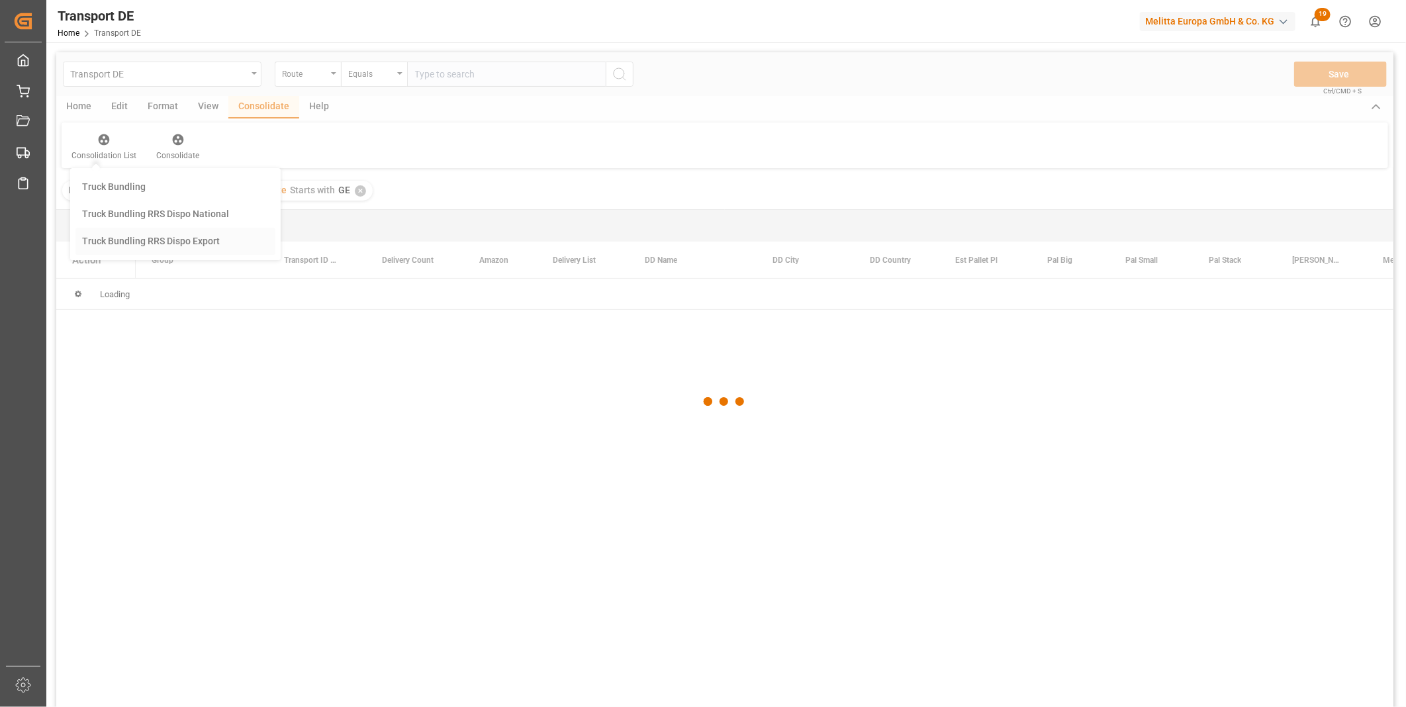
click at [167, 275] on div "Transport DE Route Equals Save Ctrl/CMD + S Home Edit Format View Consolidate H…" at bounding box center [724, 397] width 1337 height 690
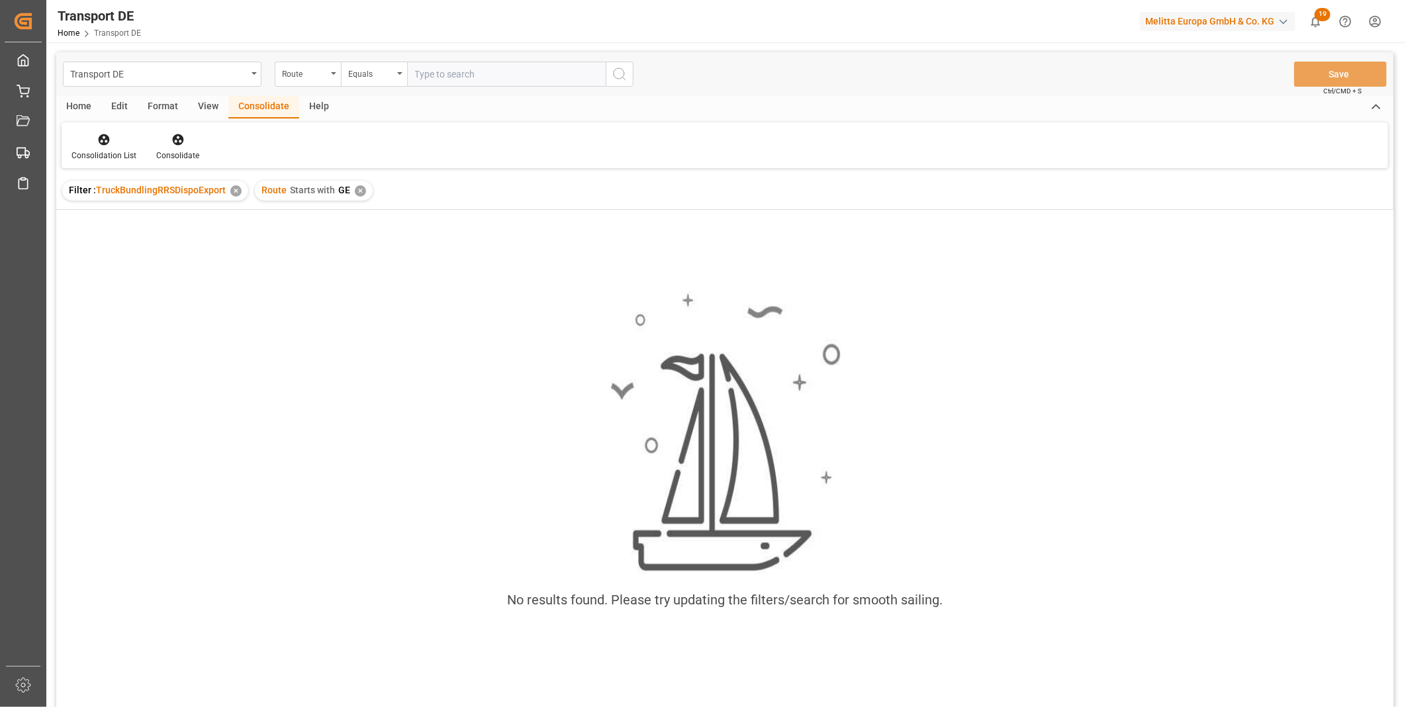
click at [358, 188] on div "✕" at bounding box center [360, 190] width 11 height 11
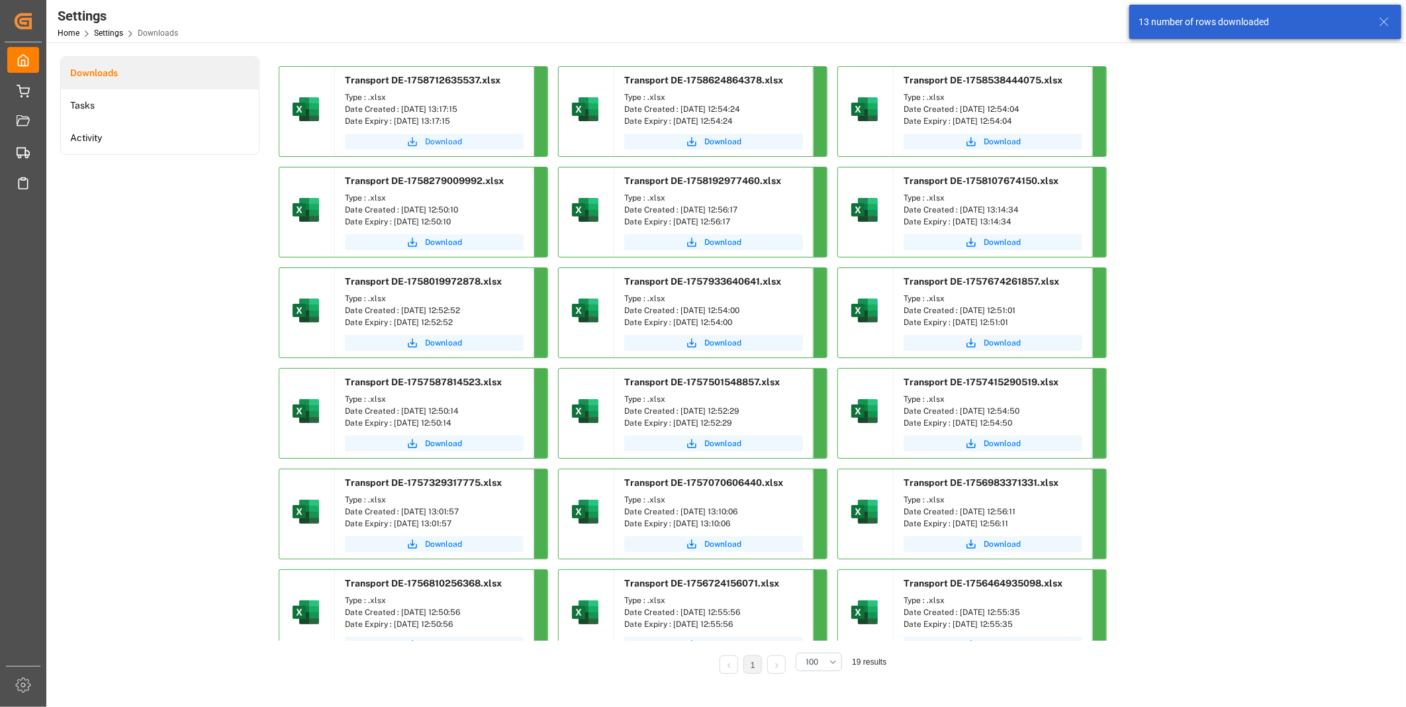
click at [400, 146] on button "Download" at bounding box center [434, 142] width 179 height 16
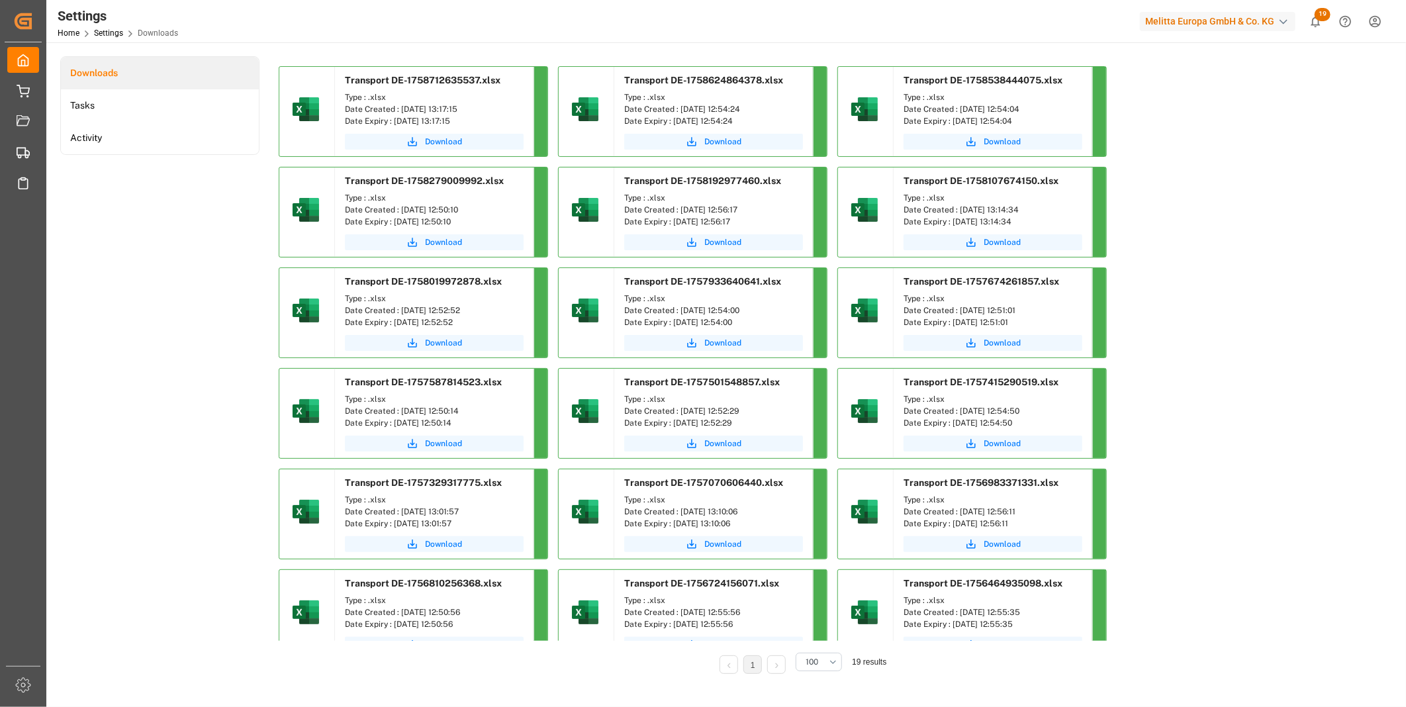
click at [838, 36] on div "Settings Home Settings Downloads Melitta Europa GmbH & Co. KG 19 Notifications …" at bounding box center [721, 21] width 1369 height 42
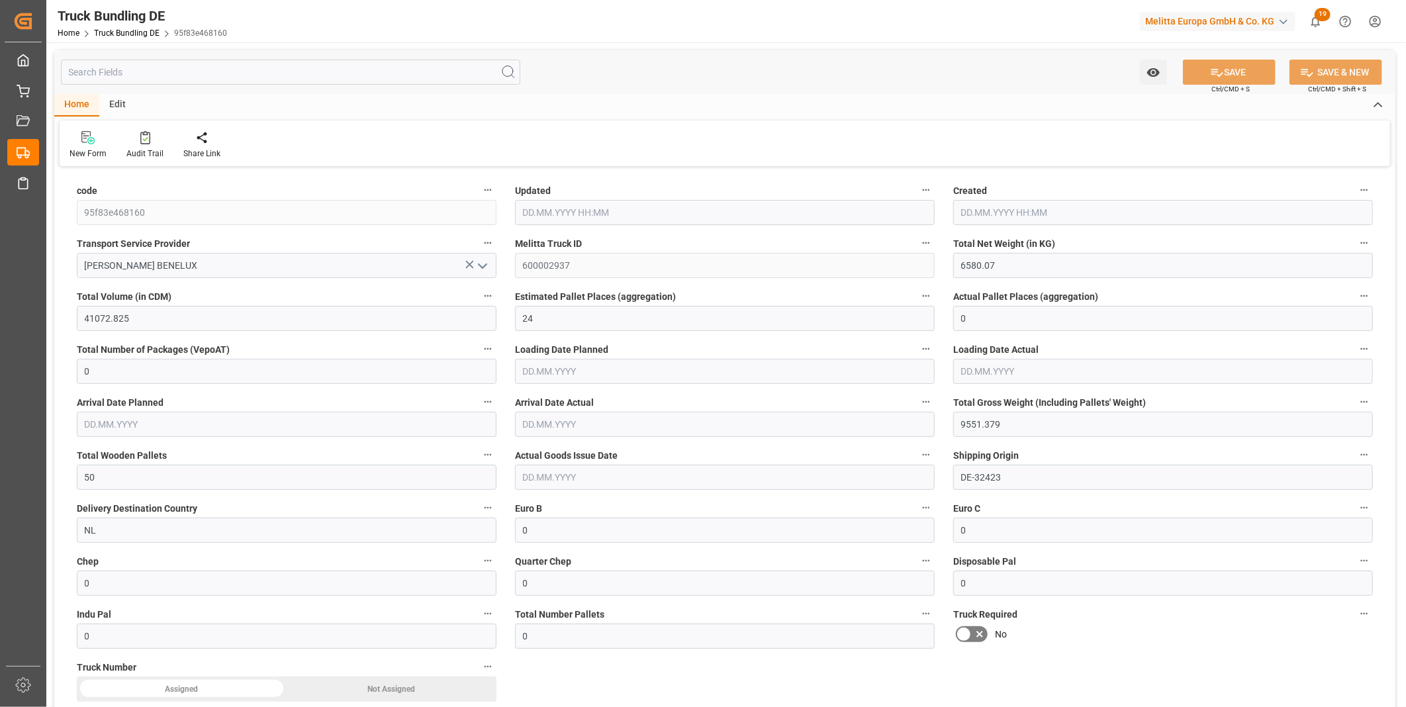
type input "[DATE] 13:27"
type input "[DATE]"
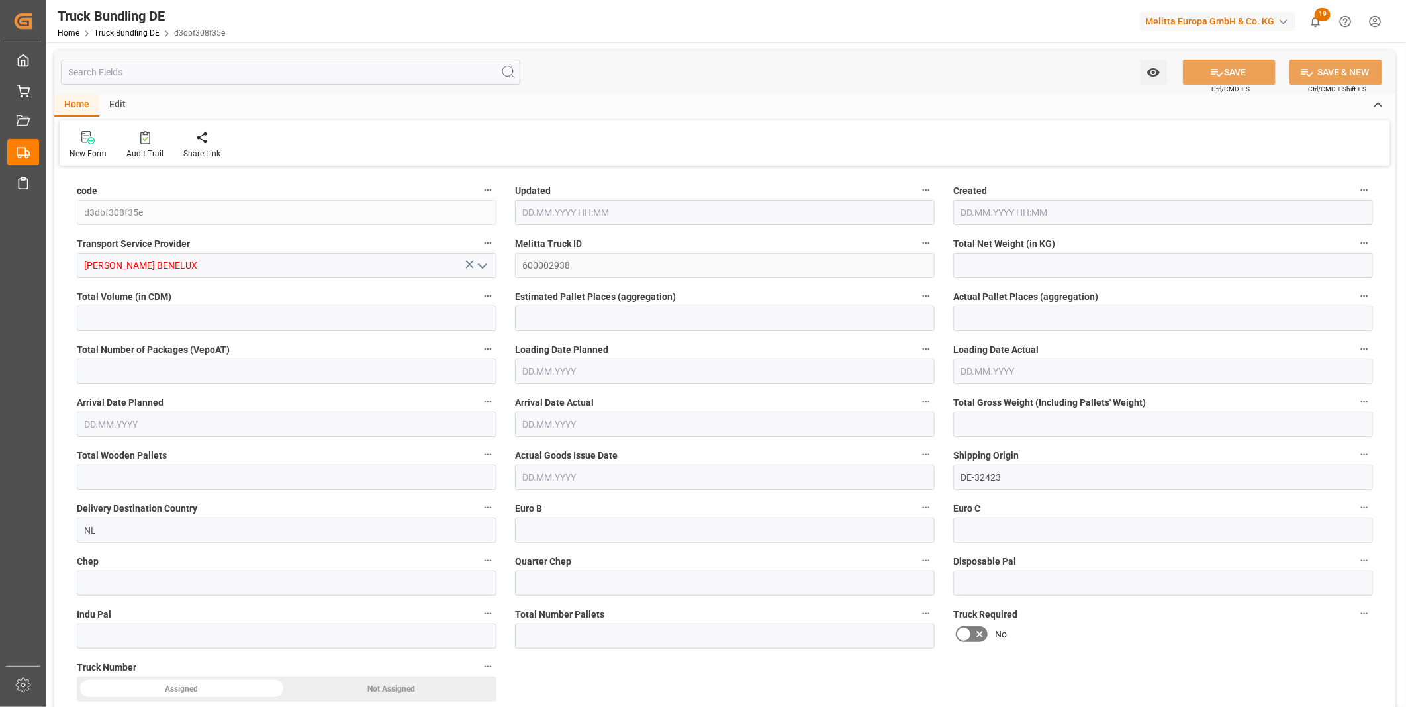
type input "953.856"
type input "6572.16"
type input "4"
type input "0"
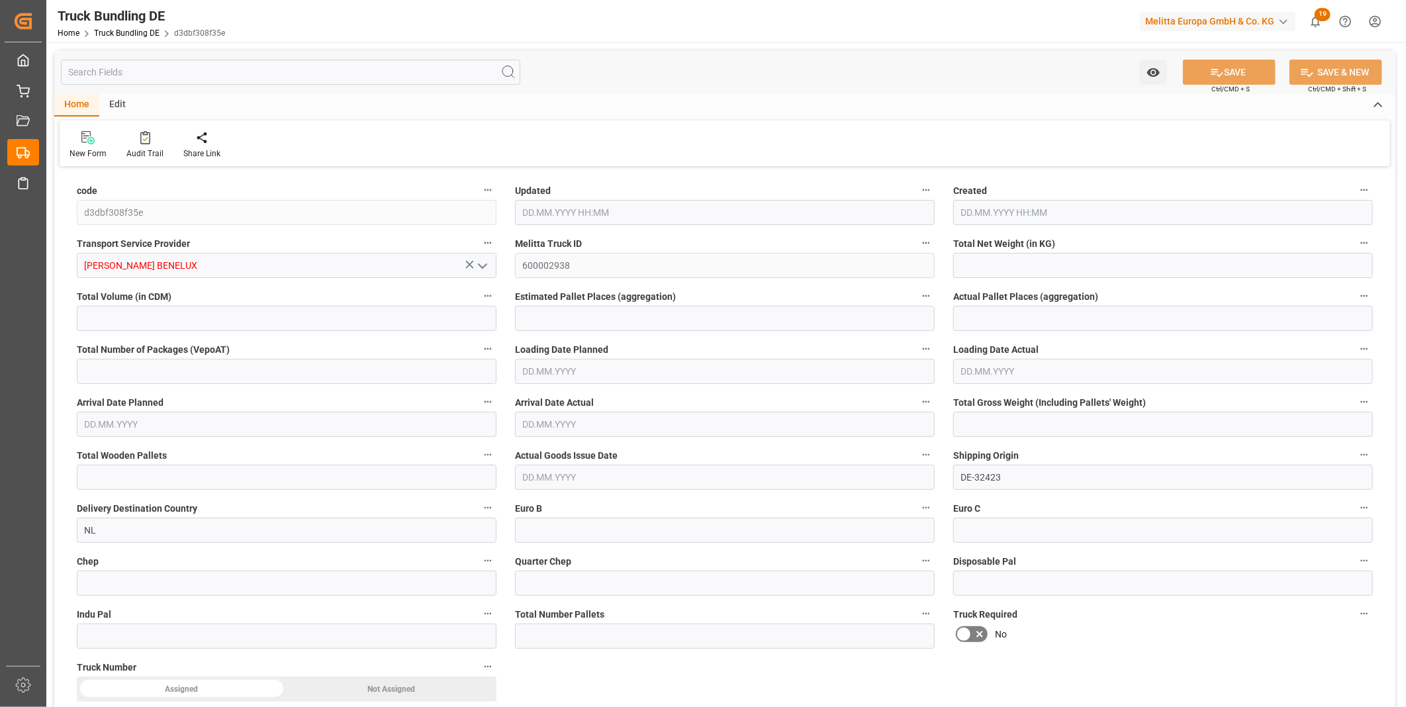
type input "1252"
type input "4"
type input "0"
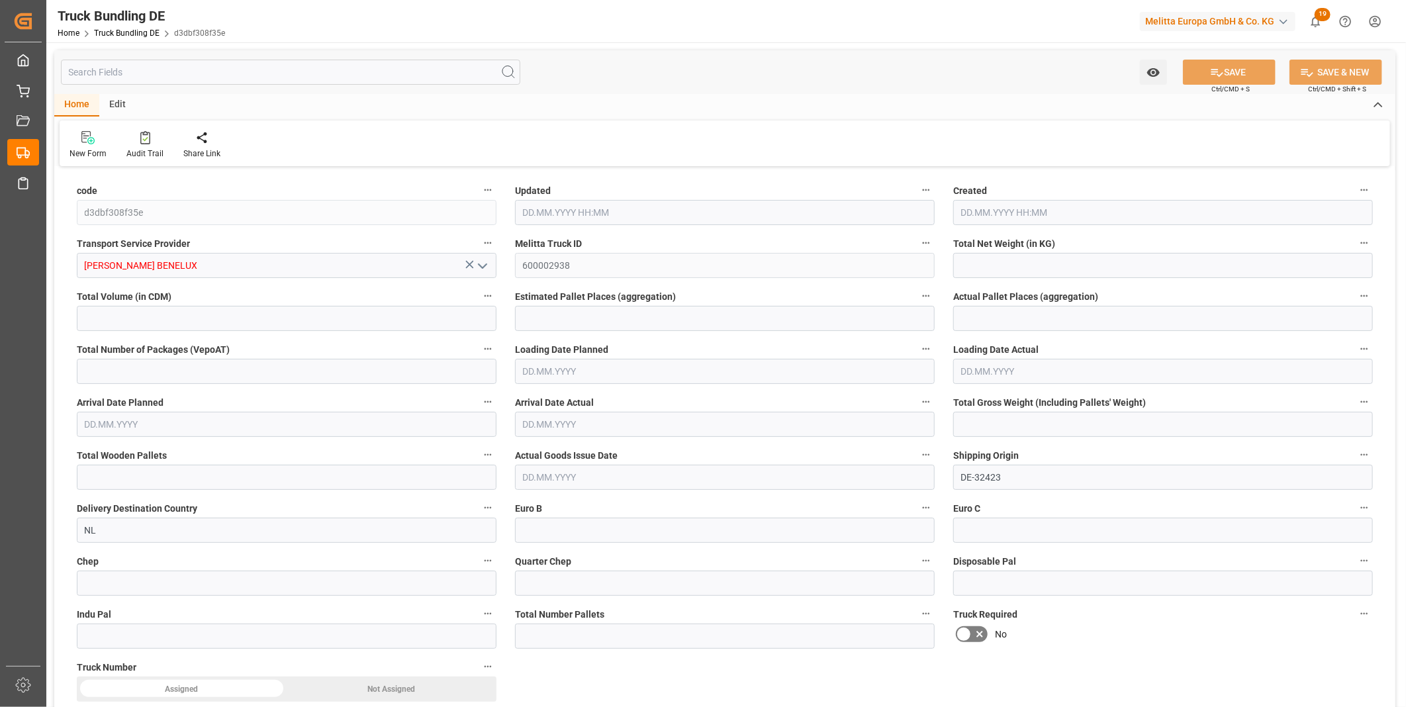
type input "0"
type input "24.09.2025 13:27"
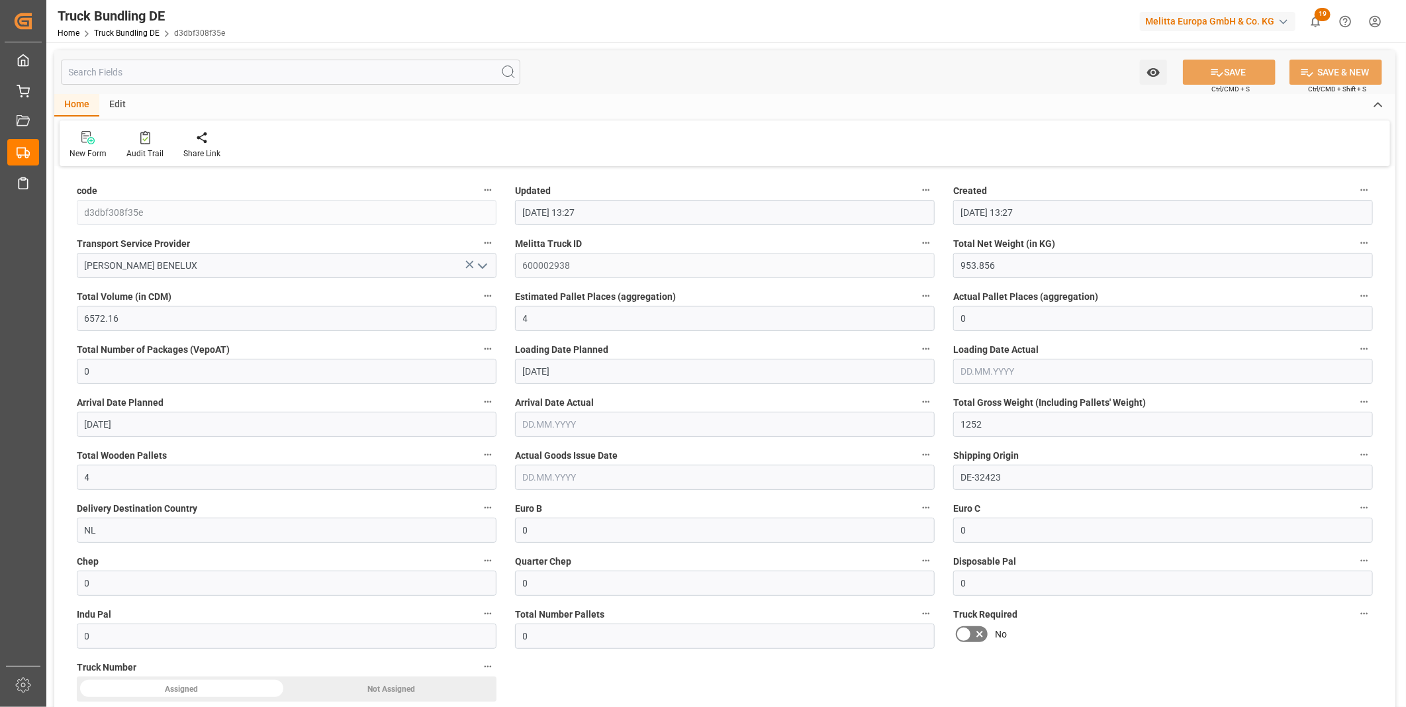
type input "24.09.2025 13:27"
type input "25.09.2025"
type input "[DATE]"
type input "6242.832"
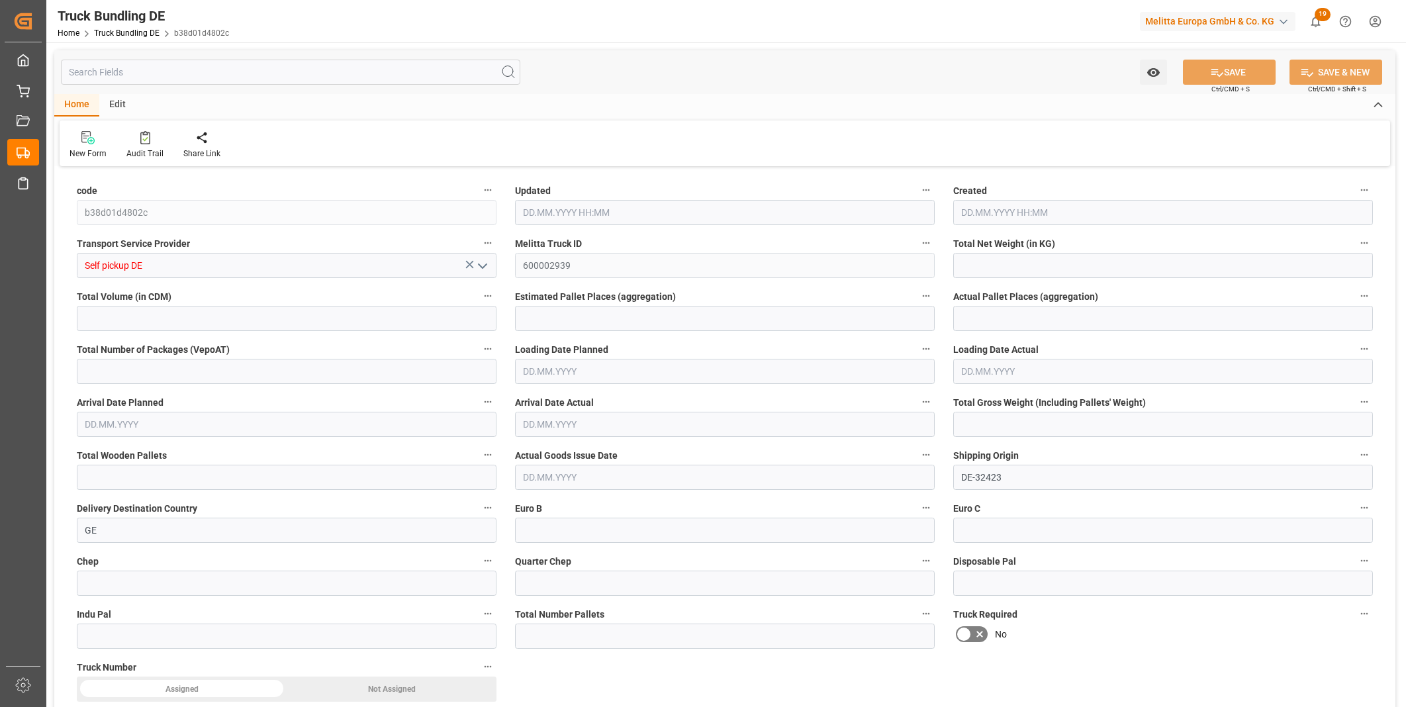
type input "55019.68"
type input "33"
type input "0"
type input "7906"
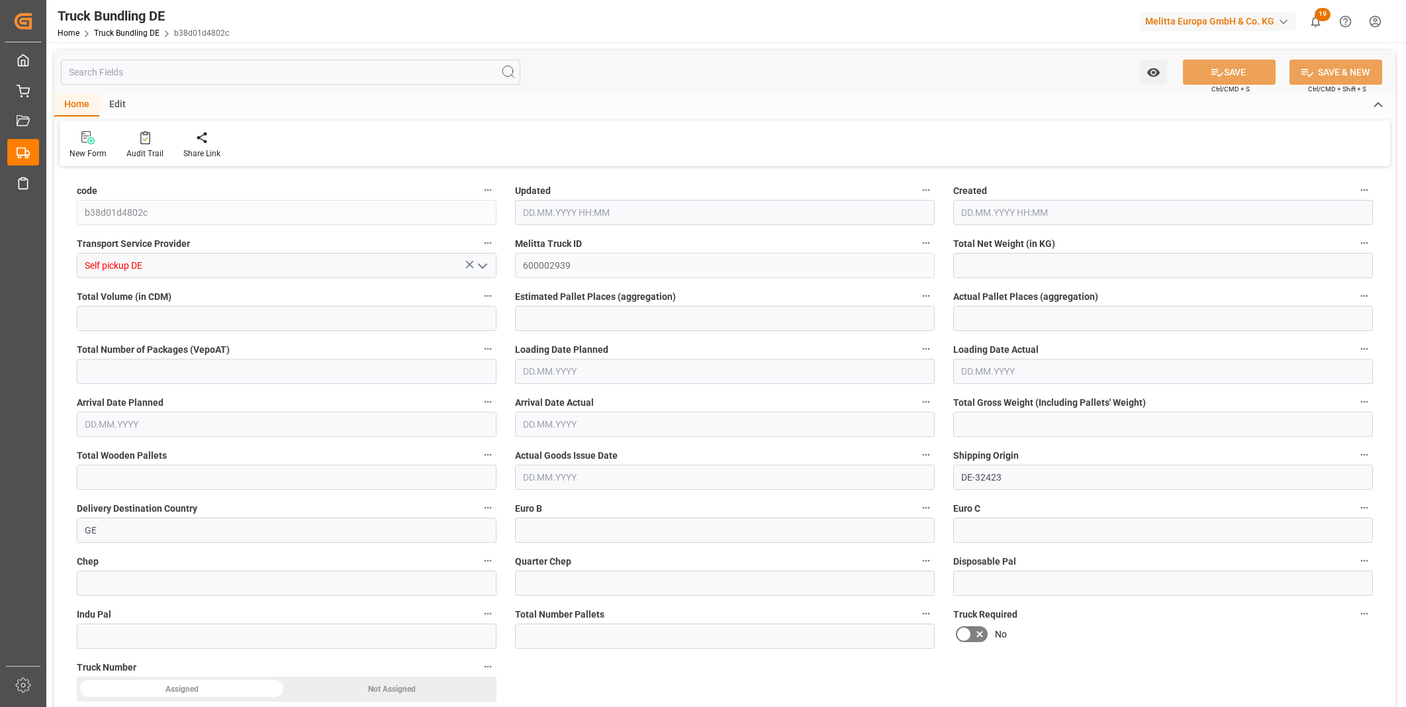
type input "33"
type input "0"
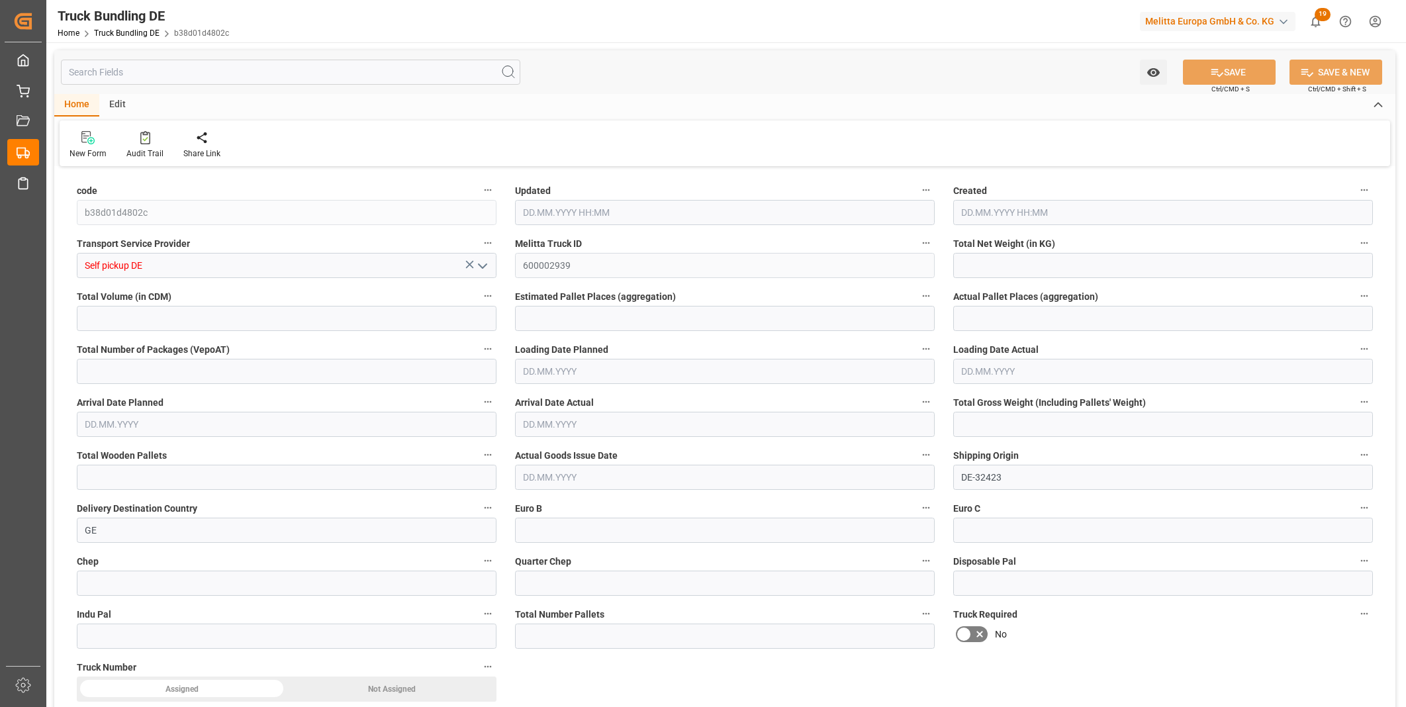
type input "0"
